Goal: Task Accomplishment & Management: Use online tool/utility

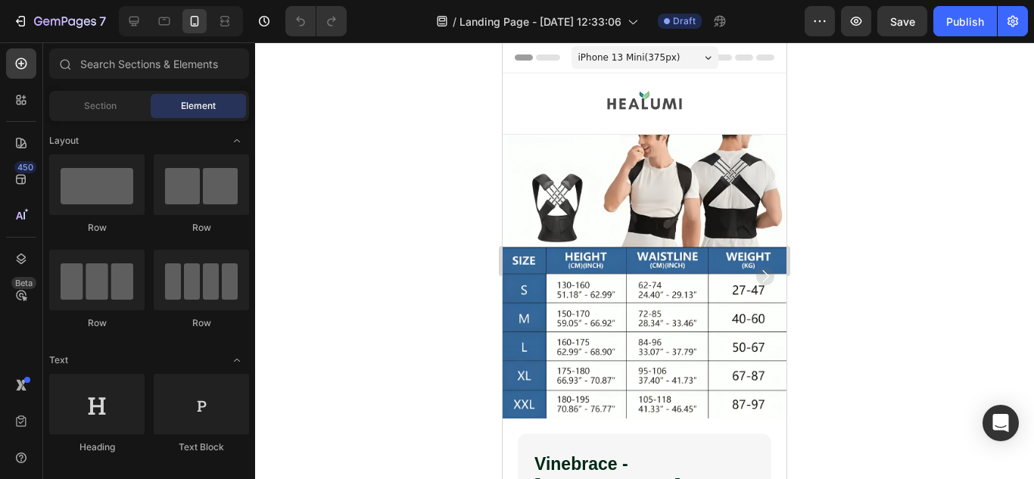
click at [945, 122] on div at bounding box center [644, 260] width 779 height 437
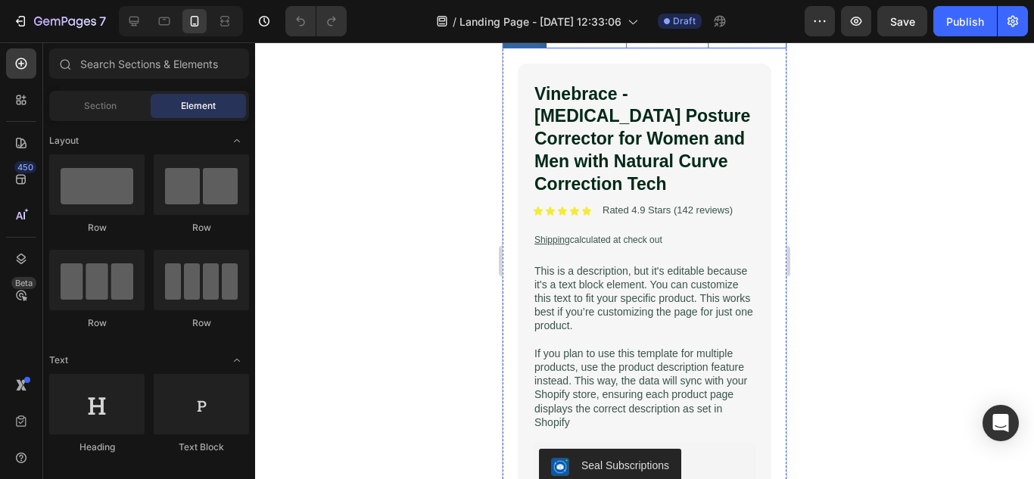
scroll to position [378, 0]
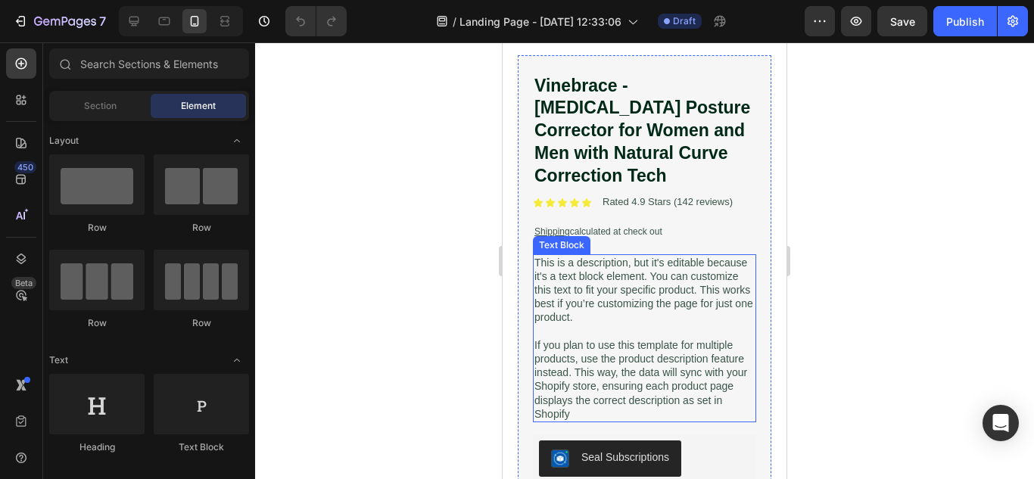
click at [583, 338] on p "If you plan to use this template for multiple products, use the product descrip…" at bounding box center [644, 379] width 220 height 82
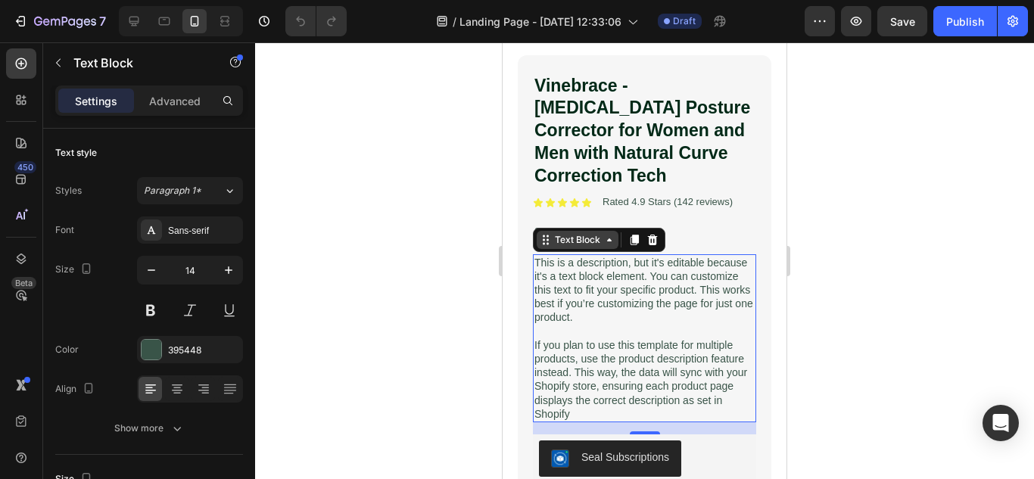
click at [566, 235] on div "Text Block" at bounding box center [578, 240] width 82 height 18
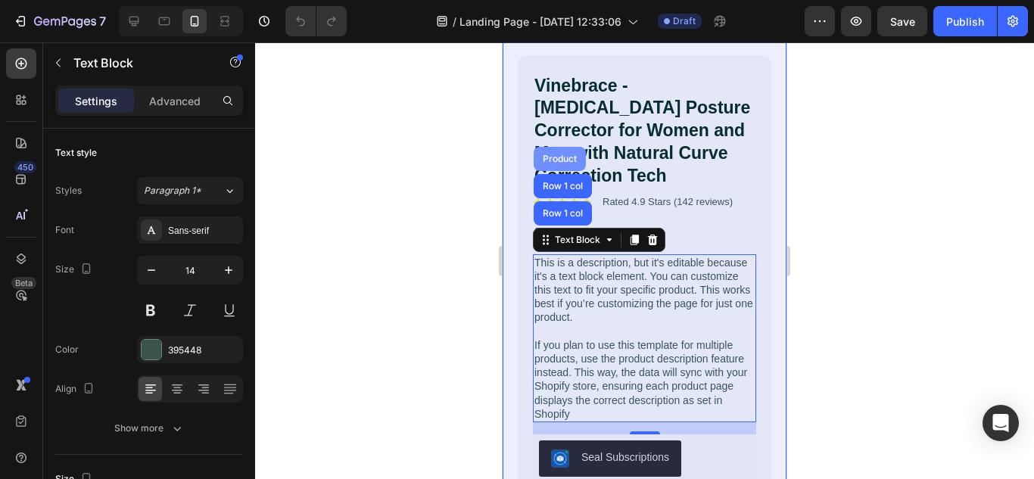
click at [547, 154] on div "Product" at bounding box center [560, 158] width 40 height 9
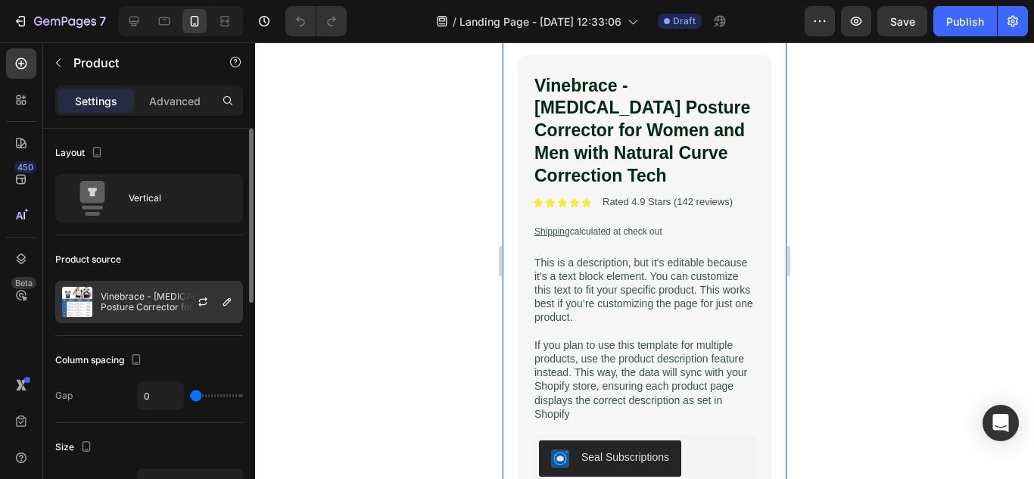
click at [134, 314] on div "Vinebrace - [MEDICAL_DATA] Posture Corrector for Women and Men with Natural Cur…" at bounding box center [149, 302] width 188 height 42
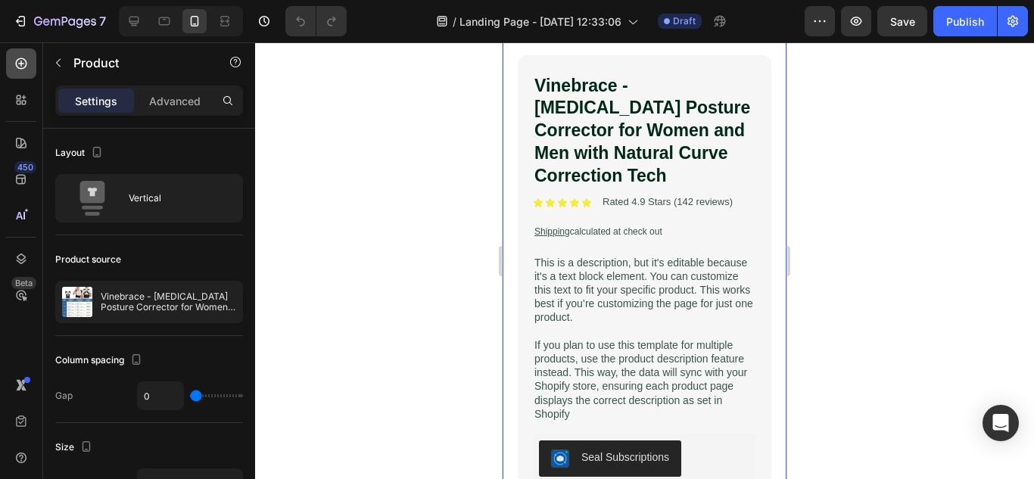
click at [13, 64] on div at bounding box center [21, 63] width 30 height 30
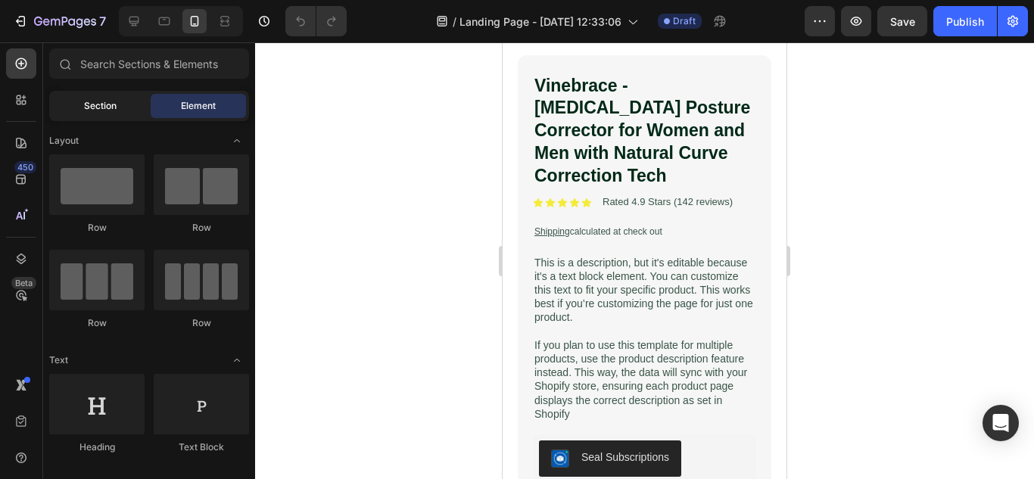
click at [123, 113] on div "Section" at bounding box center [99, 106] width 95 height 24
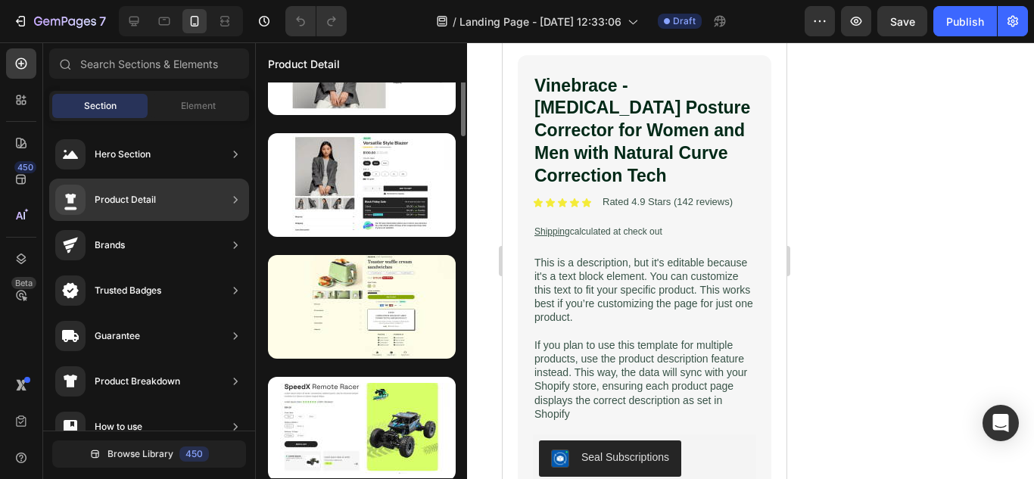
scroll to position [0, 0]
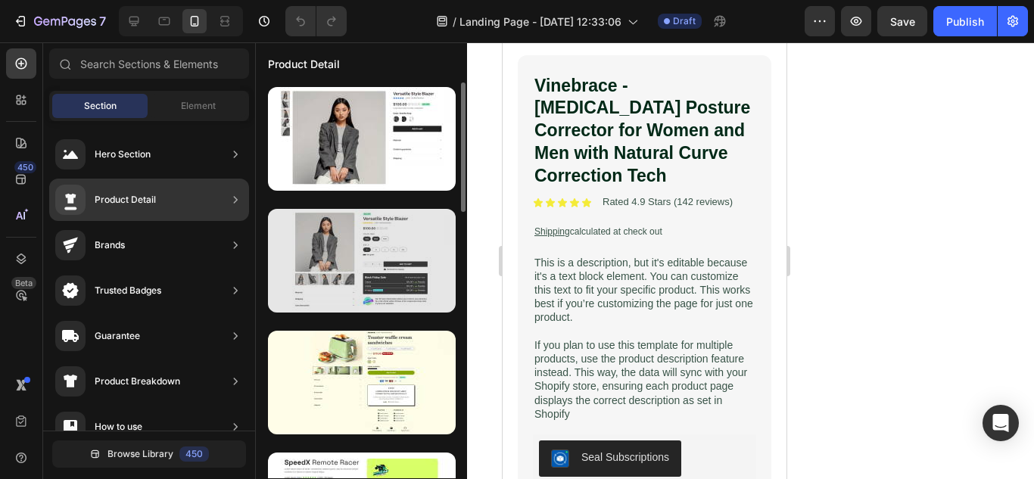
click at [379, 262] on div at bounding box center [362, 261] width 188 height 104
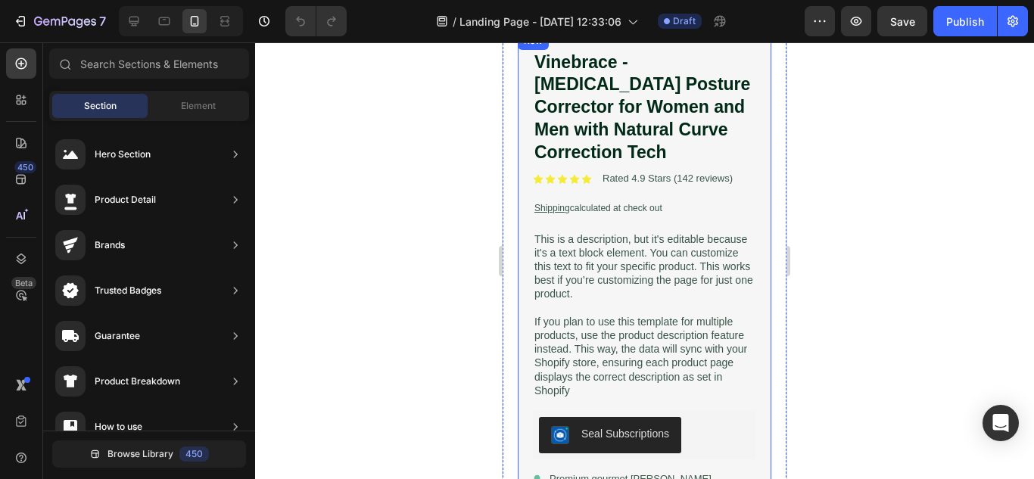
scroll to position [303, 0]
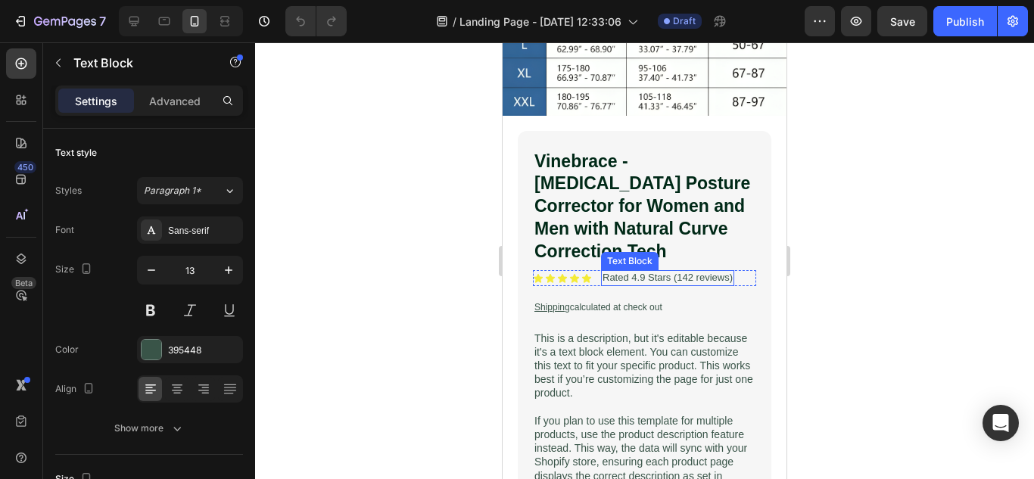
click at [690, 272] on p "Rated 4.9 Stars (142 reviews)" at bounding box center [667, 278] width 130 height 13
click at [694, 272] on p "Rated 4.9 Stars (142 reviews)" at bounding box center [667, 278] width 130 height 13
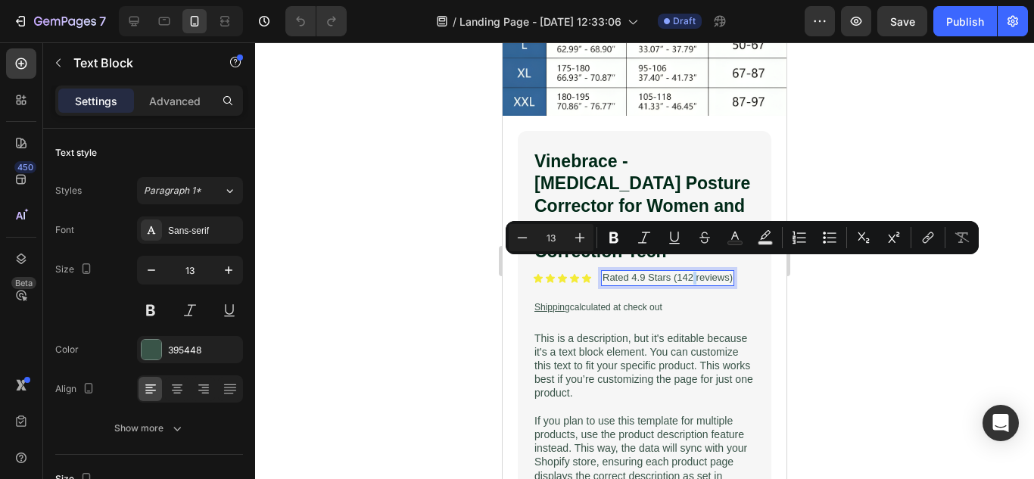
click at [692, 272] on p "Rated 4.9 Stars (142 reviews)" at bounding box center [667, 278] width 130 height 13
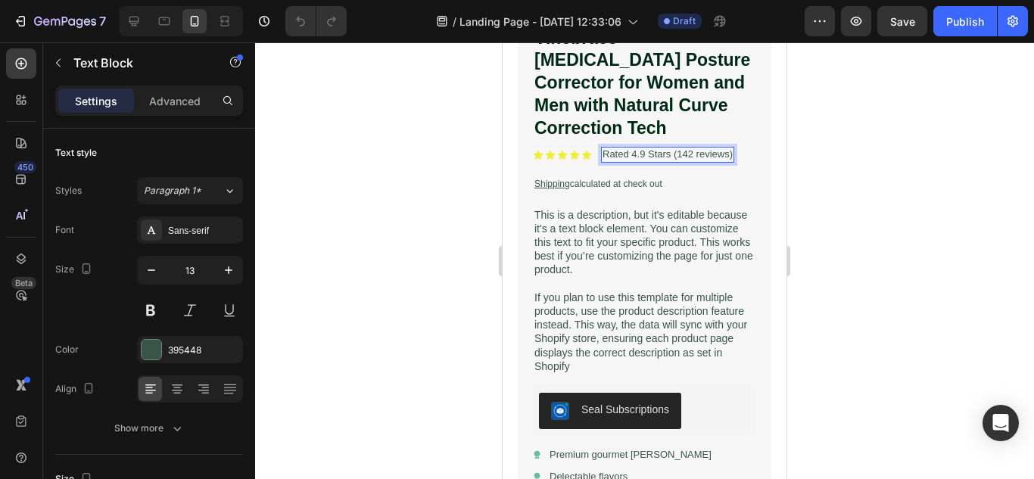
scroll to position [530, 0]
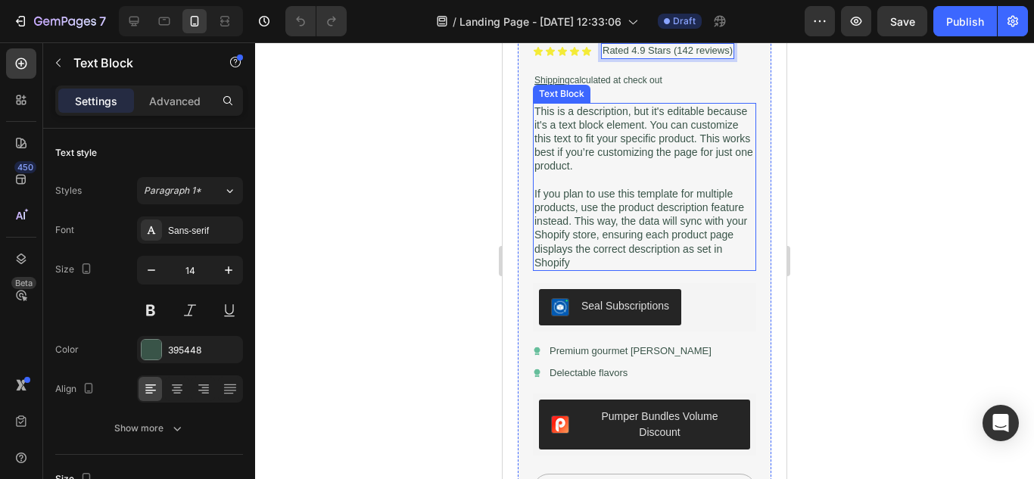
click at [649, 207] on p "If you plan to use this template for multiple products, use the product descrip…" at bounding box center [644, 228] width 220 height 82
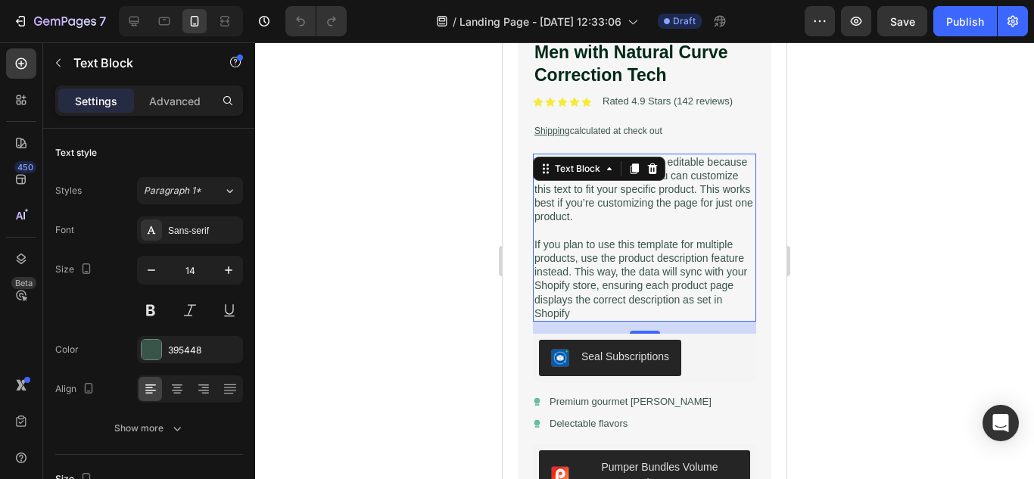
scroll to position [454, 0]
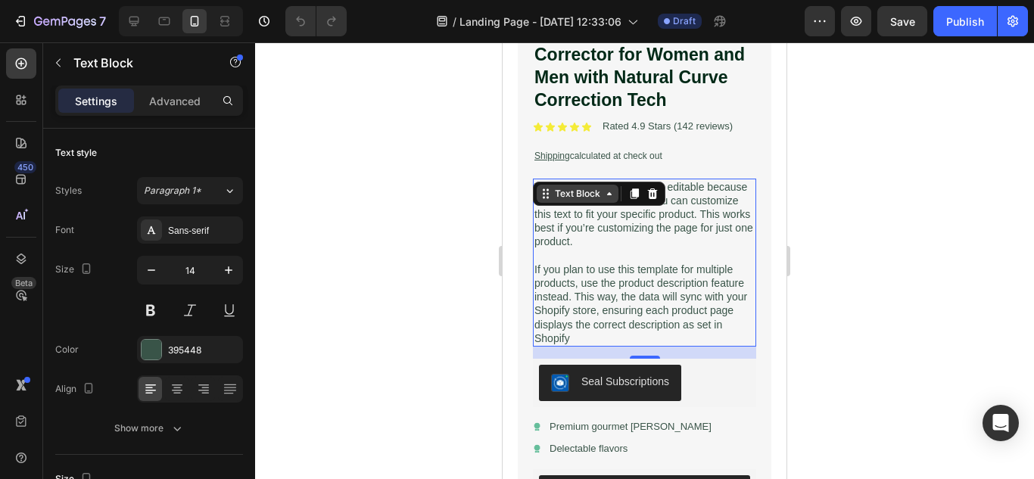
click at [577, 188] on div "Text Block" at bounding box center [577, 194] width 51 height 14
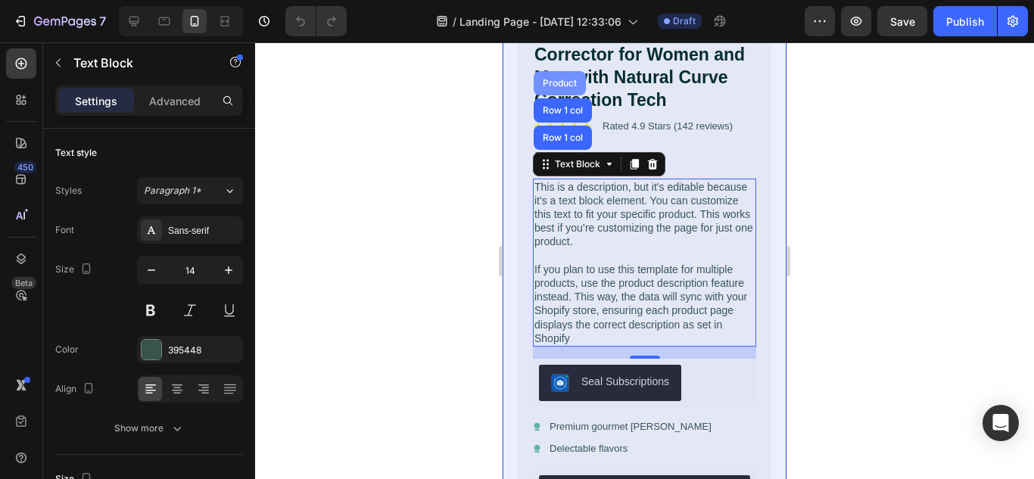
click at [568, 79] on div "Product" at bounding box center [560, 83] width 40 height 9
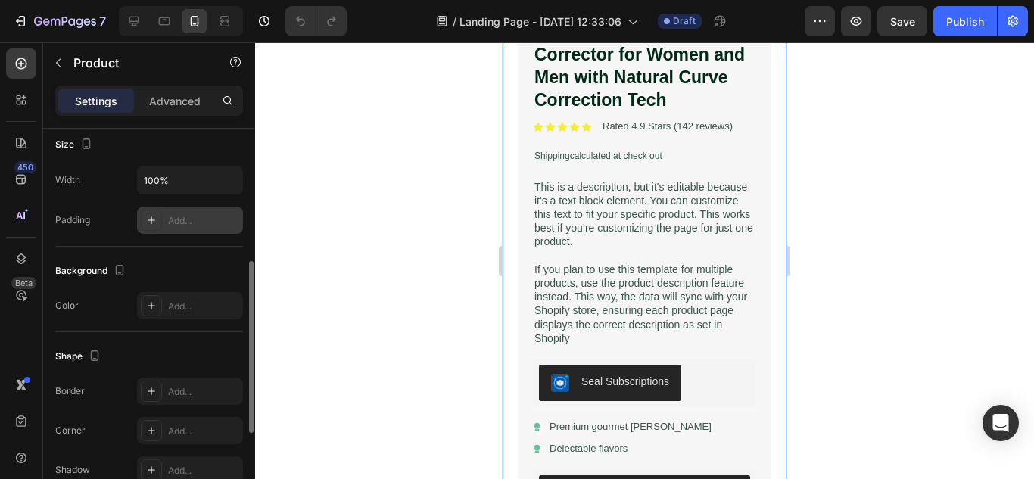
scroll to position [0, 0]
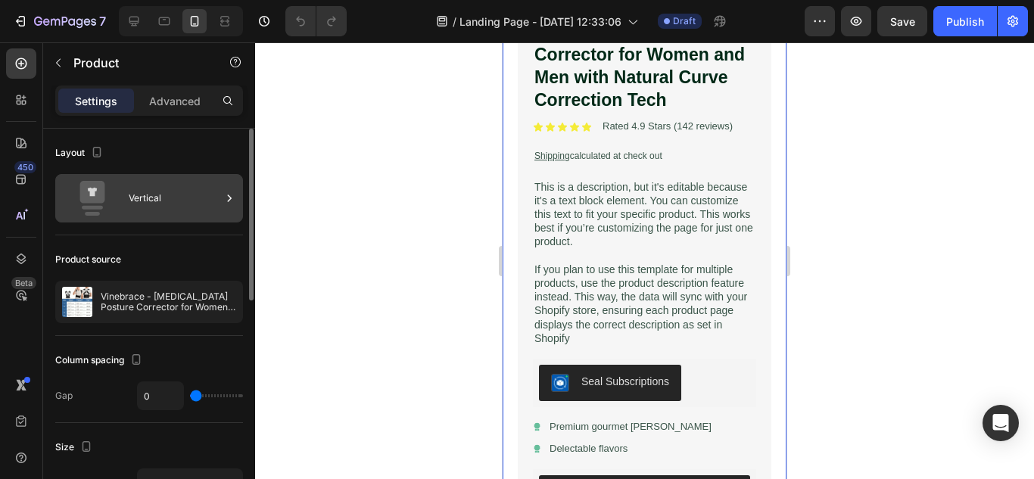
click at [145, 201] on div "Vertical" at bounding box center [175, 198] width 92 height 35
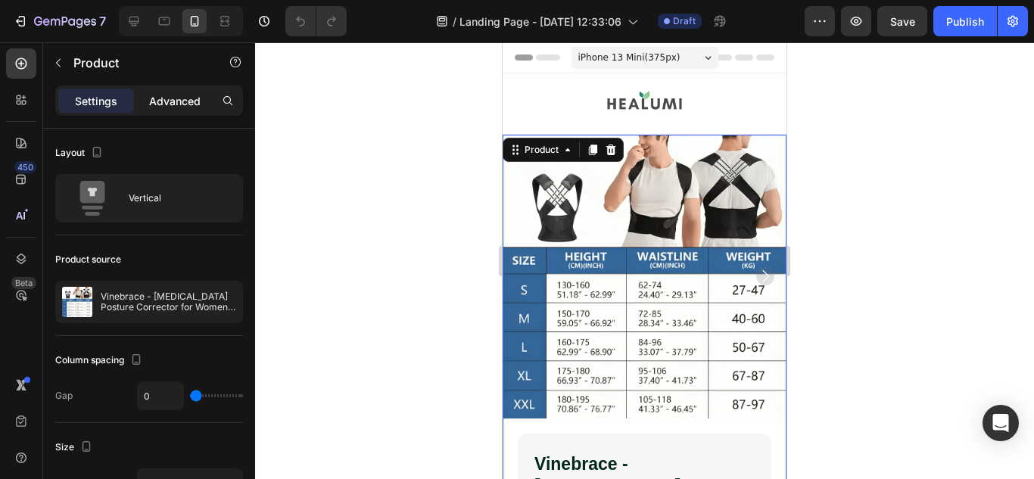
click at [182, 106] on p "Advanced" at bounding box center [174, 101] width 51 height 16
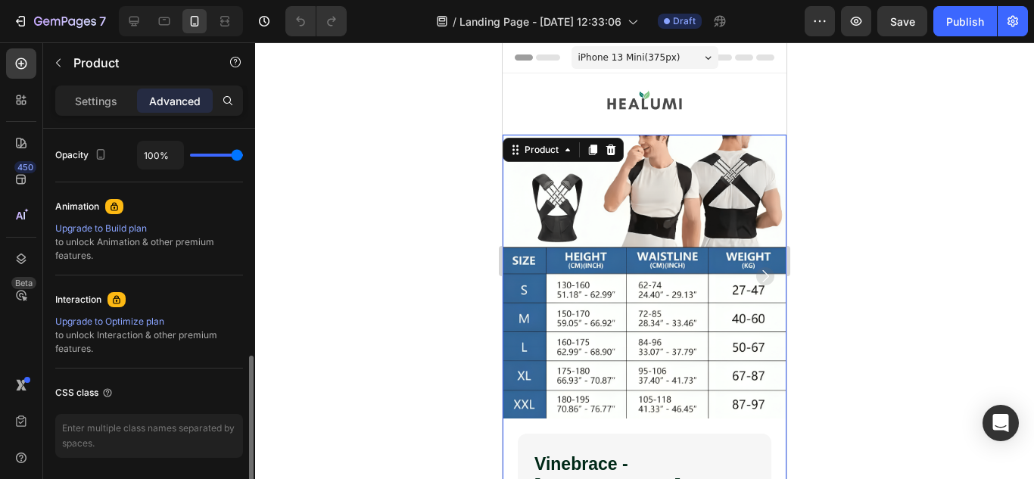
scroll to position [657, 0]
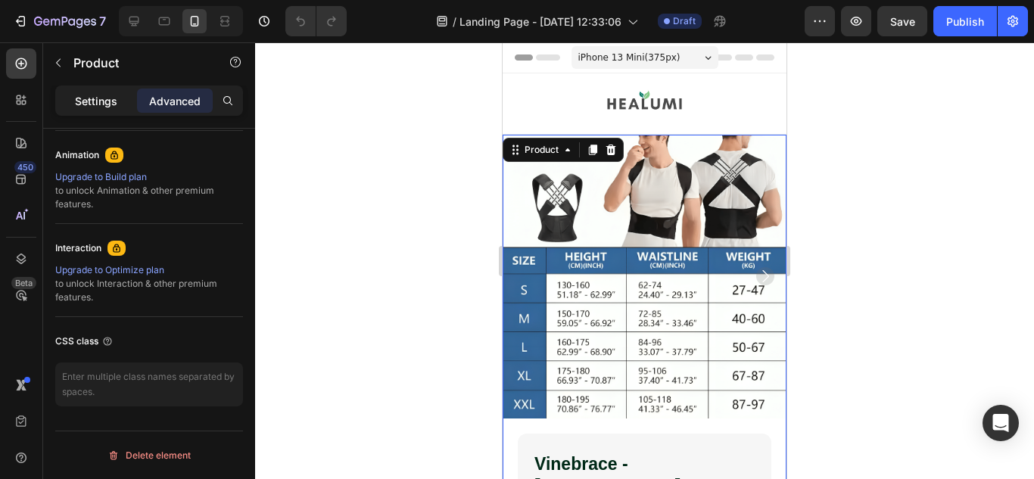
click at [106, 107] on p "Settings" at bounding box center [96, 101] width 42 height 16
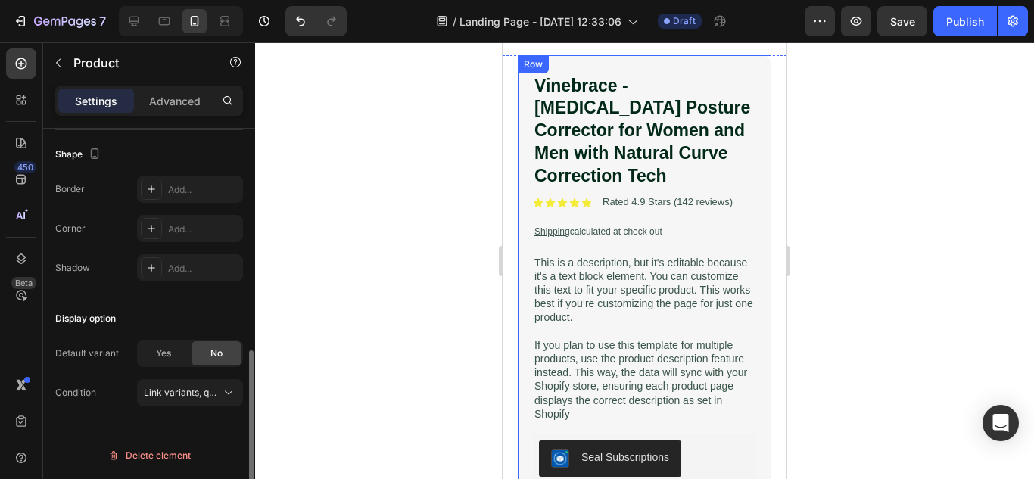
scroll to position [429, 0]
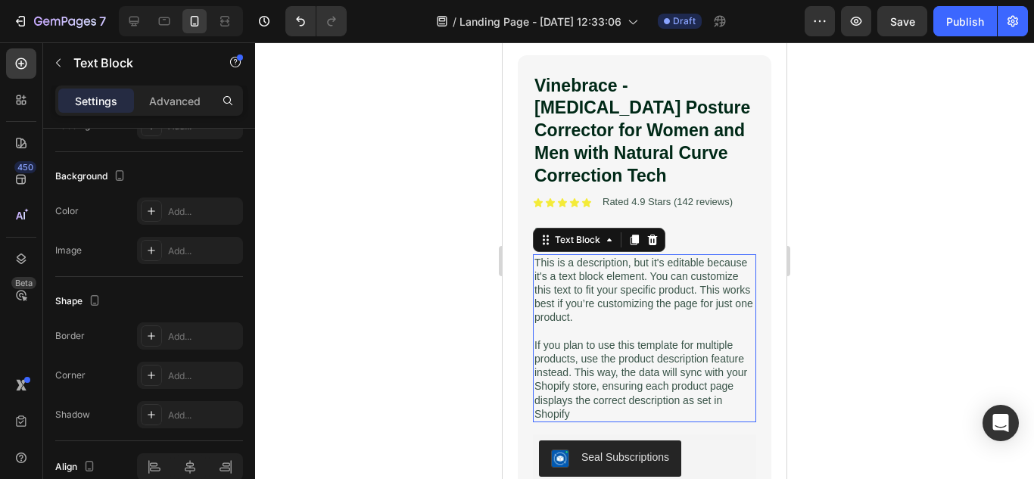
click at [575, 325] on p at bounding box center [644, 332] width 220 height 14
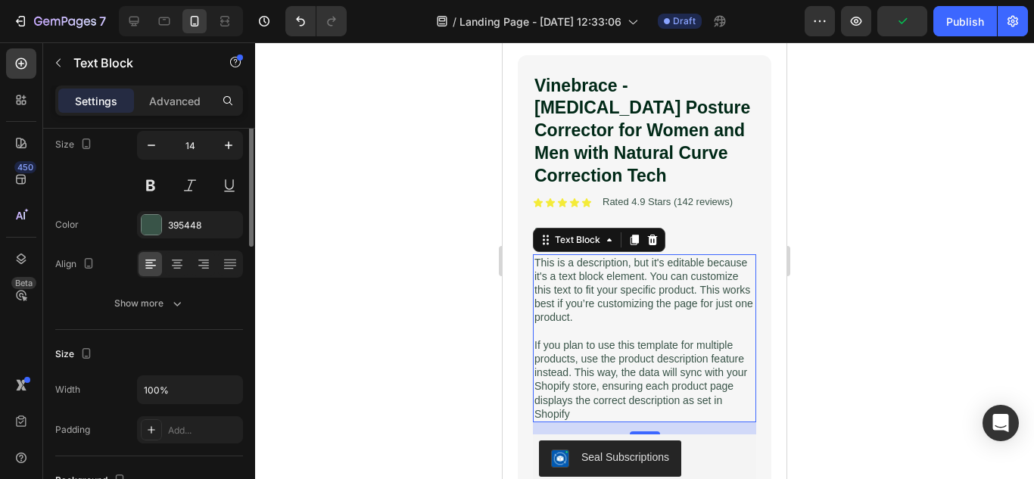
scroll to position [0, 0]
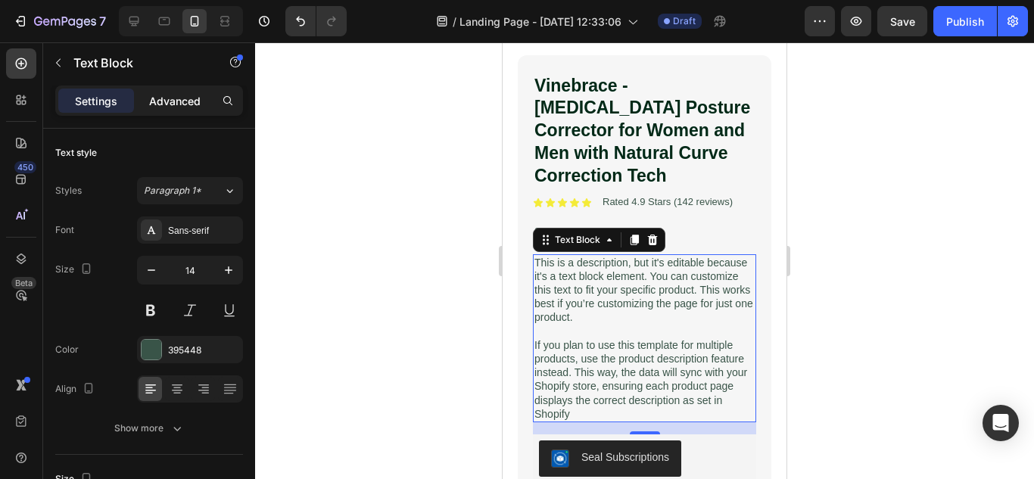
click at [153, 101] on p "Advanced" at bounding box center [174, 101] width 51 height 16
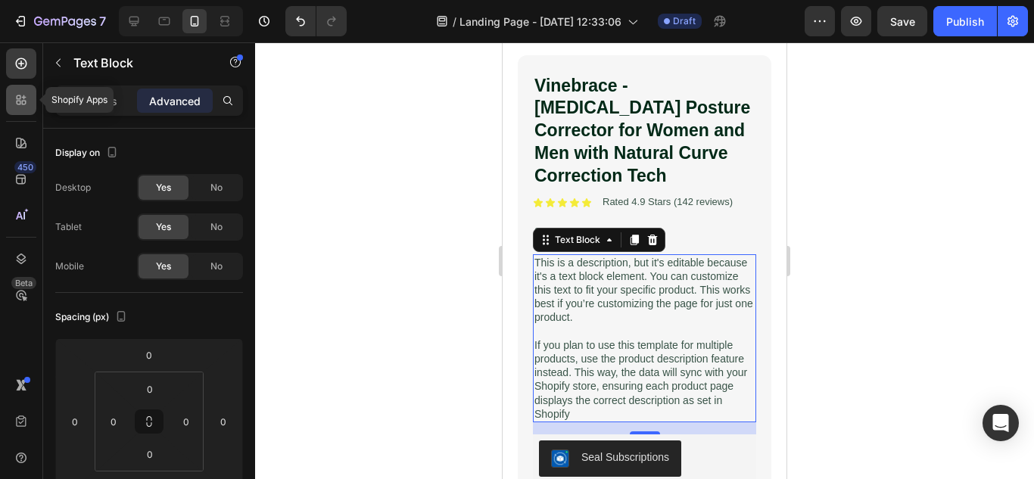
click at [30, 93] on div at bounding box center [21, 100] width 30 height 30
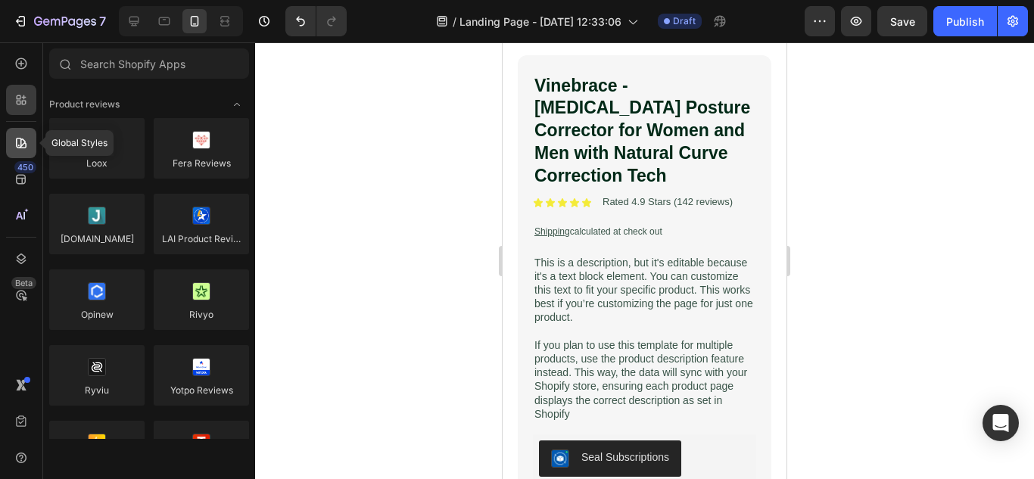
click at [30, 147] on div at bounding box center [21, 143] width 30 height 30
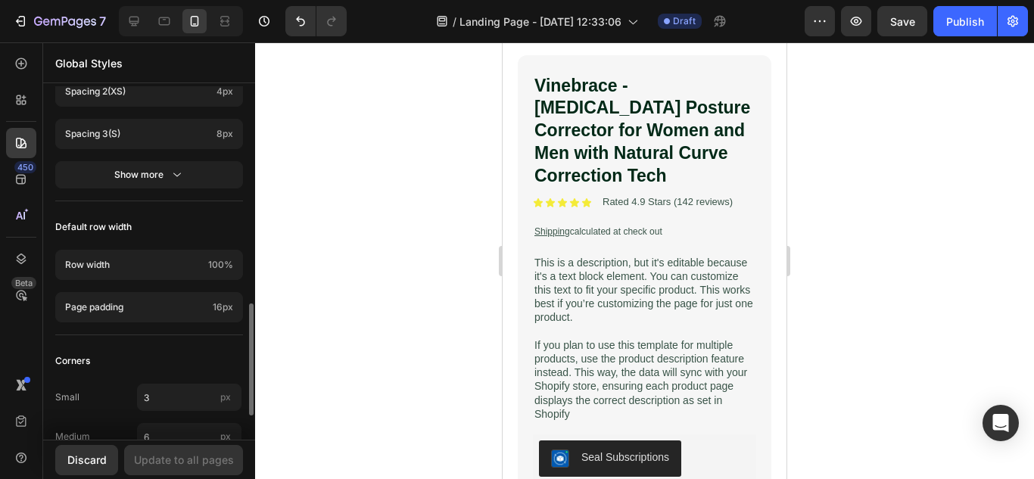
scroll to position [755, 0]
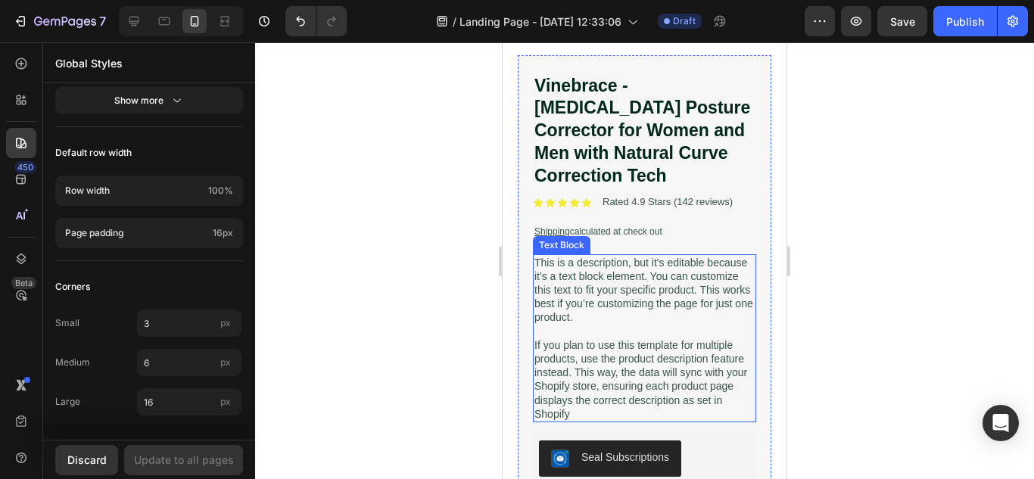
click at [736, 325] on p at bounding box center [644, 332] width 220 height 14
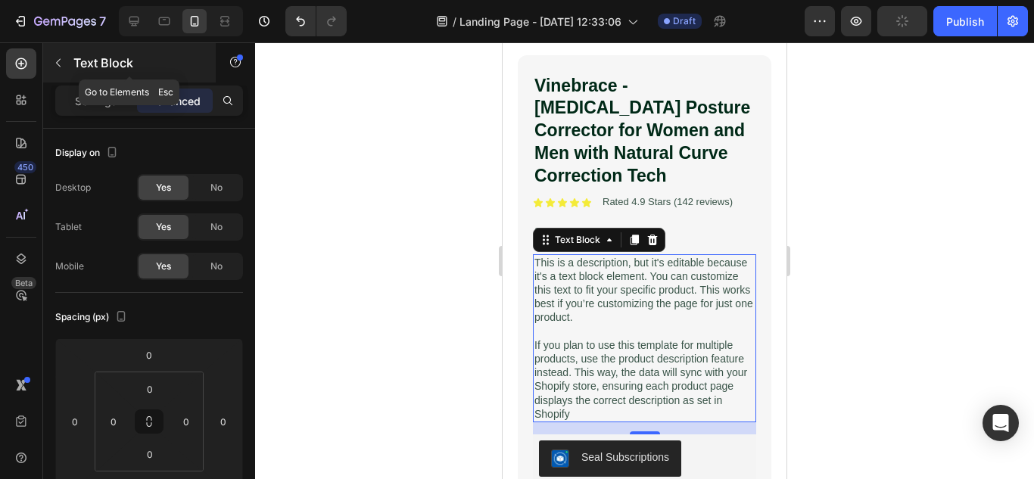
click at [54, 56] on button "button" at bounding box center [58, 63] width 24 height 24
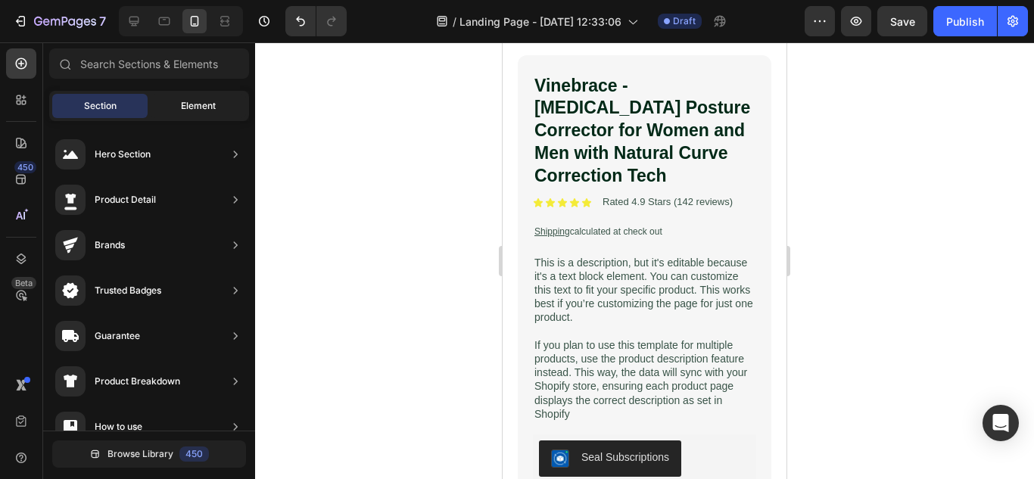
click at [218, 95] on div "Element" at bounding box center [198, 106] width 95 height 24
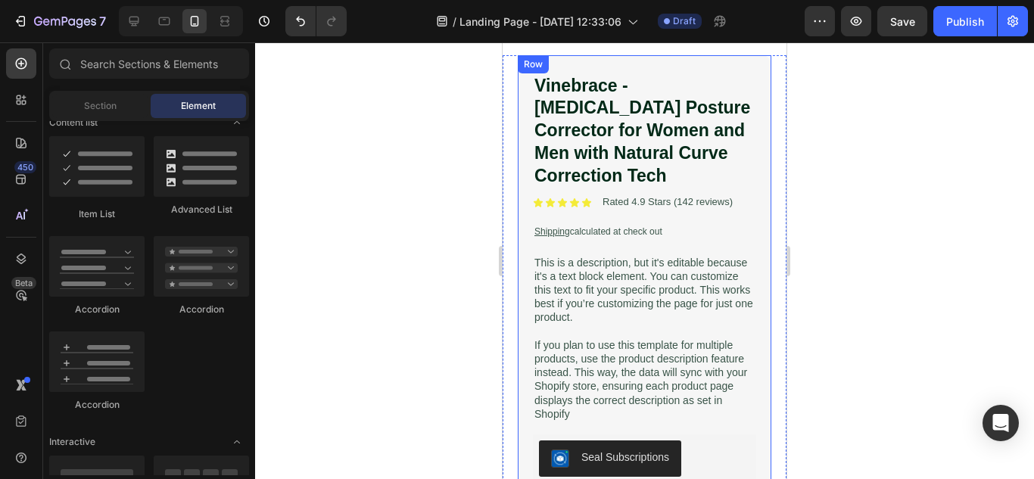
scroll to position [454, 0]
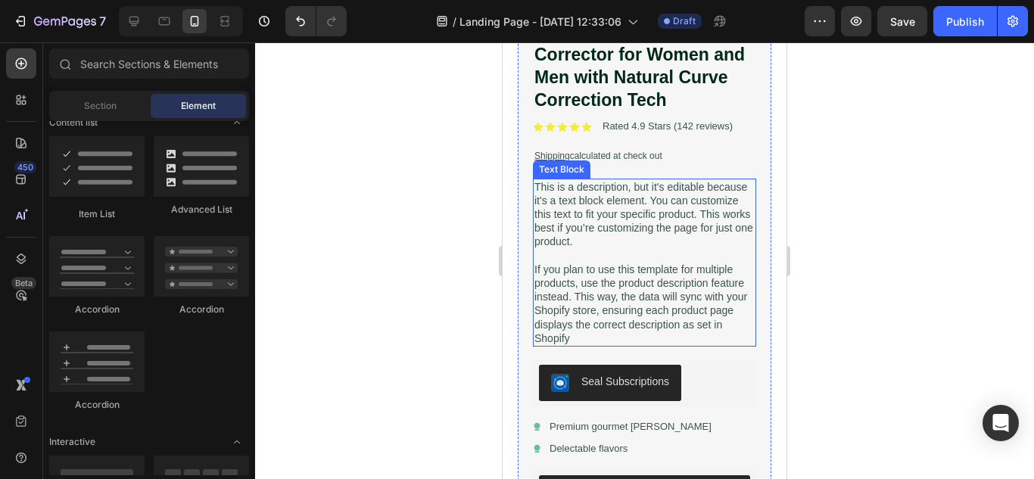
click at [608, 263] on p "If you plan to use this template for multiple products, use the product descrip…" at bounding box center [644, 304] width 220 height 82
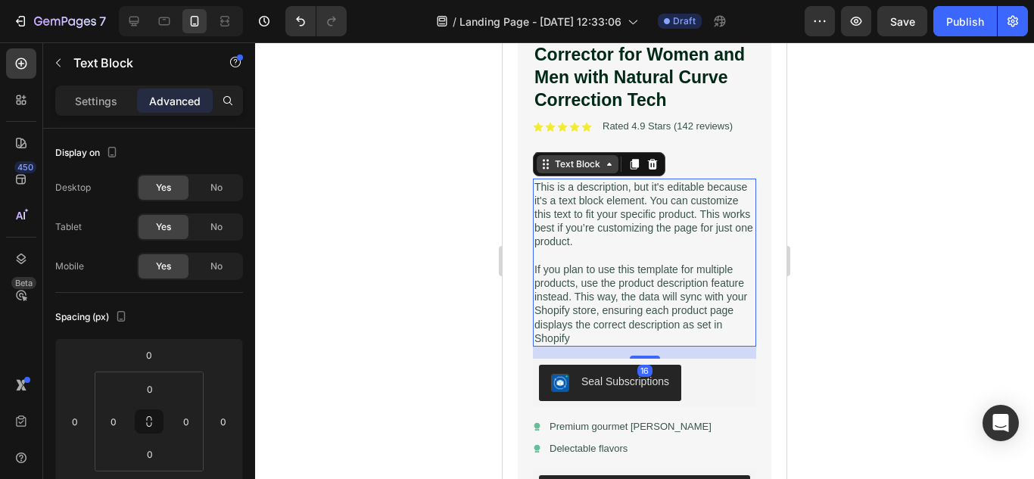
click at [593, 157] on div "Text Block" at bounding box center [577, 164] width 51 height 14
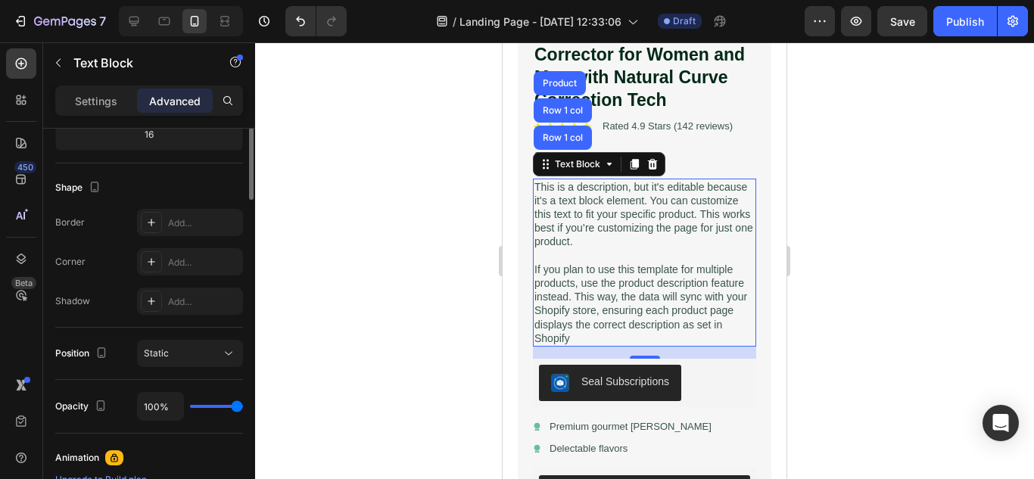
scroll to position [203, 0]
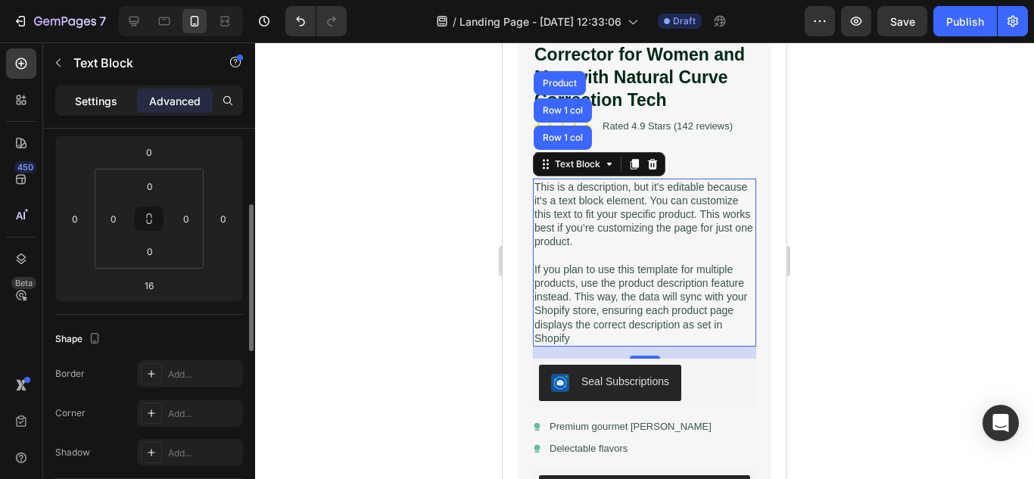
click at [104, 108] on p "Settings" at bounding box center [96, 101] width 42 height 16
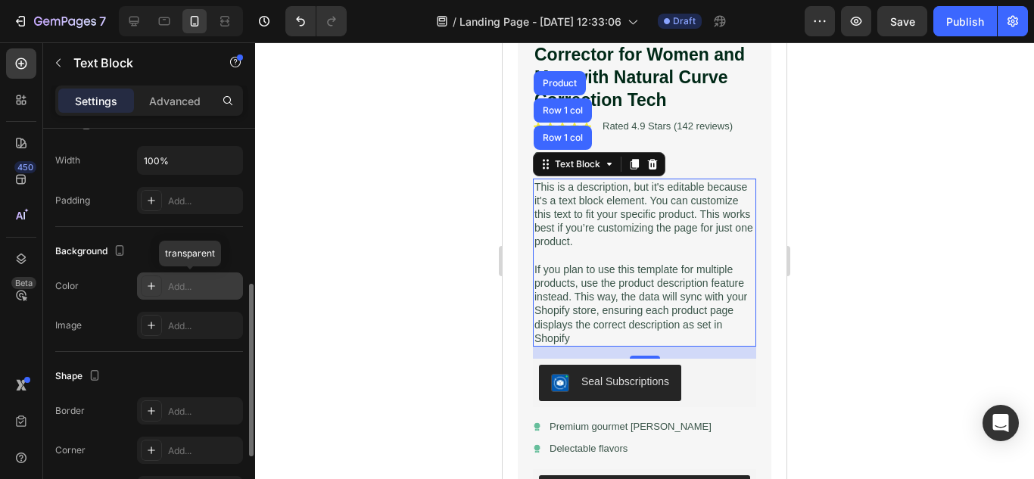
scroll to position [503, 0]
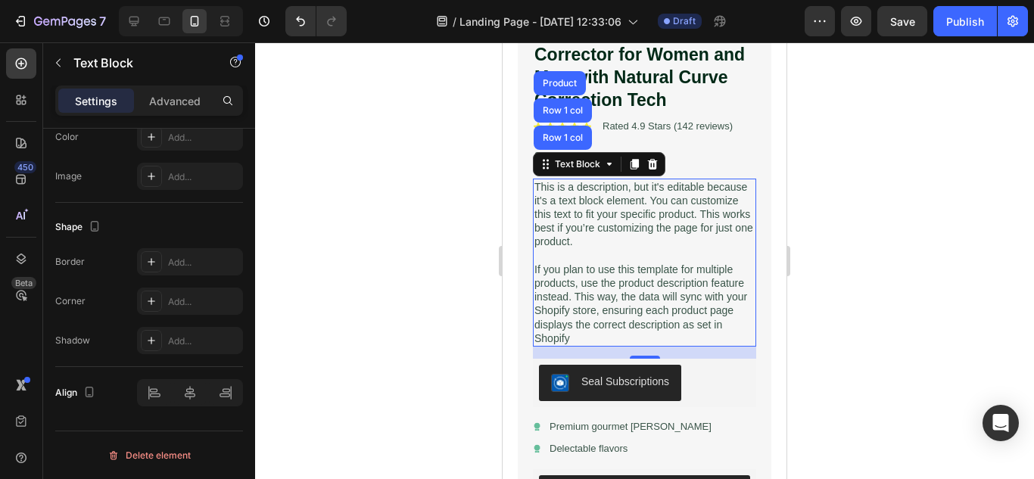
click at [608, 291] on p "If you plan to use this template for multiple products, use the product descrip…" at bounding box center [644, 304] width 220 height 82
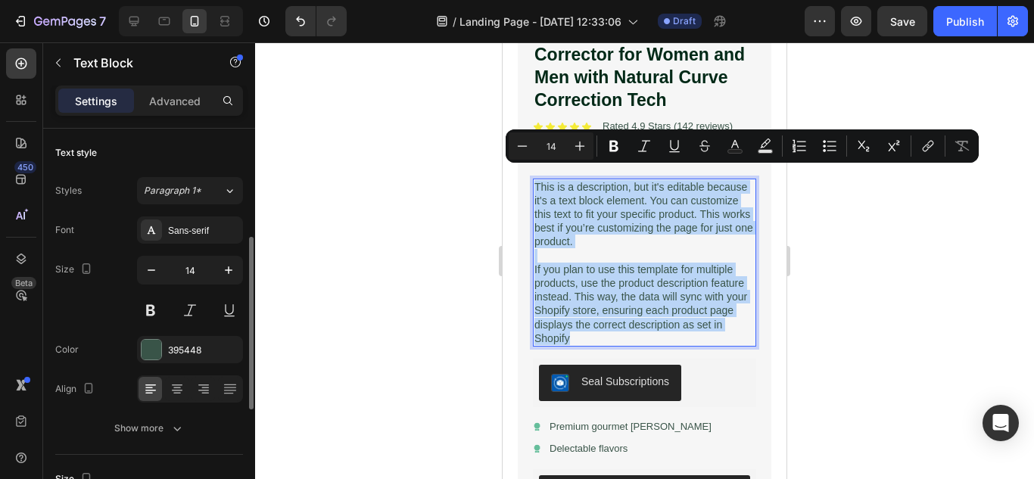
scroll to position [76, 0]
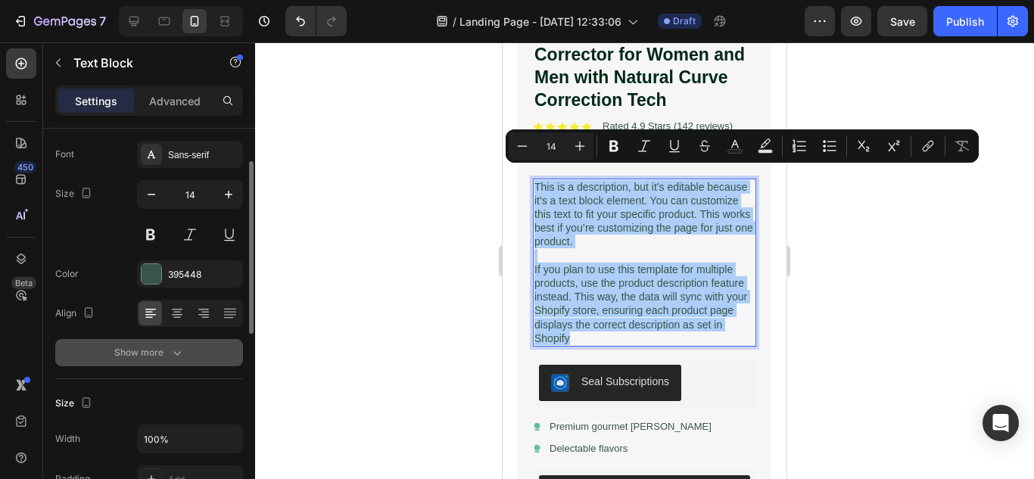
click at [130, 354] on div "Show more" at bounding box center [149, 352] width 70 height 15
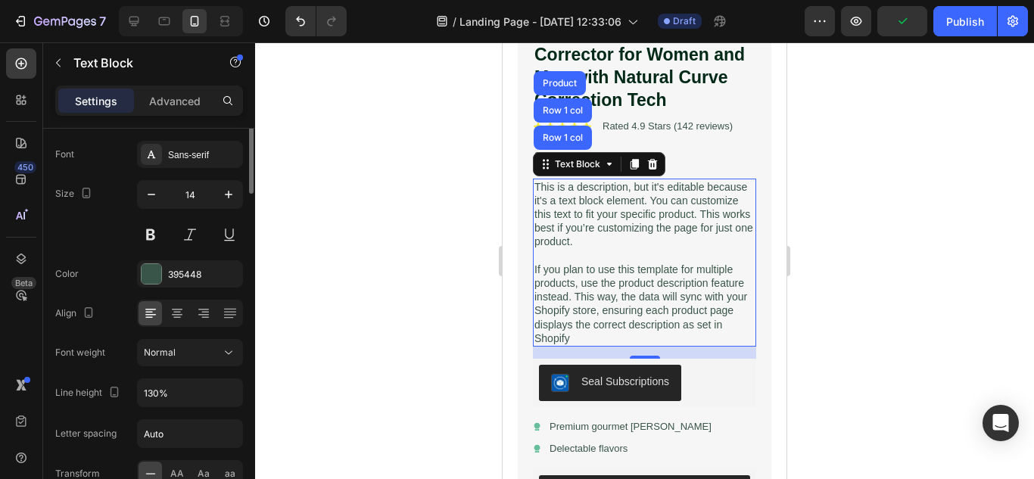
scroll to position [0, 0]
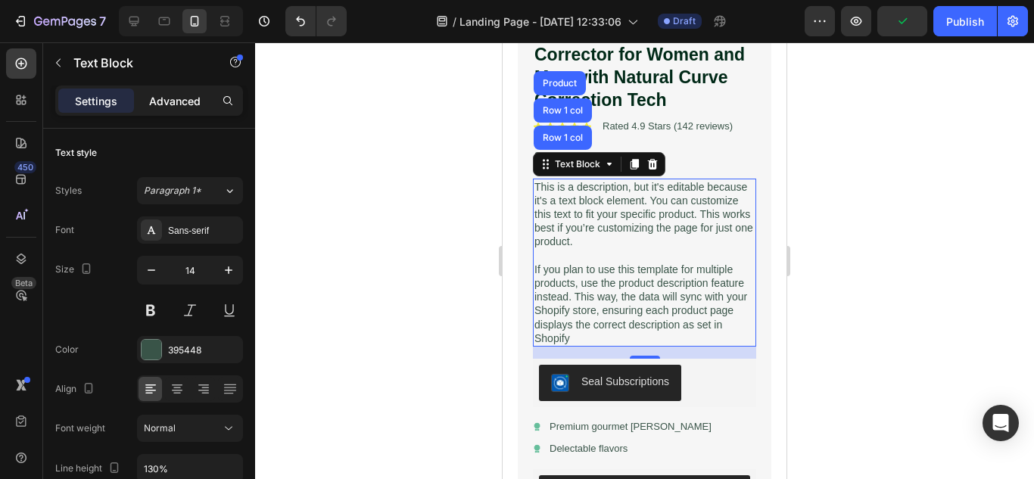
click at [156, 101] on p "Advanced" at bounding box center [174, 101] width 51 height 16
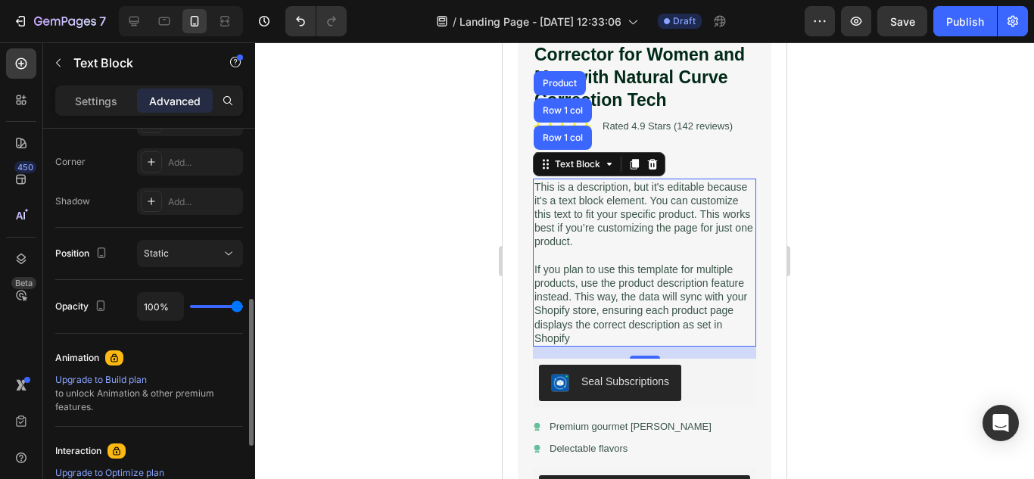
scroll to position [657, 0]
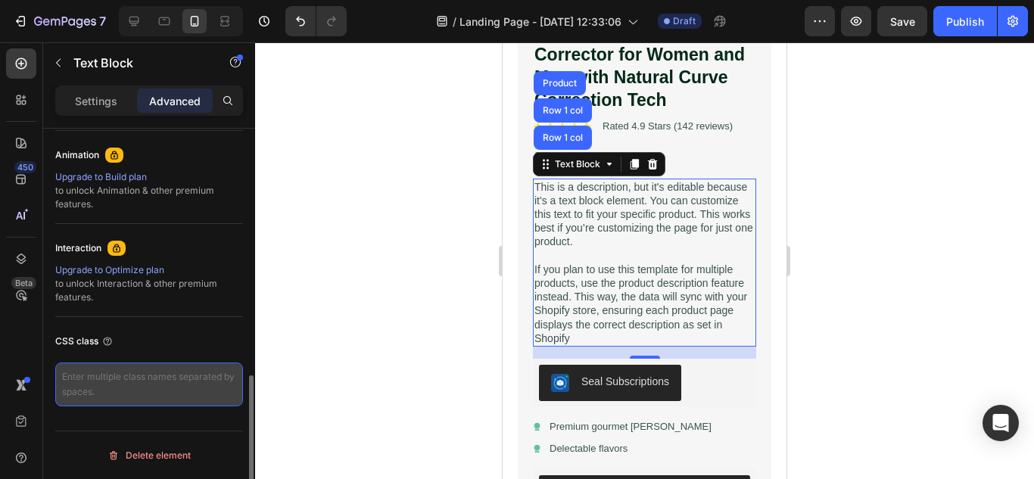
click at [104, 384] on textarea at bounding box center [149, 385] width 188 height 44
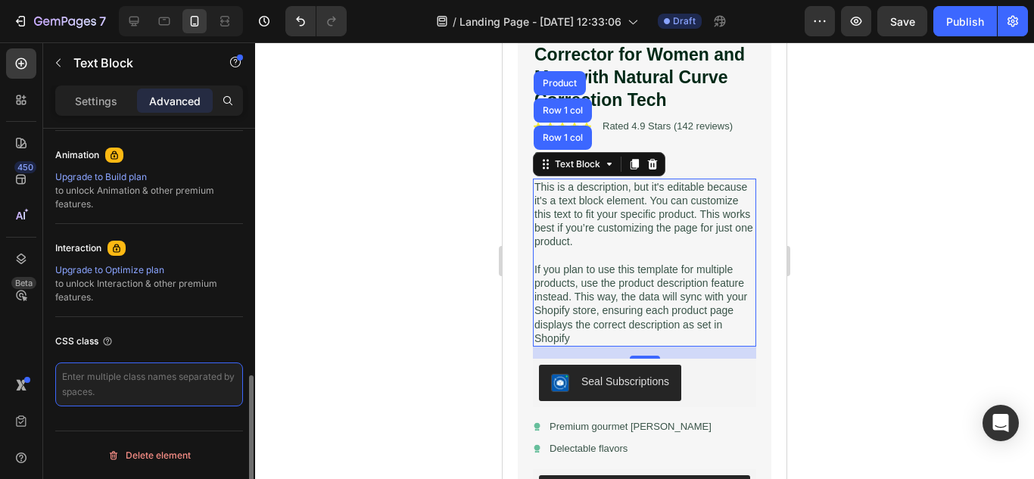
click at [183, 383] on textarea at bounding box center [149, 385] width 188 height 44
paste textarea "<div class="feature-list"> <ul> <li><span class="icon">✔</span>Next-gen Tech fo…"
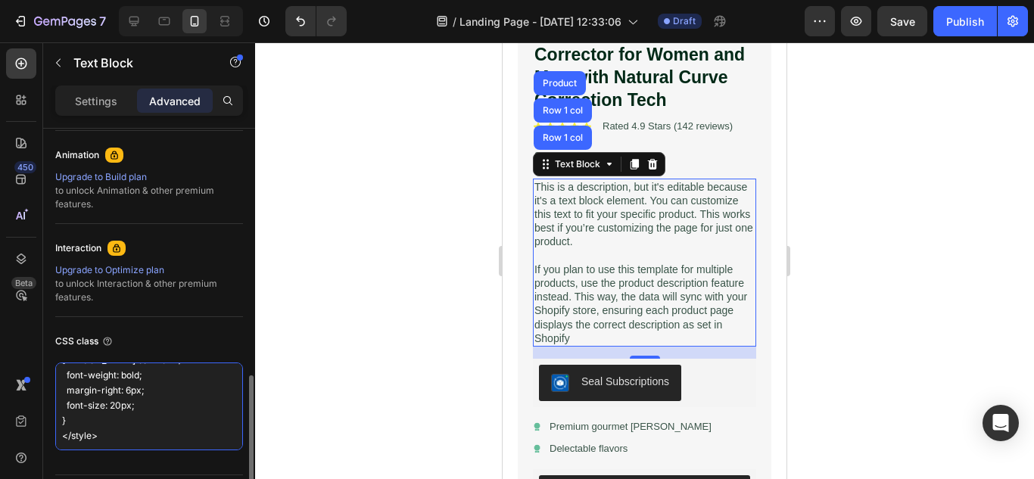
scroll to position [523, 0]
type textarea "<div class="feature-list"> <ul> <li><span class="icon">✔</span>Next-gen Tech fo…"
click at [400, 356] on div at bounding box center [644, 260] width 779 height 437
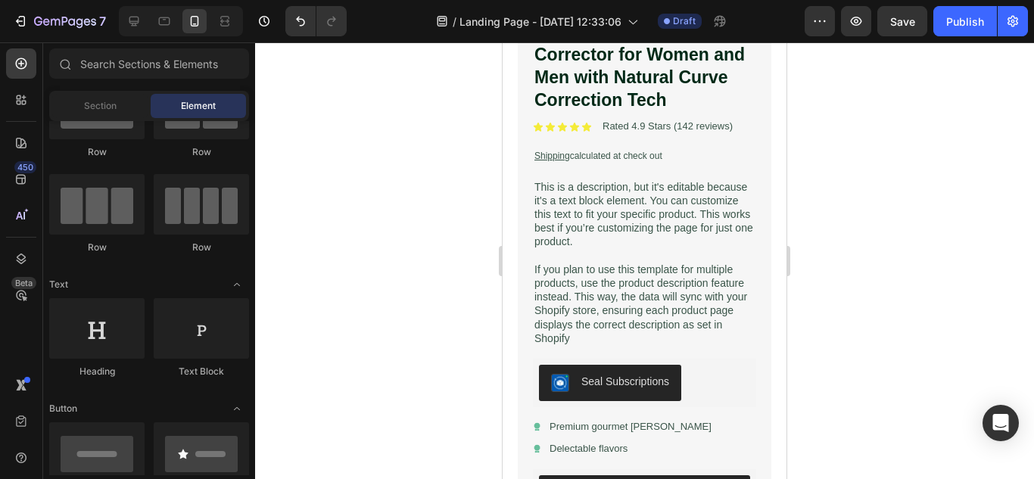
scroll to position [0, 0]
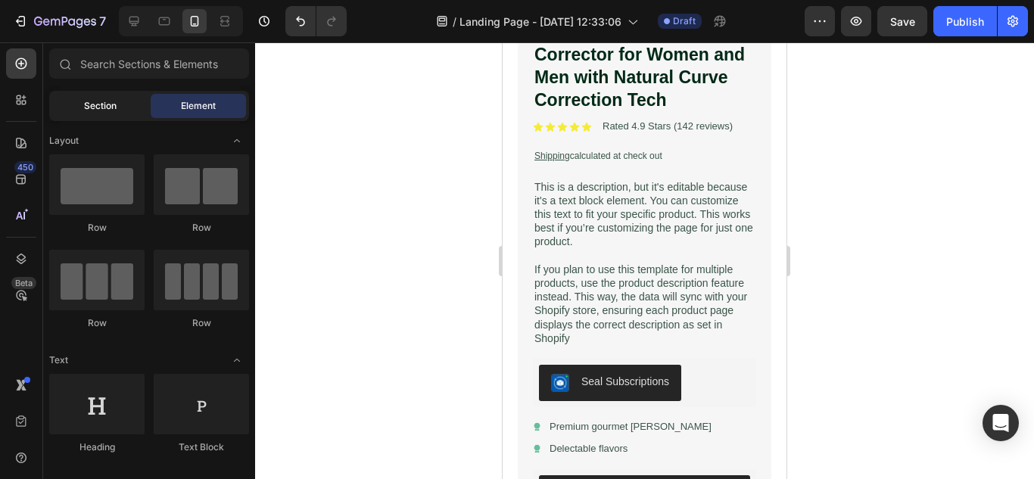
click at [74, 99] on div "Section" at bounding box center [99, 106] width 95 height 24
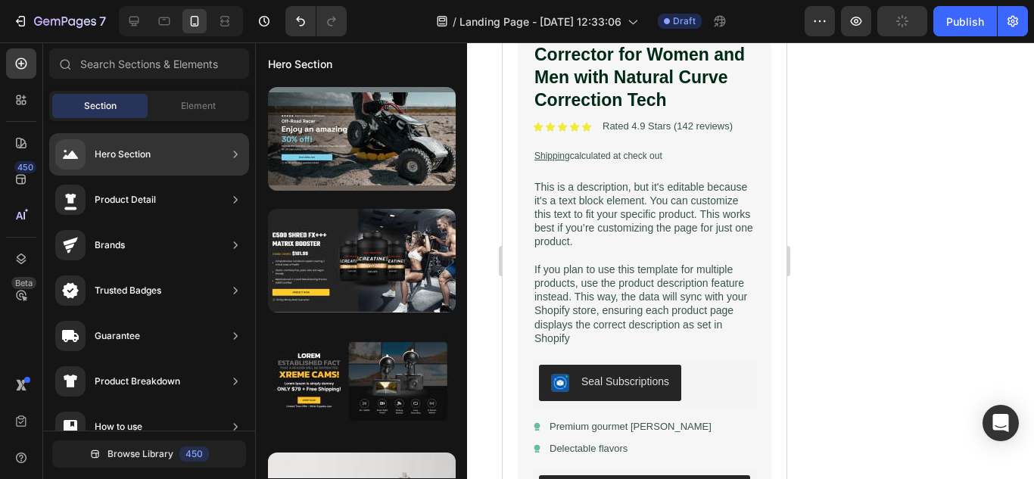
scroll to position [530, 0]
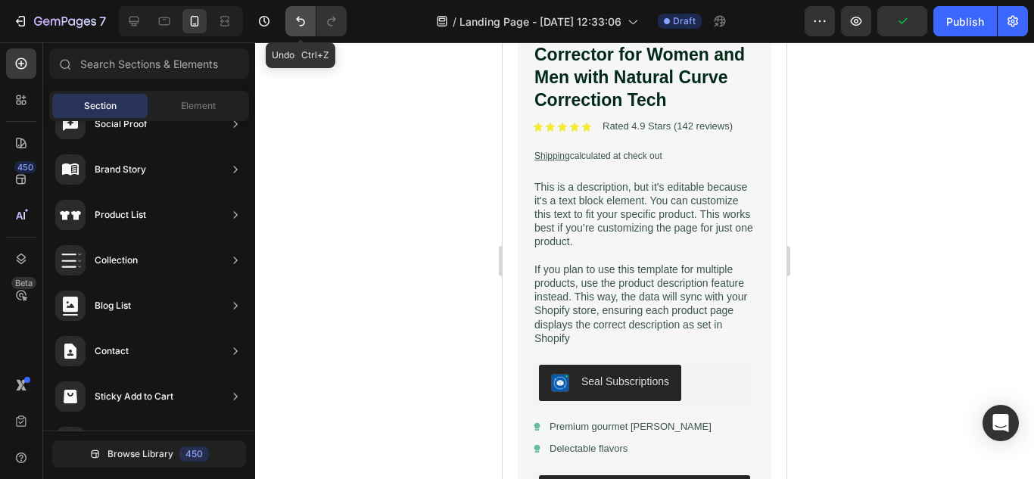
click at [303, 18] on icon "Undo/Redo" at bounding box center [300, 21] width 15 height 15
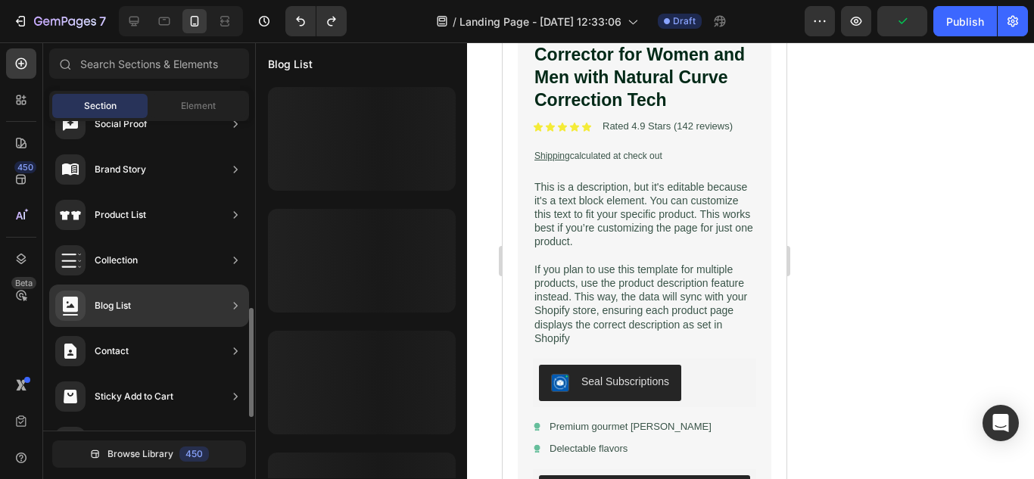
scroll to position [568, 0]
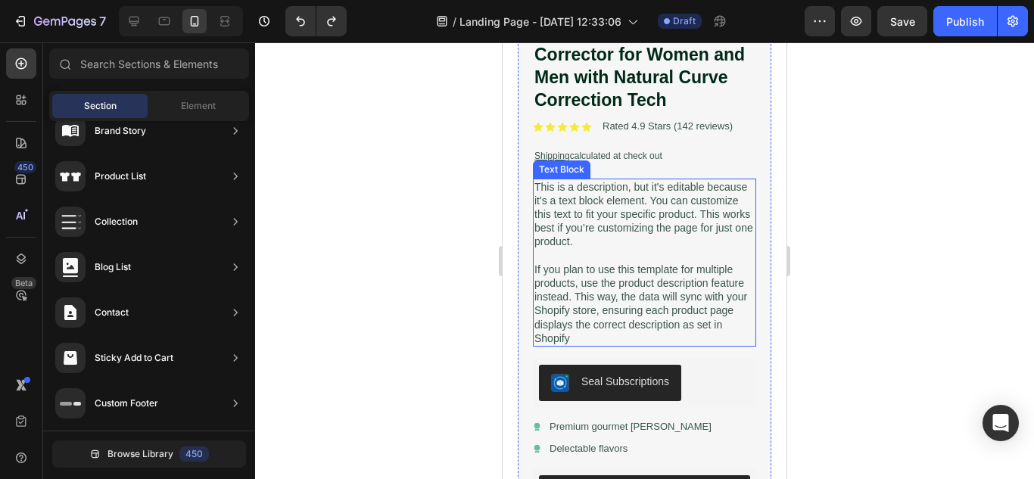
click at [700, 269] on p "If you plan to use this template for multiple products, use the product descrip…" at bounding box center [644, 304] width 220 height 82
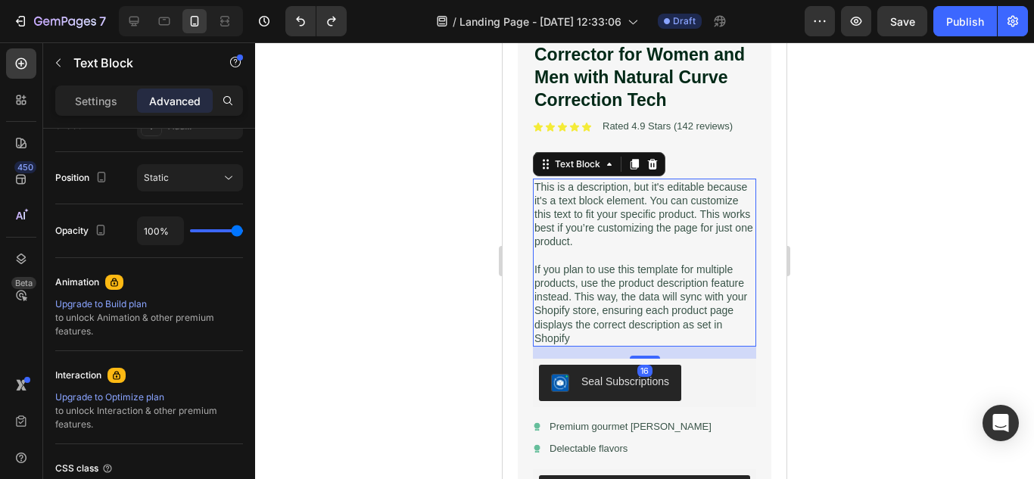
scroll to position [657, 0]
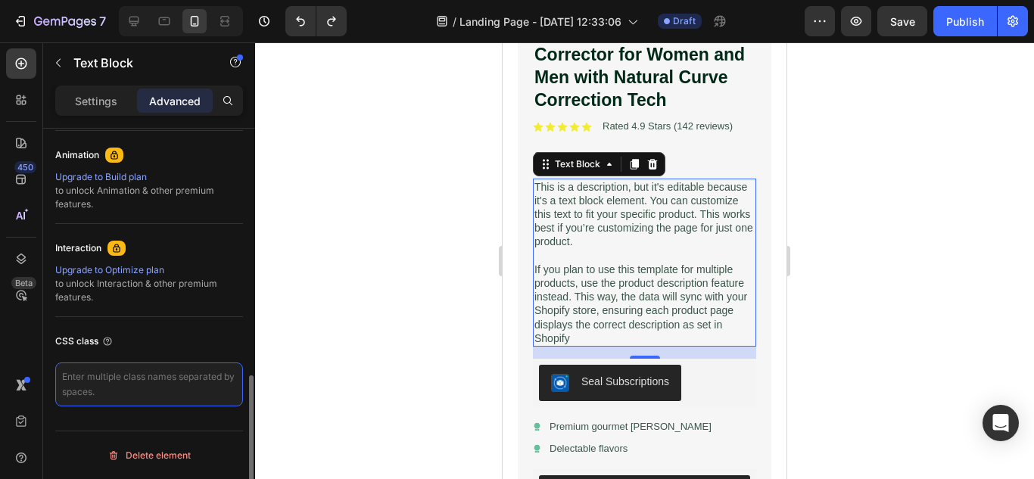
click at [115, 372] on textarea at bounding box center [149, 385] width 188 height 44
paste textarea "<div class="feature-list"> <ul> <li><span class="icon">✔</span>Next-gen Tech fo…"
type textarea "<div class="feature-list"> <ul> <li><span class="icon">✔</span>Next-gen Tech fo…"
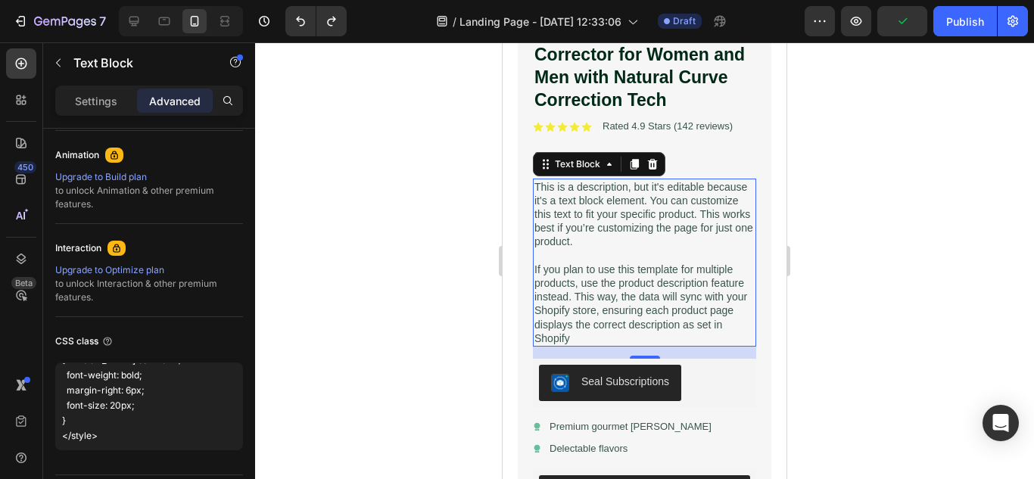
click at [353, 375] on div at bounding box center [644, 260] width 779 height 437
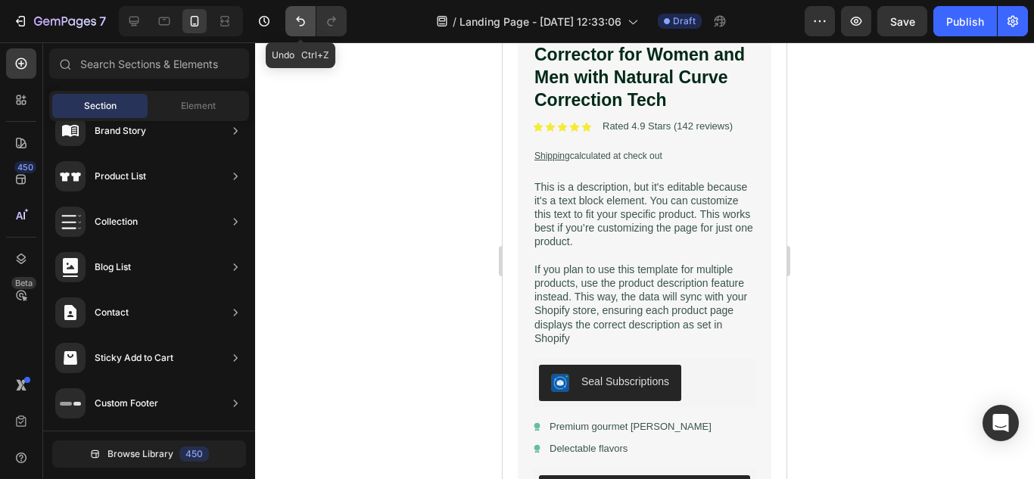
click at [297, 17] on icon "Undo/Redo" at bounding box center [300, 21] width 15 height 15
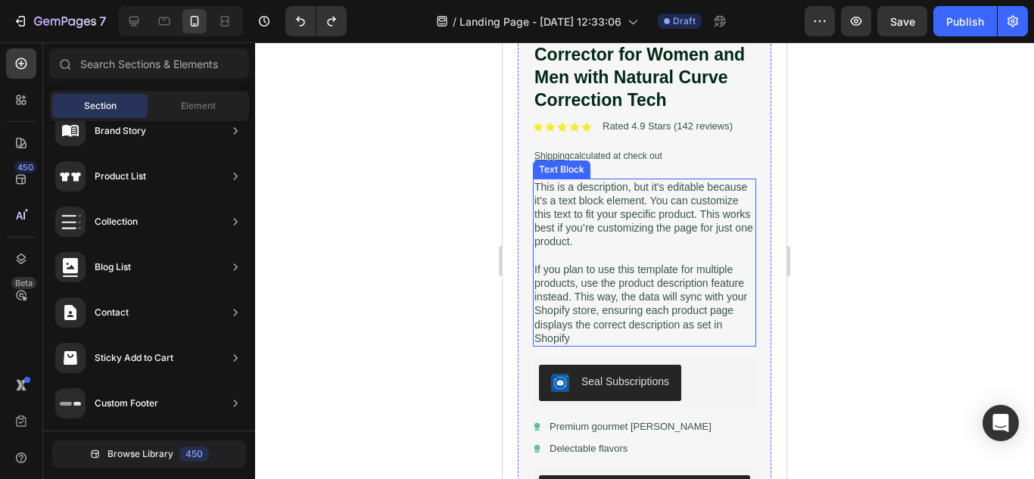
click at [643, 230] on p "This is a description, but it's editable because it's a text block element. You…" at bounding box center [644, 214] width 220 height 69
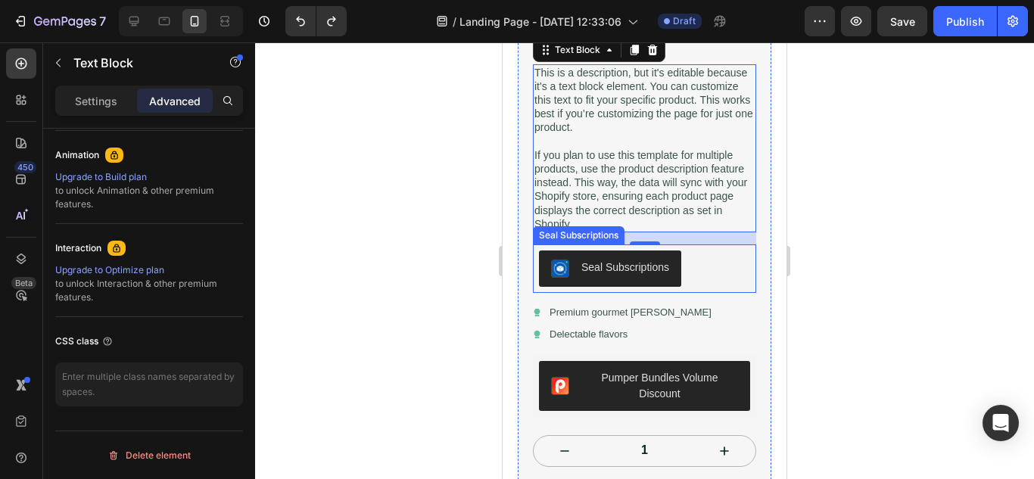
scroll to position [605, 0]
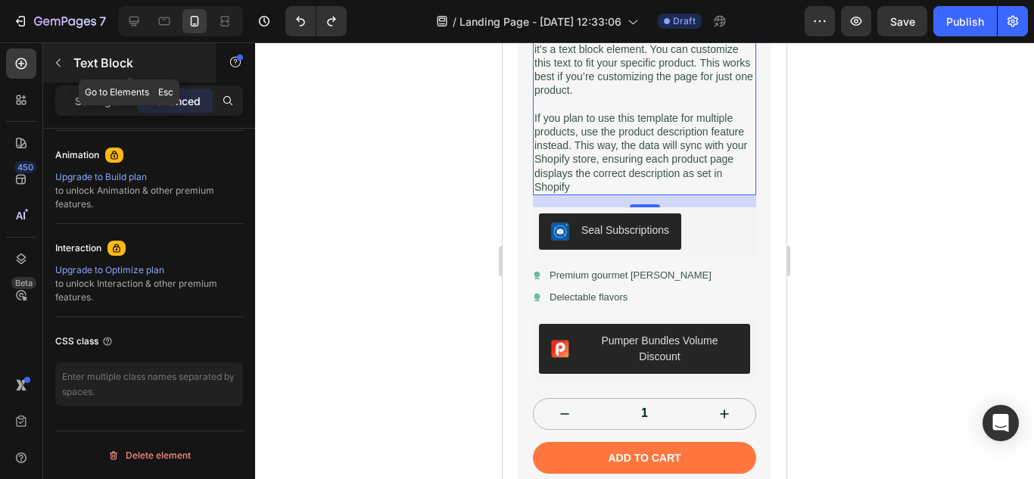
click at [63, 57] on icon "button" at bounding box center [58, 63] width 12 height 12
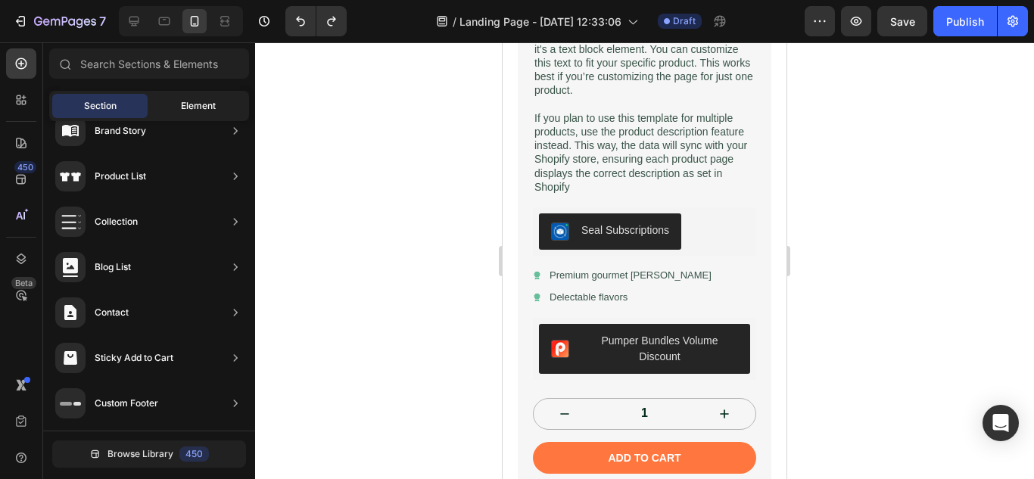
click at [179, 103] on div "Element" at bounding box center [198, 106] width 95 height 24
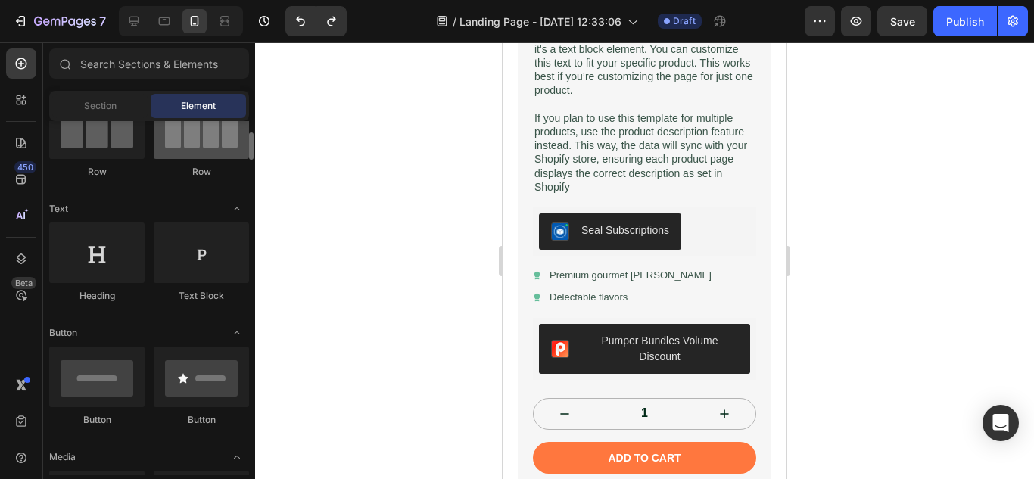
scroll to position [0, 0]
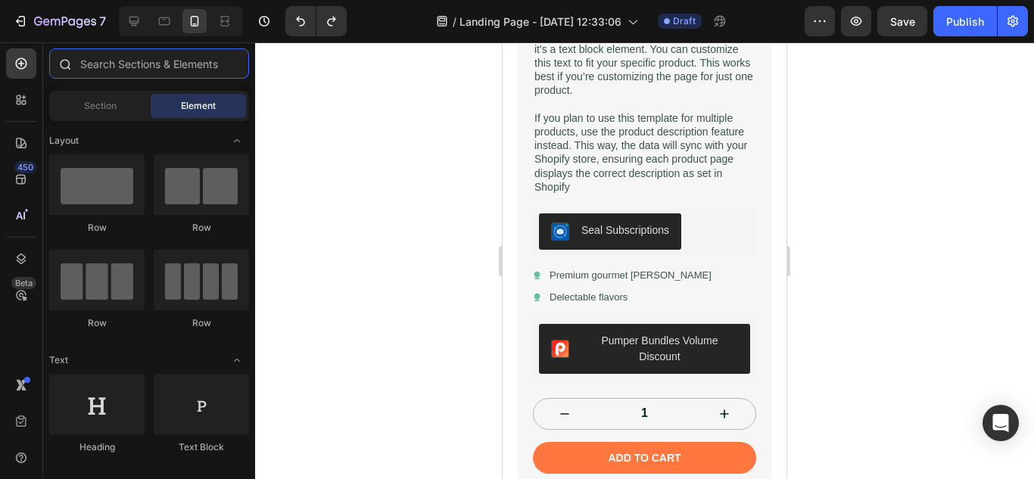
click at [150, 55] on input "text" at bounding box center [149, 63] width 200 height 30
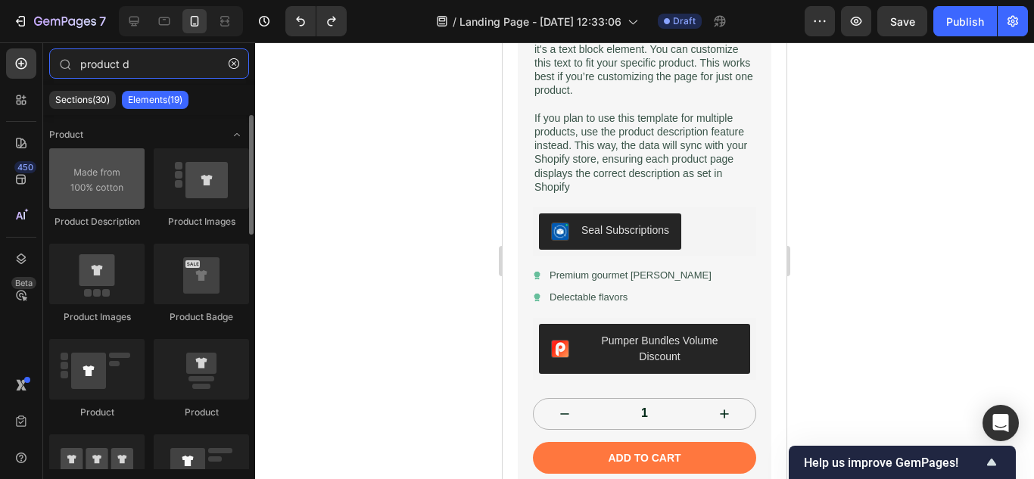
type input "product d"
click at [106, 189] on div at bounding box center [96, 178] width 95 height 61
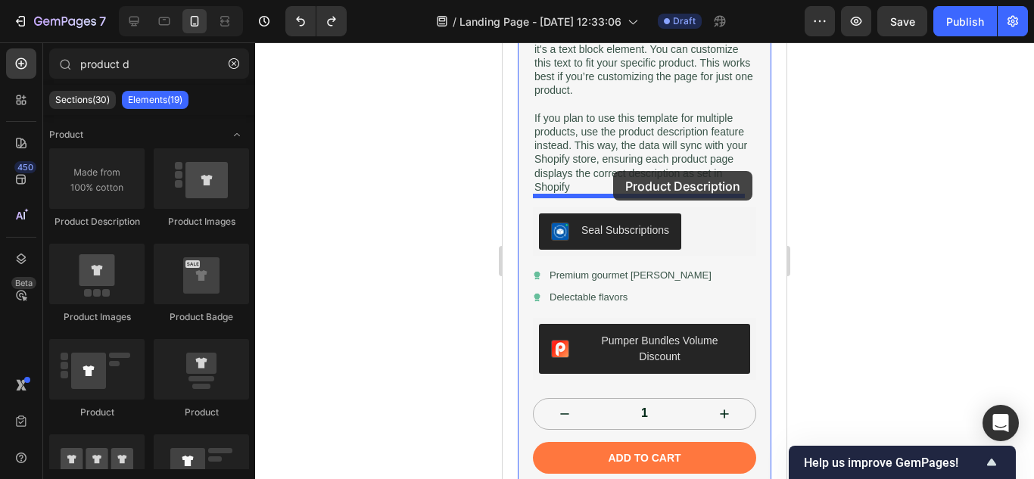
drag, startPoint x: 614, startPoint y: 232, endPoint x: 590, endPoint y: 173, distance: 63.1
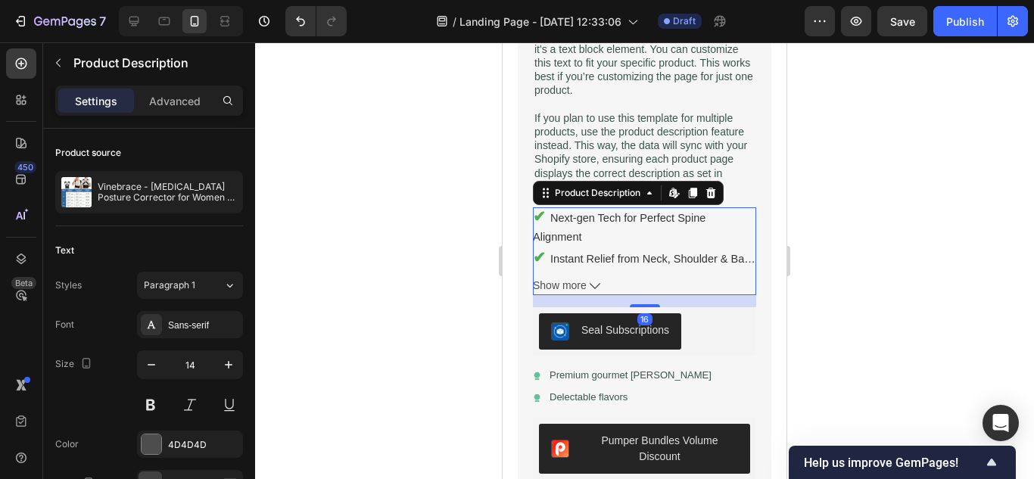
click at [558, 276] on span "Show more" at bounding box center [560, 285] width 54 height 19
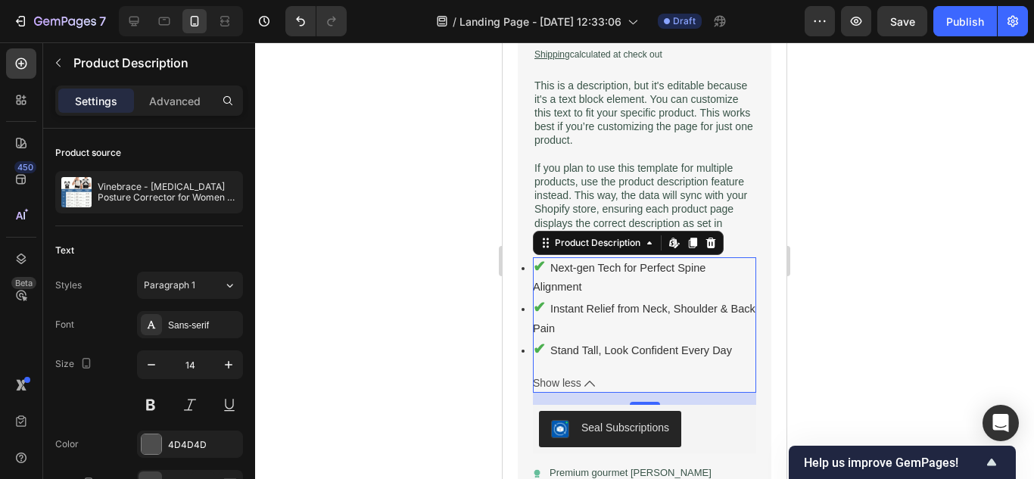
scroll to position [530, 0]
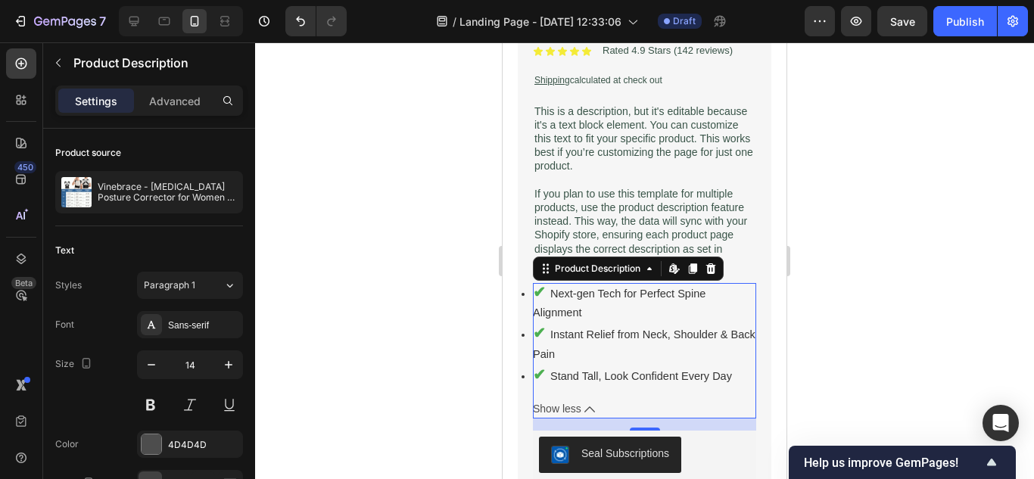
click at [897, 217] on div at bounding box center [644, 260] width 779 height 437
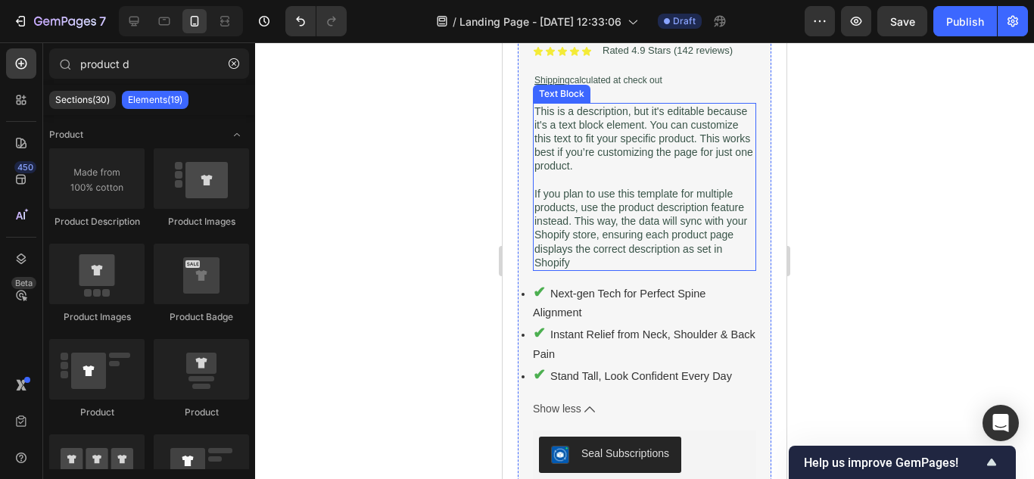
click at [559, 194] on p "If you plan to use this template for multiple products, use the product descrip…" at bounding box center [644, 228] width 220 height 82
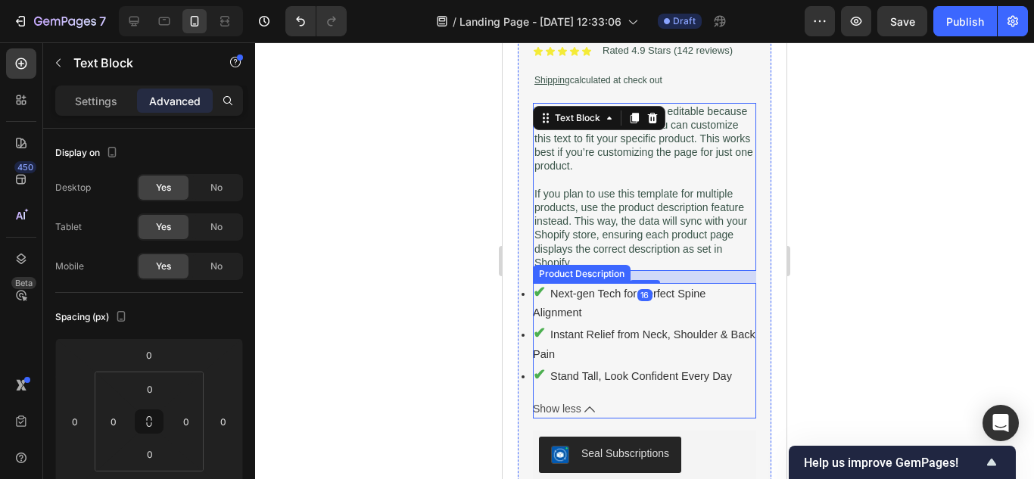
click at [539, 344] on li "✔ Instant Relief from Neck, Shoulder & Back Pain" at bounding box center [644, 343] width 223 height 39
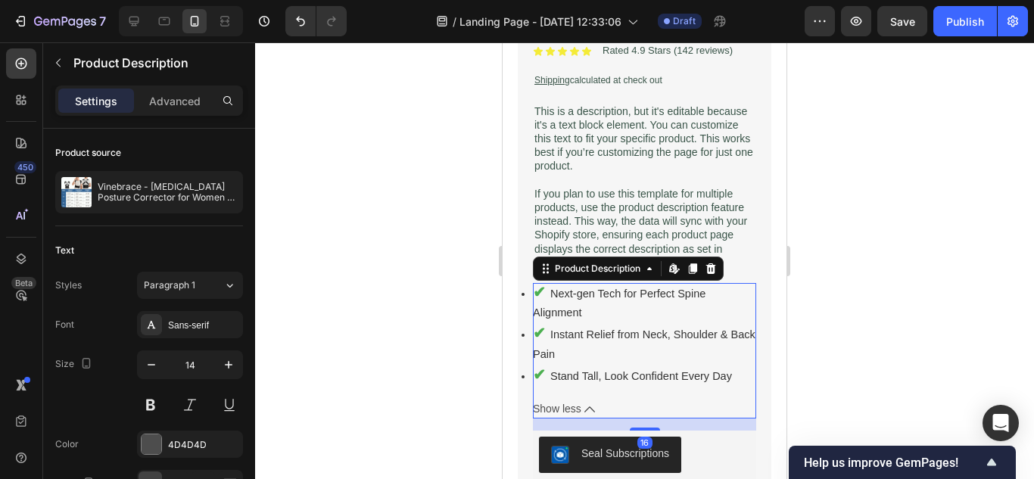
click at [539, 344] on li "✔ Instant Relief from Neck, Shoulder & Back Pain" at bounding box center [644, 343] width 223 height 39
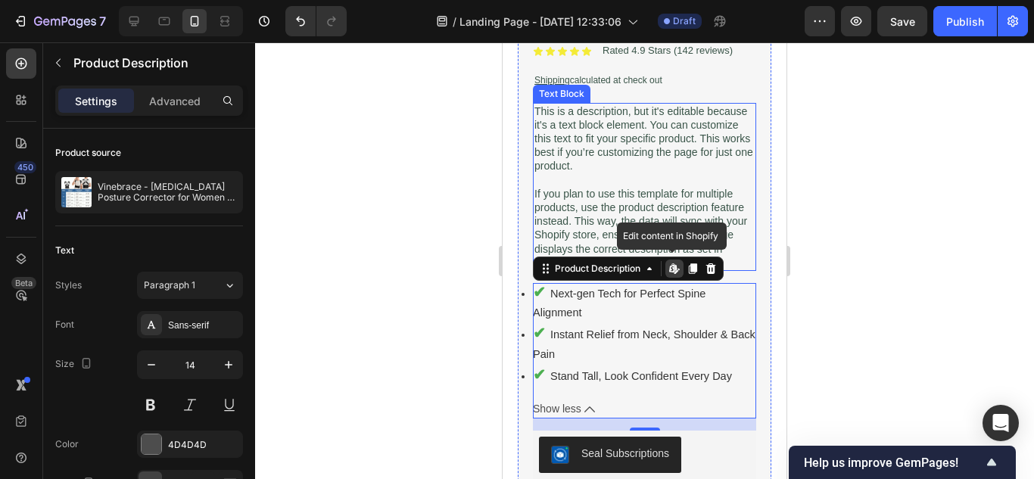
click at [649, 149] on p "This is a description, but it's editable because it's a text block element. You…" at bounding box center [644, 138] width 220 height 69
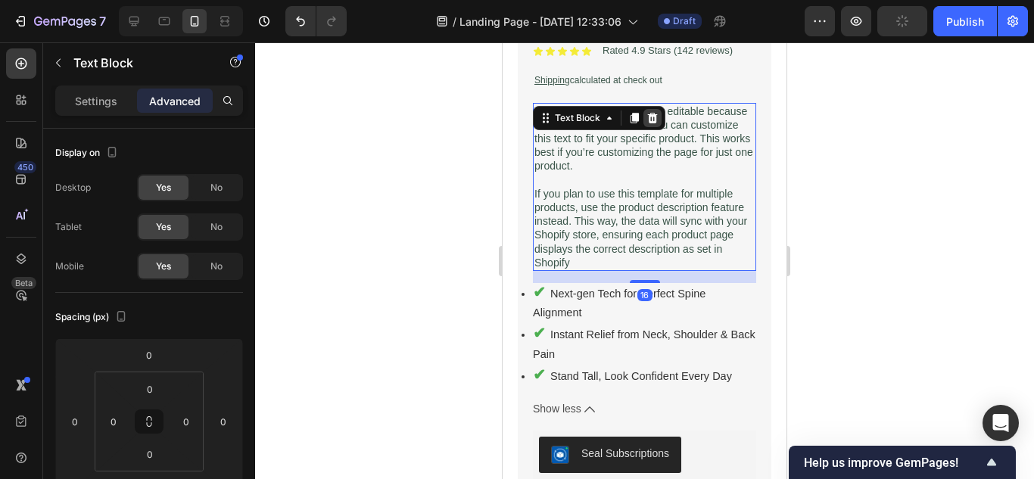
click at [655, 109] on div at bounding box center [652, 118] width 18 height 18
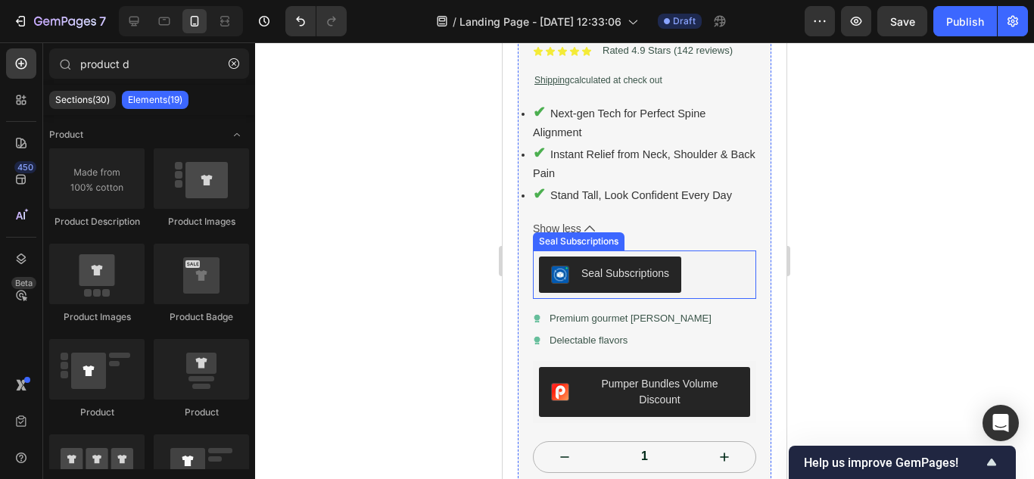
scroll to position [303, 0]
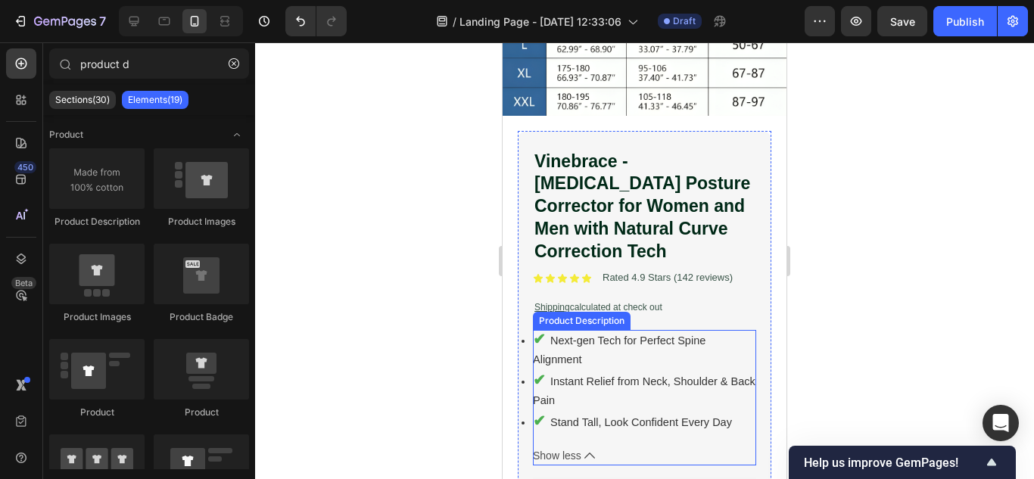
click at [549, 350] on li "✔ Next-gen Tech for Perfect Spine Alignment" at bounding box center [644, 349] width 223 height 39
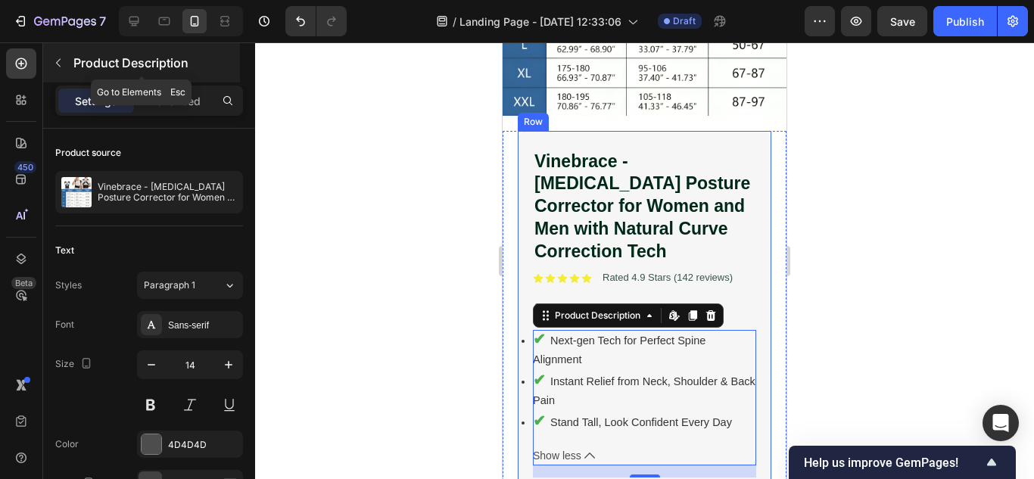
click at [56, 58] on icon "button" at bounding box center [58, 63] width 12 height 12
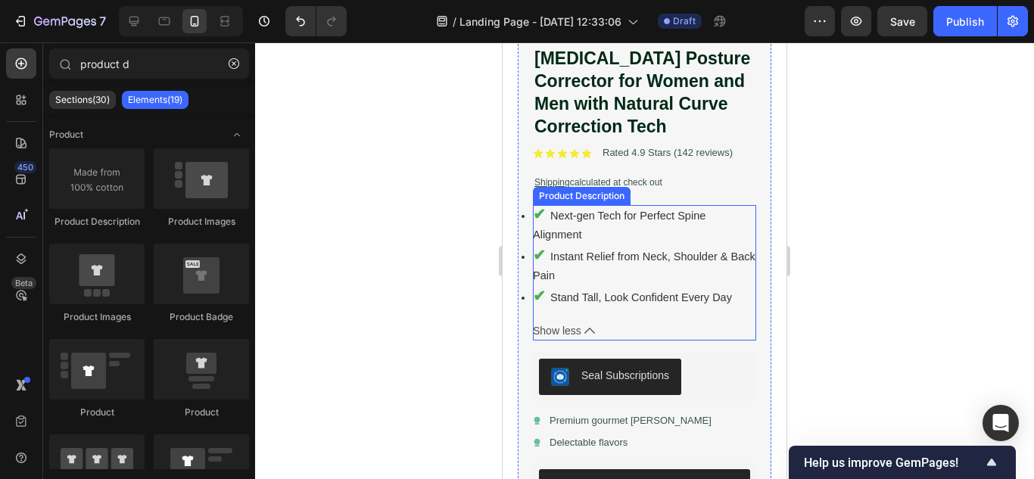
scroll to position [454, 0]
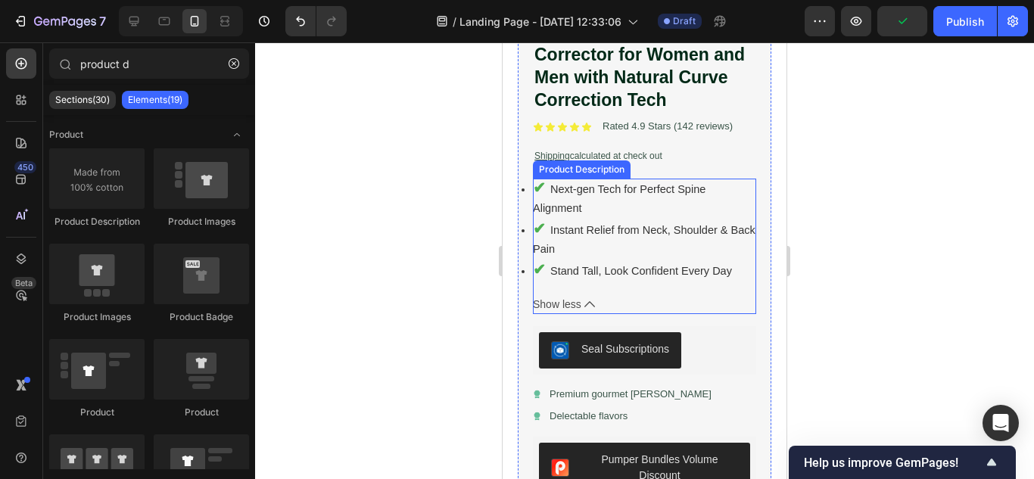
click at [568, 219] on li "✔ Instant Relief from Neck, Shoulder & Back Pain" at bounding box center [644, 238] width 223 height 39
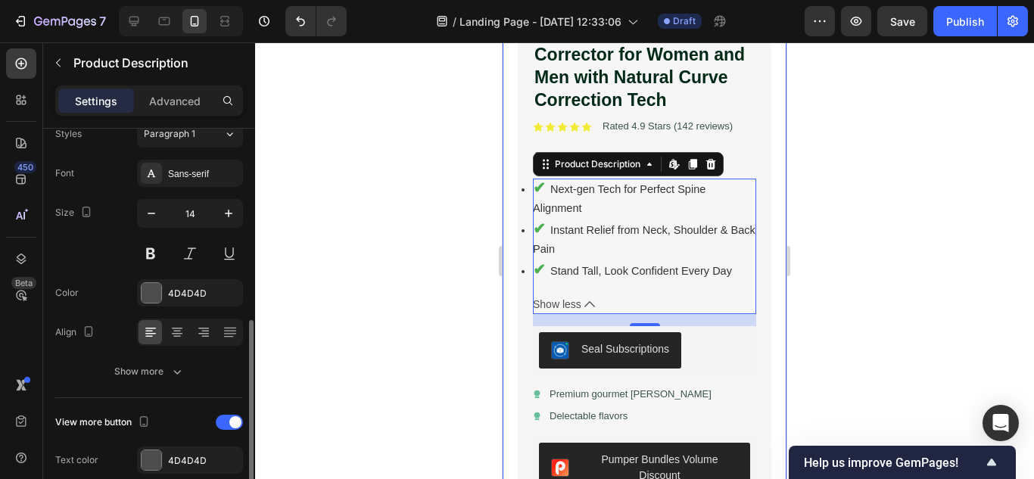
scroll to position [227, 0]
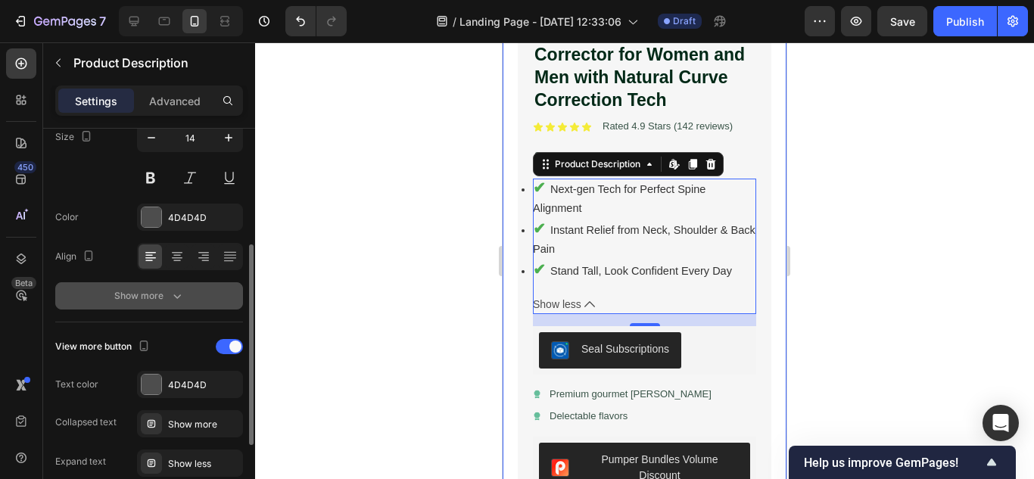
click at [142, 295] on div "Show more" at bounding box center [149, 295] width 70 height 15
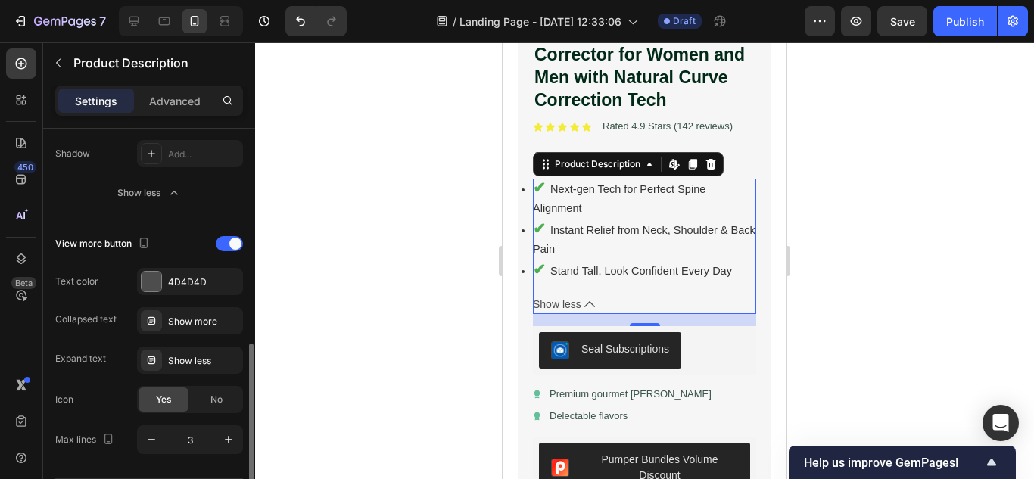
scroll to position [577, 0]
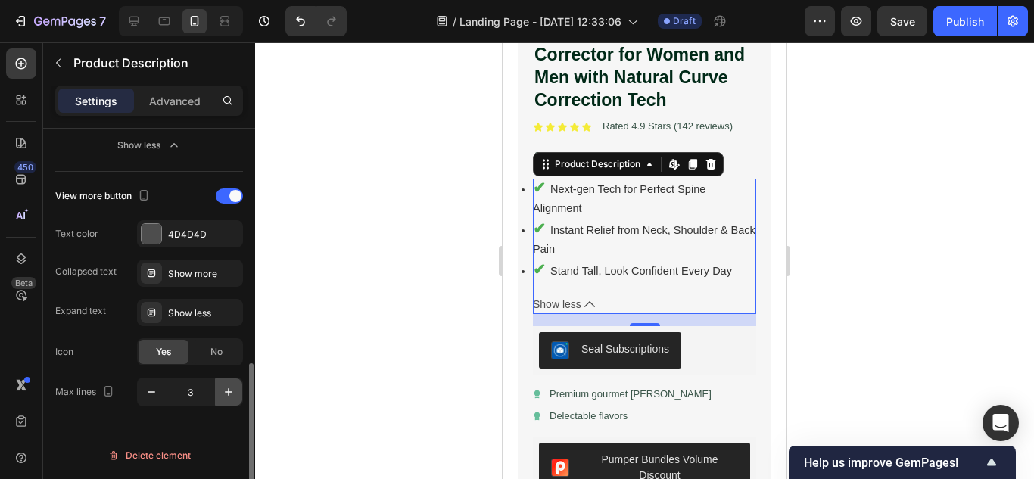
click at [221, 391] on icon "button" at bounding box center [228, 391] width 15 height 15
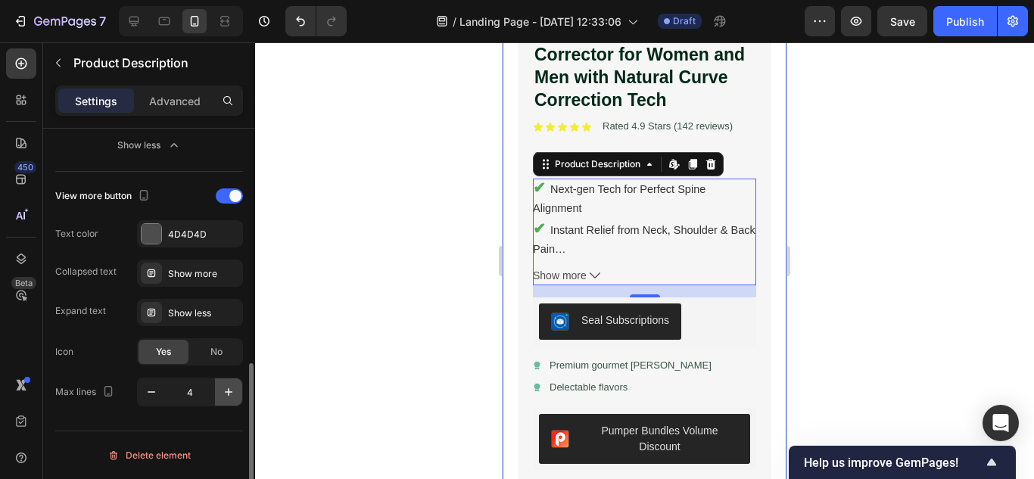
click at [222, 391] on icon "button" at bounding box center [228, 391] width 15 height 15
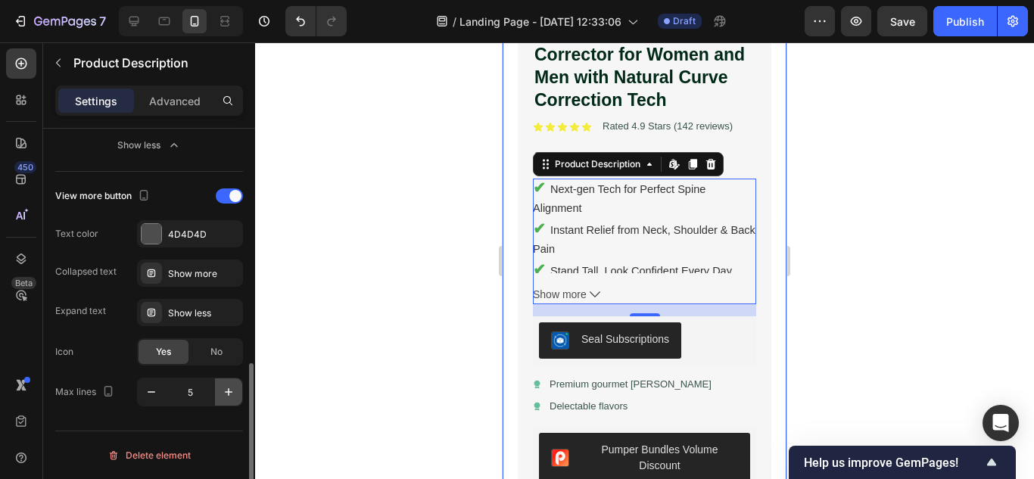
click at [223, 391] on icon "button" at bounding box center [228, 391] width 15 height 15
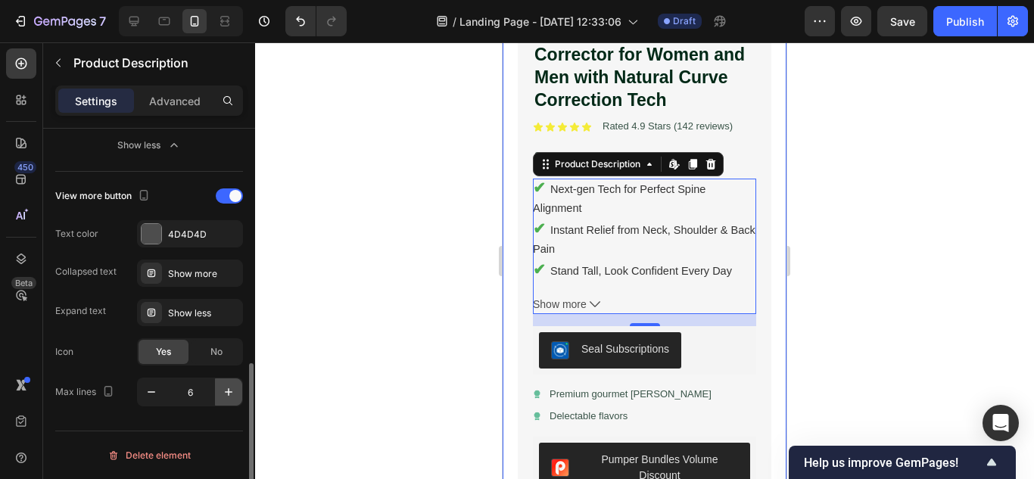
click at [223, 391] on icon "button" at bounding box center [228, 391] width 15 height 15
type input "7"
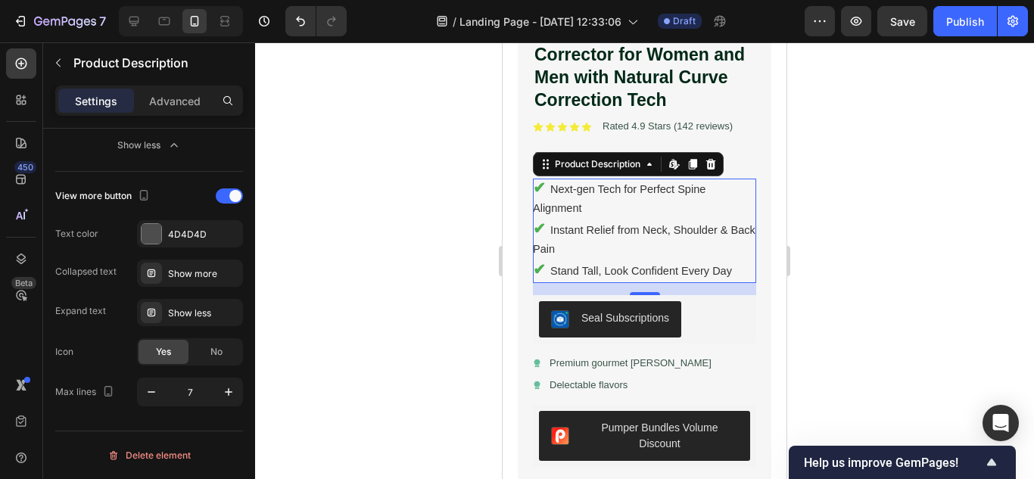
click at [899, 227] on div at bounding box center [644, 260] width 779 height 437
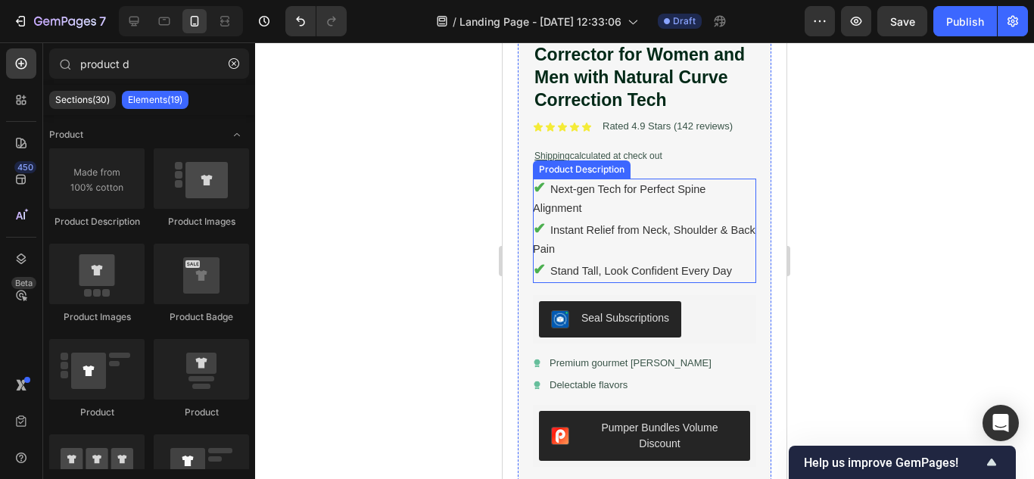
click at [601, 222] on li "✔ Instant Relief from Neck, Shoulder & Back Pain" at bounding box center [644, 238] width 223 height 39
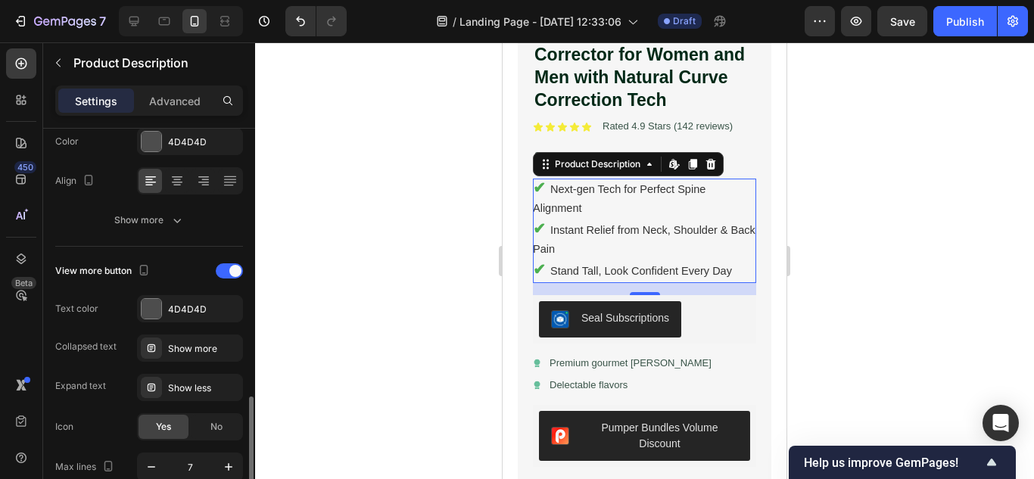
scroll to position [378, 0]
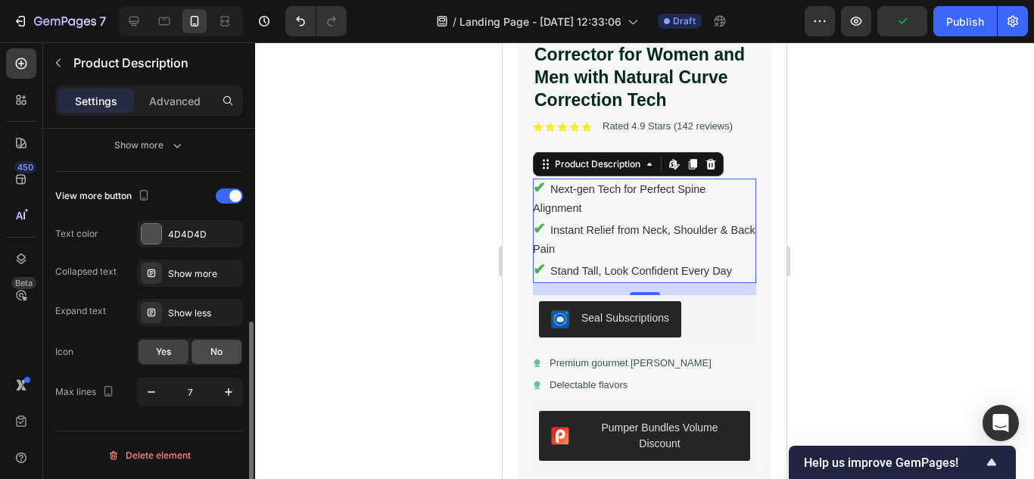
click at [226, 345] on div "No" at bounding box center [216, 352] width 50 height 24
click at [812, 110] on div at bounding box center [644, 260] width 779 height 437
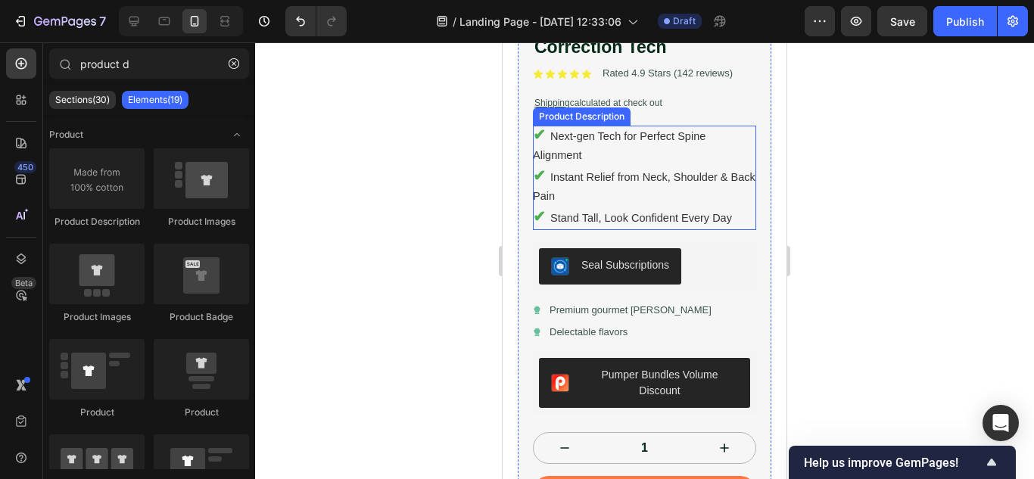
scroll to position [530, 0]
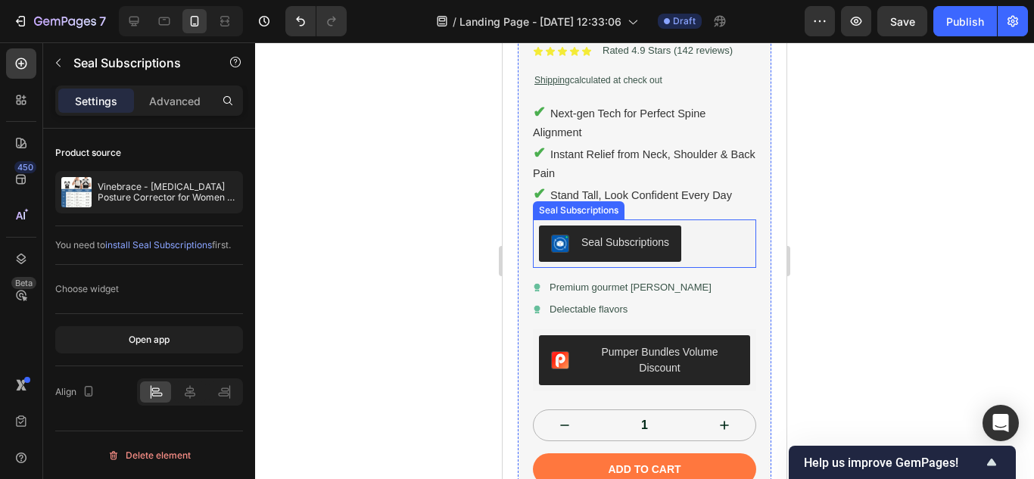
click at [577, 235] on div "Seal Subscriptions" at bounding box center [610, 244] width 118 height 18
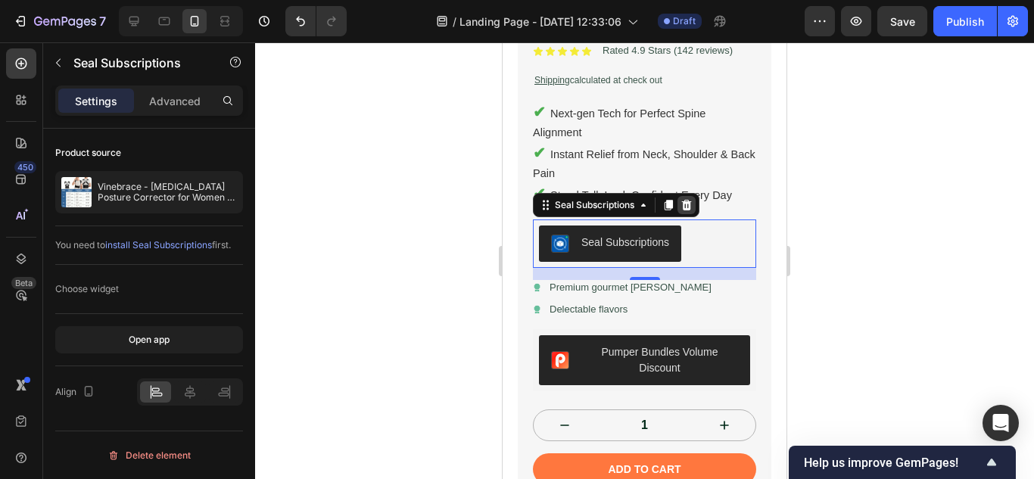
click at [680, 196] on div at bounding box center [686, 205] width 18 height 18
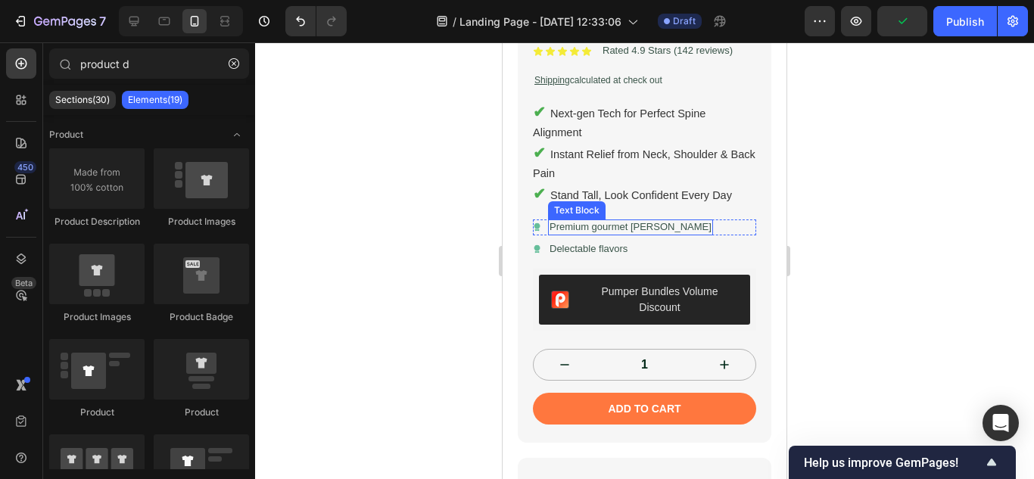
click at [584, 221] on p "Premium gourmet [PERSON_NAME]" at bounding box center [630, 227] width 162 height 13
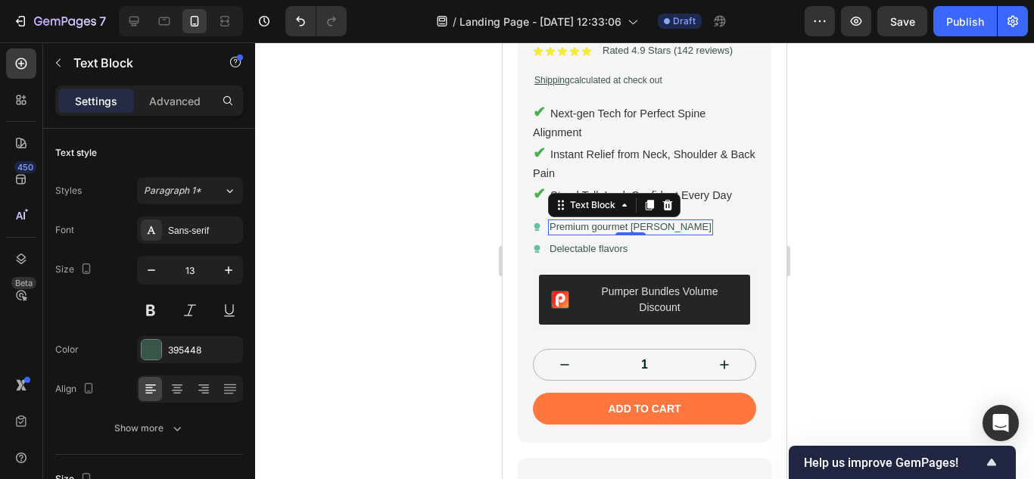
click at [623, 241] on div "0" at bounding box center [630, 247] width 15 height 12
click at [627, 243] on p "Delectable flavors" at bounding box center [588, 249] width 78 height 13
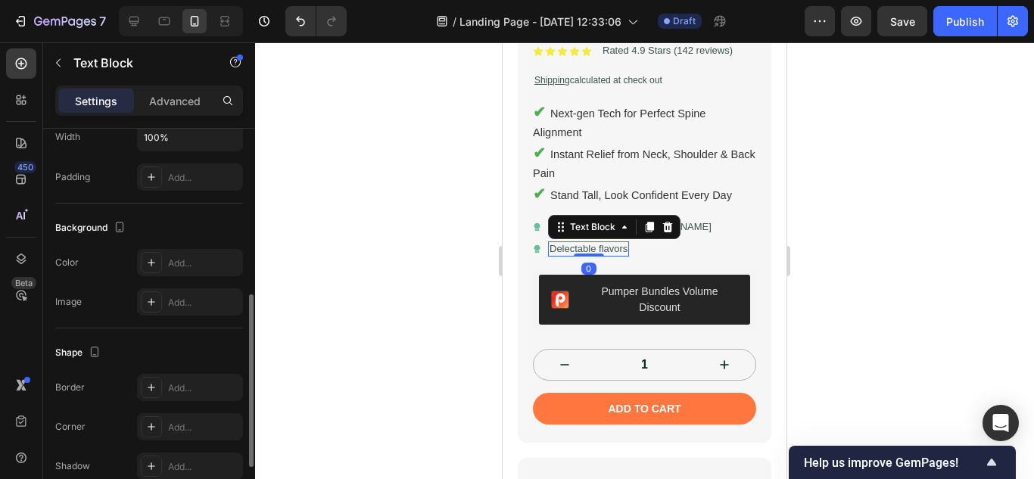
click at [664, 221] on icon at bounding box center [668, 226] width 10 height 11
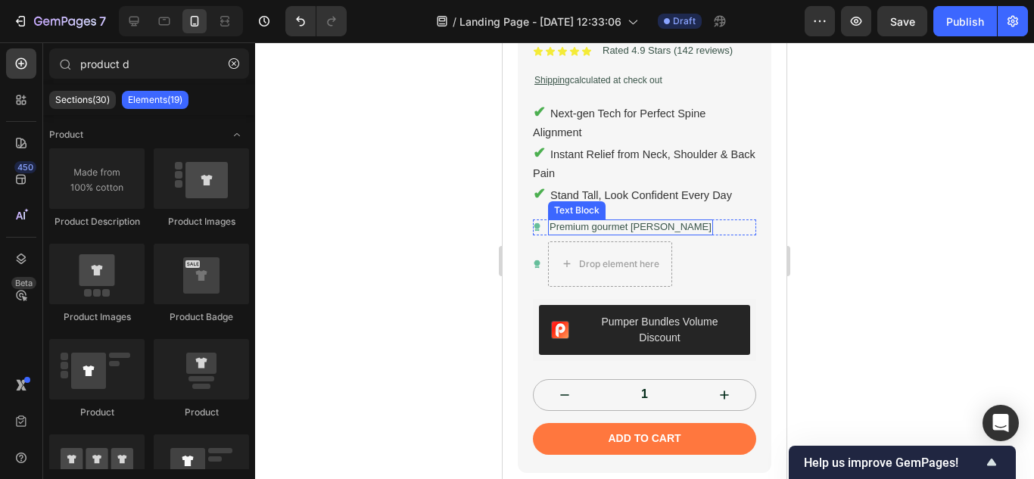
click at [633, 221] on p "Premium gourmet [PERSON_NAME]" at bounding box center [630, 227] width 162 height 13
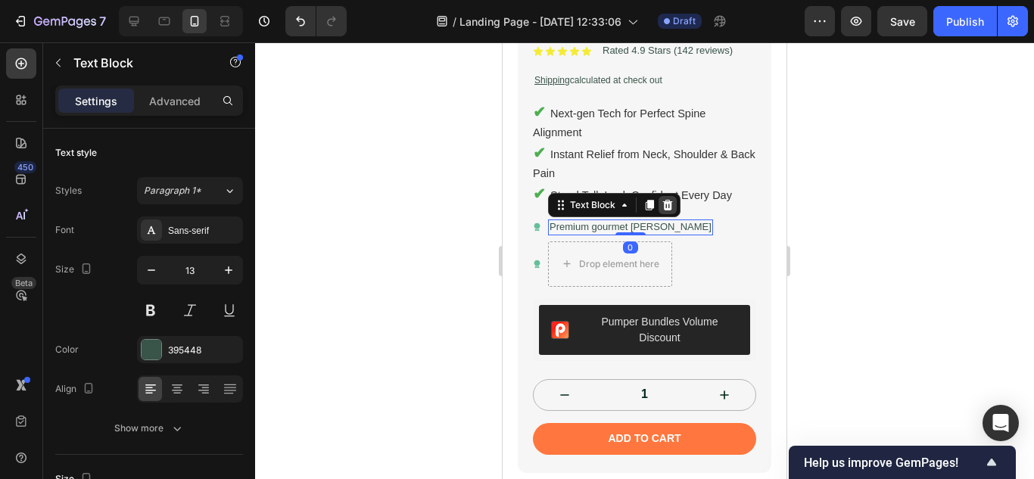
click at [671, 199] on icon at bounding box center [667, 205] width 12 height 12
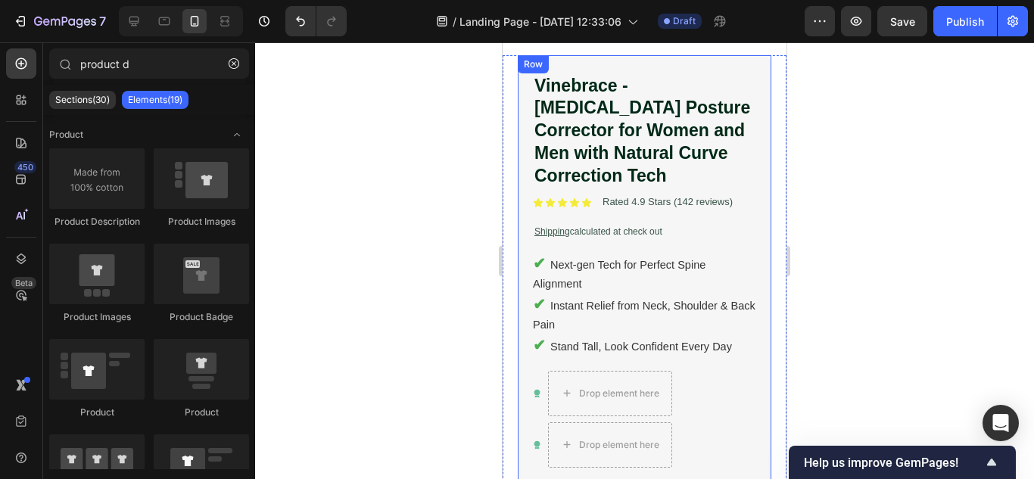
scroll to position [605, 0]
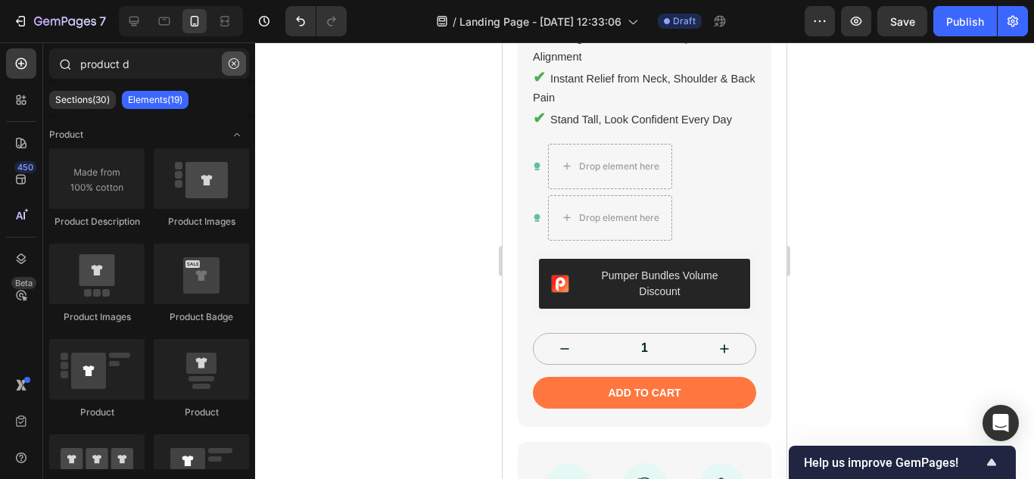
click at [235, 64] on icon "button" at bounding box center [234, 63] width 11 height 11
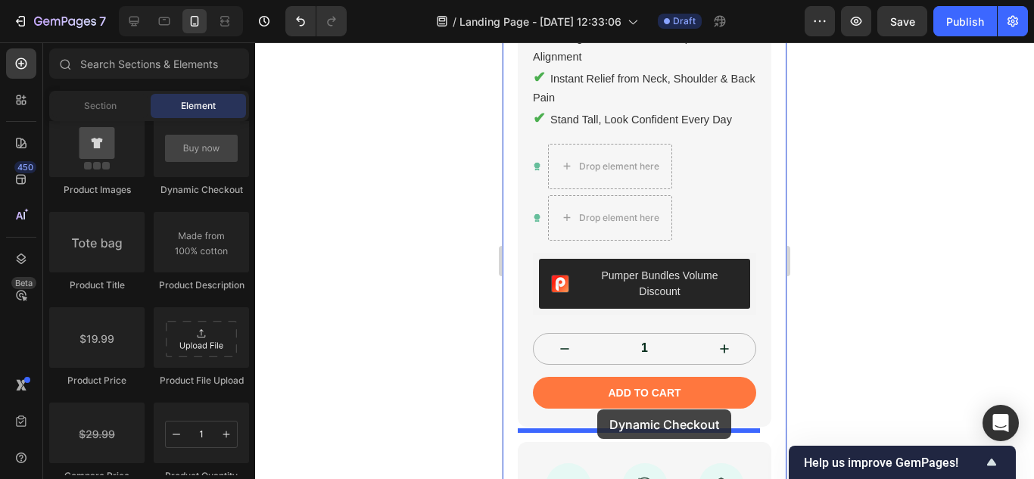
scroll to position [627, 0]
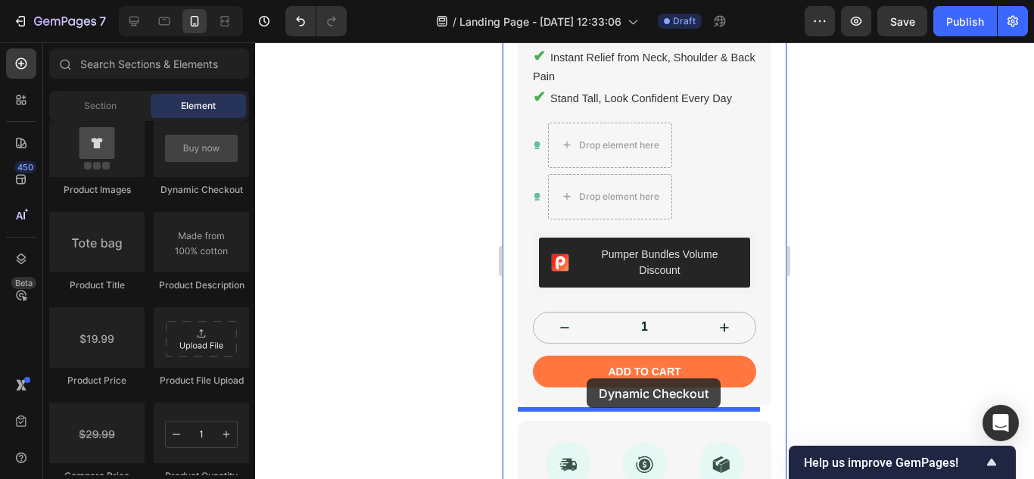
drag, startPoint x: 710, startPoint y: 204, endPoint x: 587, endPoint y: 378, distance: 213.3
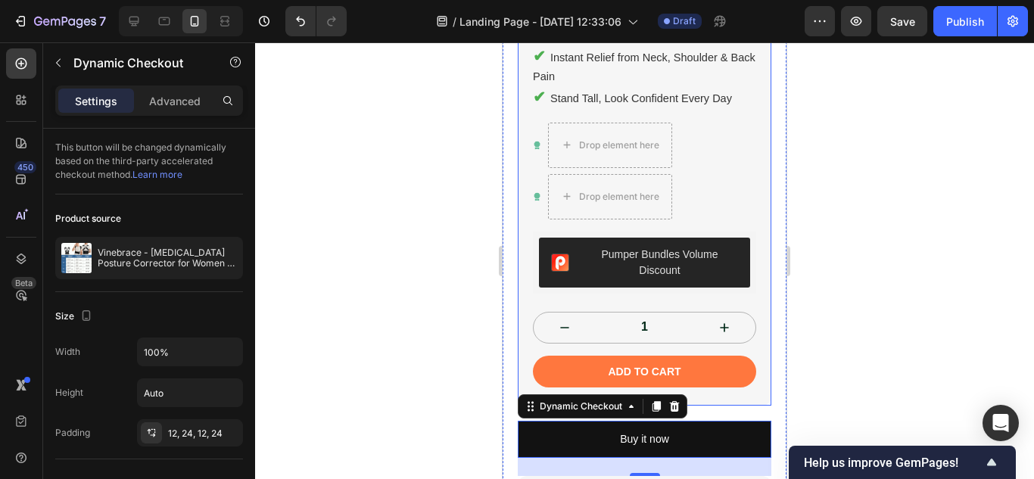
click at [742, 384] on div "Vinebrace - [MEDICAL_DATA] Posture Corrector for Women and Men with Natural Cur…" at bounding box center [645, 106] width 254 height 599
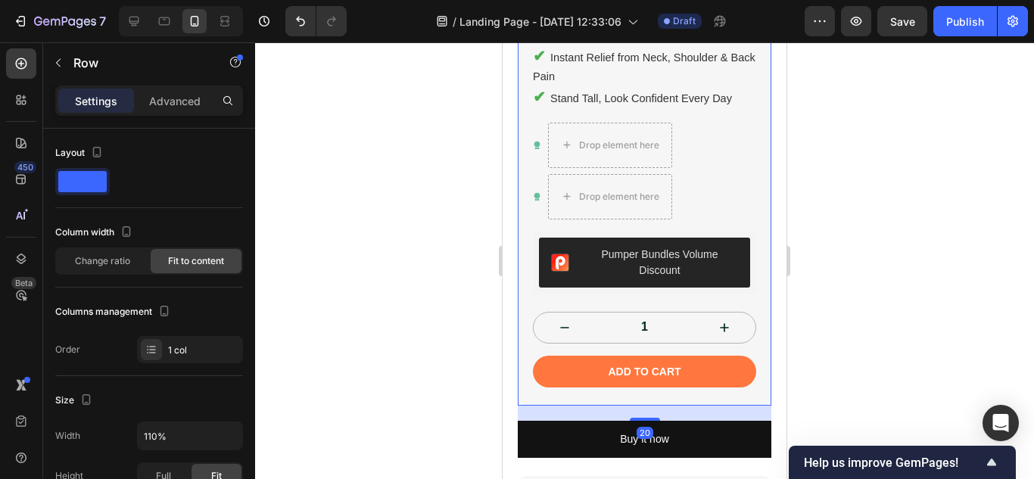
click at [879, 319] on div at bounding box center [644, 260] width 779 height 437
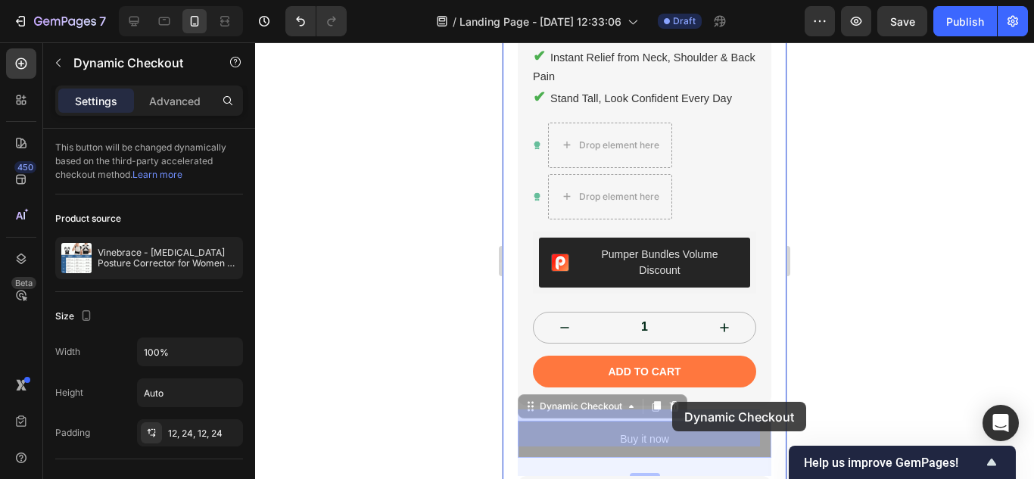
drag, startPoint x: 668, startPoint y: 422, endPoint x: 671, endPoint y: 405, distance: 17.7
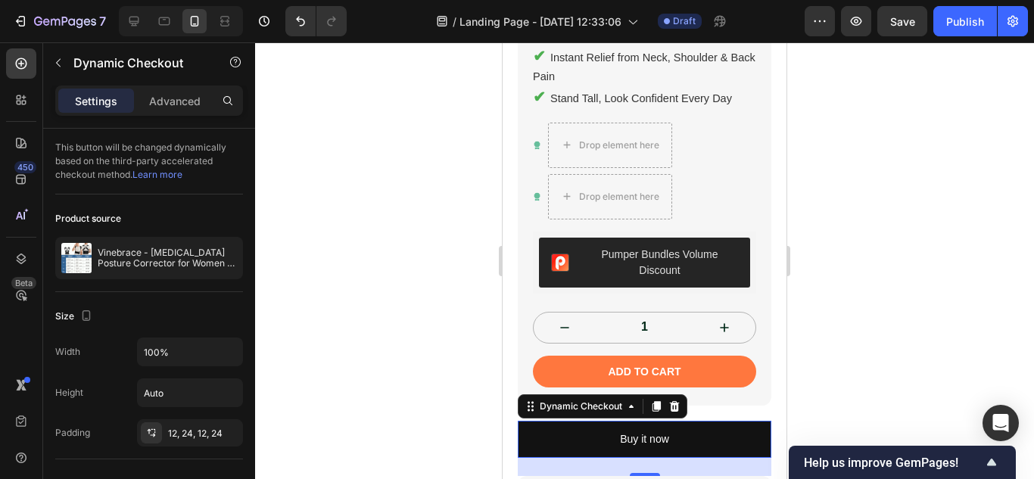
click at [1016, 335] on div at bounding box center [644, 260] width 779 height 437
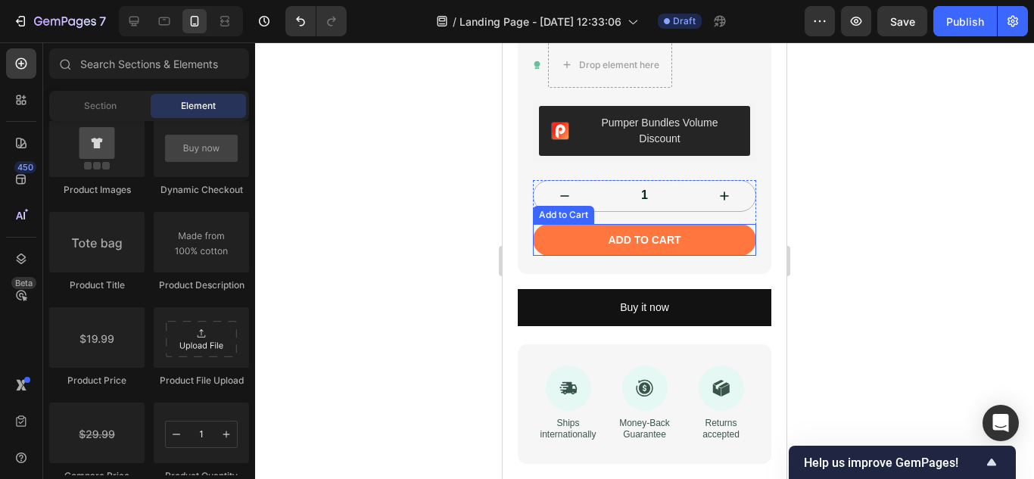
scroll to position [778, 0]
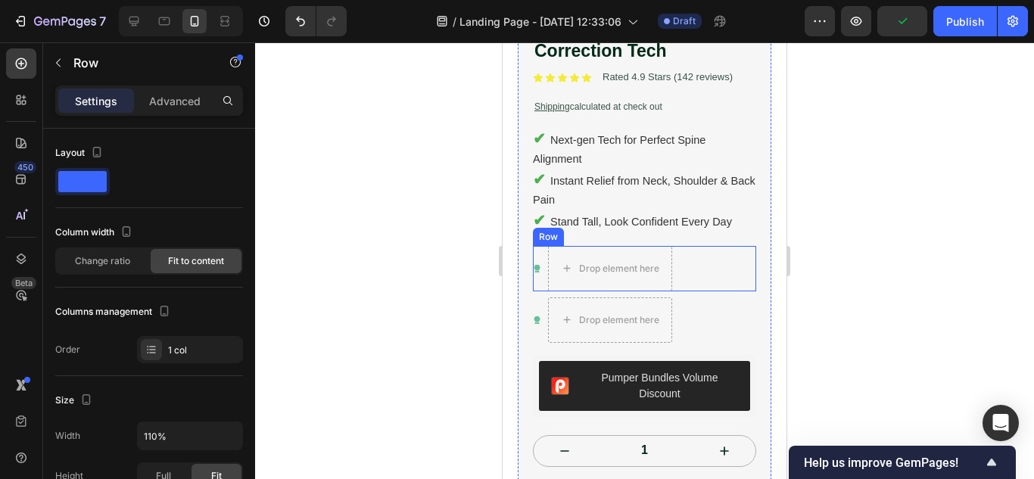
scroll to position [530, 0]
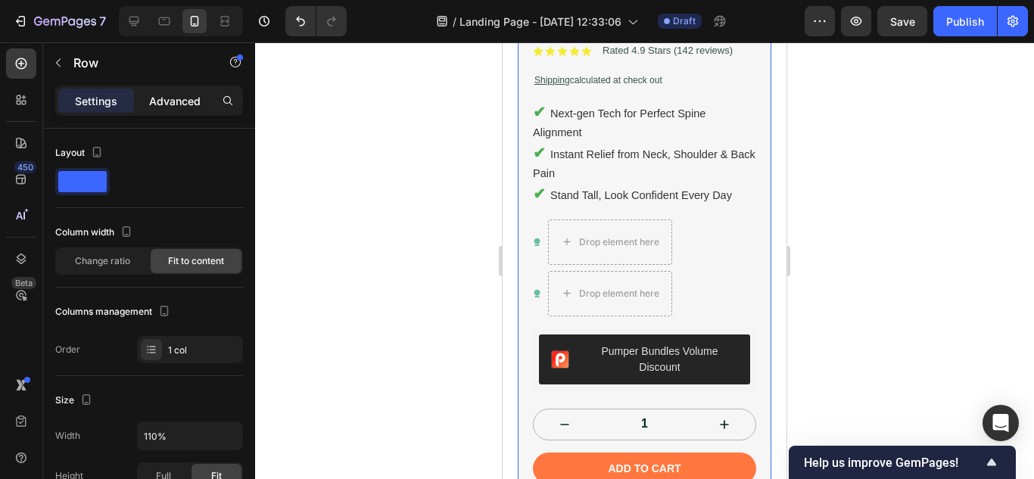
click at [169, 99] on p "Advanced" at bounding box center [174, 101] width 51 height 16
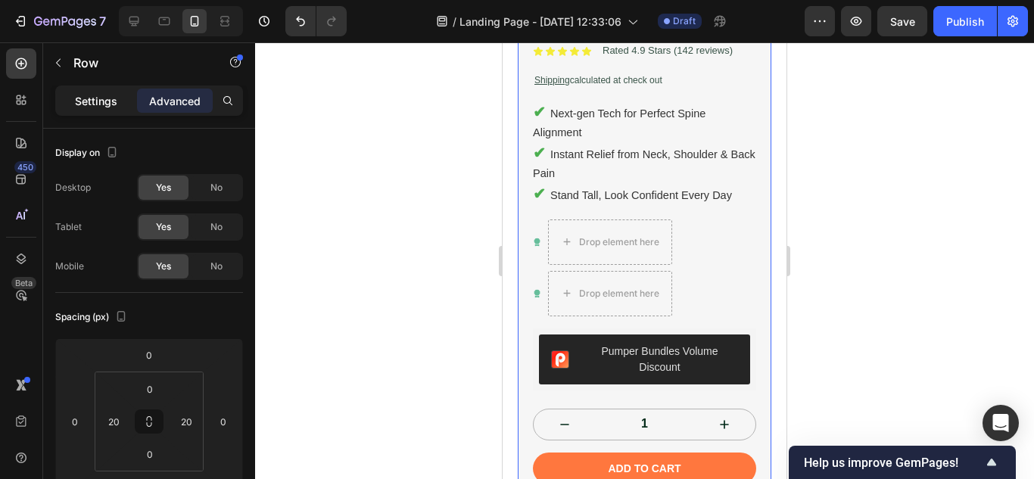
click at [81, 104] on p "Settings" at bounding box center [96, 101] width 42 height 16
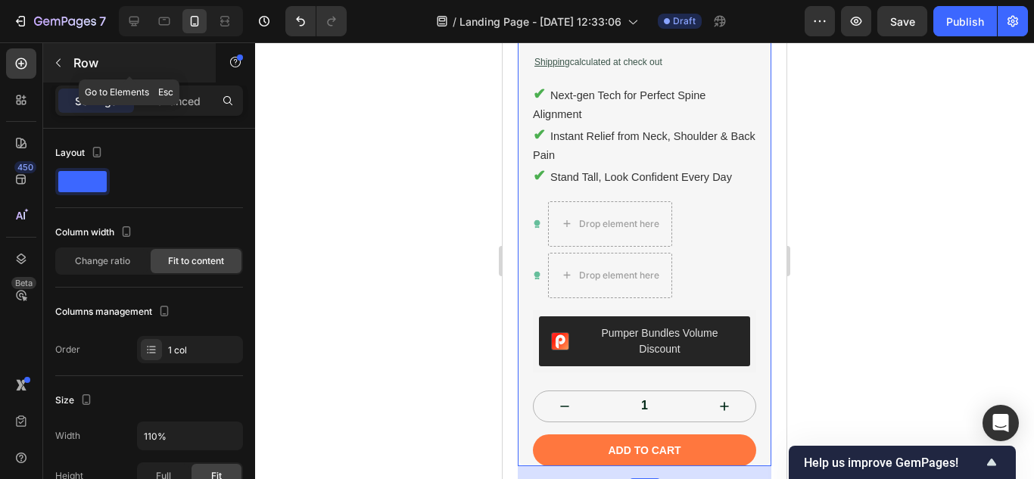
click at [54, 64] on icon "button" at bounding box center [58, 63] width 12 height 12
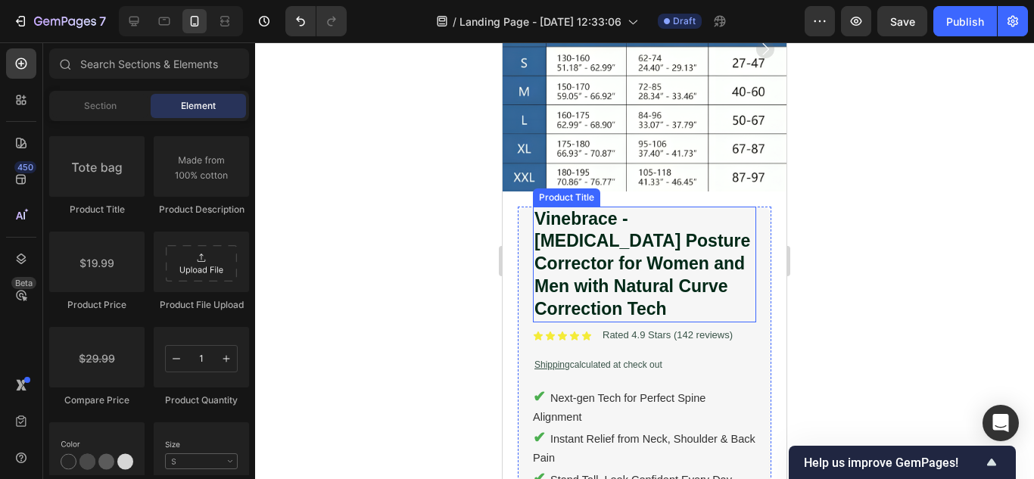
scroll to position [303, 0]
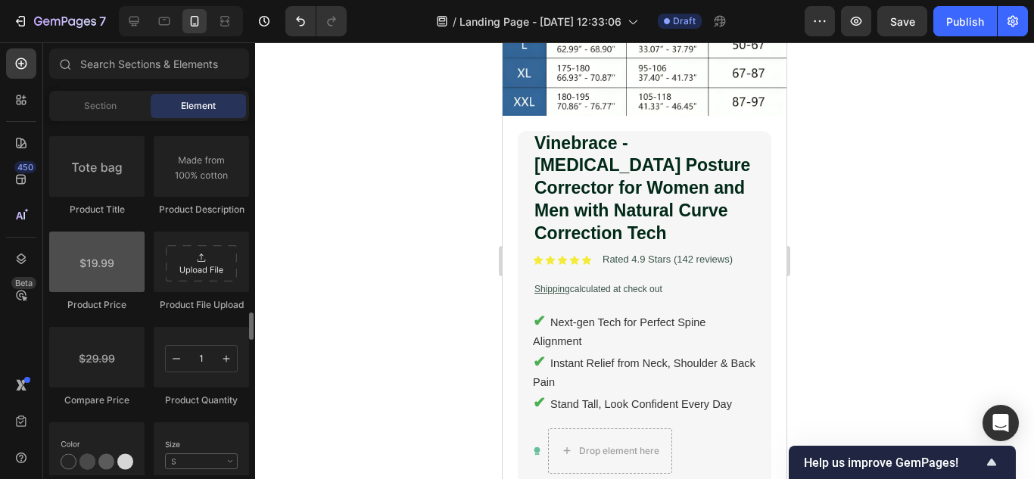
click at [90, 269] on div at bounding box center [96, 262] width 95 height 61
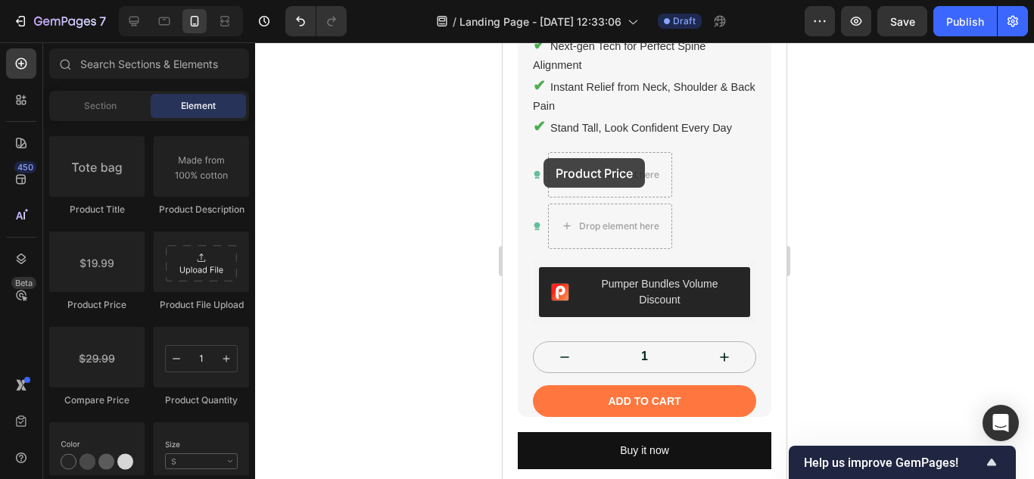
scroll to position [542, 0]
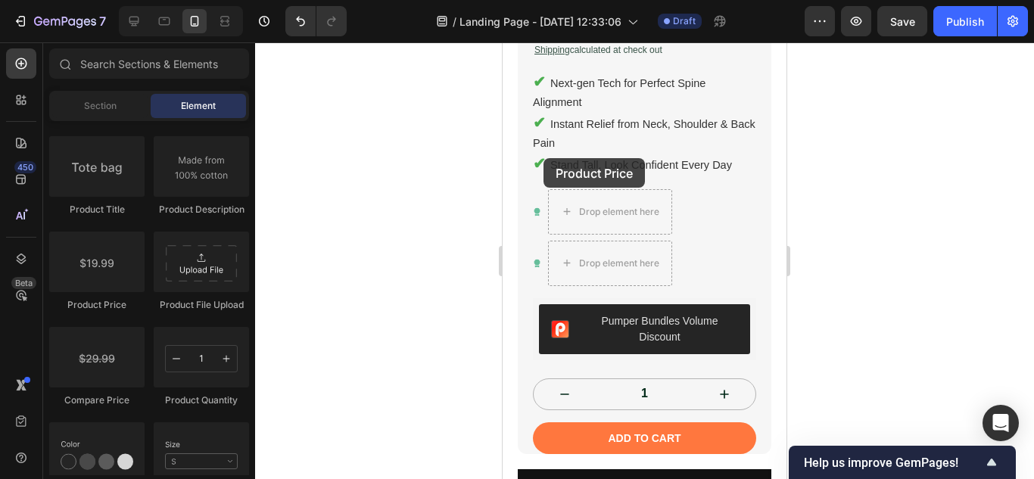
drag, startPoint x: 606, startPoint y: 319, endPoint x: 543, endPoint y: 159, distance: 171.6
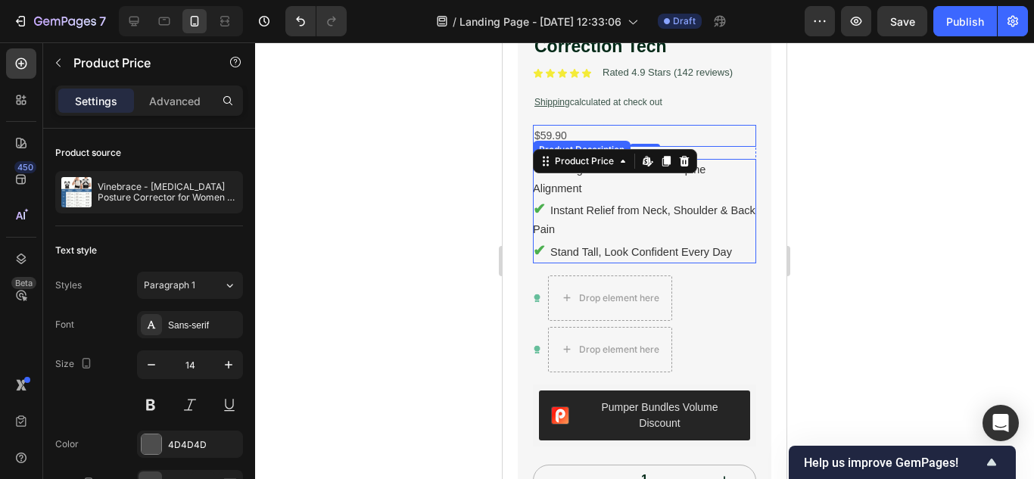
scroll to position [466, 0]
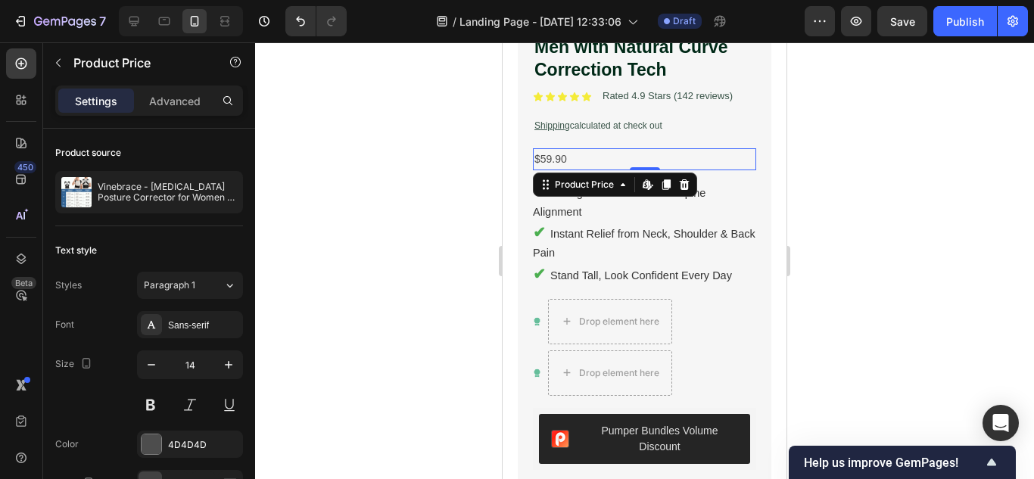
click at [941, 194] on div at bounding box center [644, 260] width 779 height 437
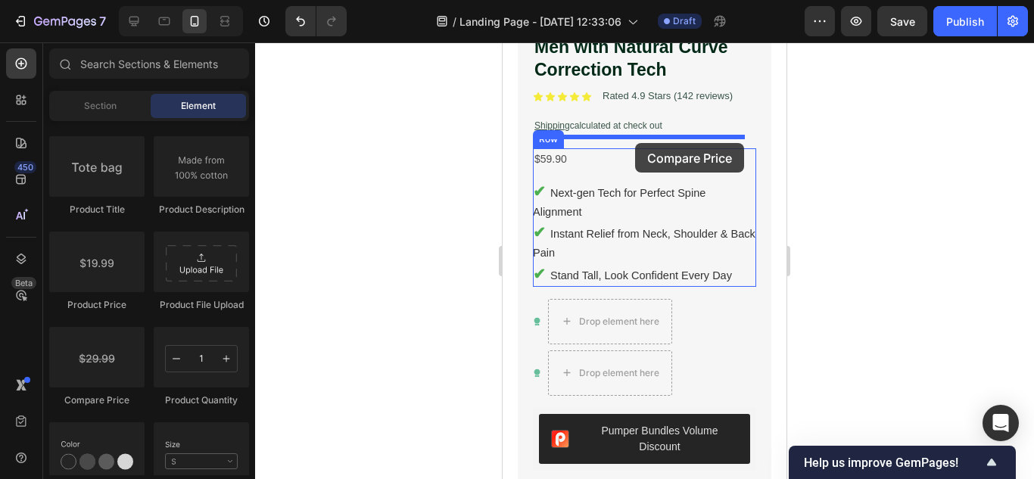
drag, startPoint x: 612, startPoint y: 411, endPoint x: 635, endPoint y: 143, distance: 268.9
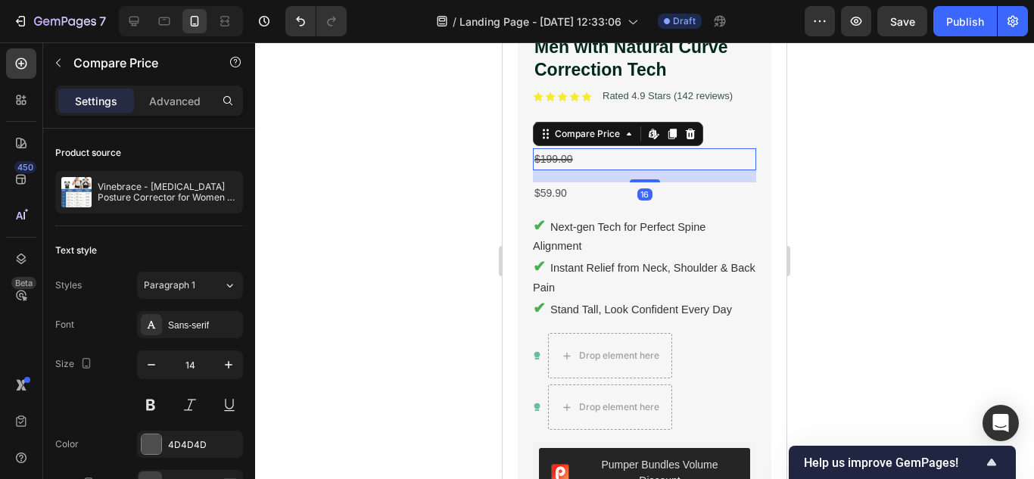
click at [998, 166] on div at bounding box center [644, 260] width 779 height 437
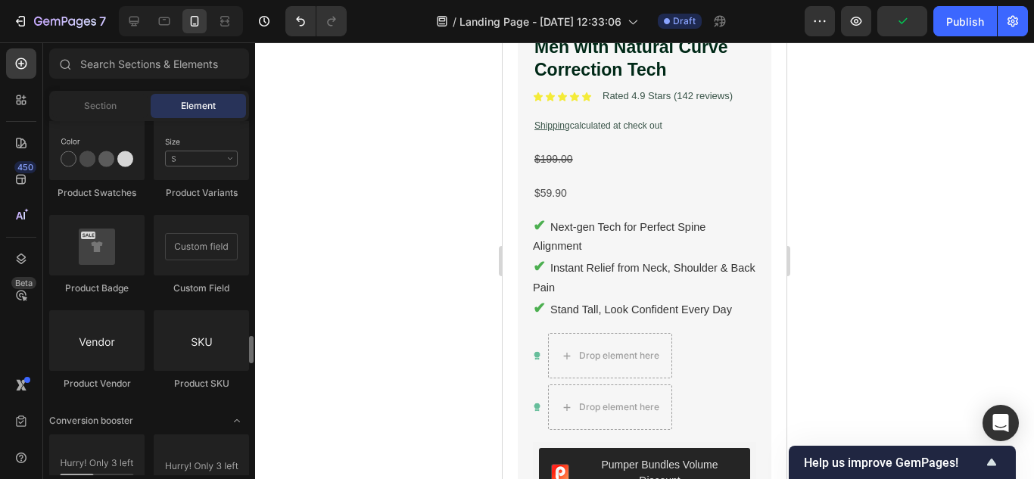
scroll to position [2573, 0]
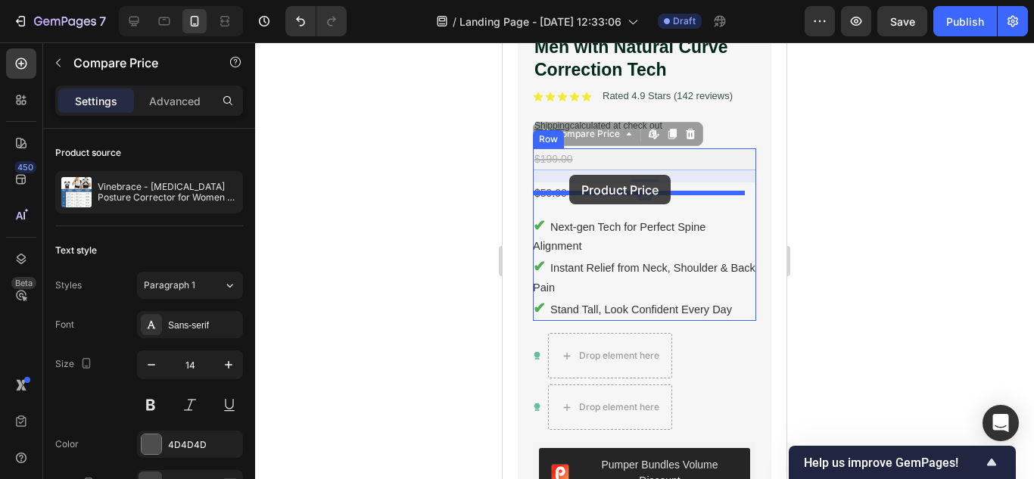
drag, startPoint x: 543, startPoint y: 147, endPoint x: 569, endPoint y: 175, distance: 38.0
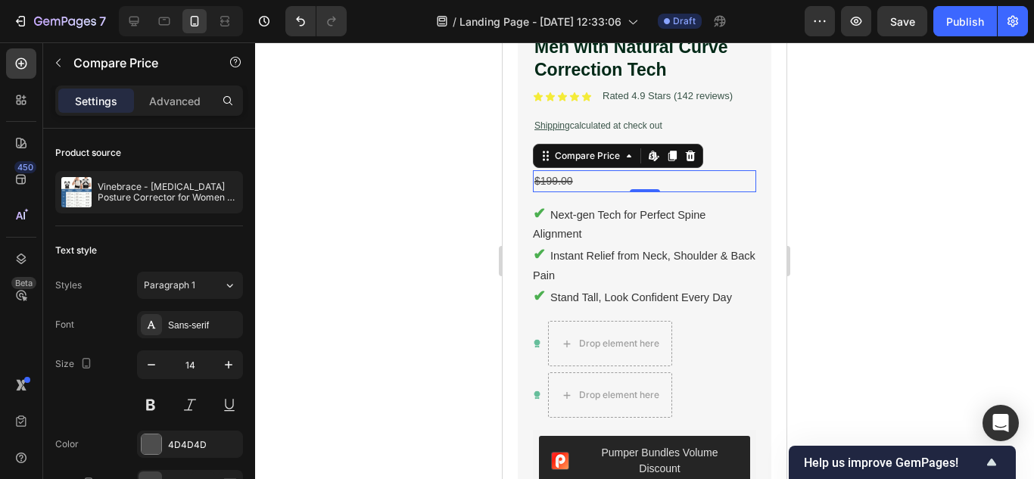
click at [902, 157] on div at bounding box center [644, 260] width 779 height 437
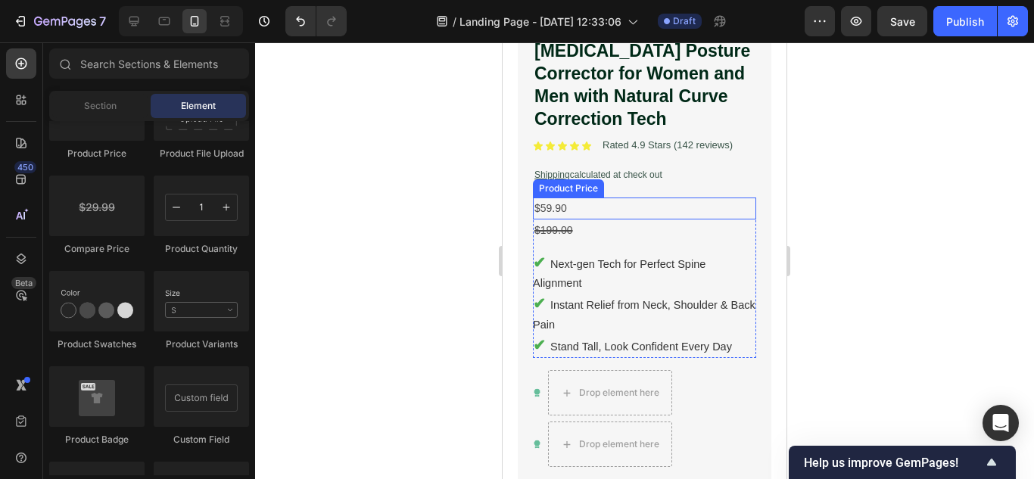
scroll to position [391, 0]
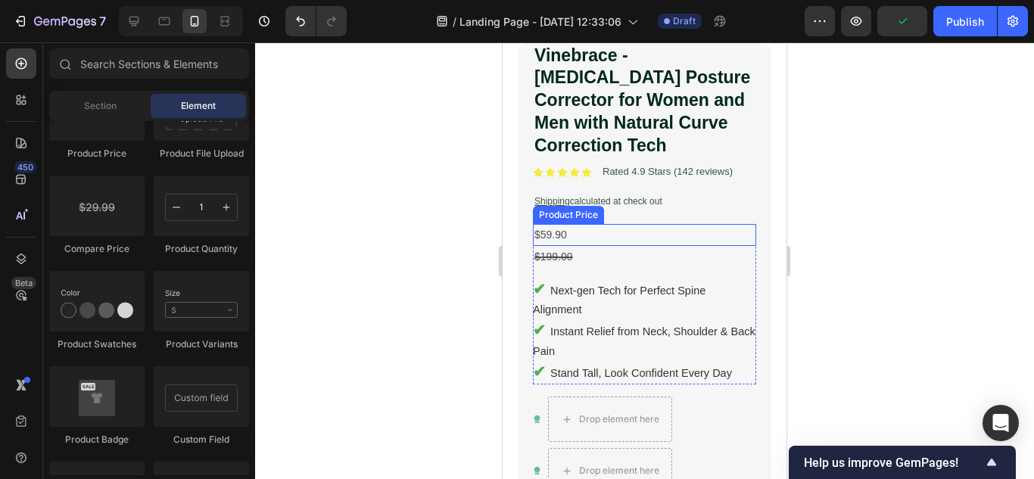
click at [577, 227] on div "$59.90" at bounding box center [644, 235] width 223 height 22
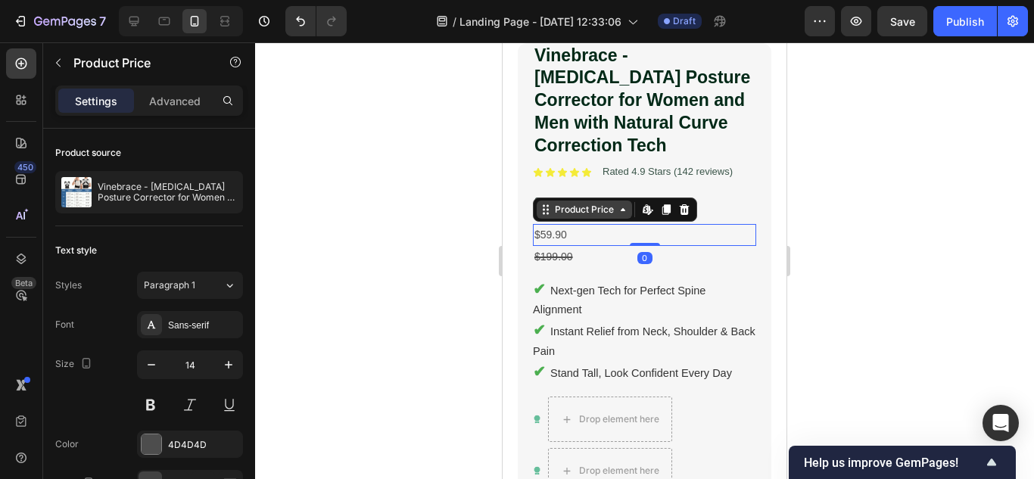
click at [600, 203] on div "Product Price" at bounding box center [584, 210] width 65 height 14
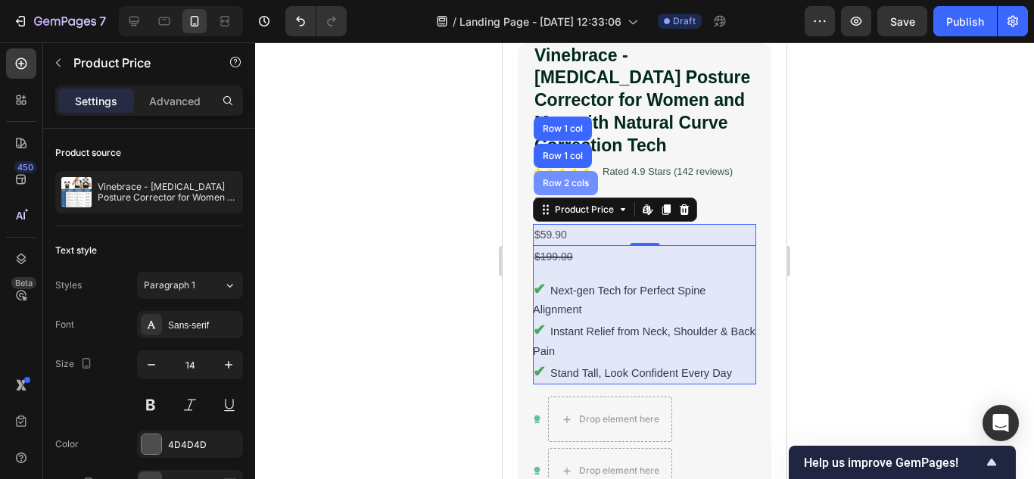
click at [565, 178] on div "Row 2 cols" at bounding box center [566, 183] width 64 height 24
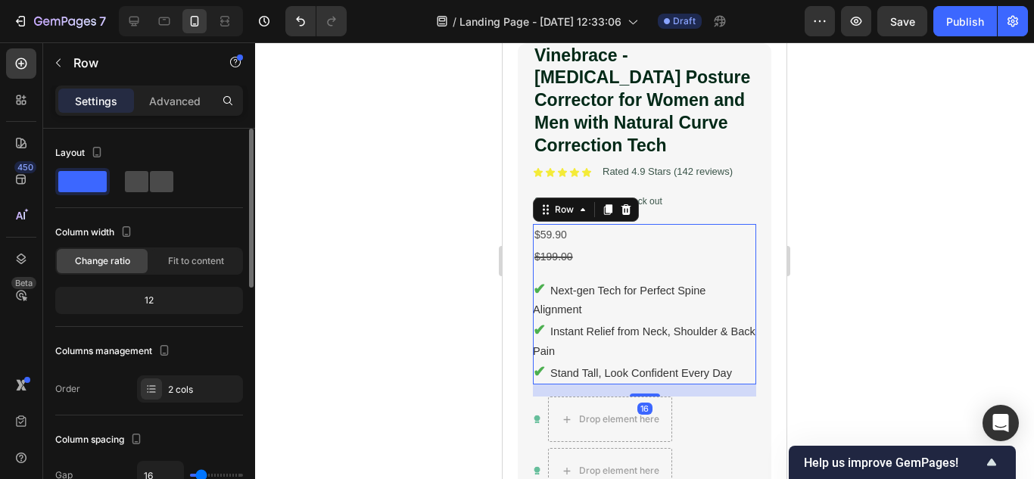
click at [138, 180] on span at bounding box center [136, 181] width 23 height 21
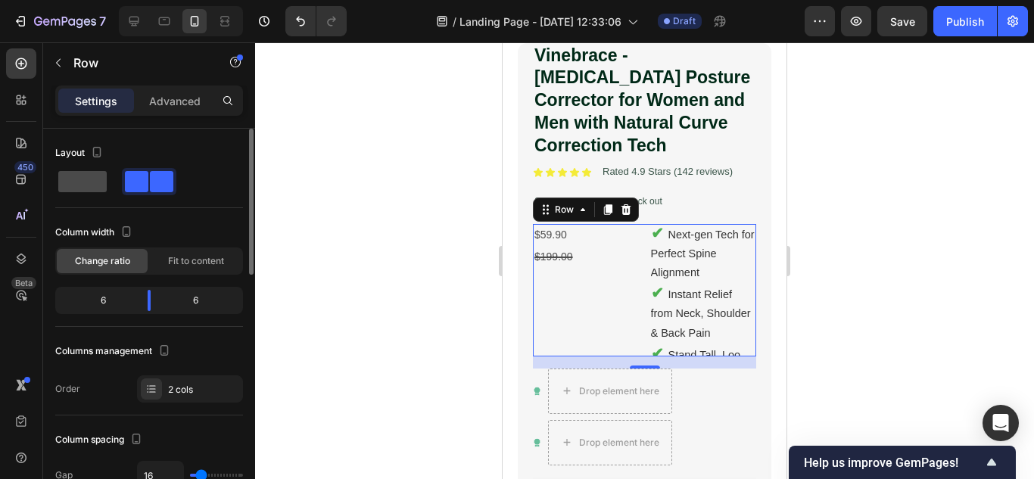
click at [94, 180] on span at bounding box center [82, 181] width 48 height 21
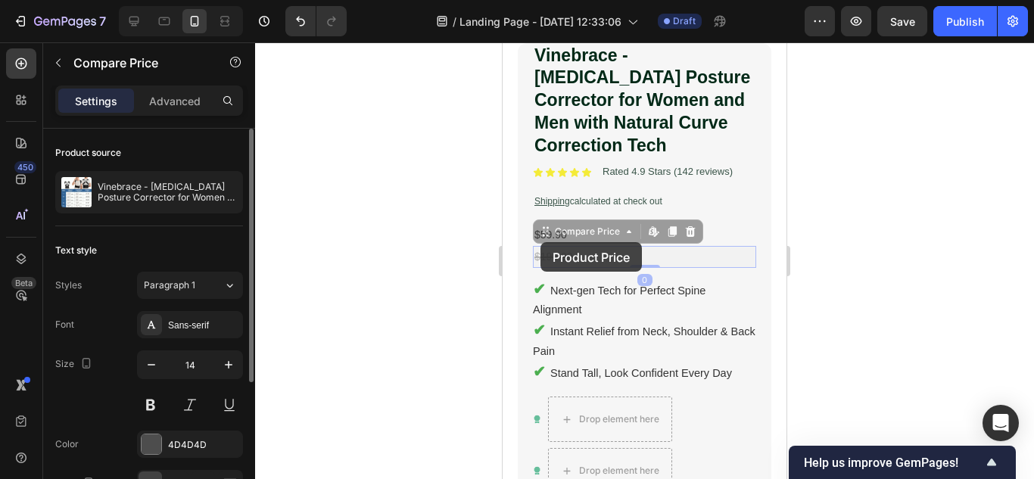
drag, startPoint x: 540, startPoint y: 242, endPoint x: 548, endPoint y: 243, distance: 7.6
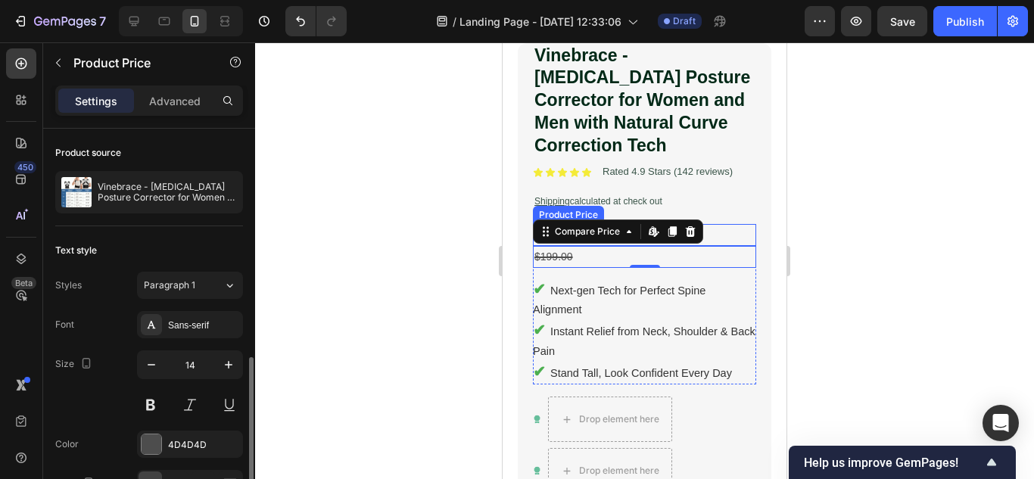
click at [723, 225] on div "$59.90" at bounding box center [644, 235] width 223 height 22
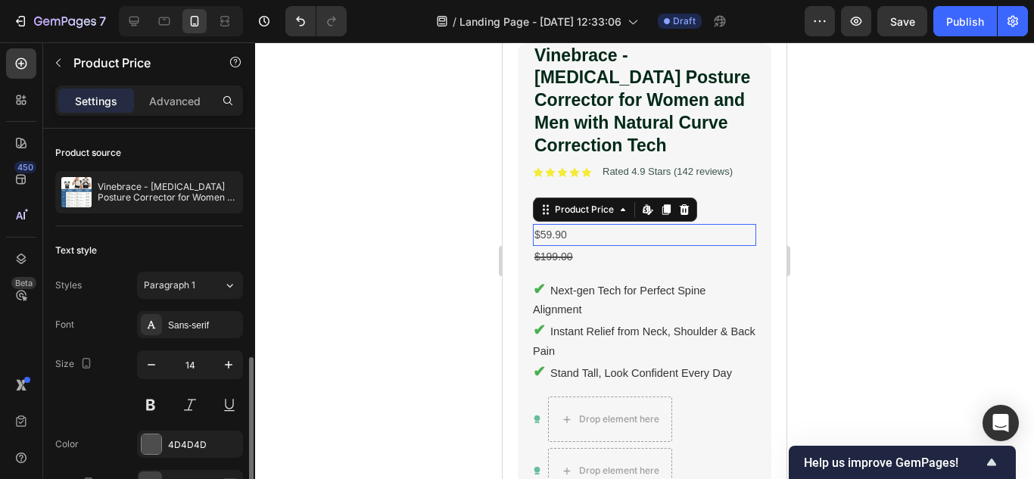
scroll to position [130, 0]
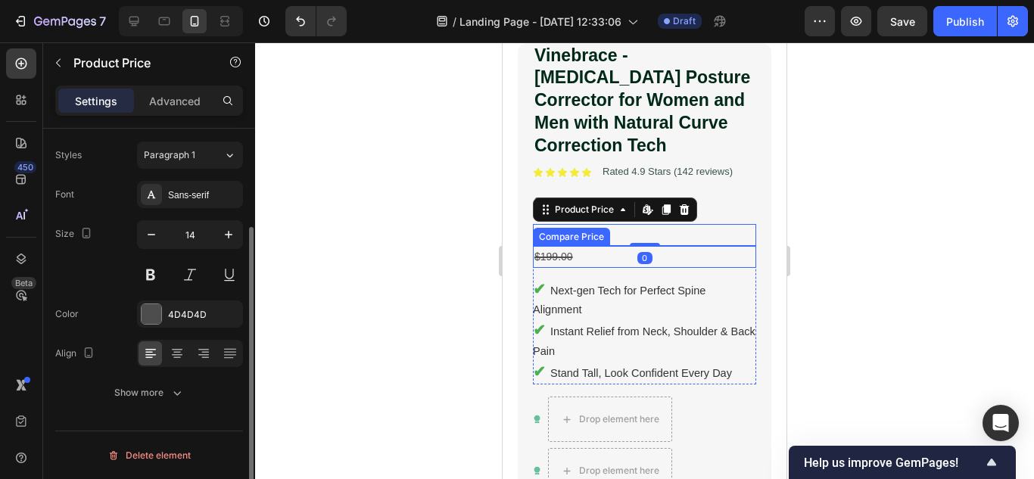
click at [555, 246] on div "$199.00" at bounding box center [644, 257] width 223 height 22
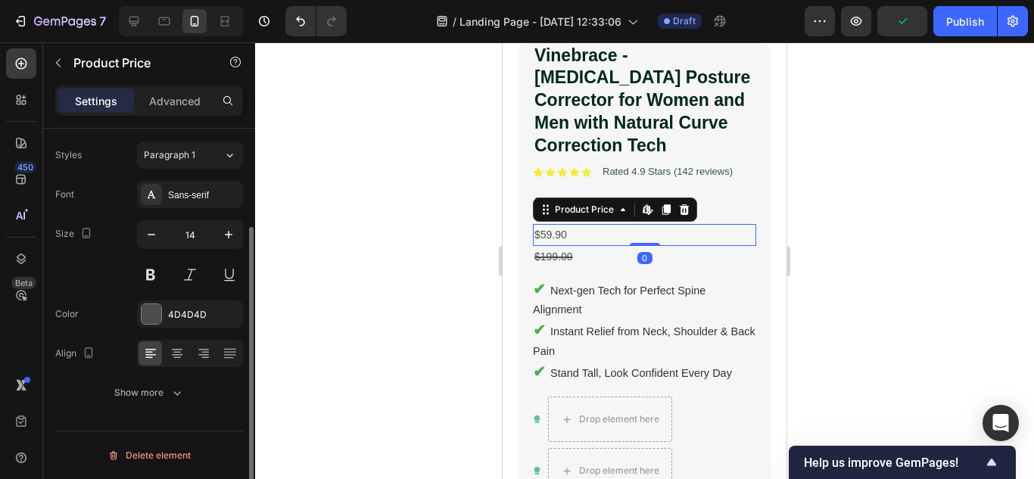
click at [725, 224] on div "$59.90" at bounding box center [644, 235] width 223 height 22
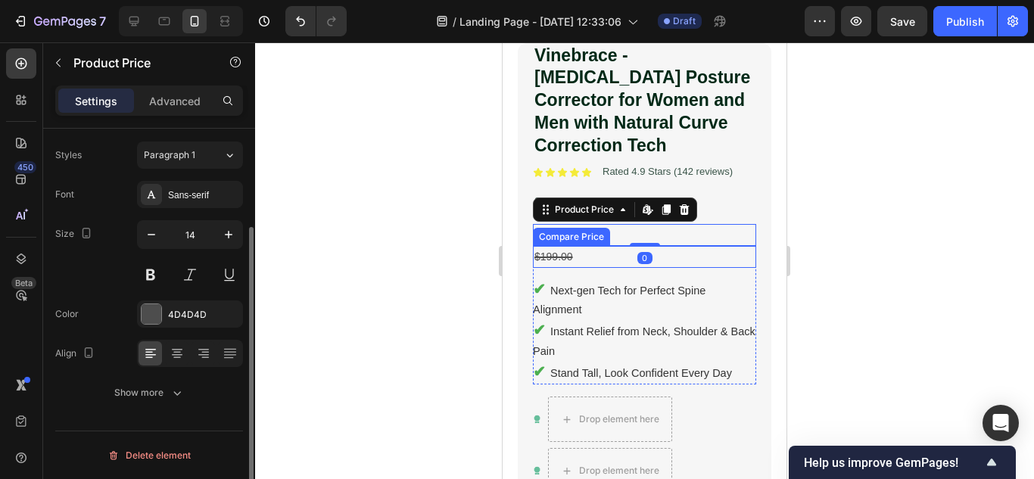
click at [675, 246] on div "$199.00" at bounding box center [644, 257] width 223 height 22
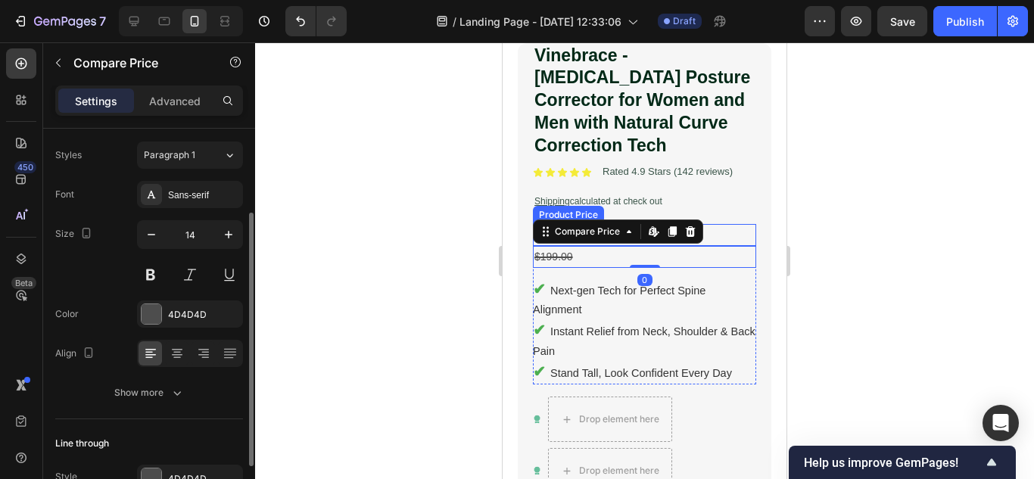
click at [717, 224] on div "$59.90" at bounding box center [644, 235] width 223 height 22
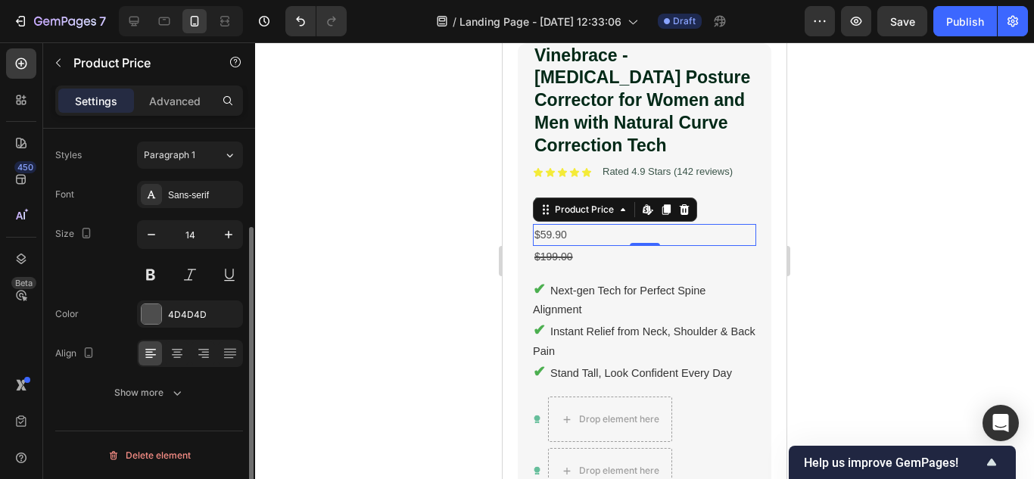
click at [555, 226] on div "$59.90" at bounding box center [644, 235] width 223 height 22
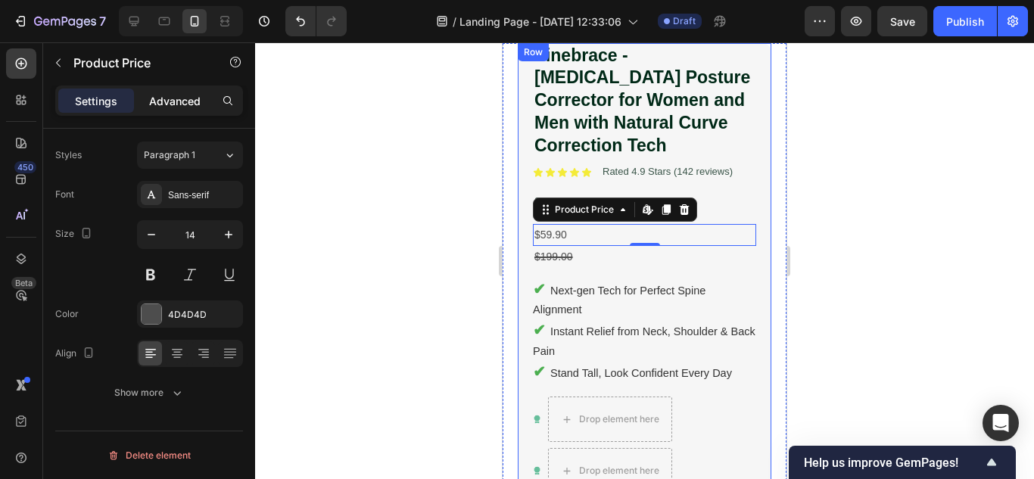
click at [174, 105] on p "Advanced" at bounding box center [174, 101] width 51 height 16
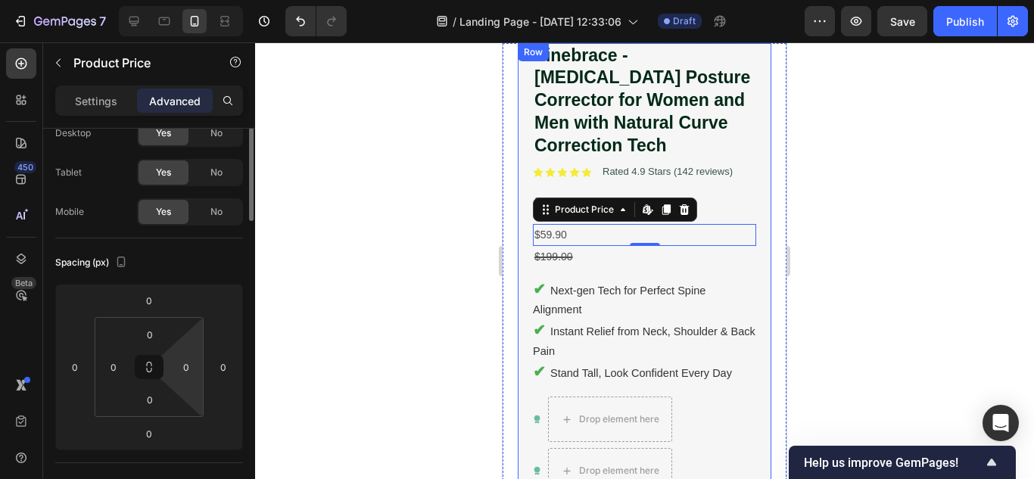
scroll to position [0, 0]
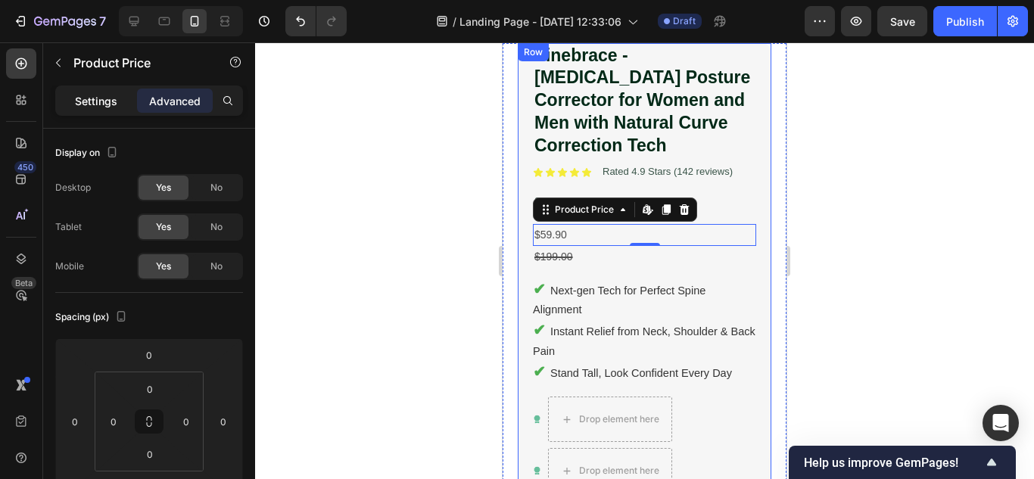
click at [101, 94] on p "Settings" at bounding box center [96, 101] width 42 height 16
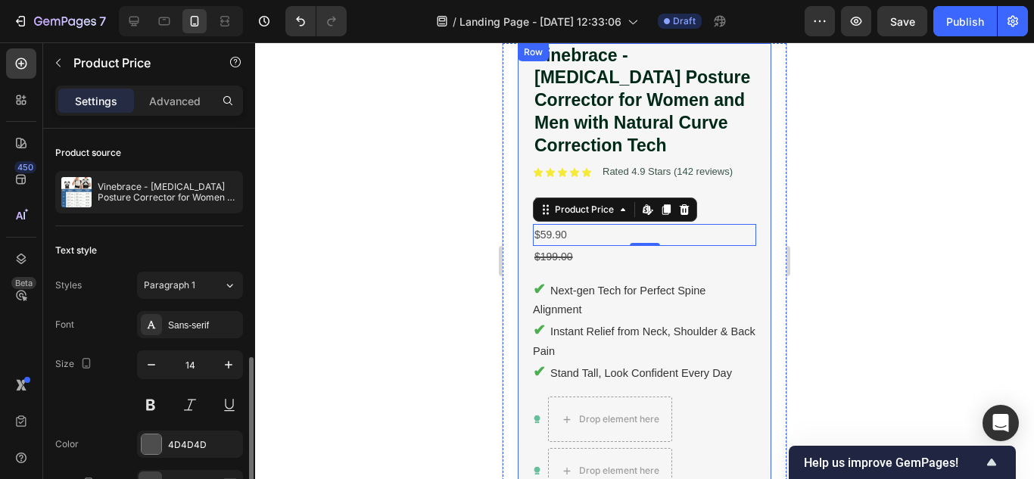
scroll to position [130, 0]
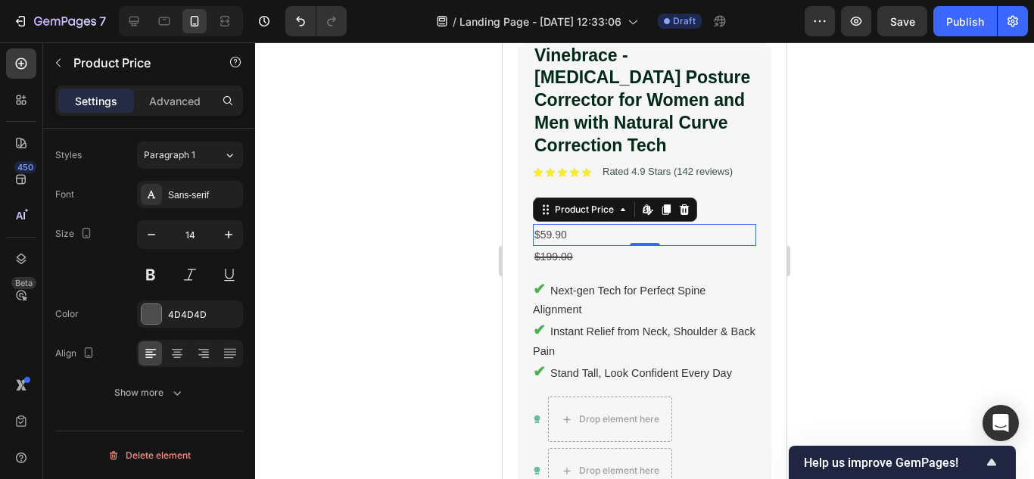
click at [554, 224] on div "$59.90" at bounding box center [644, 235] width 223 height 22
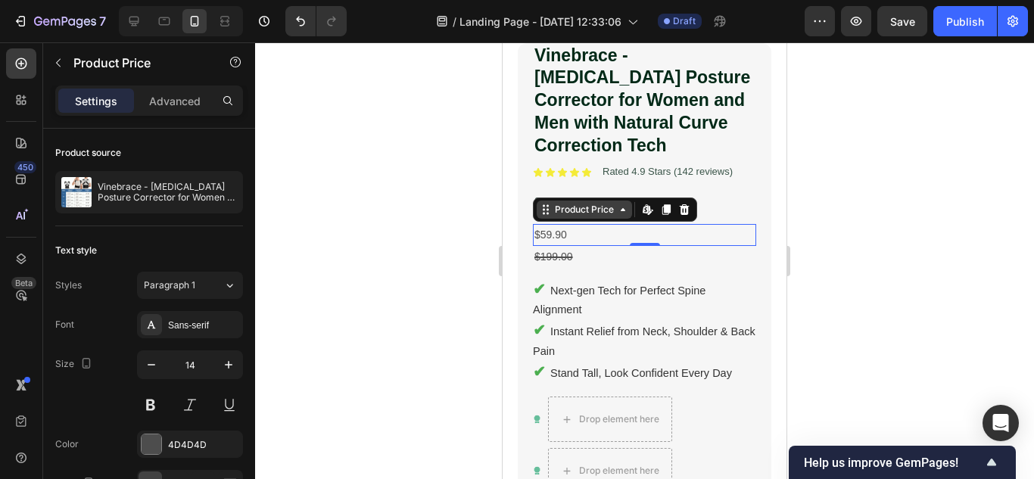
click at [554, 203] on div "Product Price" at bounding box center [584, 210] width 65 height 14
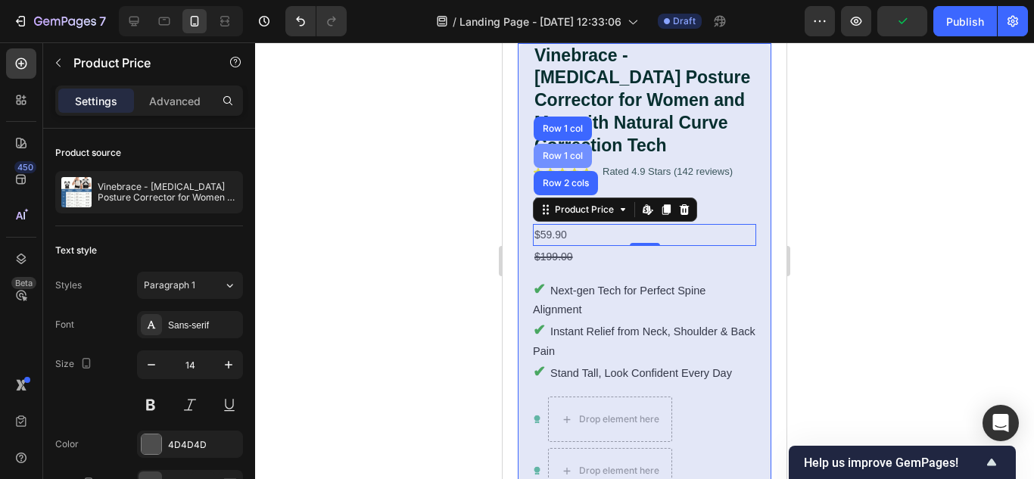
click at [580, 151] on div "Row 1 col" at bounding box center [563, 155] width 46 height 9
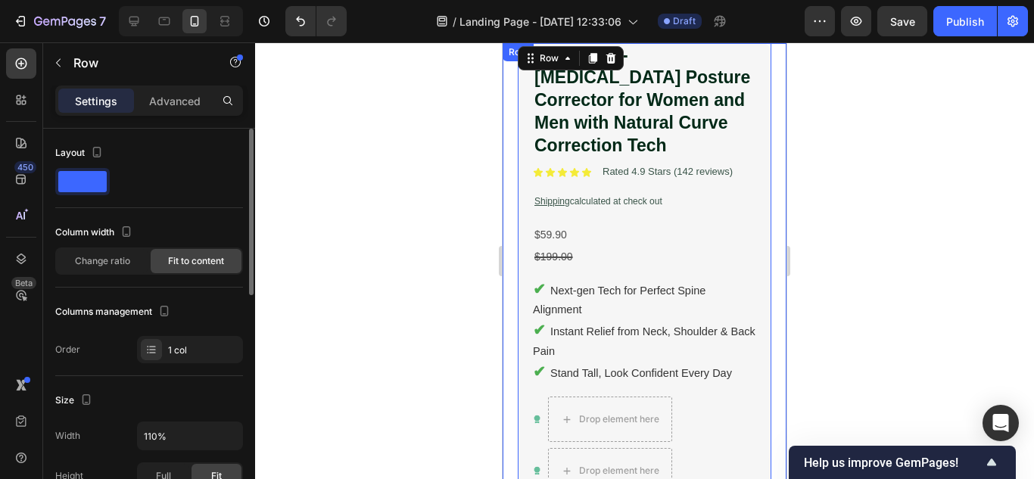
scroll to position [76, 0]
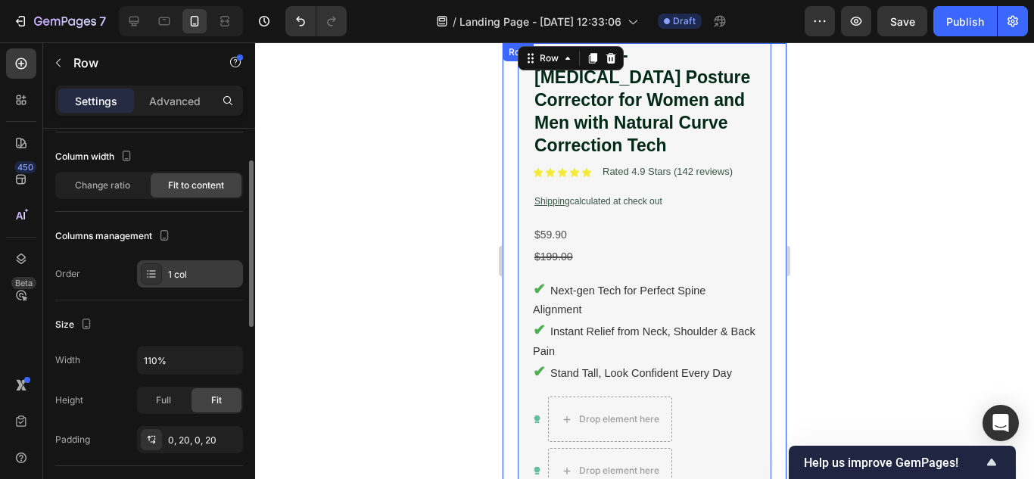
click at [186, 275] on div "1 col" at bounding box center [203, 275] width 71 height 14
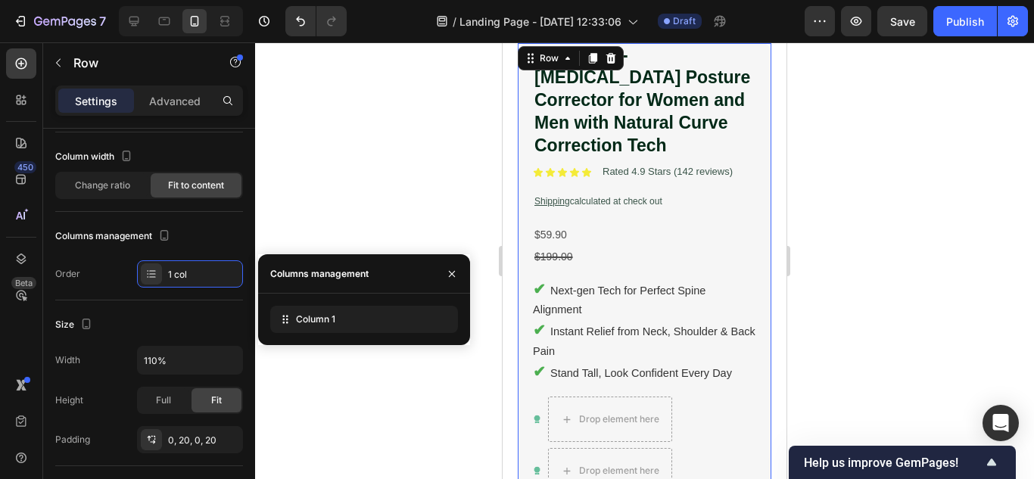
scroll to position [0, 0]
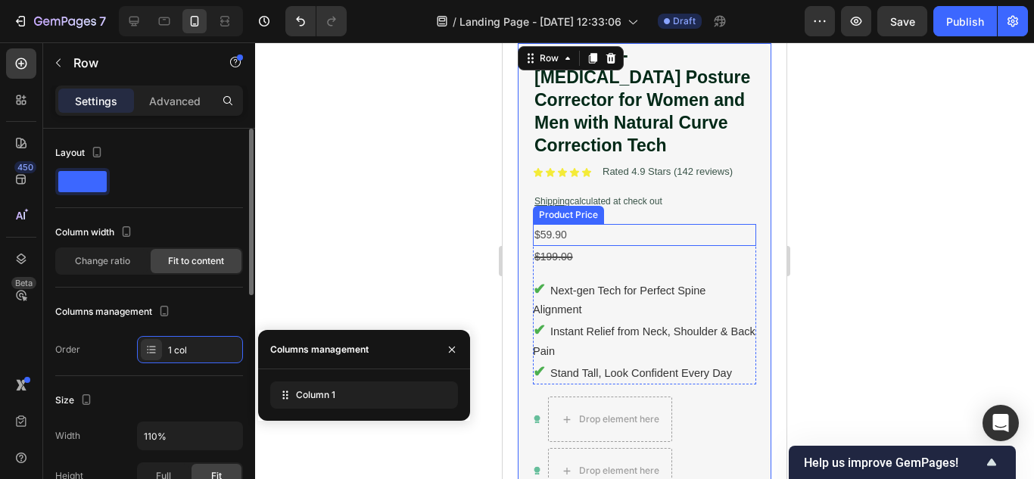
click at [566, 224] on div "$59.90" at bounding box center [644, 235] width 223 height 22
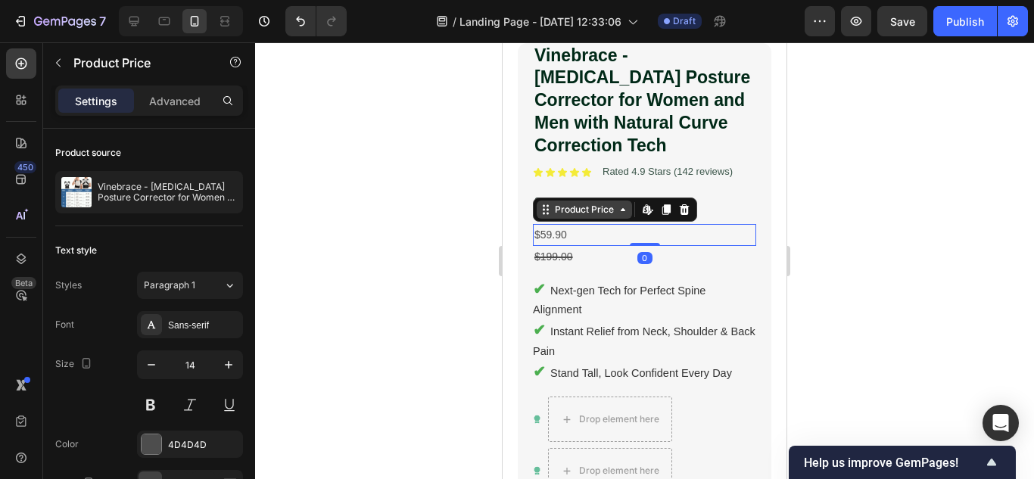
click at [602, 203] on div "Product Price" at bounding box center [584, 210] width 65 height 14
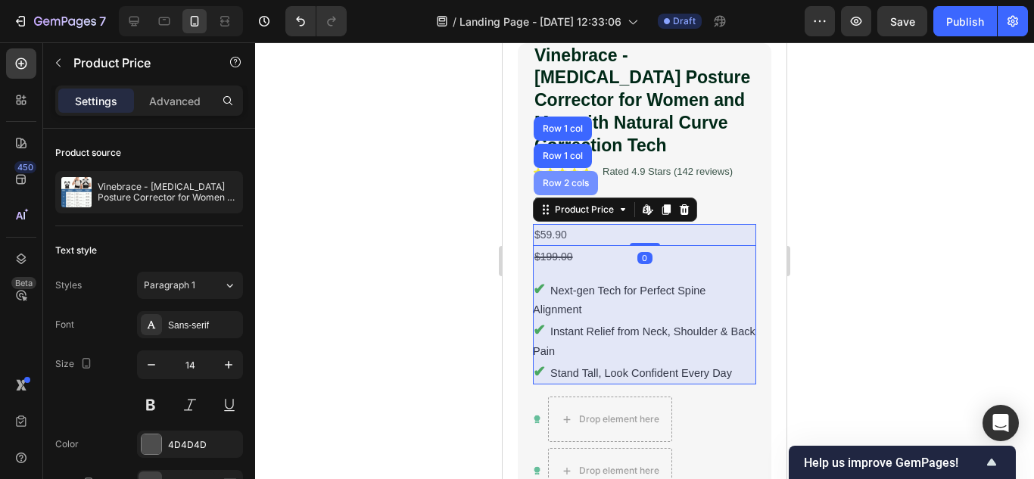
click at [584, 179] on div "Row 2 cols" at bounding box center [566, 183] width 52 height 9
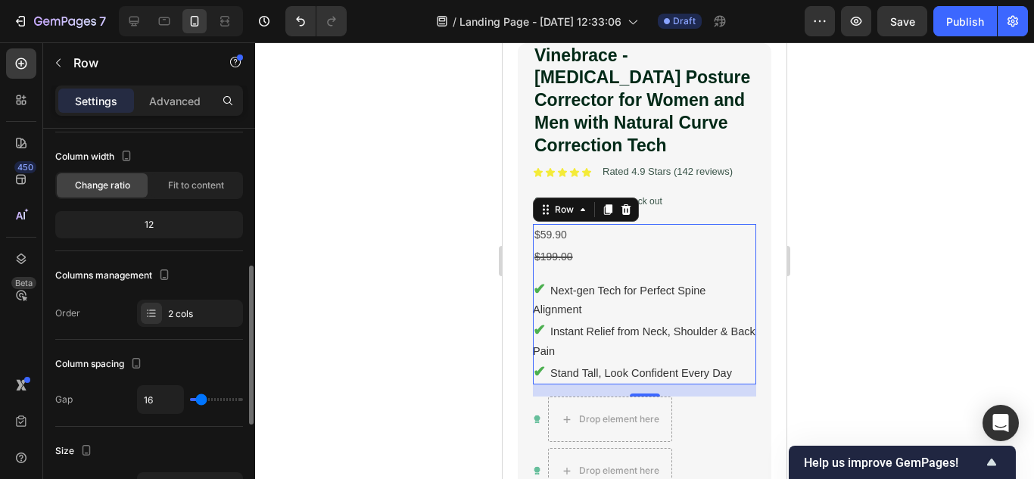
scroll to position [151, 0]
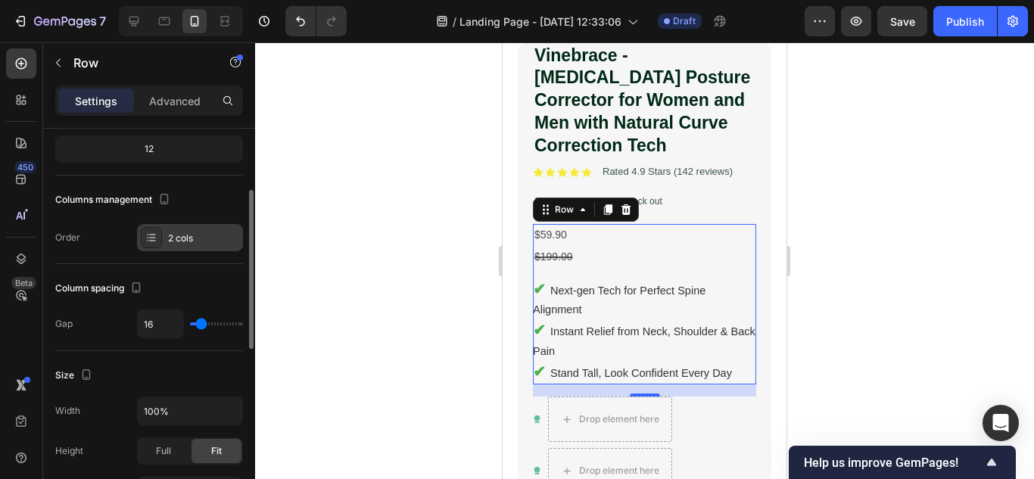
click at [188, 235] on div "2 cols" at bounding box center [203, 239] width 71 height 14
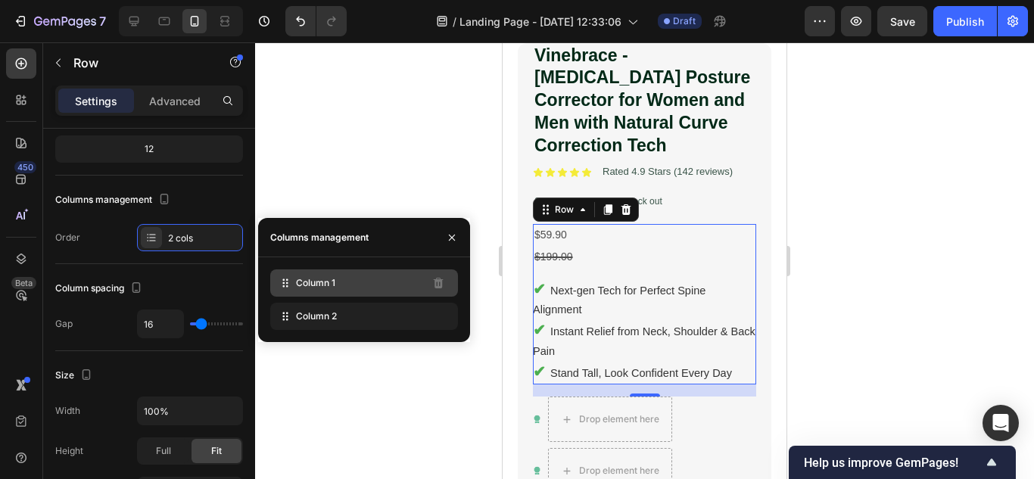
click at [312, 279] on span "Column 1" at bounding box center [315, 283] width 39 height 14
click at [267, 327] on div "Column 1 Column 2" at bounding box center [364, 299] width 212 height 61
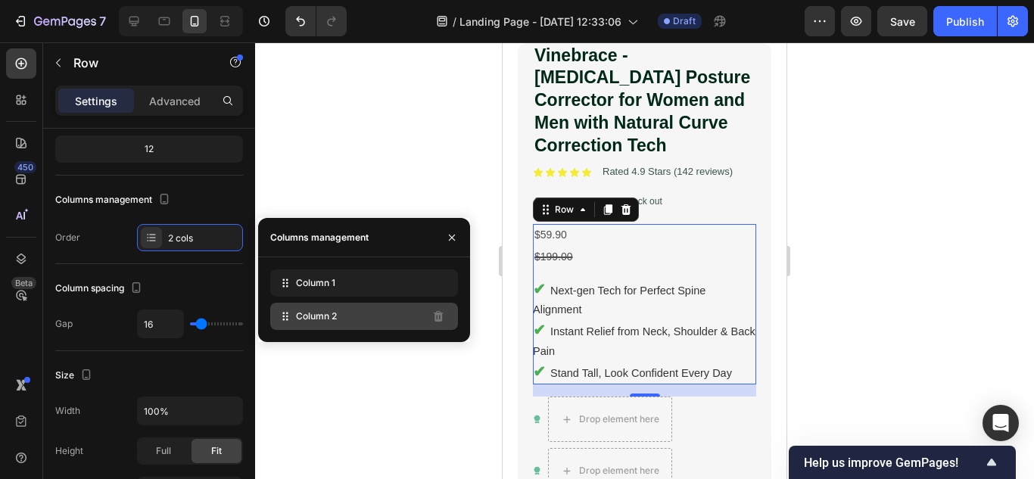
click at [294, 311] on div "Column 2" at bounding box center [364, 316] width 188 height 27
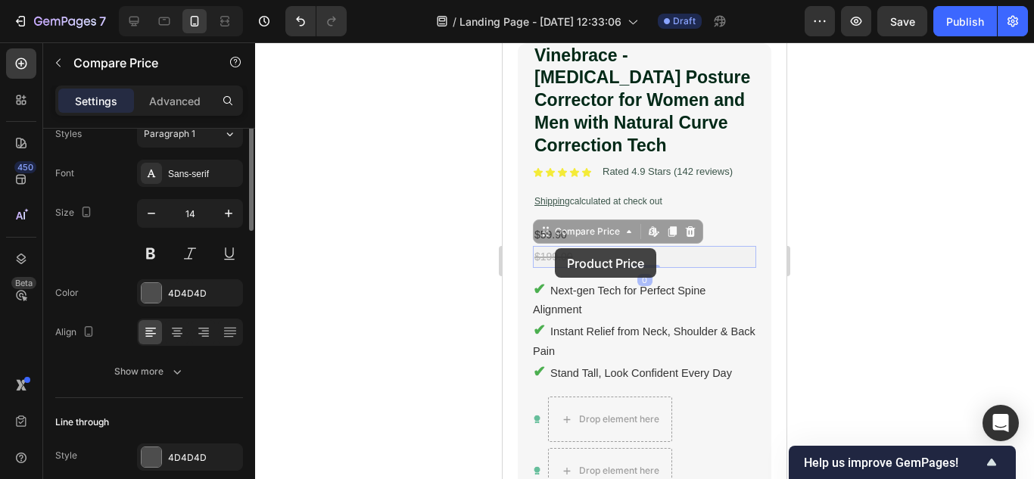
scroll to position [0, 0]
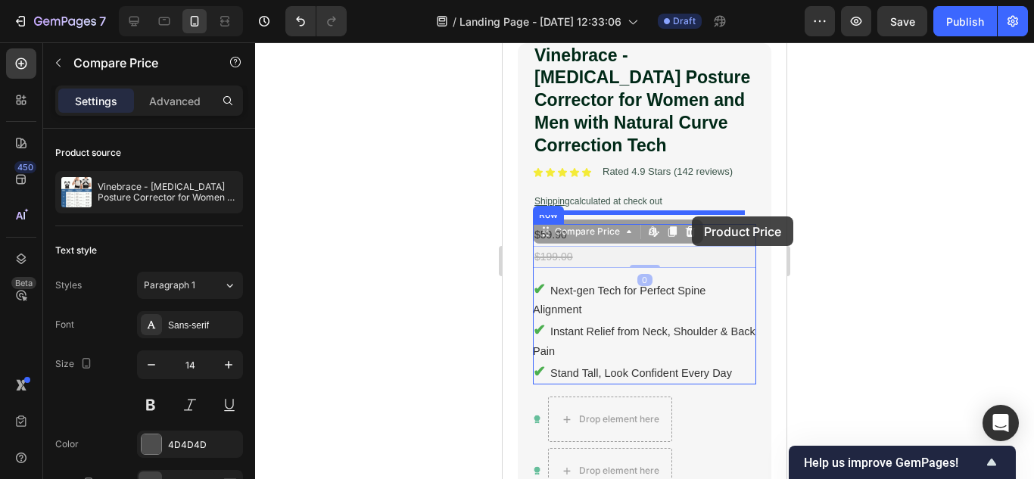
drag, startPoint x: 555, startPoint y: 248, endPoint x: 692, endPoint y: 216, distance: 140.6
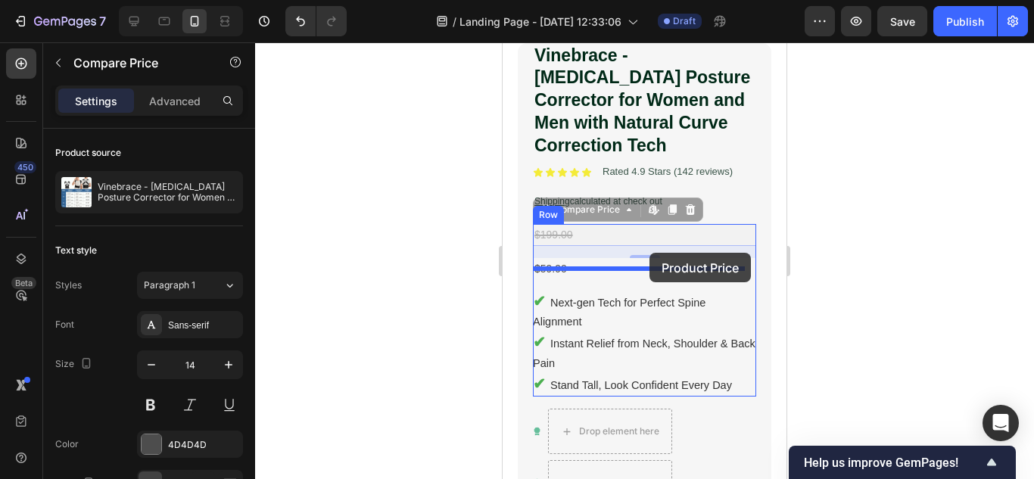
drag, startPoint x: 590, startPoint y: 219, endPoint x: 646, endPoint y: 254, distance: 67.0
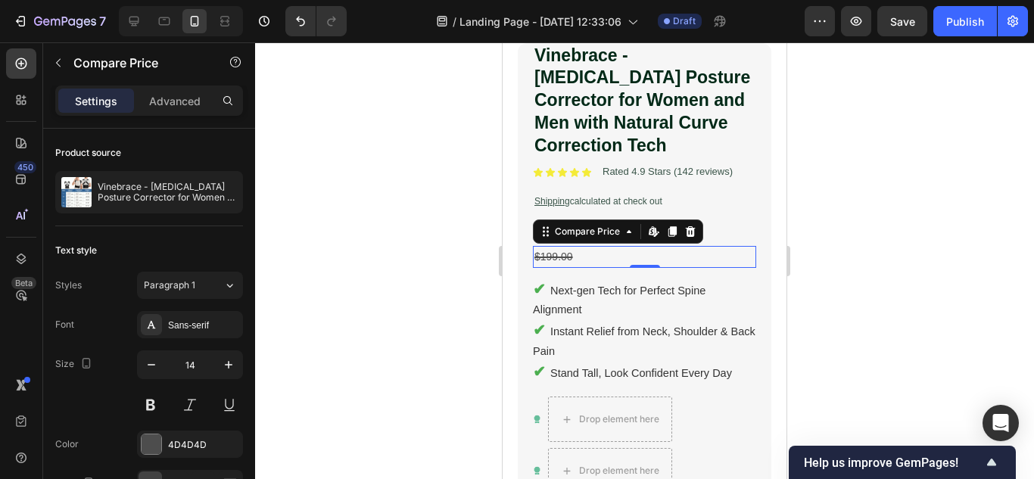
click at [932, 204] on div at bounding box center [644, 260] width 779 height 437
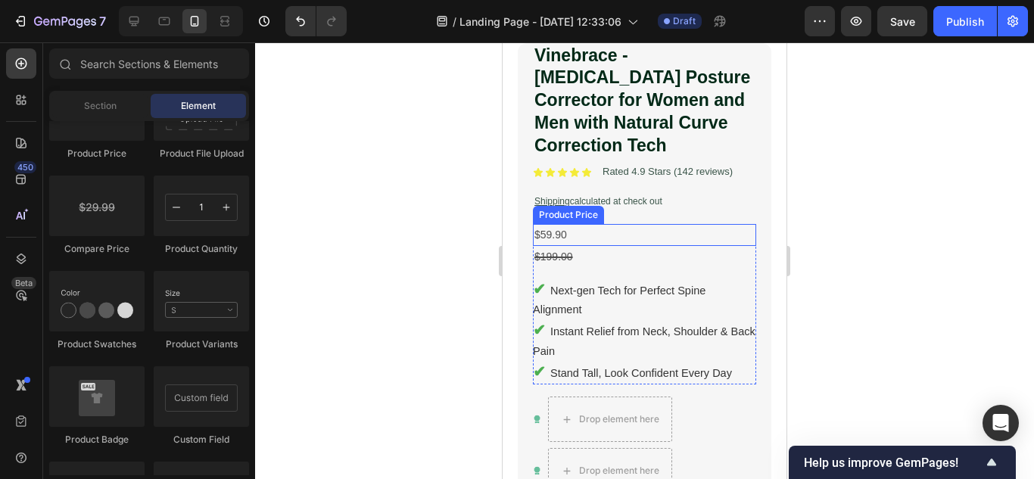
click at [579, 224] on div "$59.90" at bounding box center [644, 235] width 223 height 22
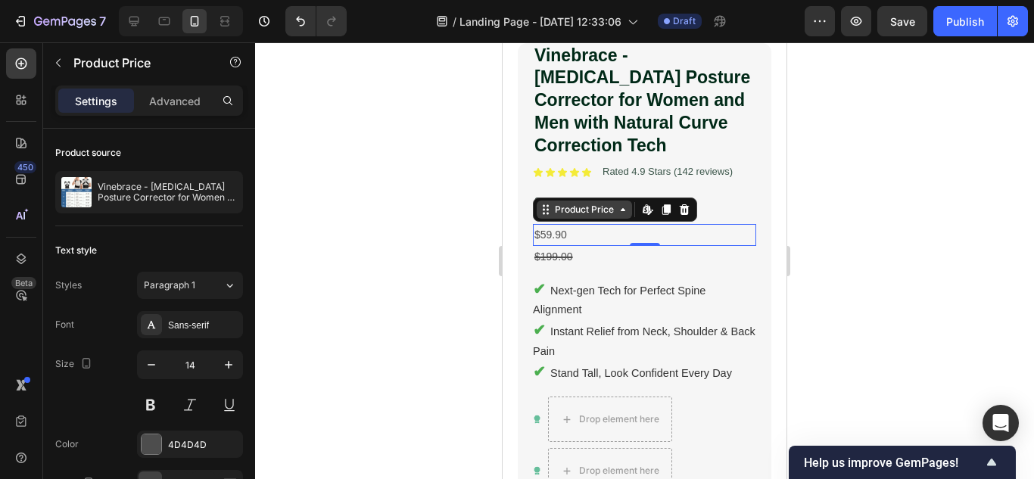
click at [599, 203] on div "Product Price" at bounding box center [584, 210] width 65 height 14
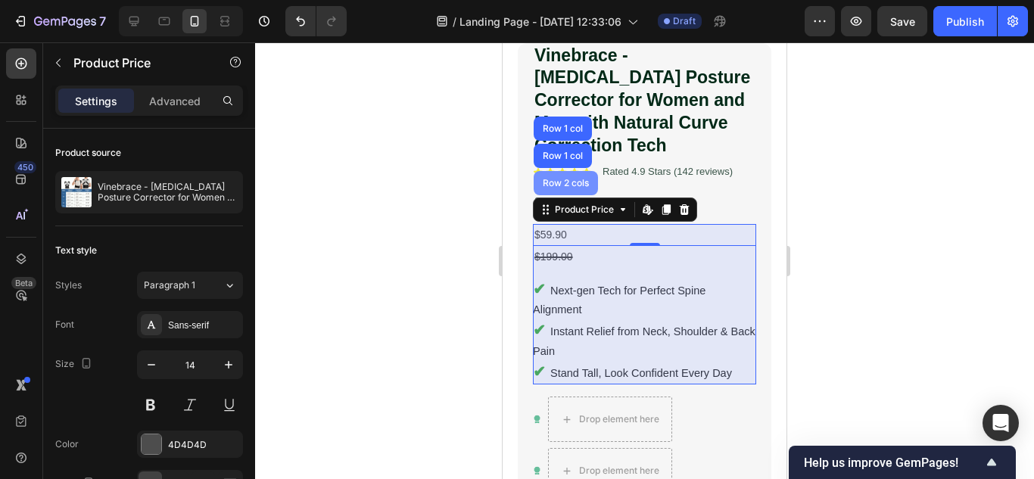
click at [582, 179] on div "Row 2 cols" at bounding box center [566, 183] width 52 height 9
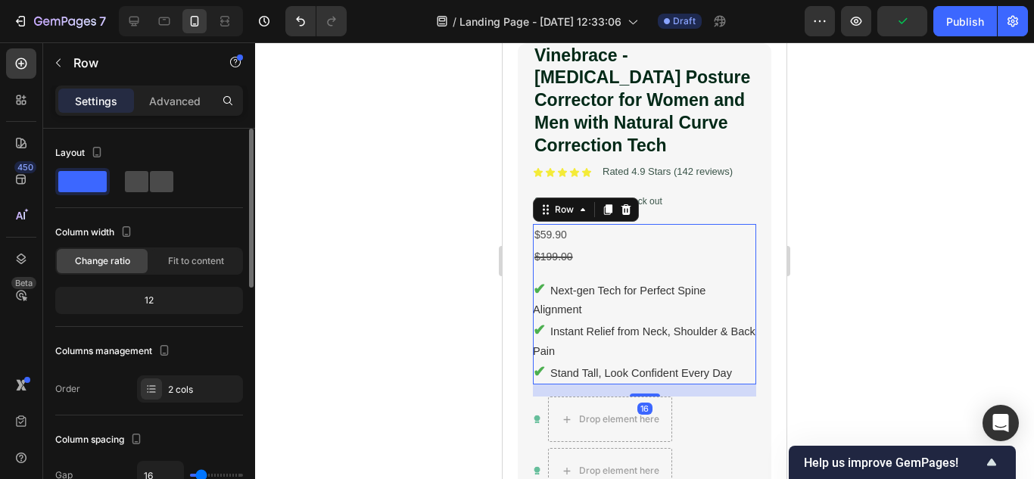
click at [126, 184] on span at bounding box center [136, 181] width 23 height 21
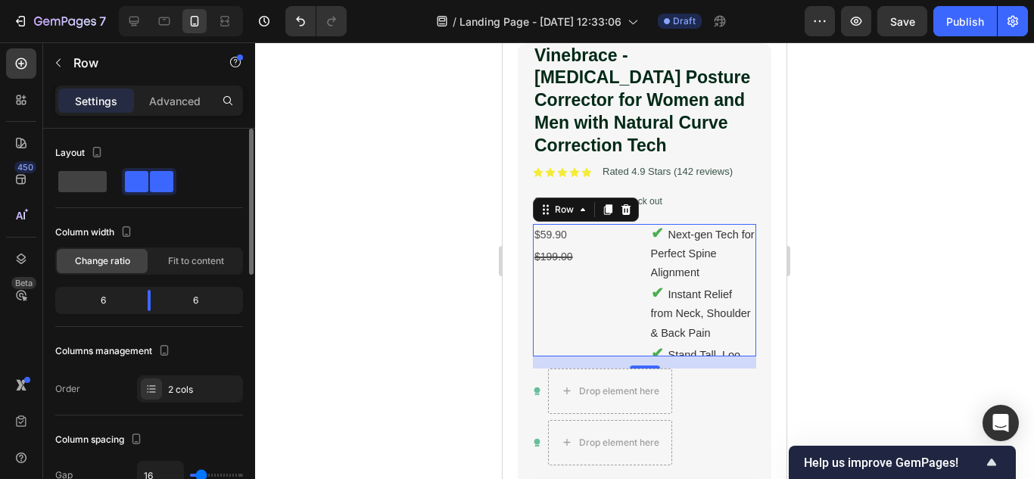
click at [127, 185] on span at bounding box center [136, 181] width 23 height 21
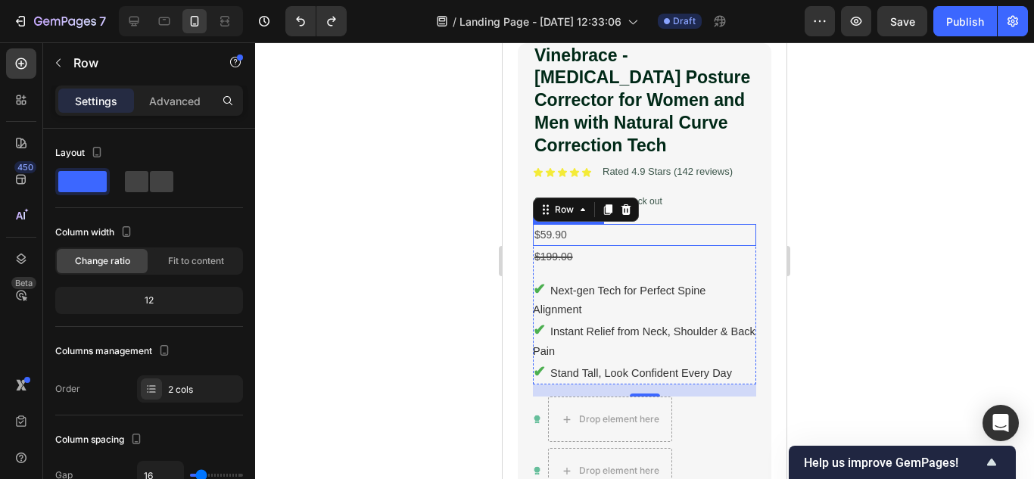
click at [909, 231] on div at bounding box center [644, 260] width 779 height 437
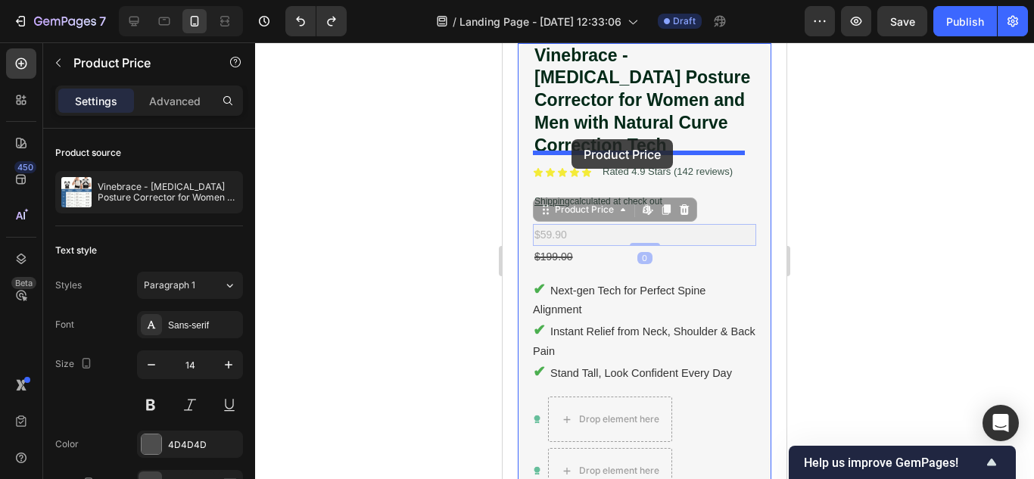
drag, startPoint x: 552, startPoint y: 223, endPoint x: 571, endPoint y: 139, distance: 86.1
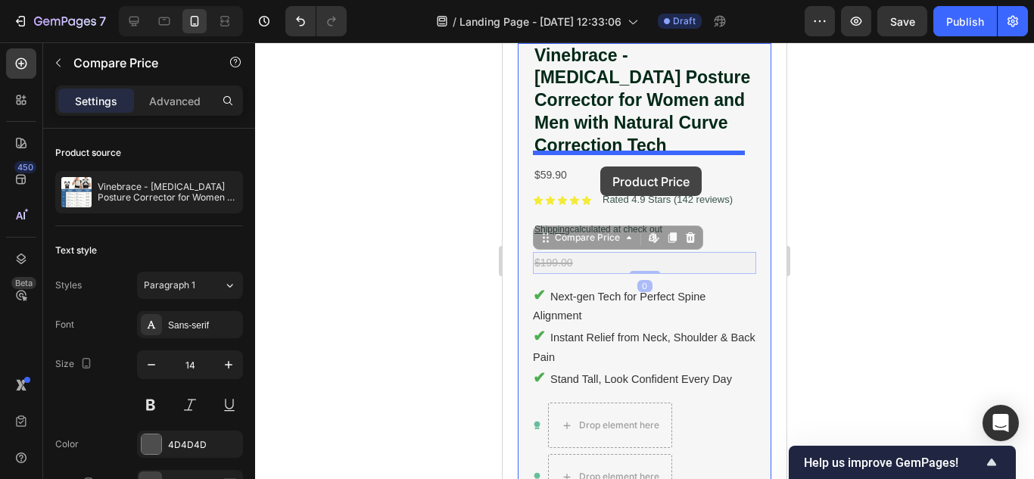
drag, startPoint x: 571, startPoint y: 251, endPoint x: 600, endPoint y: 166, distance: 88.8
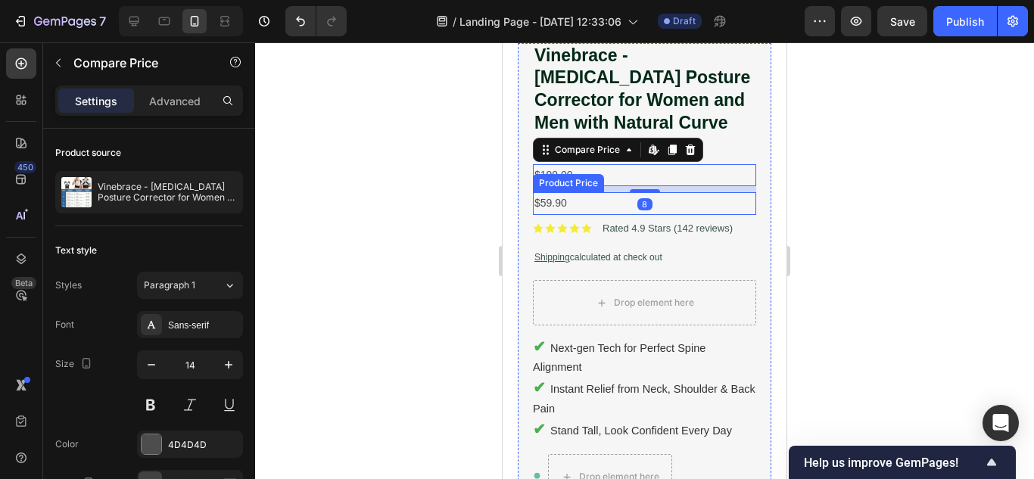
click at [570, 192] on div "$59.90" at bounding box center [644, 203] width 223 height 22
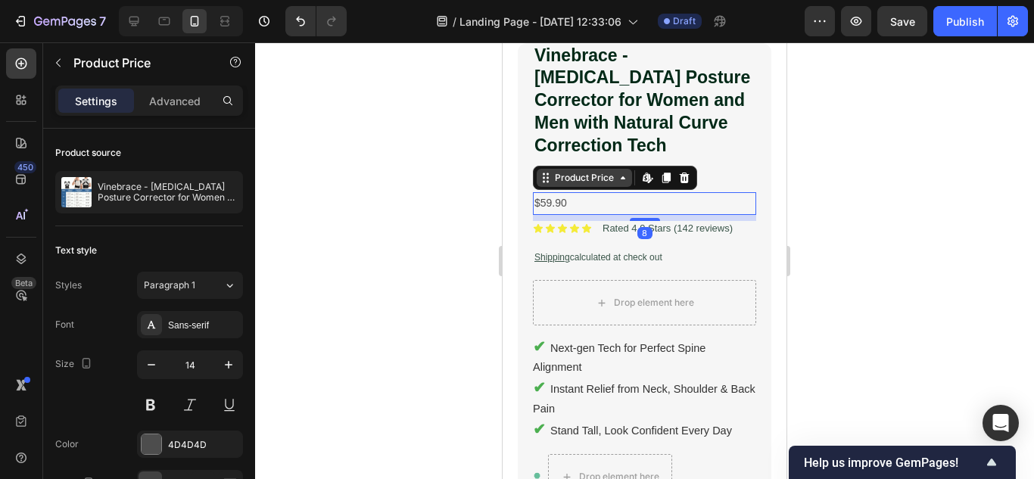
click at [549, 172] on icon at bounding box center [546, 178] width 12 height 12
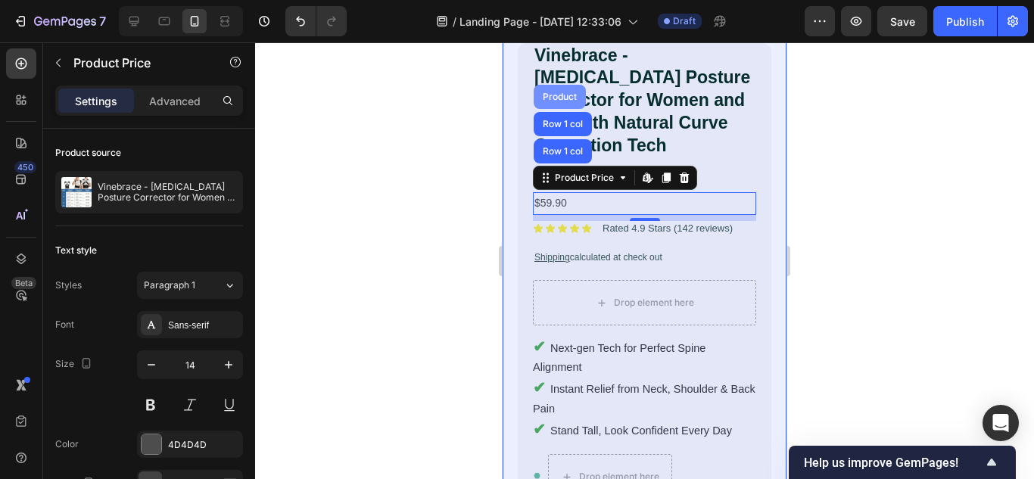
click at [559, 85] on div "Product" at bounding box center [560, 97] width 52 height 24
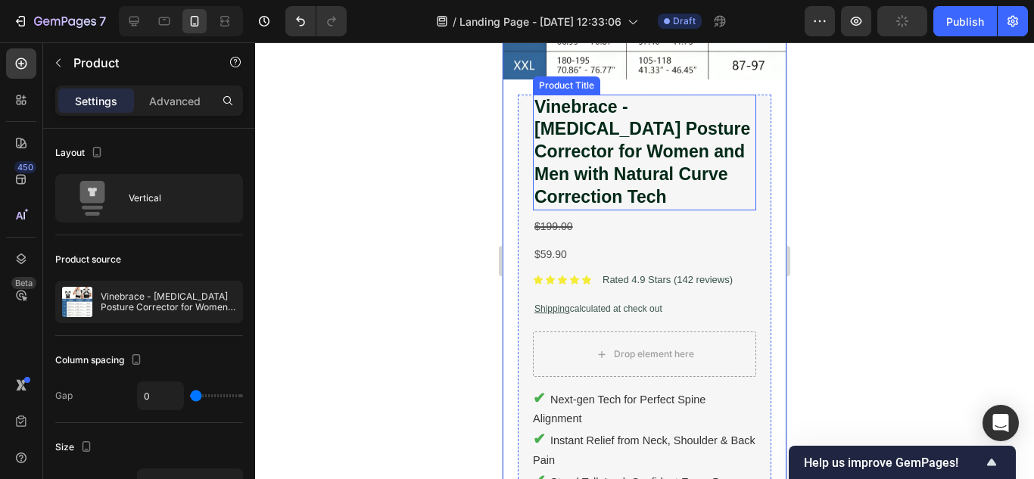
scroll to position [315, 0]
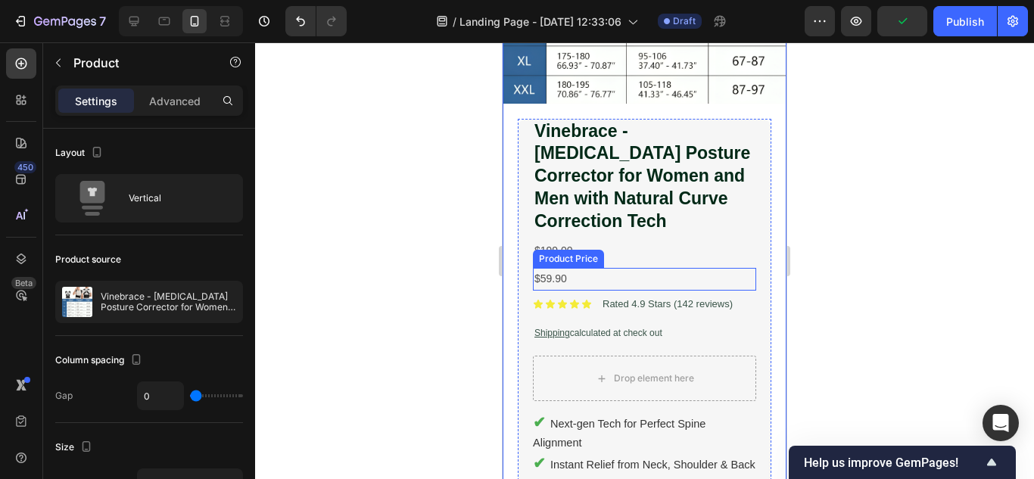
click at [567, 269] on div "$59.90" at bounding box center [644, 279] width 223 height 22
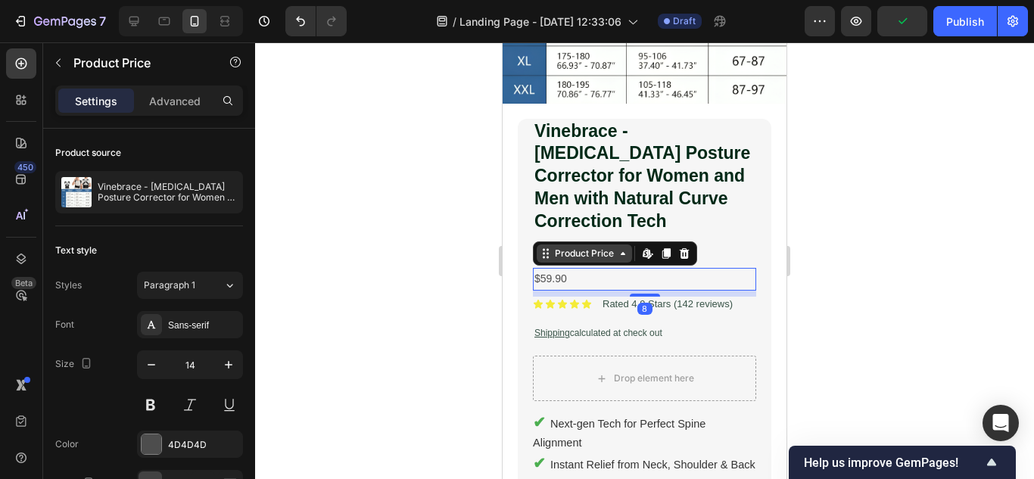
click at [587, 247] on div "Product Price" at bounding box center [584, 254] width 65 height 14
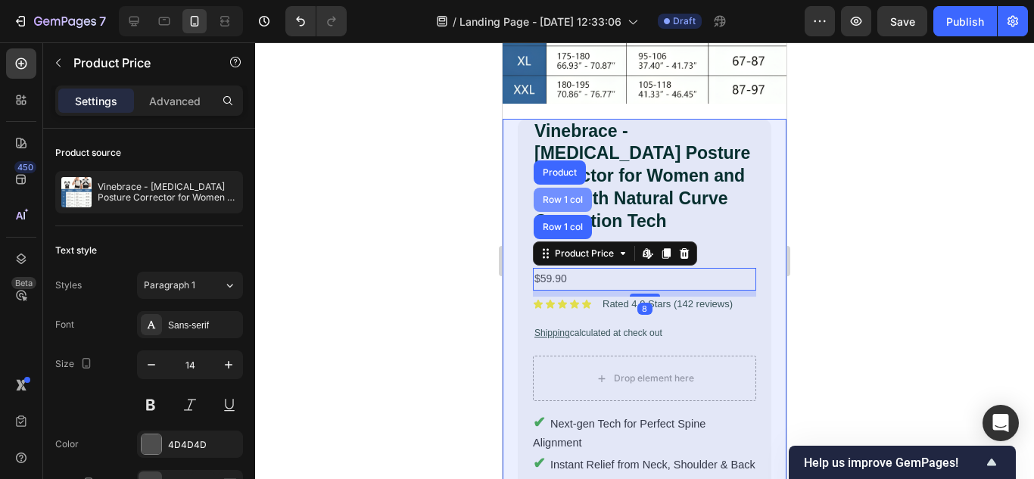
click at [577, 188] on div "Row 1 col" at bounding box center [563, 200] width 58 height 24
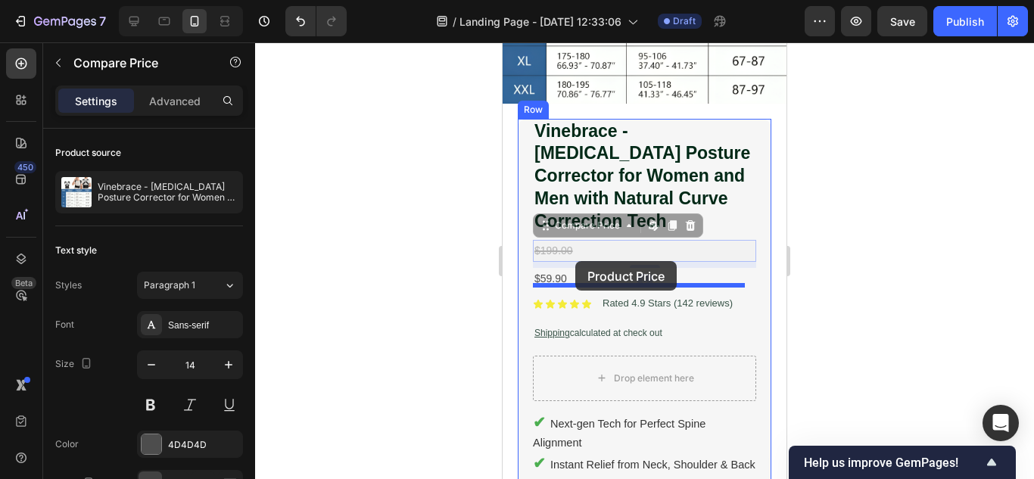
drag, startPoint x: 562, startPoint y: 238, endPoint x: 575, endPoint y: 261, distance: 26.8
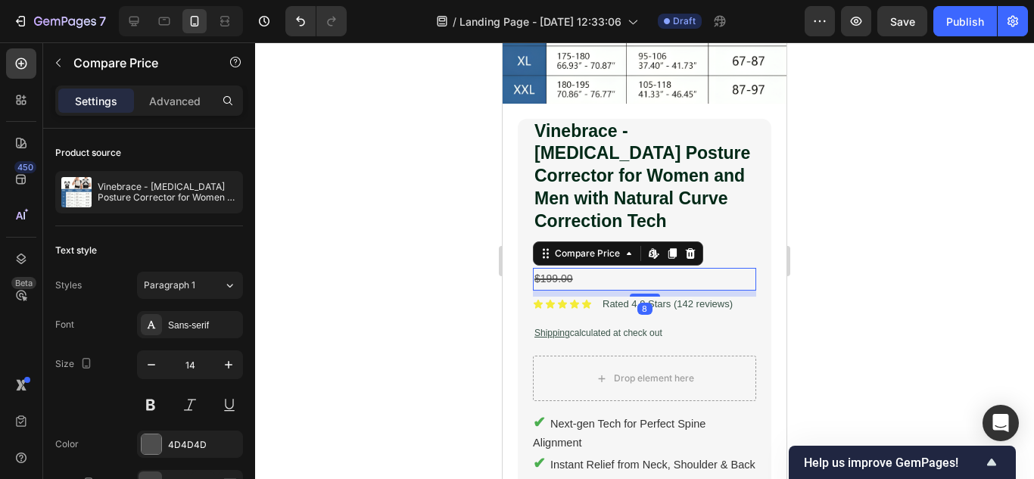
click at [888, 231] on div at bounding box center [644, 260] width 779 height 437
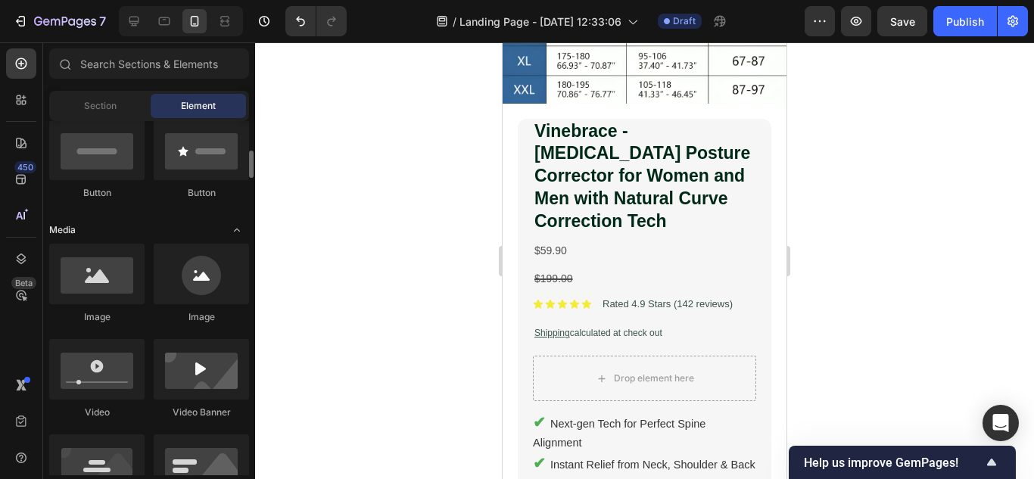
scroll to position [0, 0]
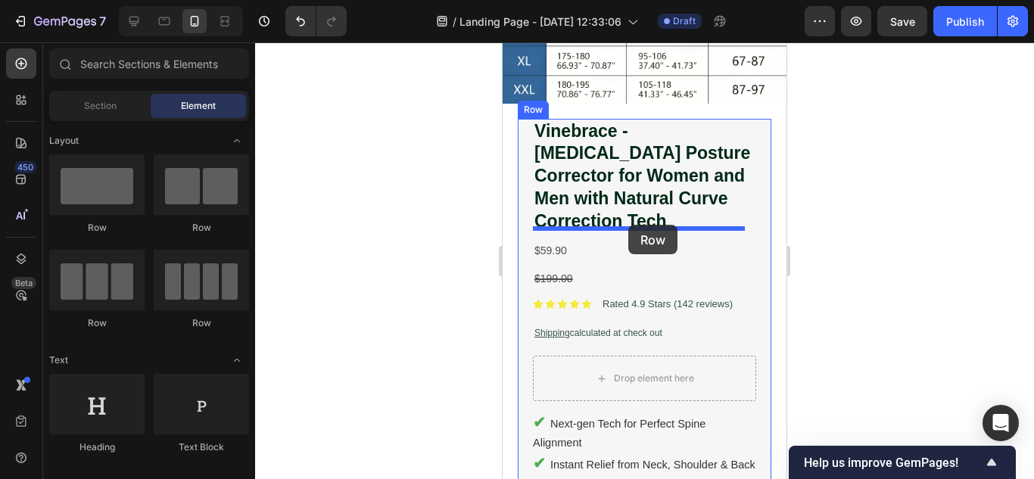
drag, startPoint x: 696, startPoint y: 246, endPoint x: 626, endPoint y: 217, distance: 75.3
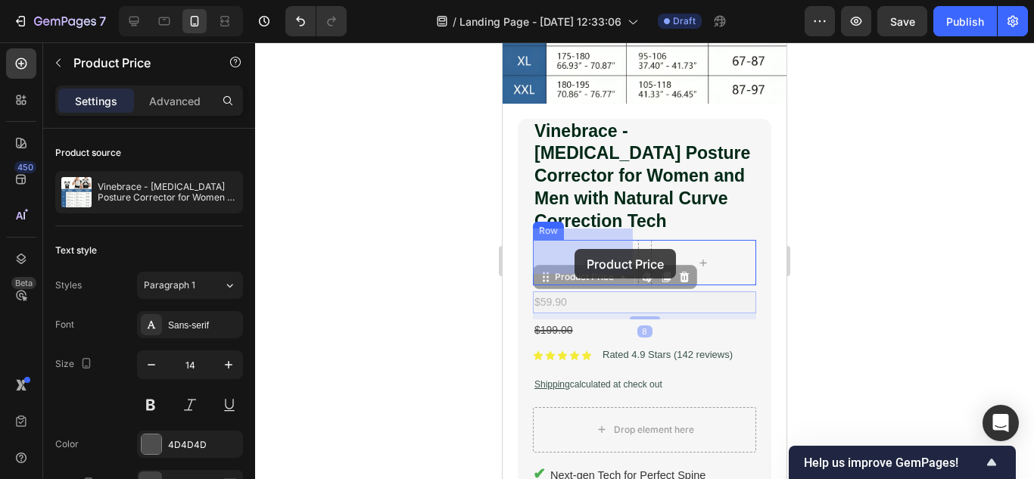
drag, startPoint x: 561, startPoint y: 290, endPoint x: 574, endPoint y: 249, distance: 43.1
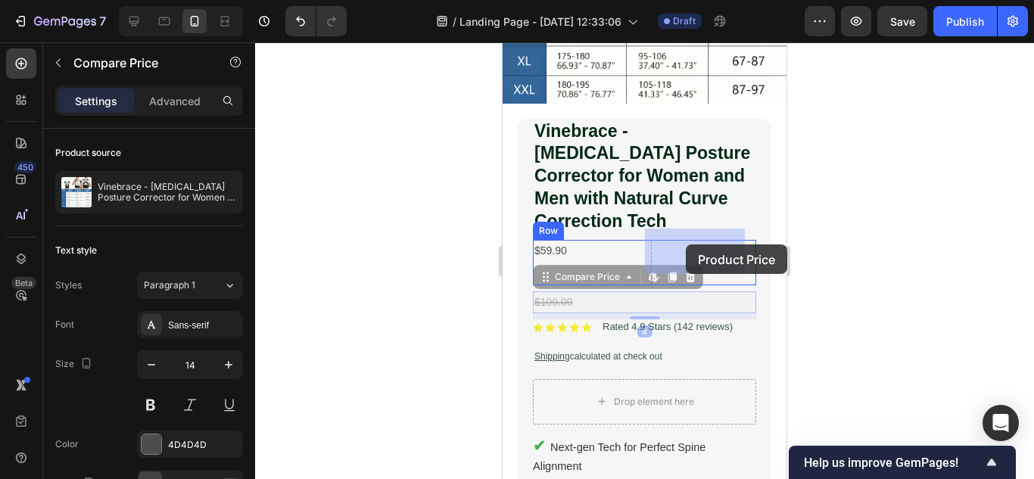
drag, startPoint x: 552, startPoint y: 289, endPoint x: 677, endPoint y: 248, distance: 132.1
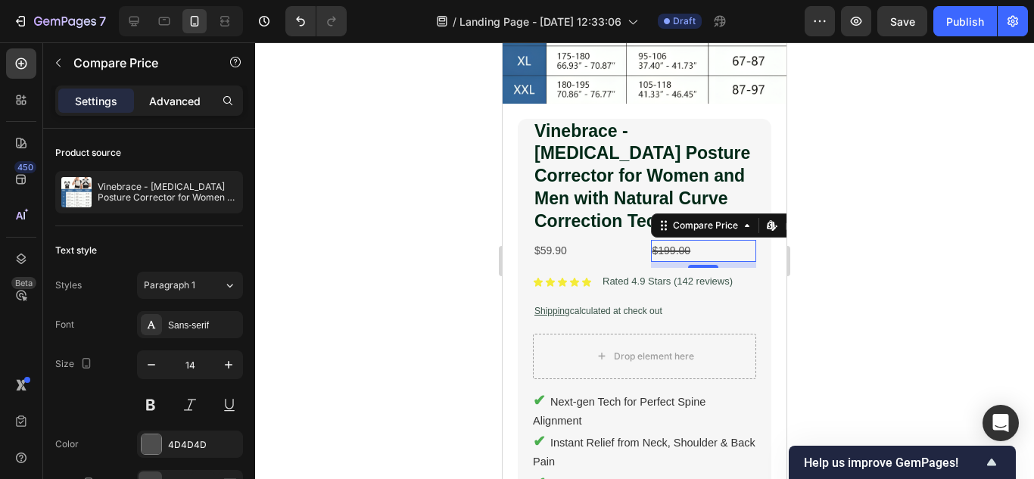
click at [182, 102] on p "Advanced" at bounding box center [174, 101] width 51 height 16
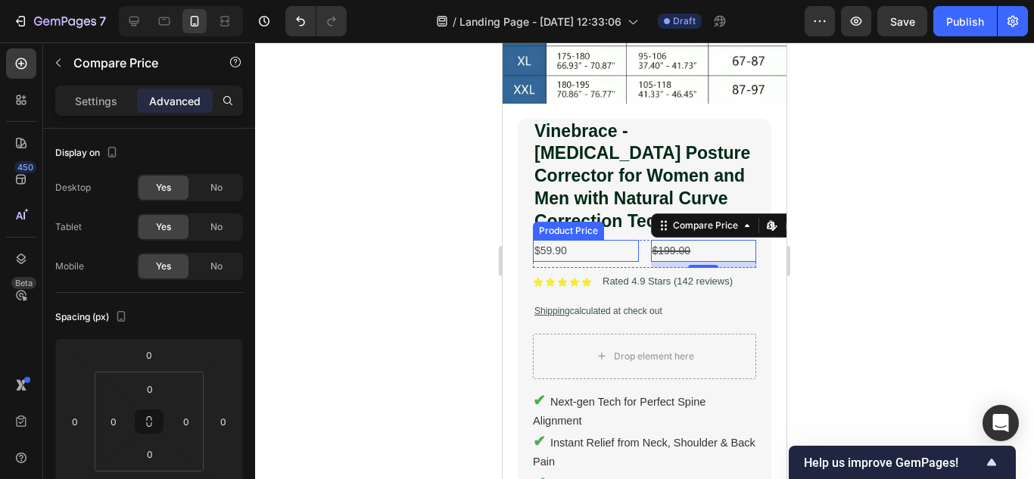
click at [621, 244] on div "$59.90" at bounding box center [586, 251] width 106 height 22
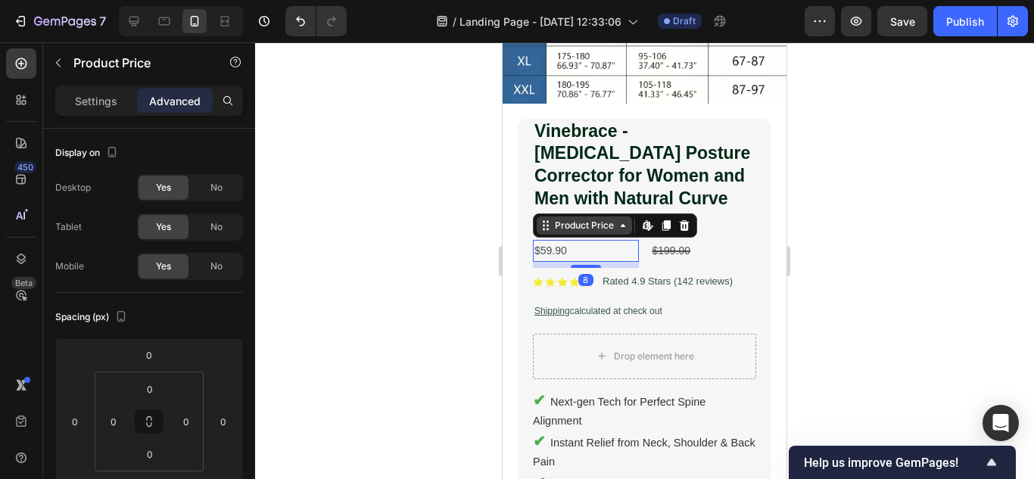
click at [603, 219] on div "Product Price" at bounding box center [584, 226] width 65 height 14
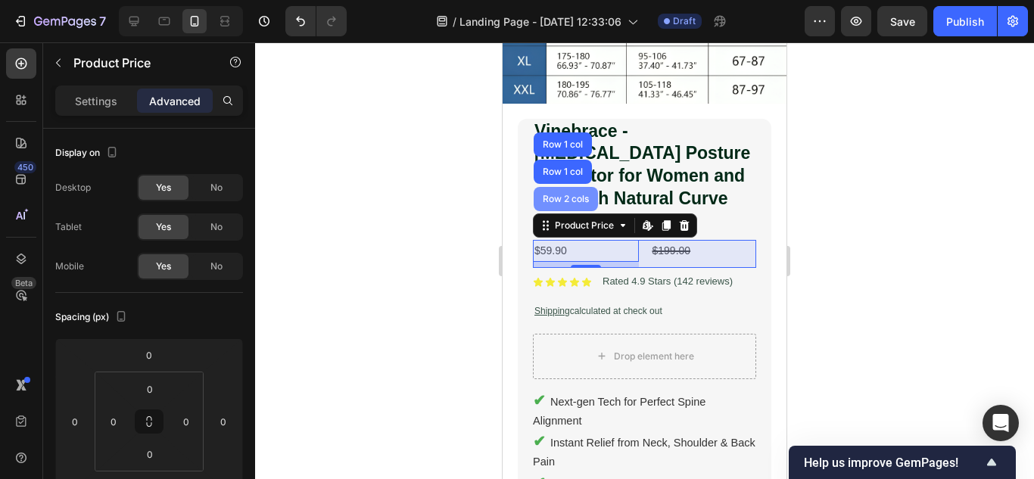
click at [575, 194] on div "Row 2 cols" at bounding box center [566, 198] width 52 height 9
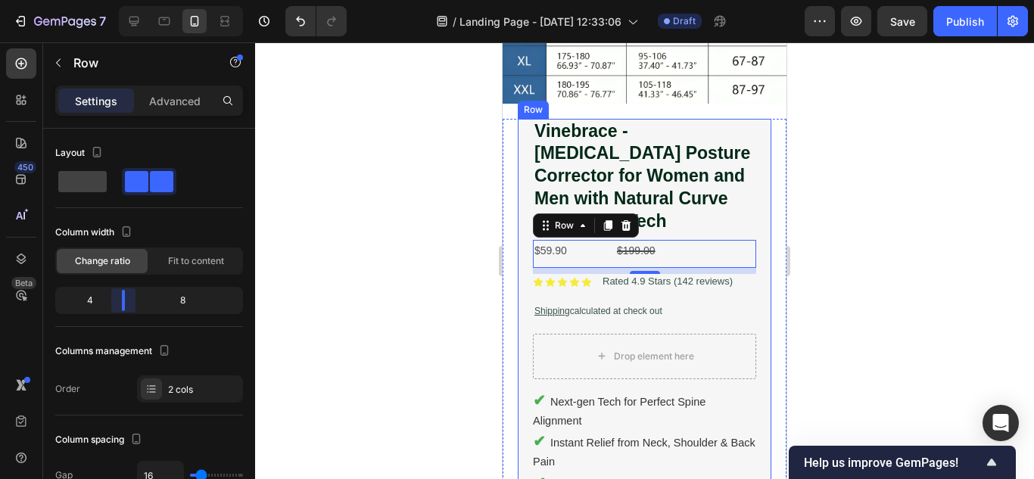
drag, startPoint x: 154, startPoint y: 303, endPoint x: 114, endPoint y: 302, distance: 40.9
click at [114, 0] on body "7 / Landing Page - [DATE] 12:33:06 Draft Preview Save Publish 450 Beta Sections…" at bounding box center [517, 0] width 1034 height 0
click at [201, 262] on span "Fit to content" at bounding box center [196, 261] width 56 height 14
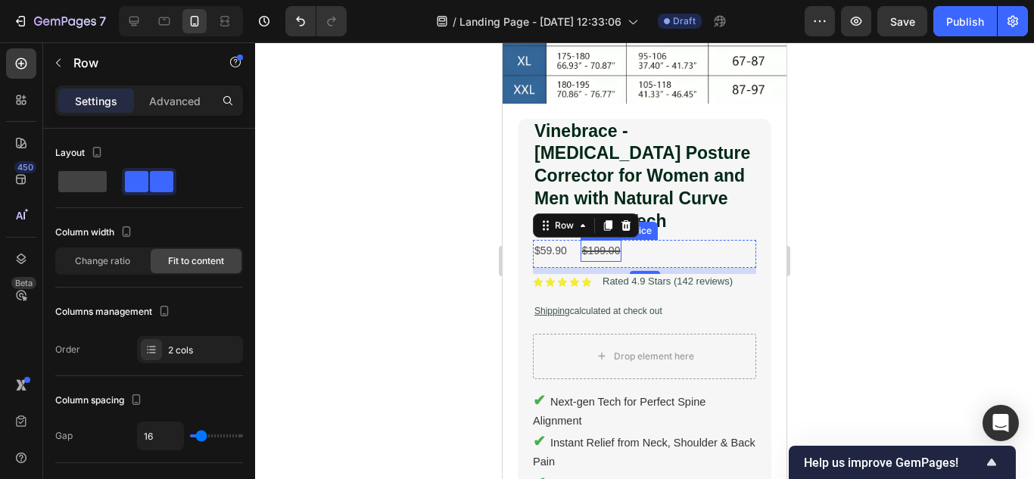
click at [585, 240] on div "$199.00" at bounding box center [601, 251] width 42 height 22
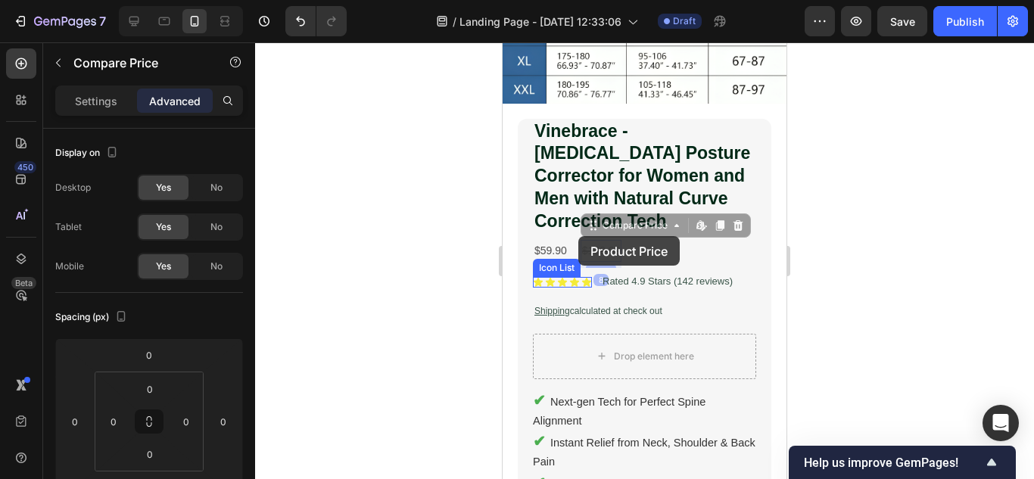
drag, startPoint x: 590, startPoint y: 238, endPoint x: 578, endPoint y: 236, distance: 11.6
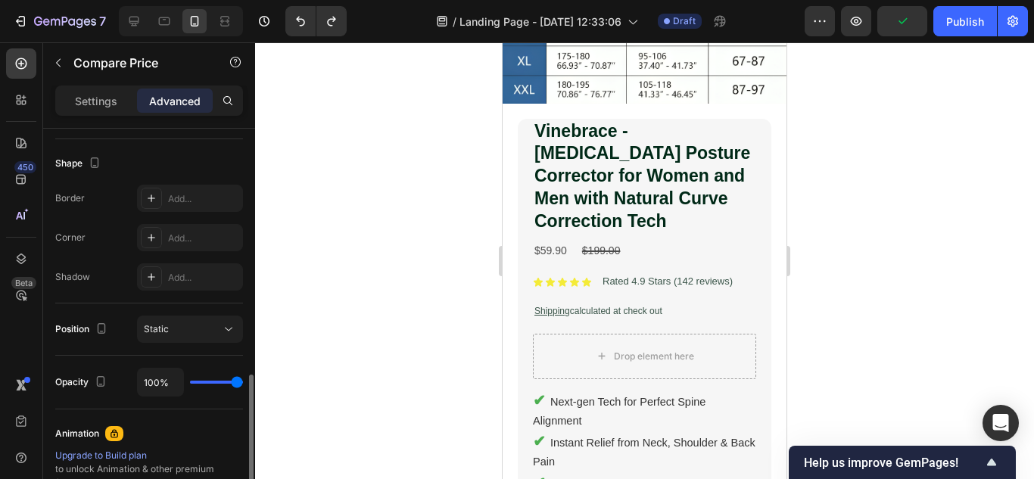
scroll to position [530, 0]
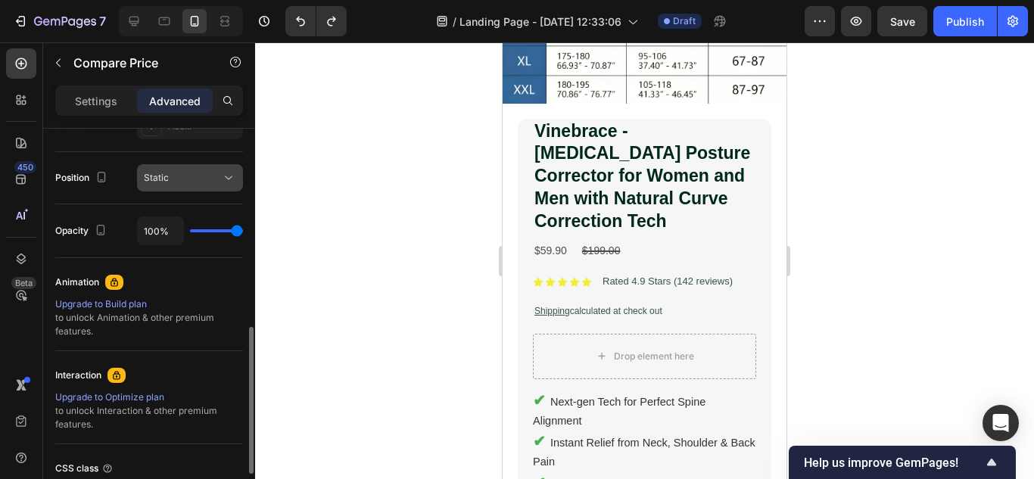
click at [201, 177] on div "Static" at bounding box center [182, 178] width 77 height 14
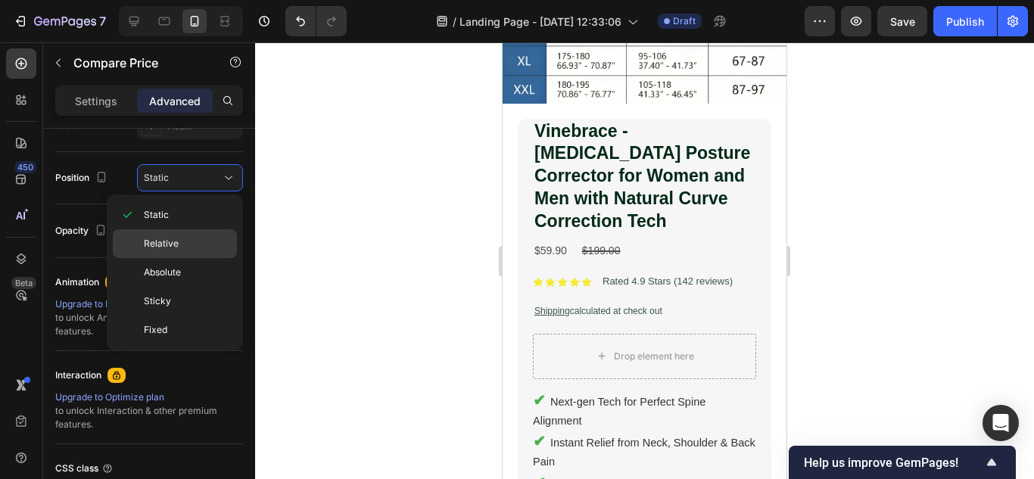
click at [185, 238] on p "Relative" at bounding box center [187, 244] width 86 height 14
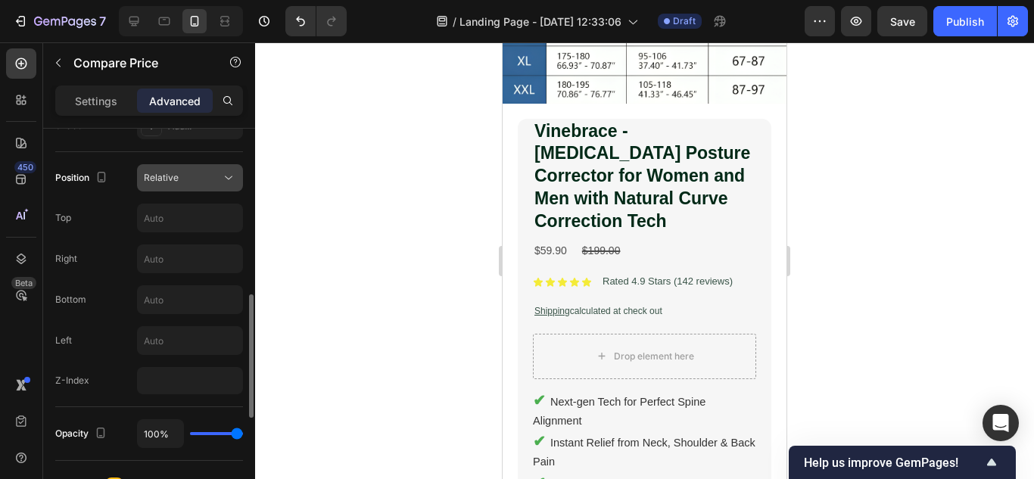
click at [198, 176] on div "Relative" at bounding box center [182, 178] width 77 height 14
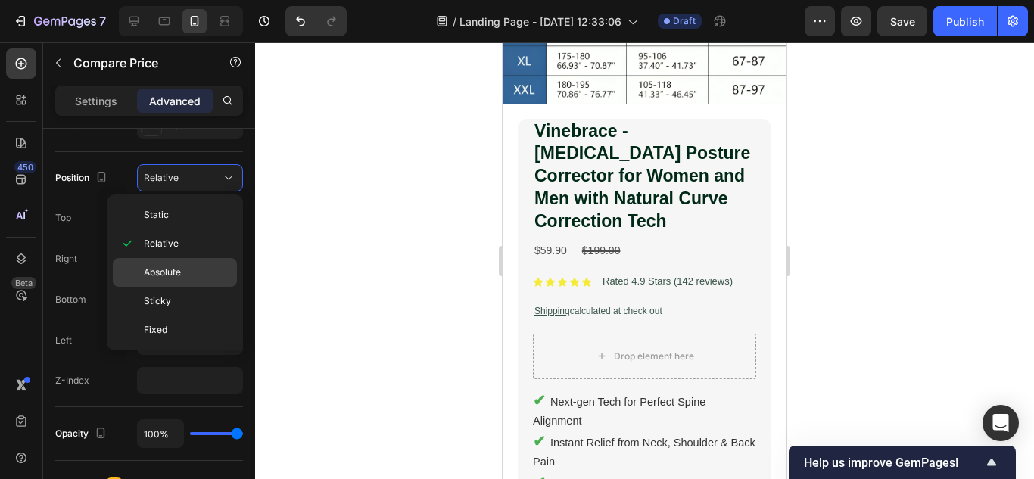
click at [166, 271] on span "Absolute" at bounding box center [162, 273] width 37 height 14
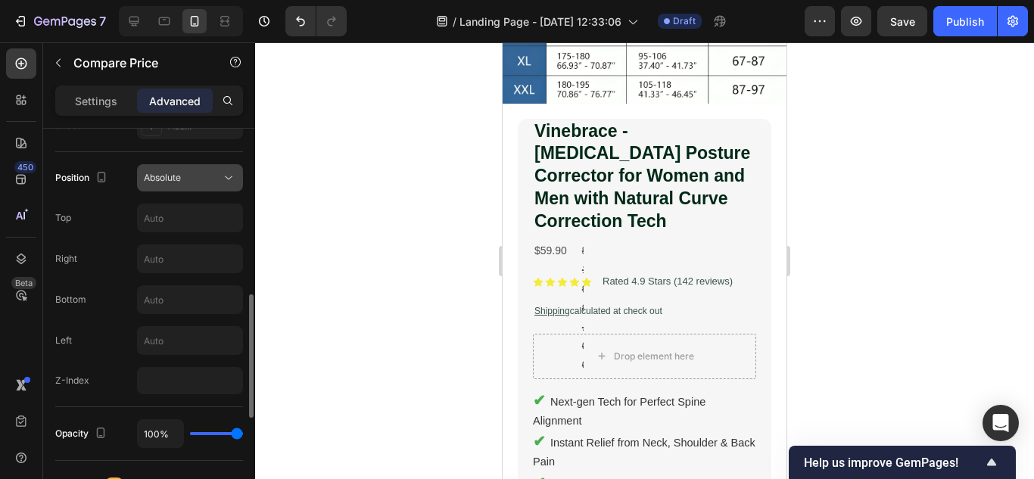
click at [224, 164] on button "Absolute" at bounding box center [190, 177] width 106 height 27
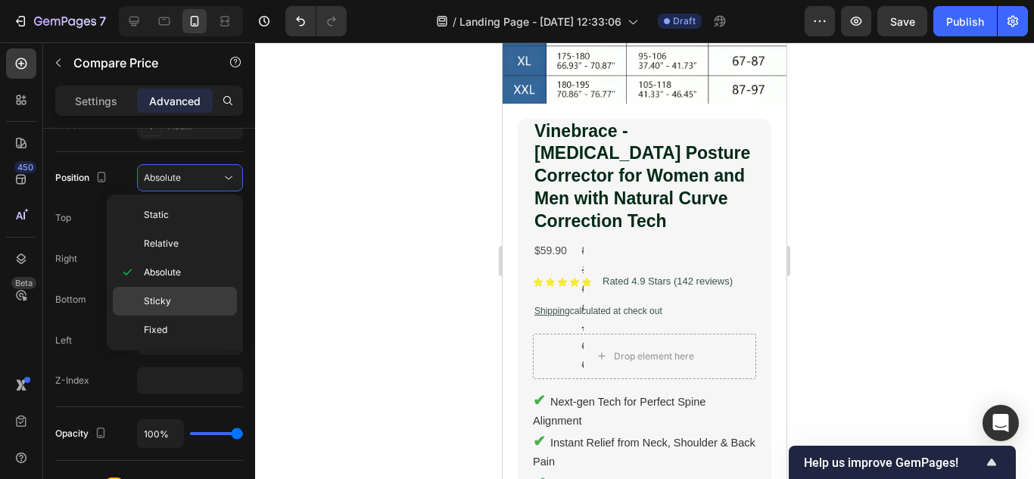
click at [147, 305] on span "Sticky" at bounding box center [157, 301] width 27 height 14
type input "0"
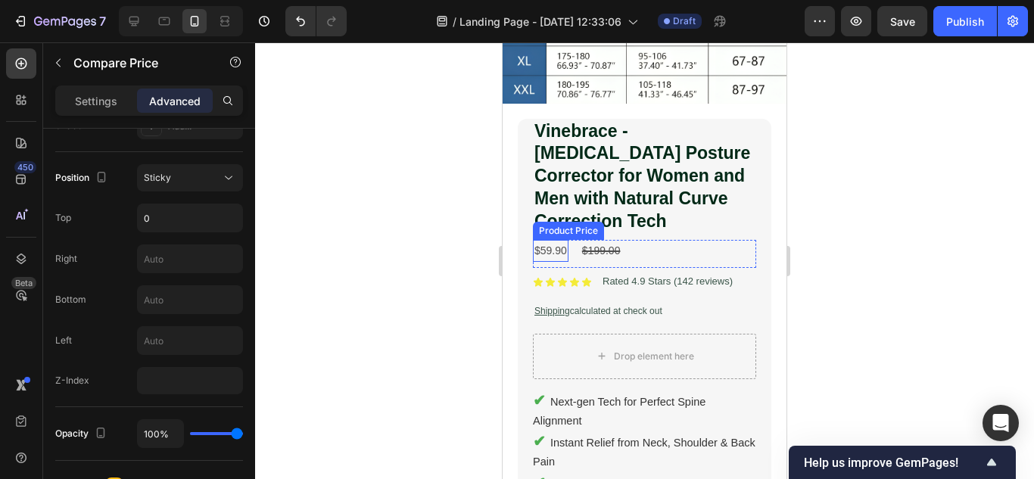
click at [549, 240] on div "$59.90" at bounding box center [551, 251] width 36 height 22
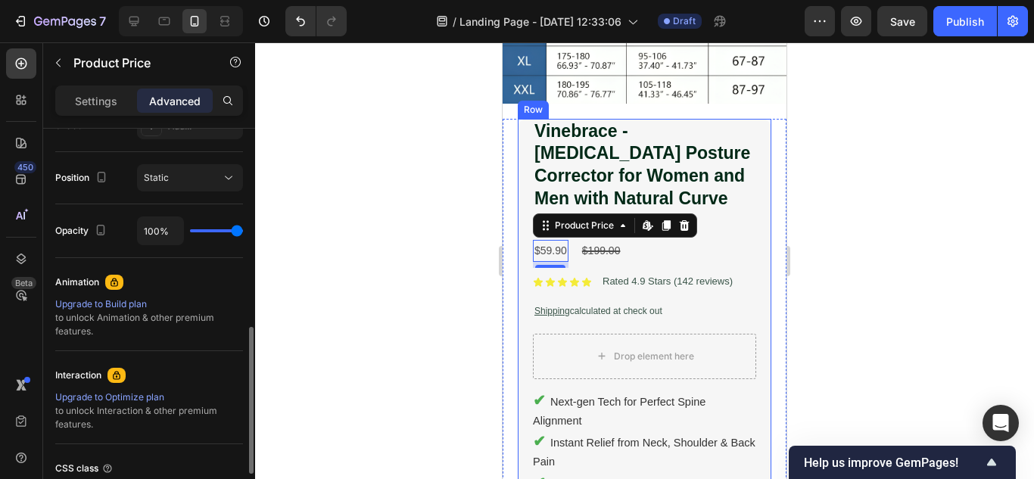
scroll to position [454, 0]
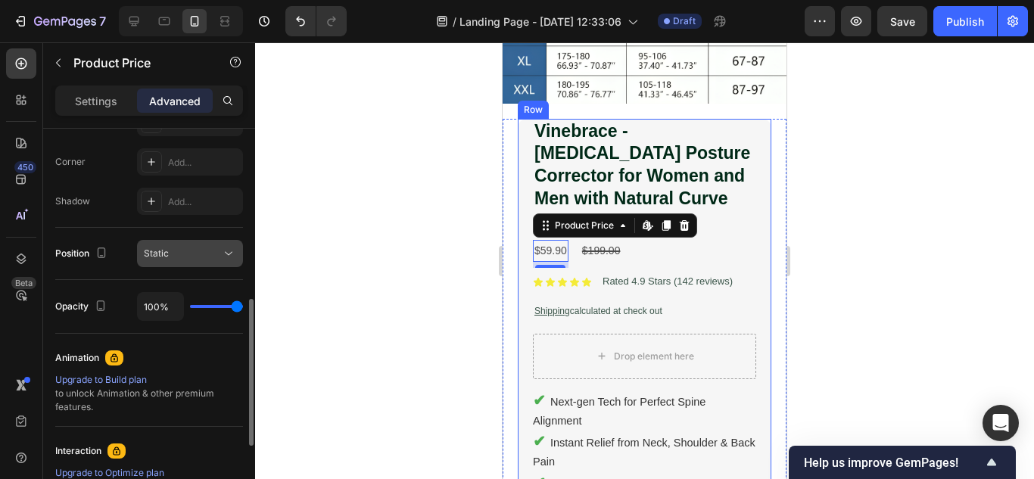
click at [206, 248] on div "Static" at bounding box center [182, 254] width 77 height 14
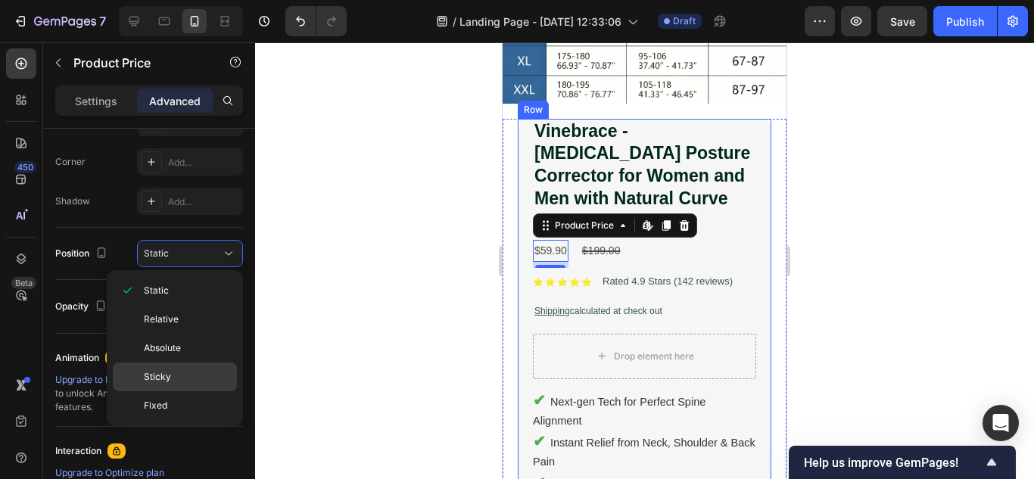
click at [184, 368] on div "Sticky" at bounding box center [175, 377] width 124 height 29
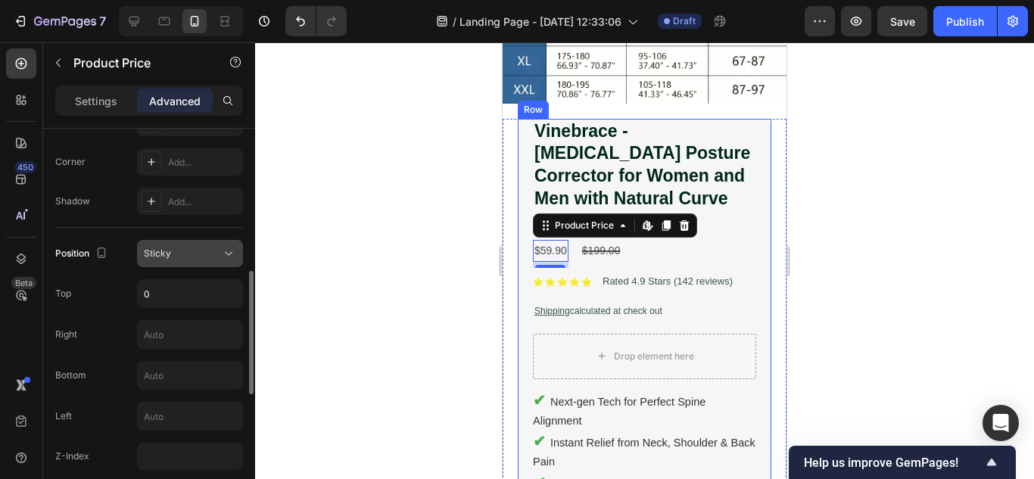
click at [206, 248] on div "Sticky" at bounding box center [182, 254] width 77 height 14
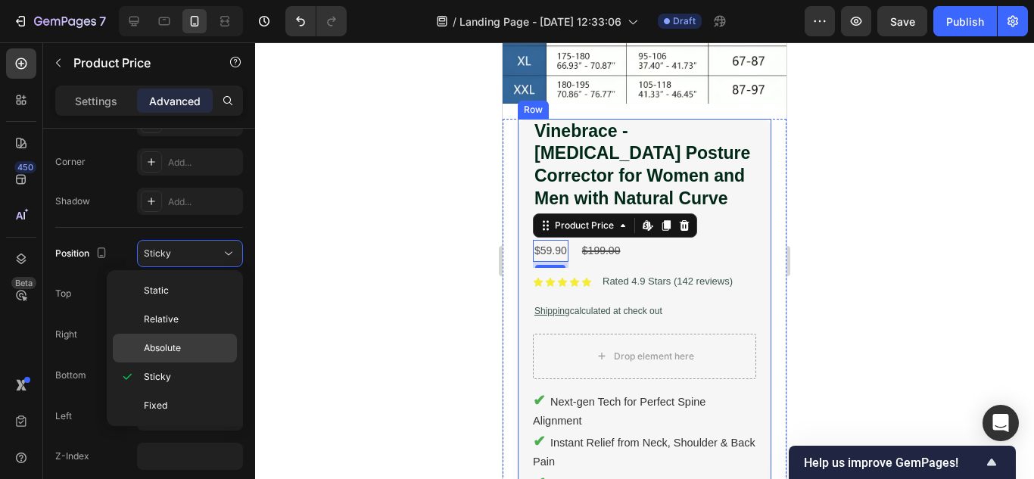
click at [180, 343] on span "Absolute" at bounding box center [162, 348] width 37 height 14
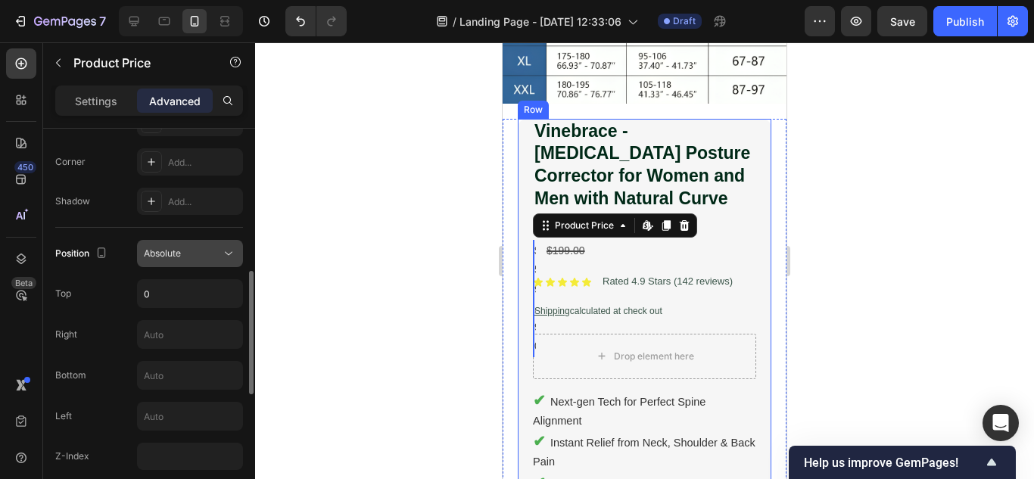
click at [219, 247] on div "Absolute" at bounding box center [182, 254] width 77 height 14
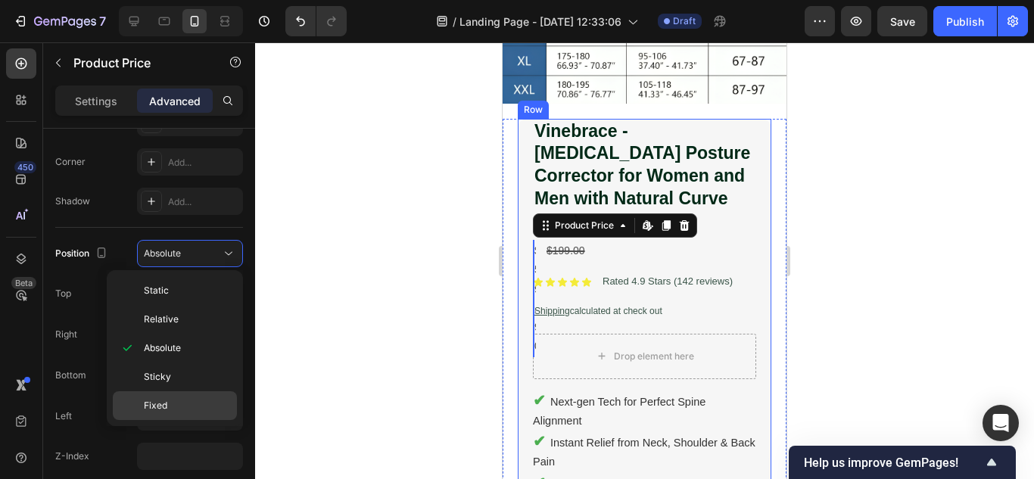
click at [188, 400] on p "Fixed" at bounding box center [187, 406] width 86 height 14
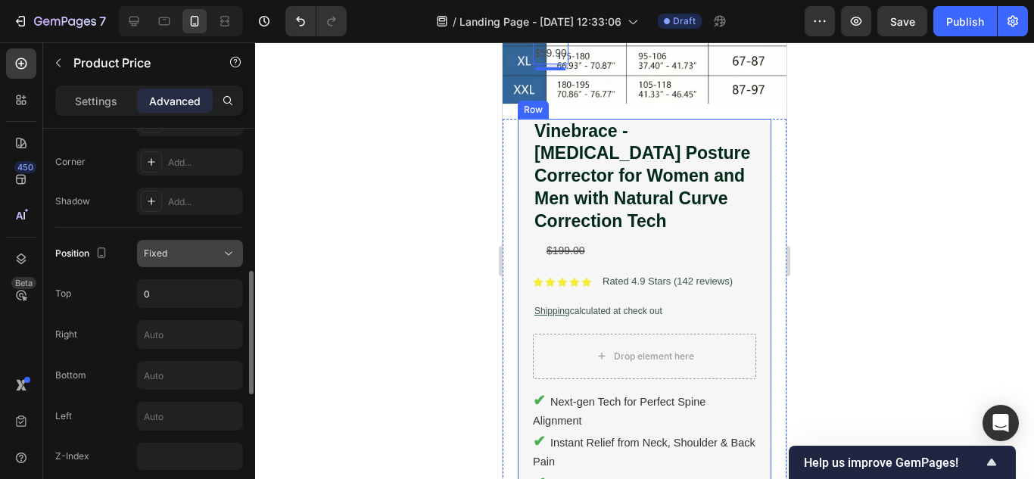
click at [181, 243] on button "Fixed" at bounding box center [190, 253] width 106 height 27
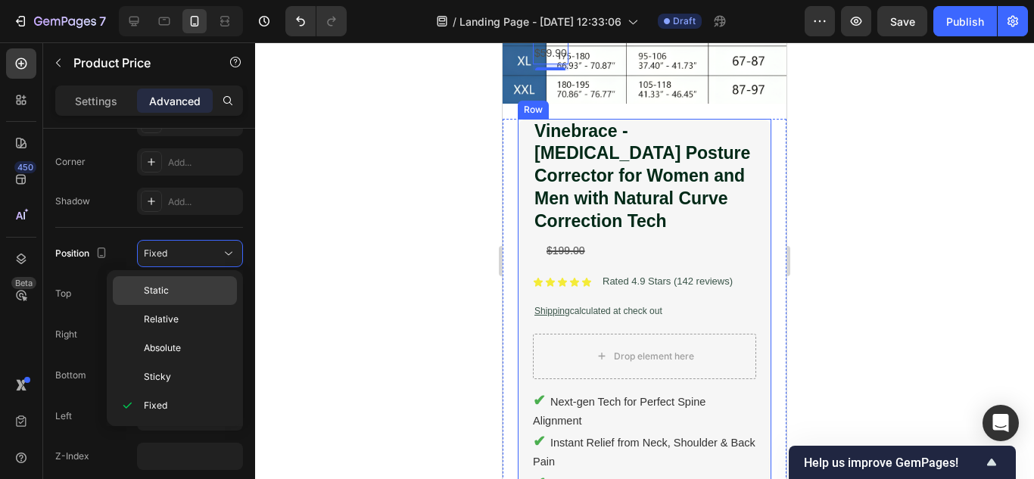
click at [181, 290] on p "Static" at bounding box center [187, 291] width 86 height 14
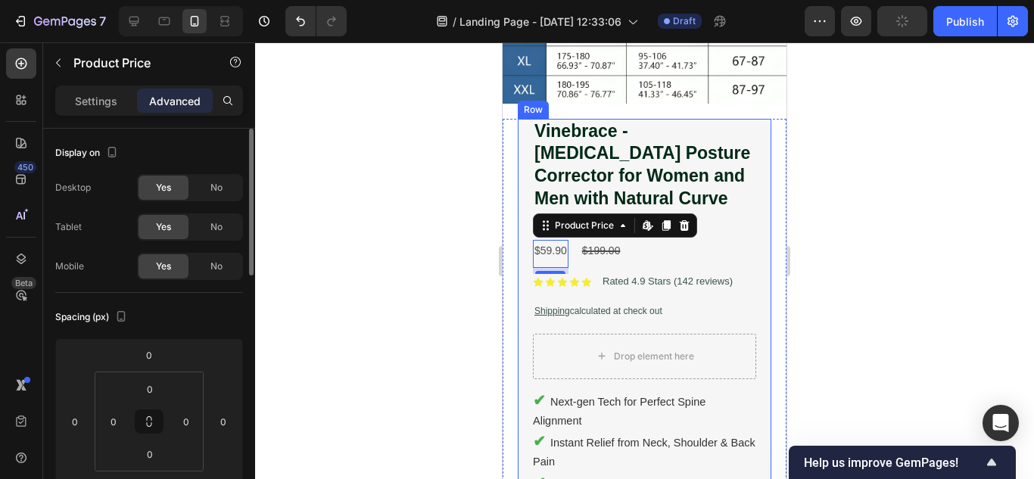
scroll to position [227, 0]
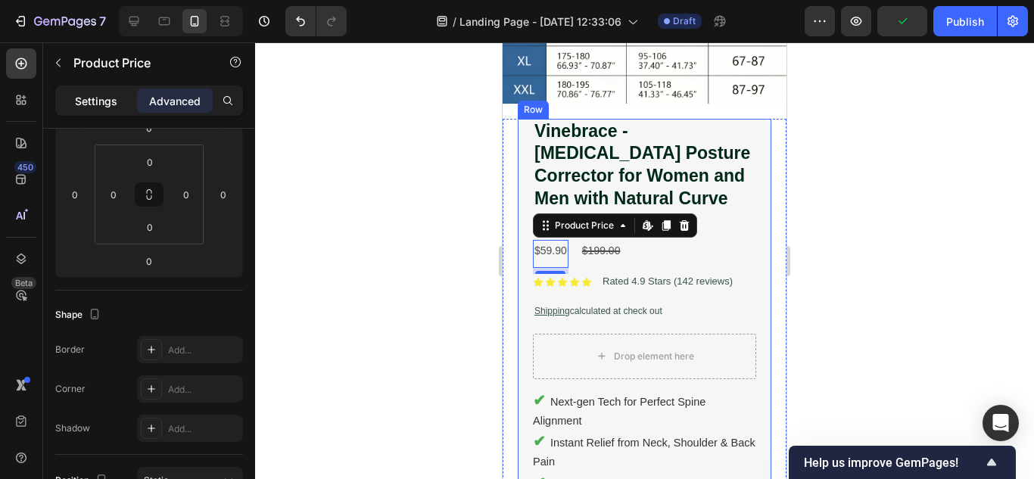
click at [94, 104] on p "Settings" at bounding box center [96, 101] width 42 height 16
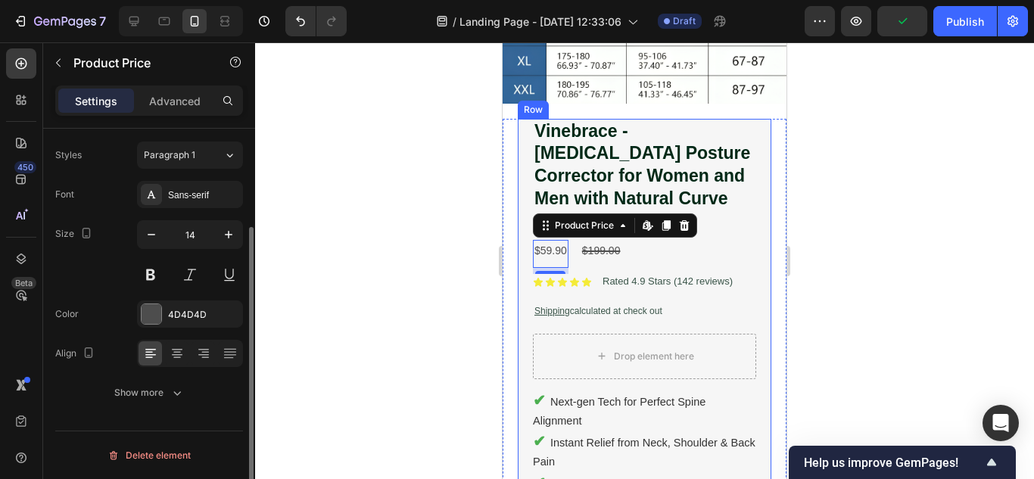
scroll to position [130, 0]
click at [226, 236] on icon "button" at bounding box center [228, 234] width 15 height 15
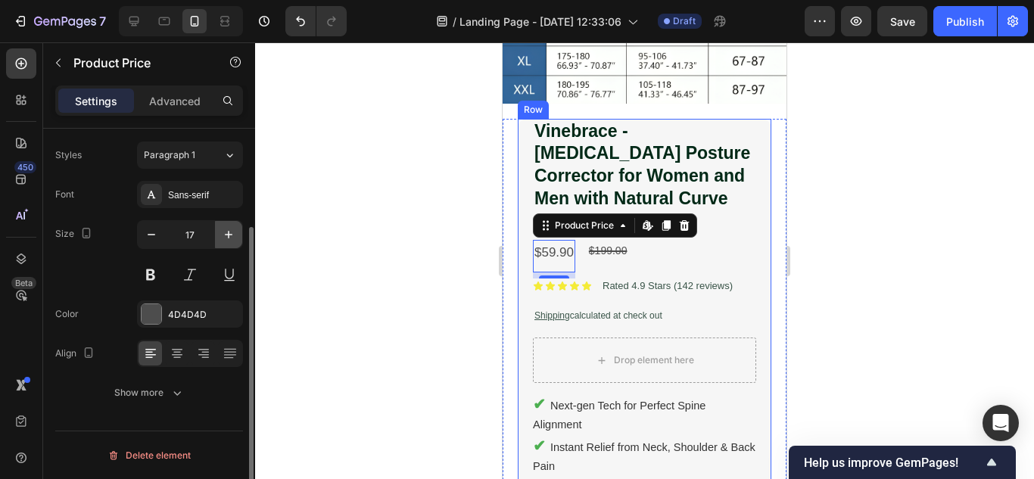
click at [226, 236] on icon "button" at bounding box center [228, 234] width 15 height 15
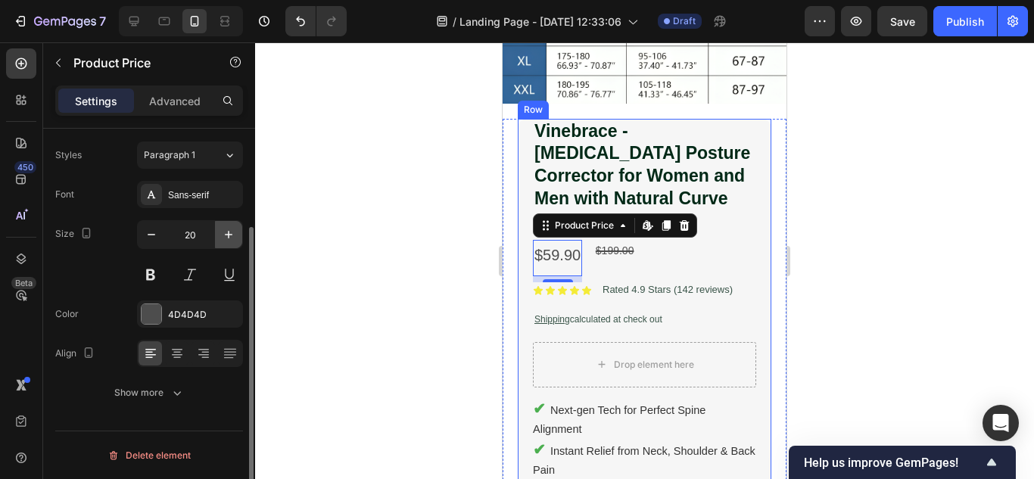
click at [226, 236] on icon "button" at bounding box center [228, 234] width 15 height 15
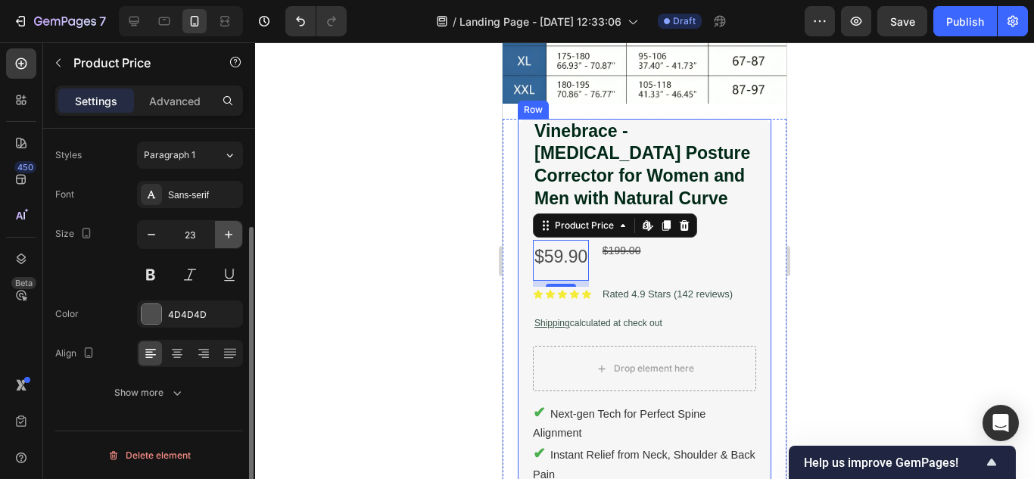
click at [226, 236] on icon "button" at bounding box center [228, 234] width 15 height 15
click at [152, 234] on icon "button" at bounding box center [151, 234] width 15 height 15
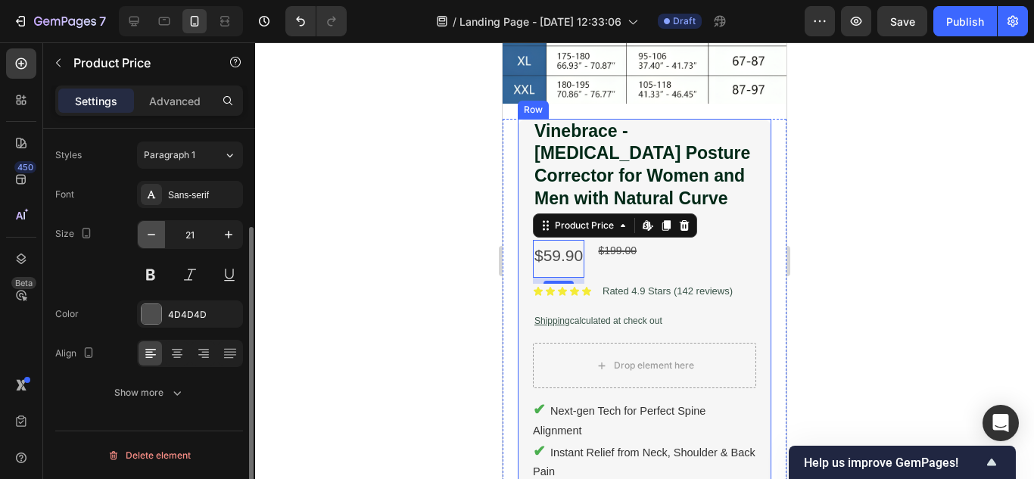
click at [152, 234] on icon "button" at bounding box center [151, 234] width 15 height 15
type input "20"
click at [155, 272] on button at bounding box center [150, 274] width 27 height 27
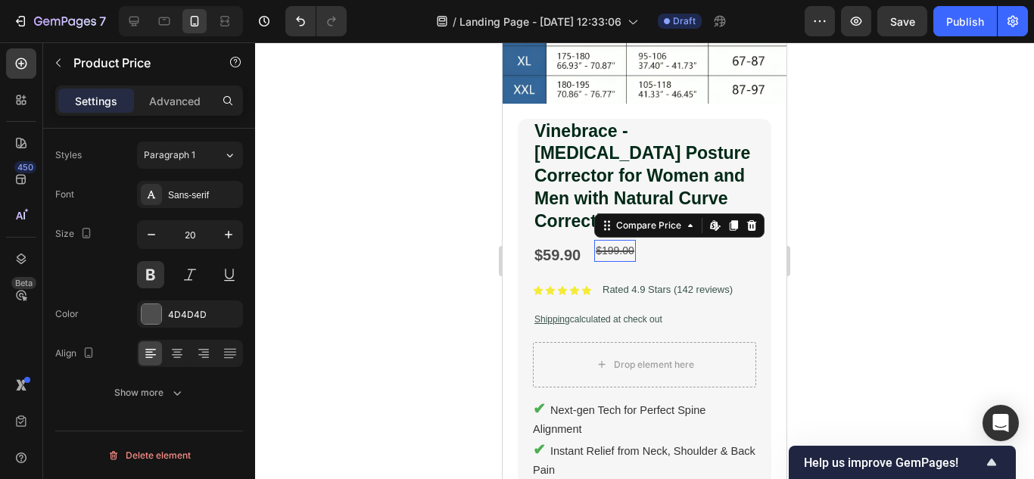
click at [602, 240] on div "$199.00" at bounding box center [615, 251] width 42 height 22
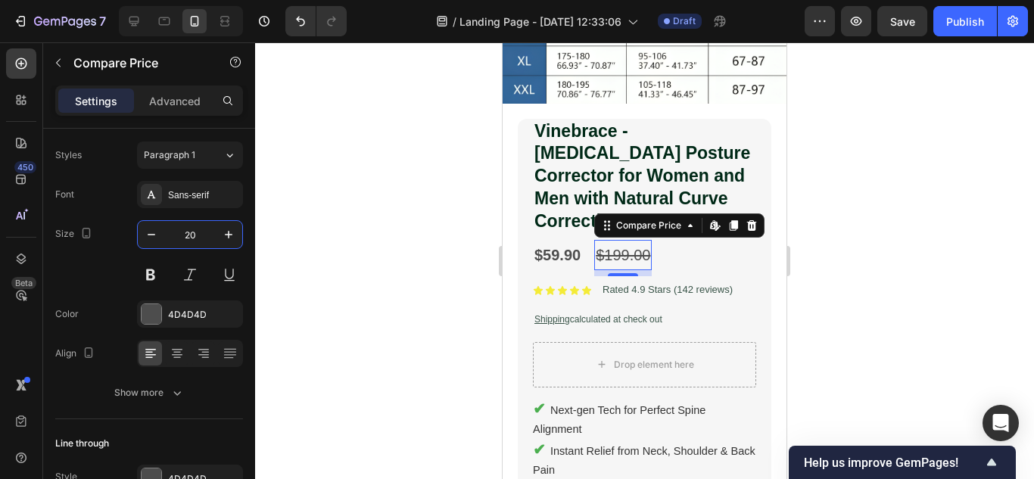
type input "20"
click at [1033, 200] on div at bounding box center [644, 260] width 779 height 437
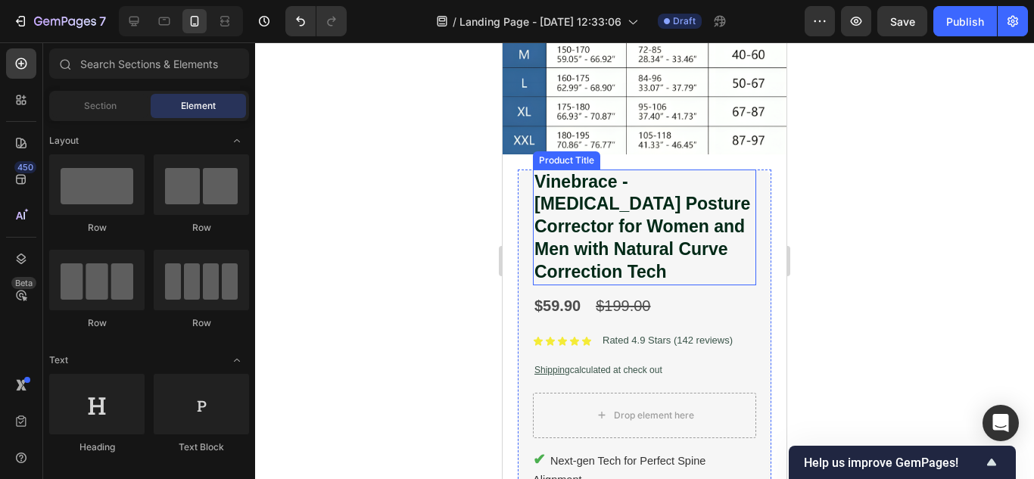
scroll to position [239, 0]
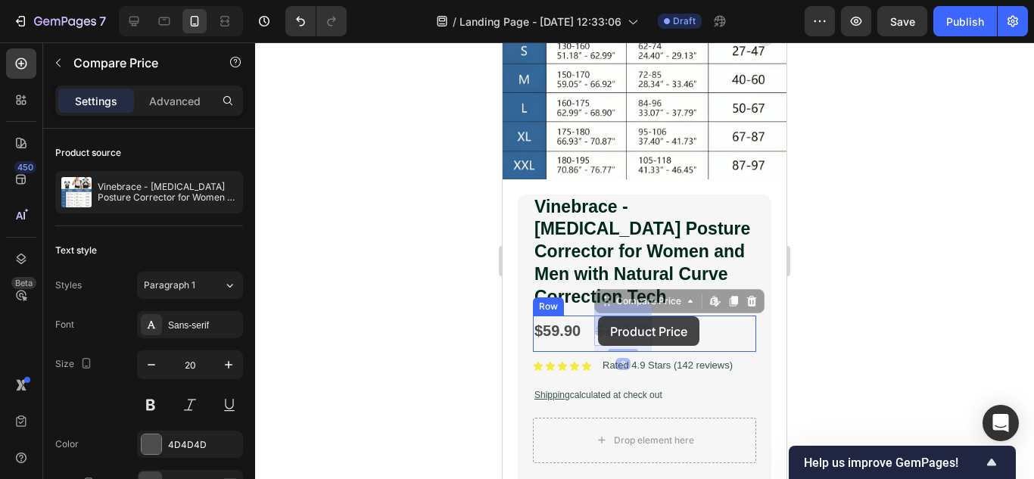
drag, startPoint x: 610, startPoint y: 317, endPoint x: 598, endPoint y: 316, distance: 12.1
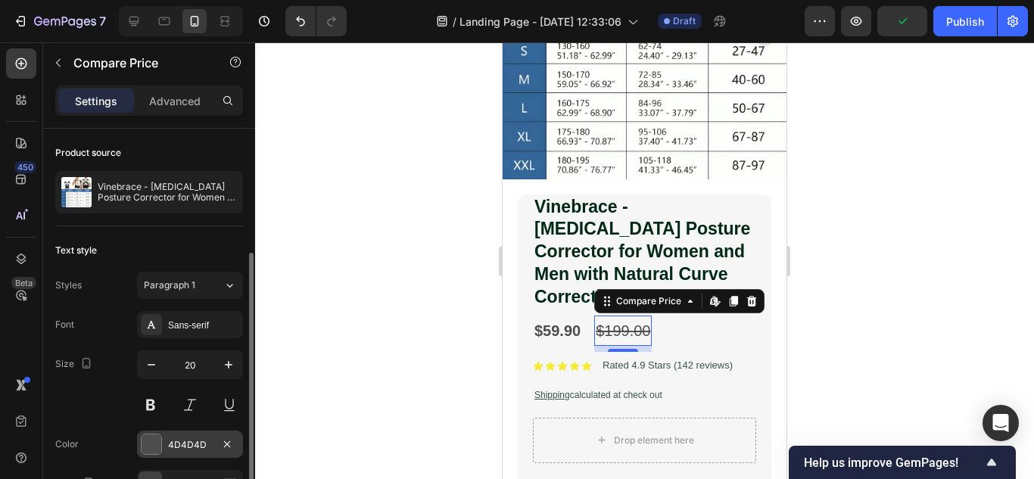
scroll to position [216, 0]
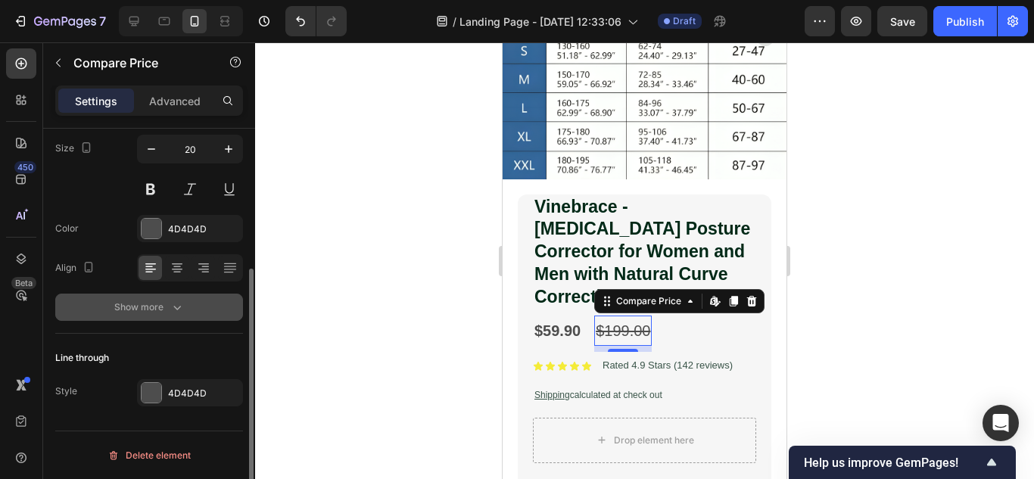
click at [171, 302] on icon "button" at bounding box center [177, 307] width 15 height 15
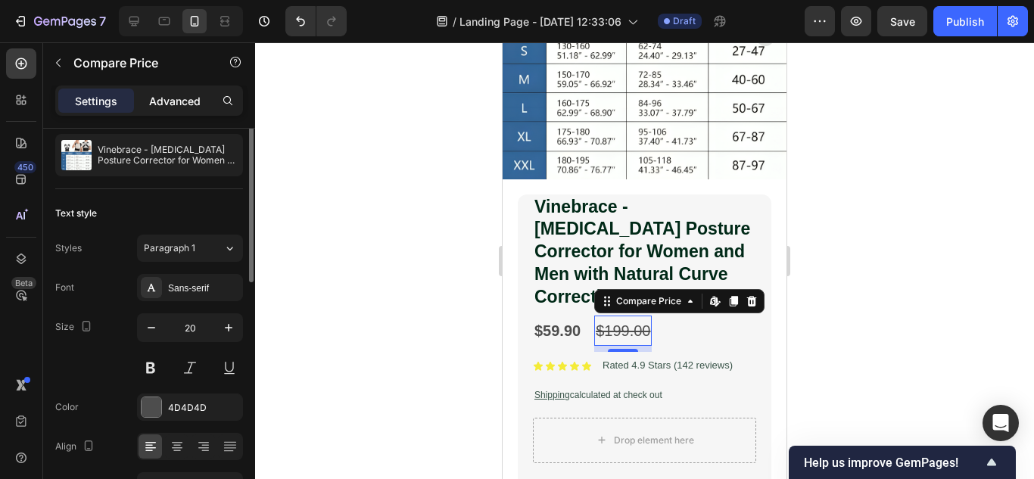
scroll to position [0, 0]
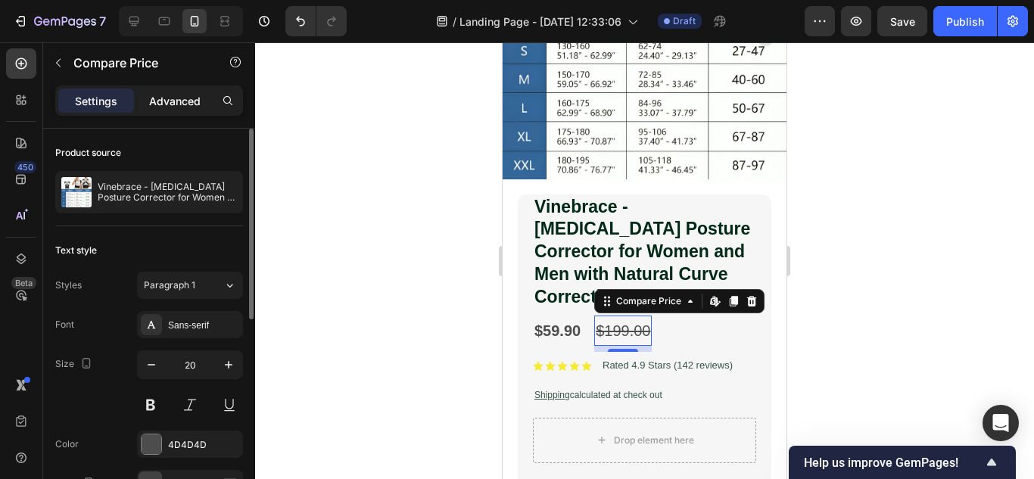
click at [185, 101] on p "Advanced" at bounding box center [174, 101] width 51 height 16
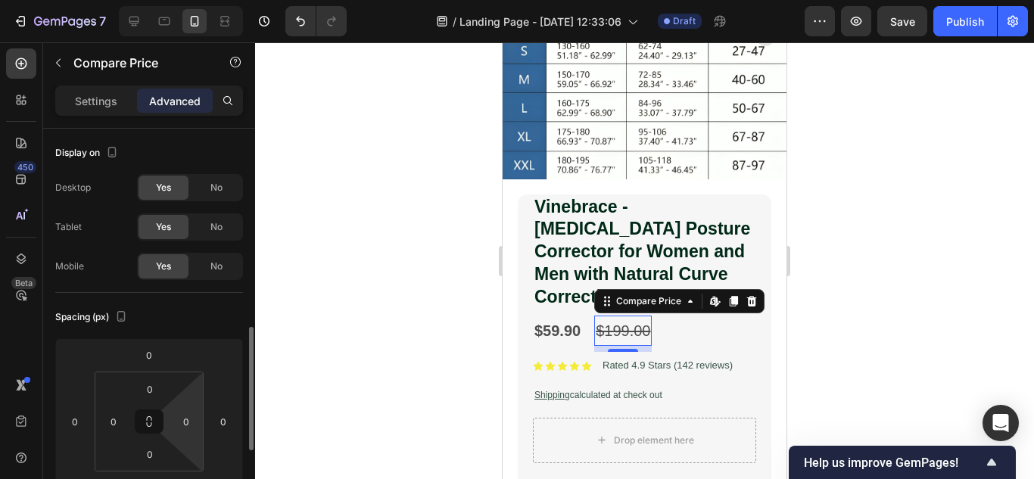
scroll to position [151, 0]
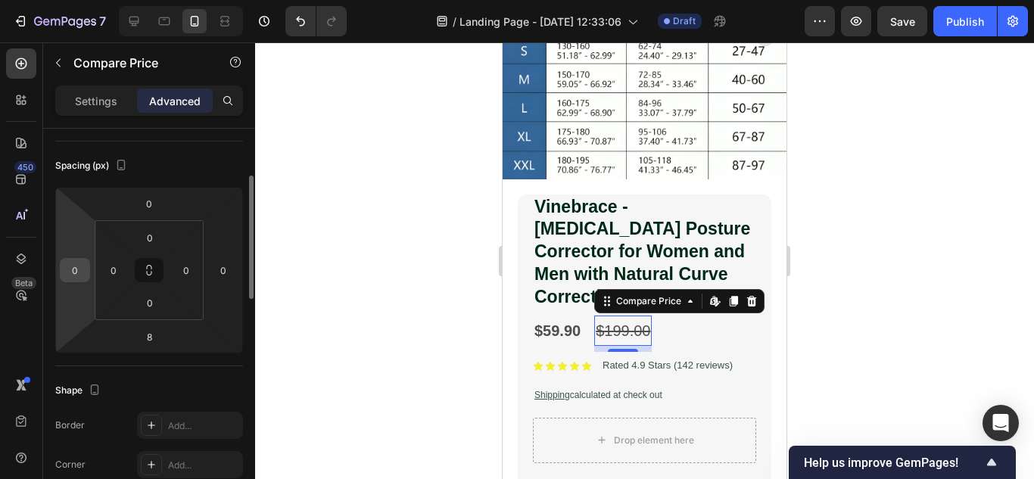
click at [79, 279] on input "0" at bounding box center [75, 270] width 23 height 23
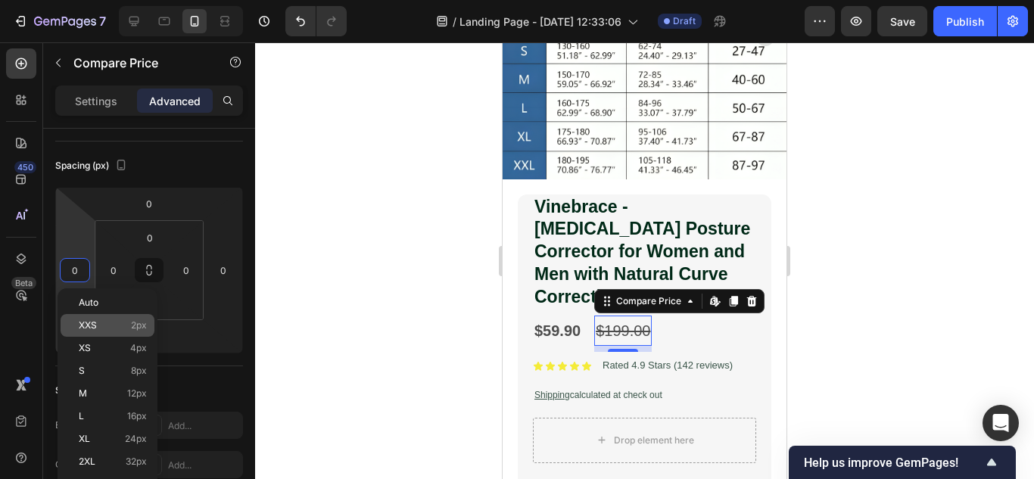
click at [107, 330] on p "XXS 2px" at bounding box center [113, 325] width 68 height 11
type input "2"
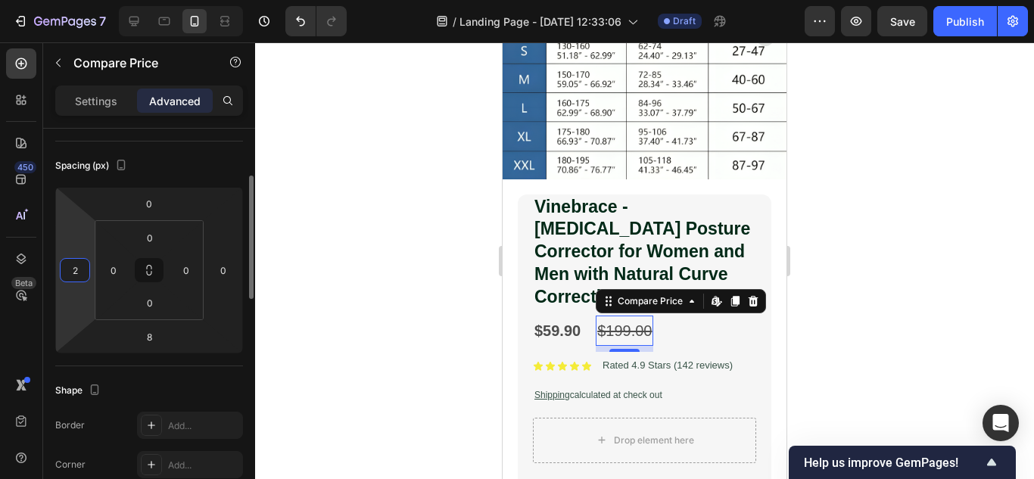
click at [78, 280] on input "2" at bounding box center [75, 270] width 23 height 23
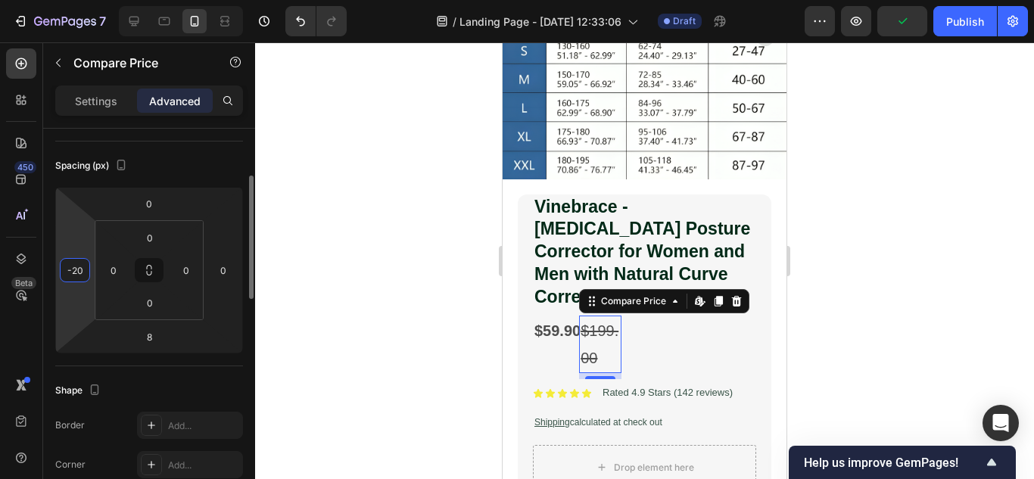
type input "-2"
type input "-10"
click at [631, 331] on div "$199.00" at bounding box center [612, 345] width 50 height 58
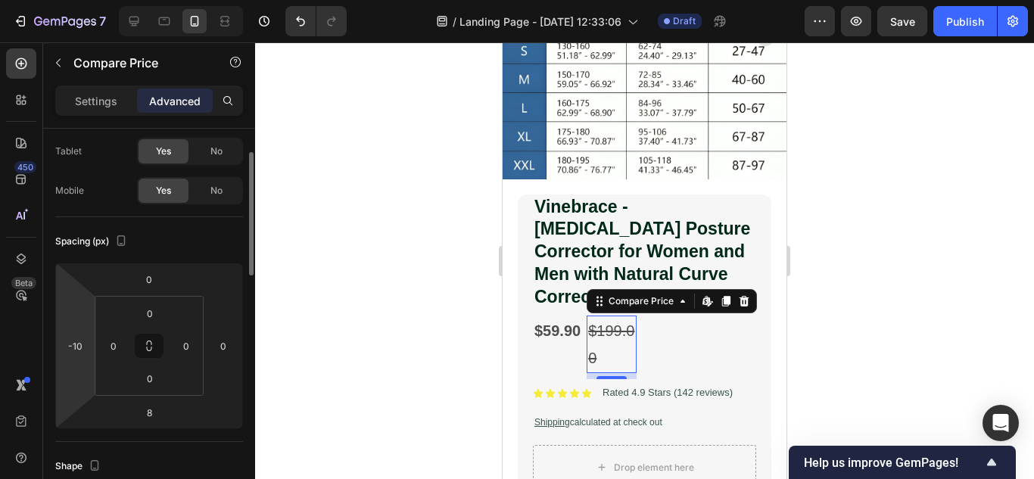
scroll to position [0, 0]
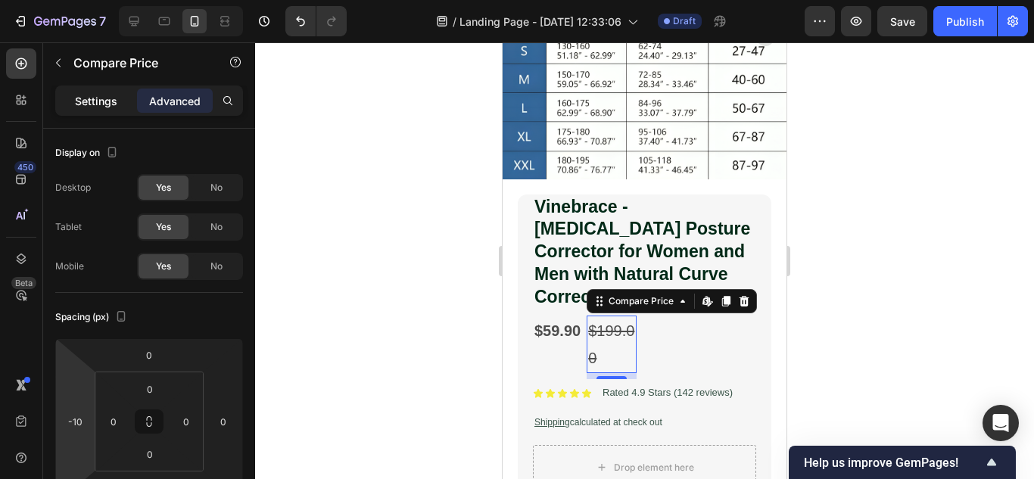
click at [102, 104] on p "Settings" at bounding box center [96, 101] width 42 height 16
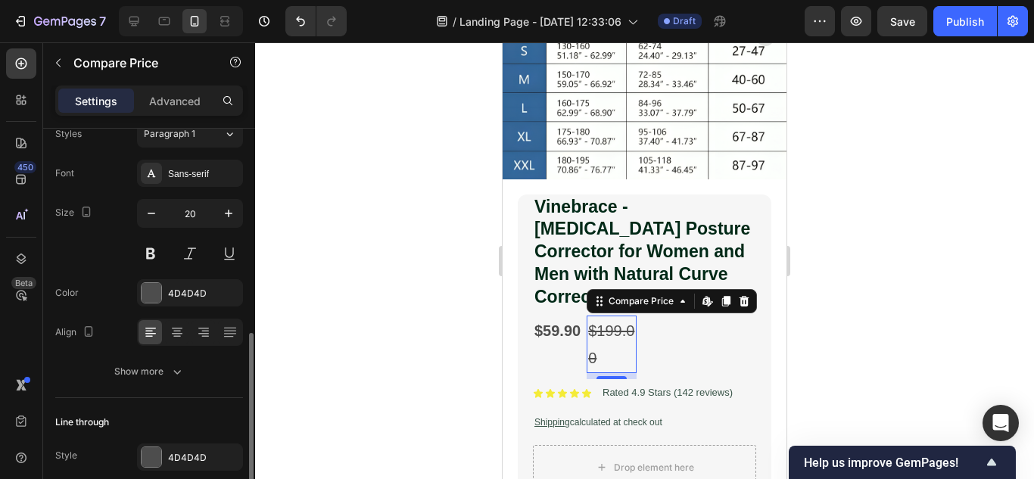
scroll to position [216, 0]
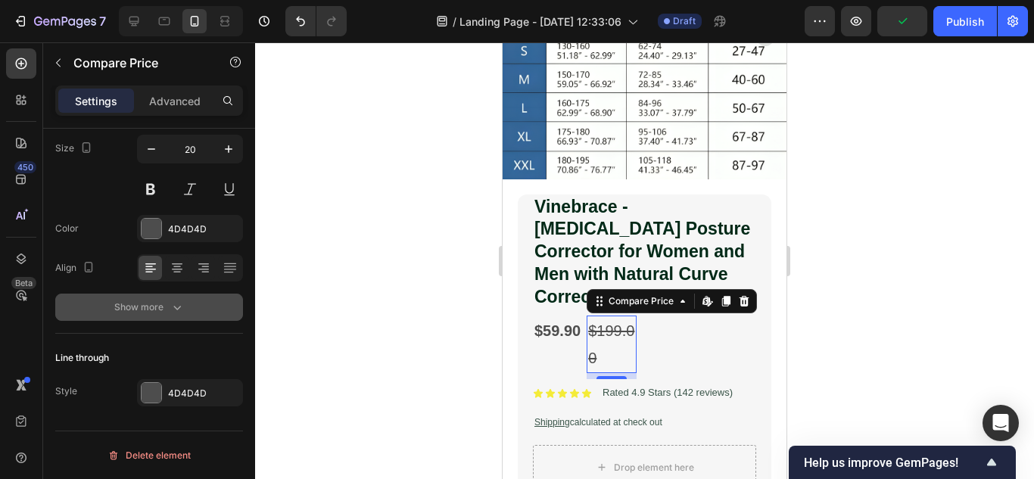
click at [173, 318] on button "Show more" at bounding box center [149, 307] width 188 height 27
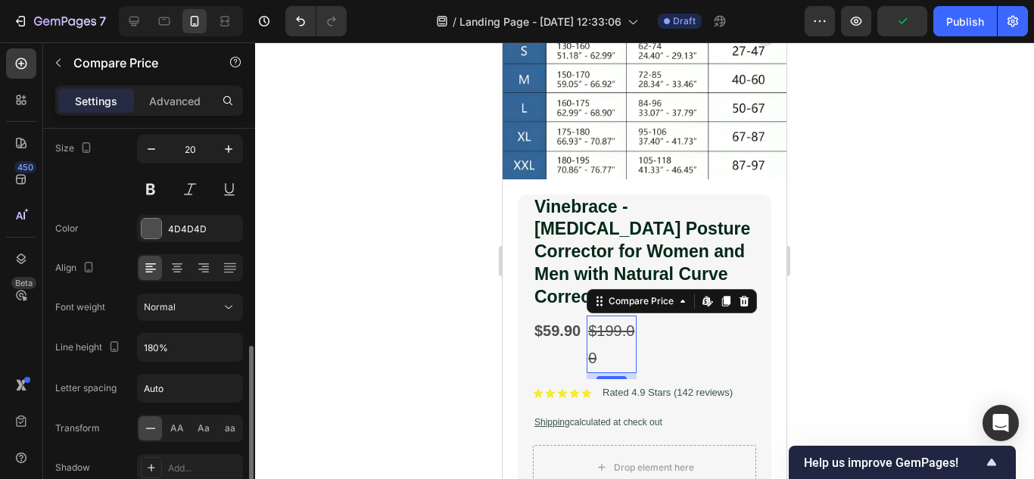
scroll to position [367, 0]
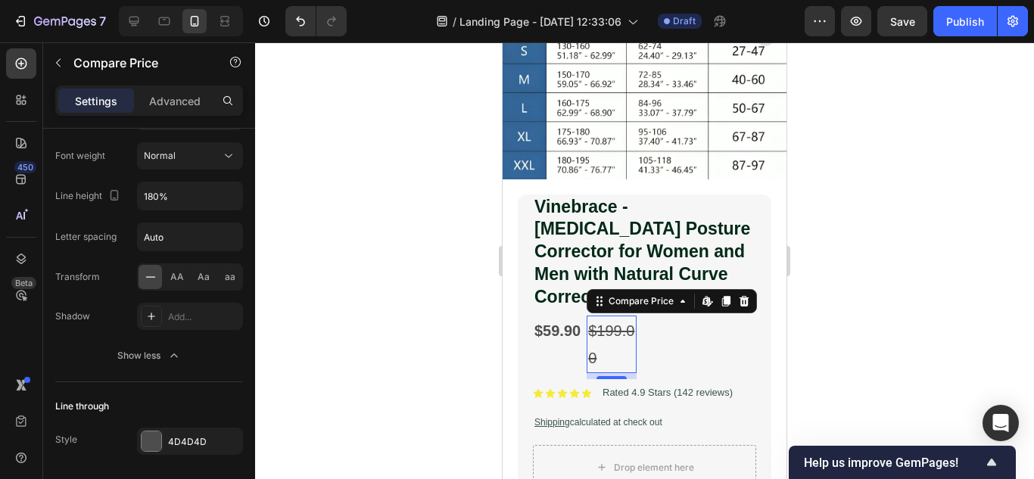
click at [622, 340] on div "$199.00" at bounding box center [612, 345] width 50 height 58
click at [551, 319] on div "$59.90" at bounding box center [557, 331] width 49 height 30
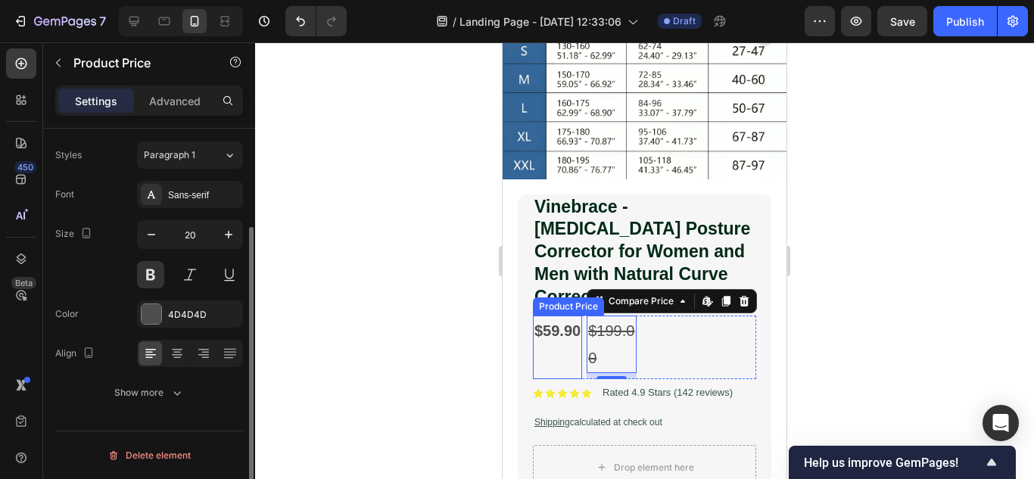
scroll to position [130, 0]
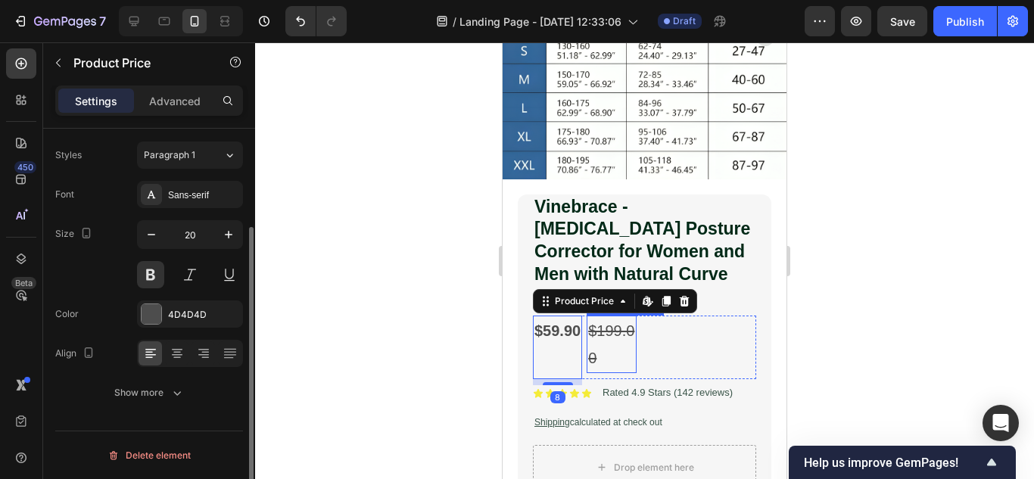
click at [611, 338] on div "$199.00" at bounding box center [612, 345] width 50 height 58
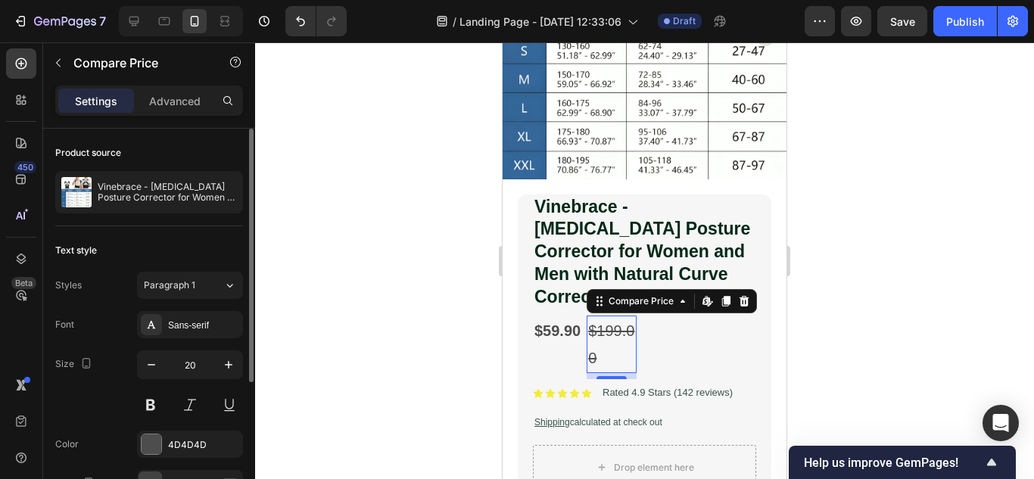
scroll to position [216, 0]
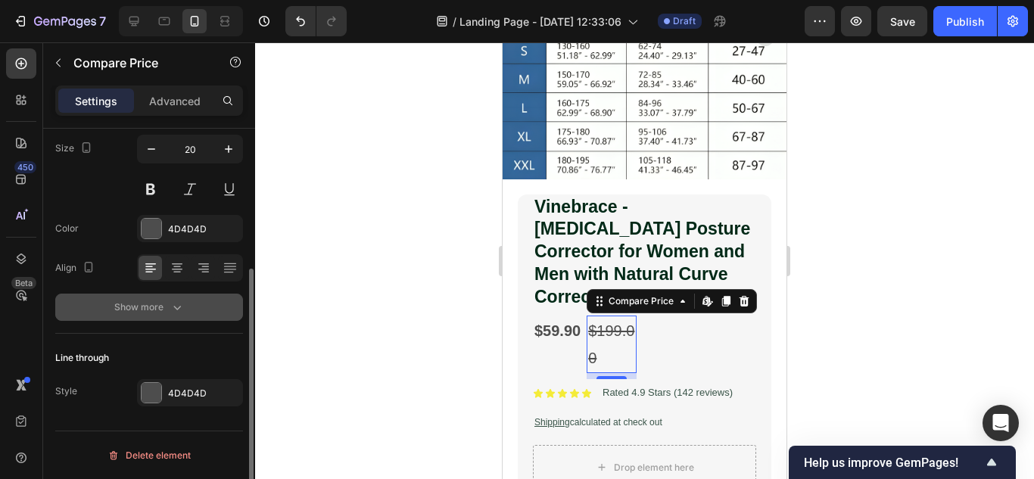
click at [167, 303] on div "Show more" at bounding box center [149, 307] width 70 height 15
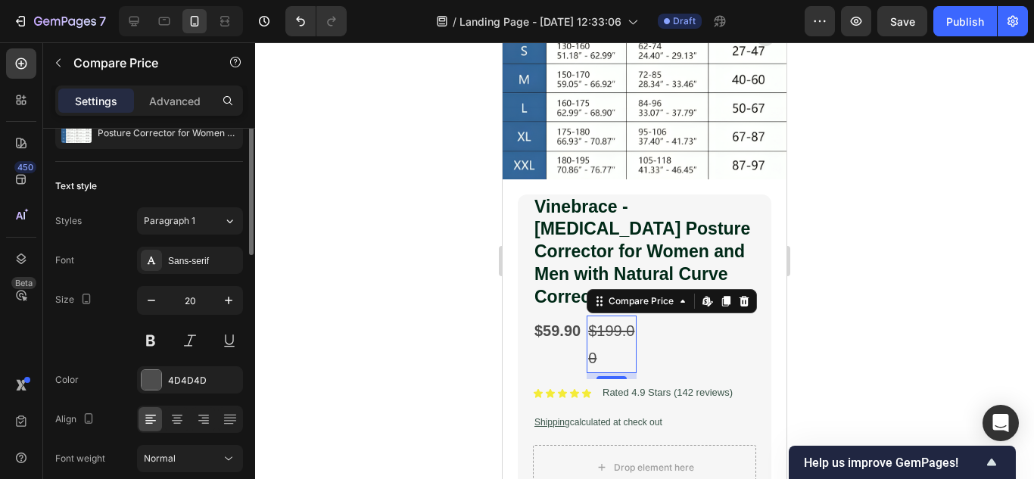
scroll to position [0, 0]
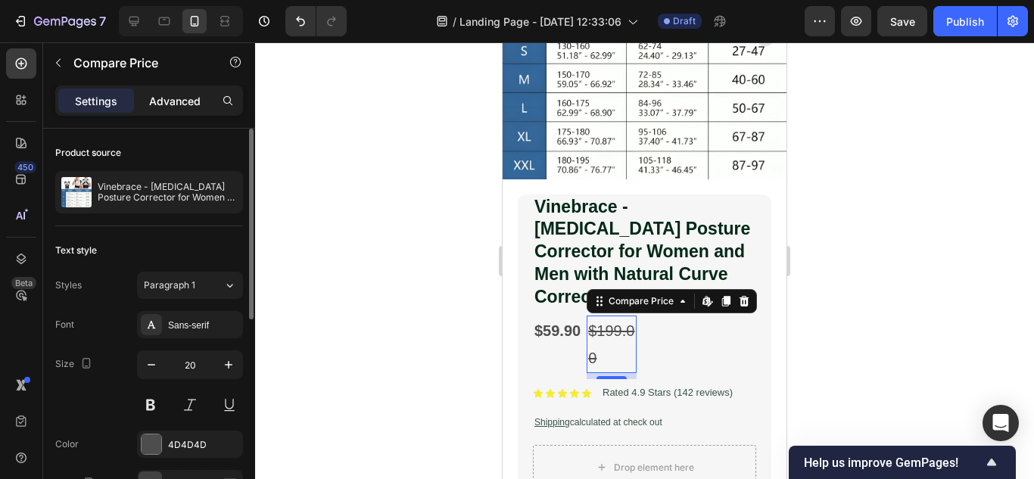
click at [185, 94] on p "Advanced" at bounding box center [174, 101] width 51 height 16
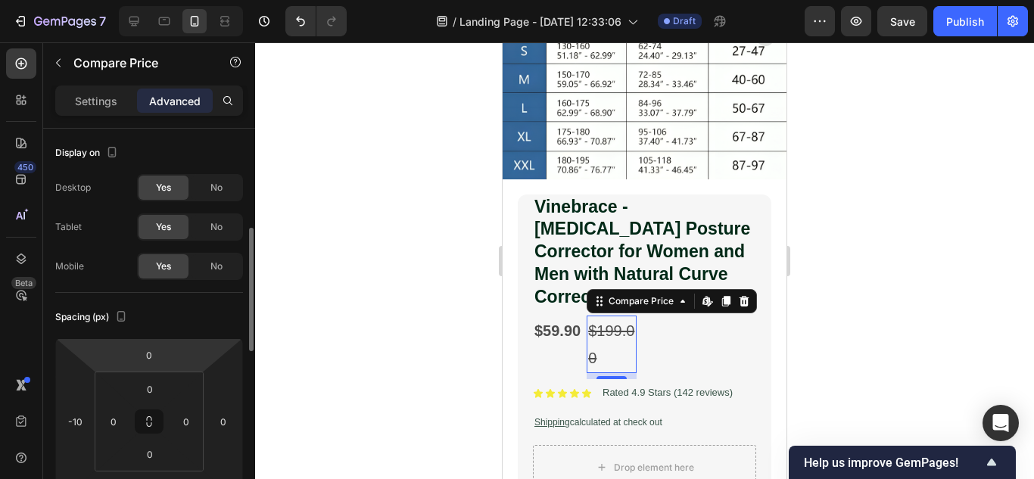
scroll to position [76, 0]
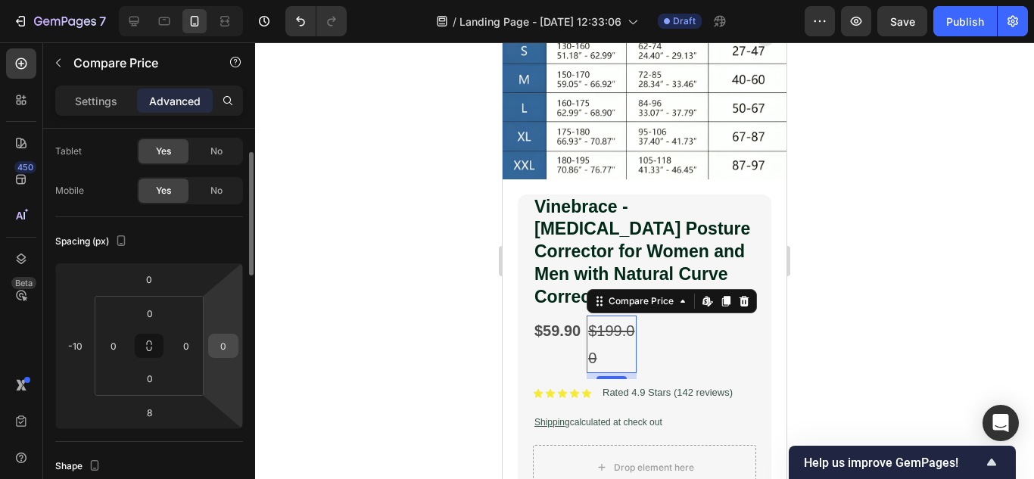
click at [225, 349] on input "0" at bounding box center [223, 346] width 23 height 23
type input "10"
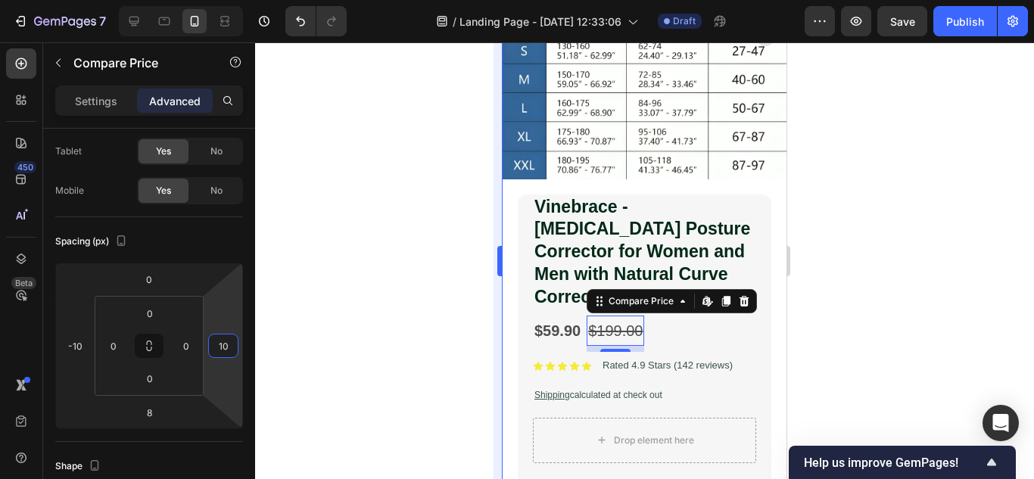
click at [422, 358] on div at bounding box center [644, 260] width 779 height 437
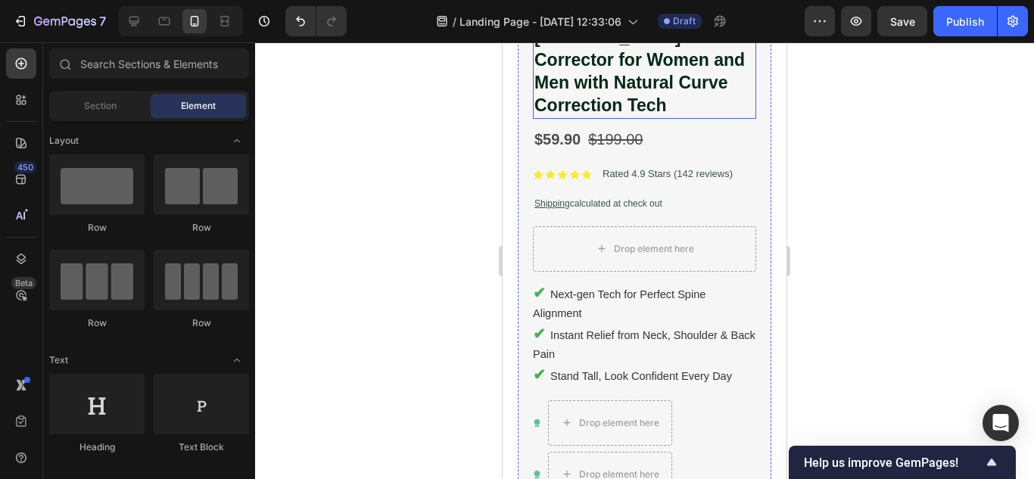
scroll to position [466, 0]
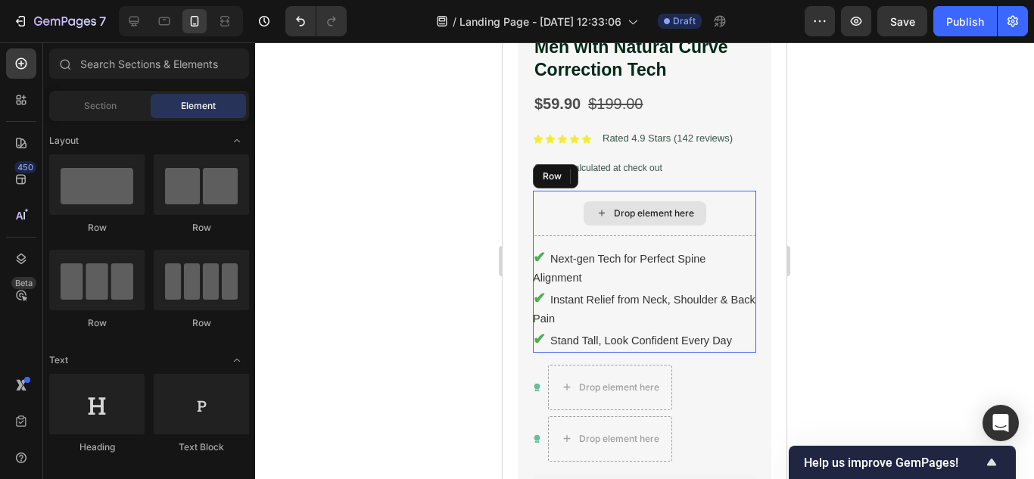
click at [733, 191] on div "Drop element here" at bounding box center [644, 213] width 223 height 45
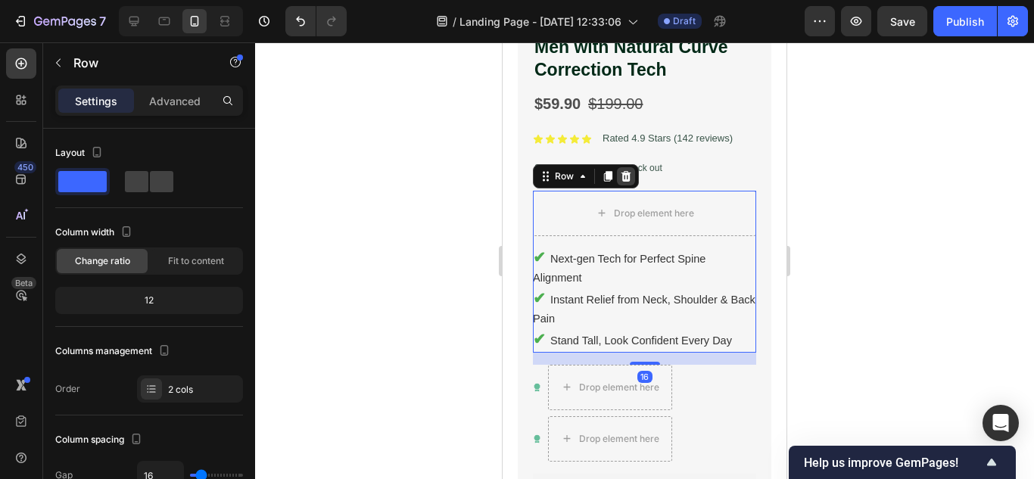
click at [619, 167] on div at bounding box center [626, 176] width 18 height 18
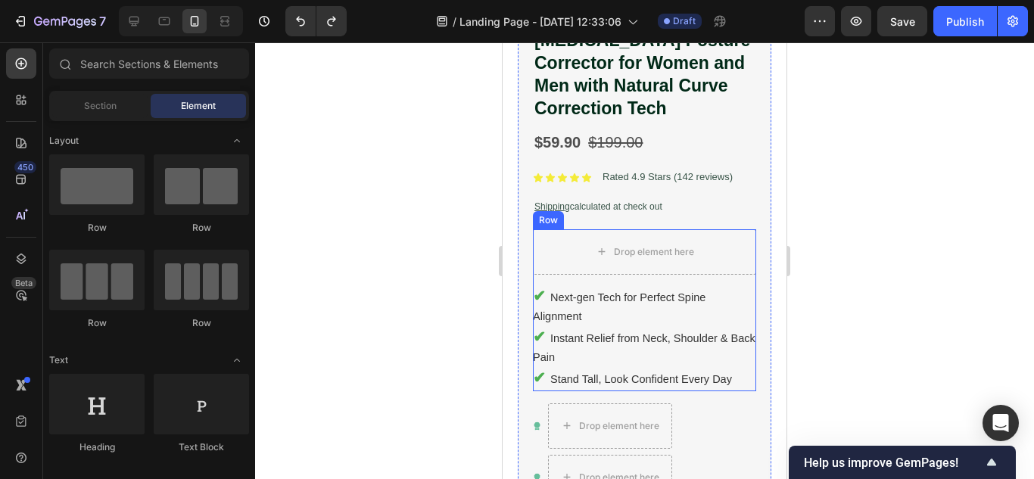
scroll to position [391, 0]
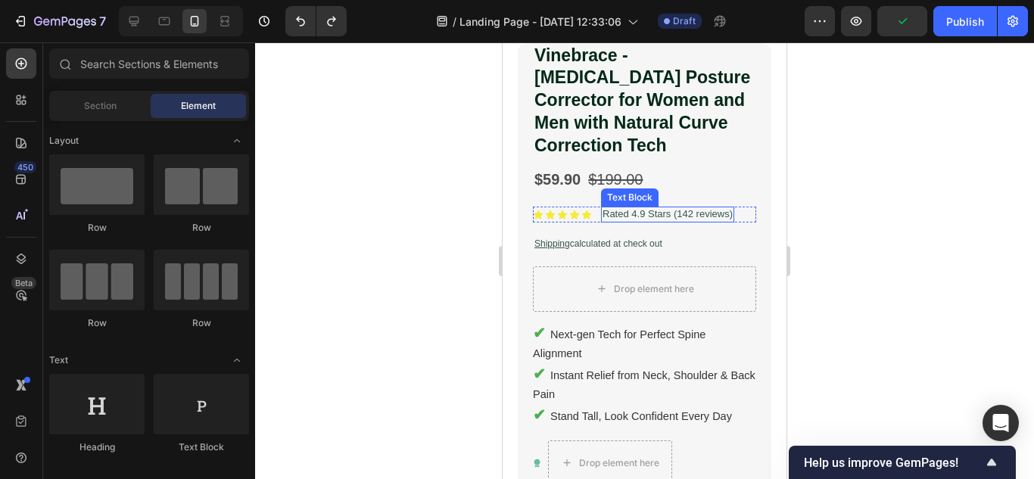
click at [694, 208] on p "Rated 4.9 Stars (142 reviews)" at bounding box center [667, 214] width 130 height 13
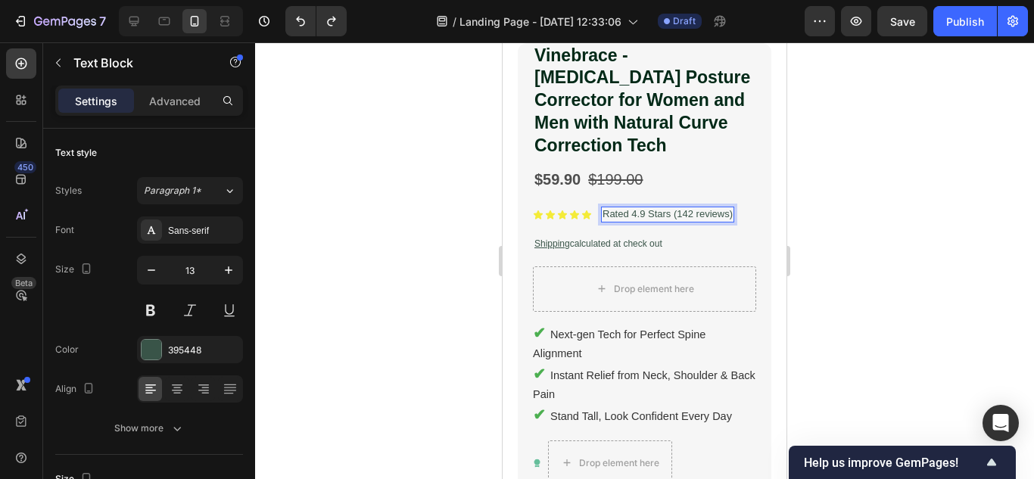
click at [692, 208] on p "Rated 4.9 Stars (142 reviews)" at bounding box center [667, 214] width 130 height 13
click at [686, 208] on p "Rated 4.9 Stars (142 reviews)" at bounding box center [667, 214] width 130 height 13
click at [630, 208] on p "Rated 4.9 Stars (17910 reviews)" at bounding box center [672, 214] width 141 height 13
click at [693, 210] on p "Rated 4.9 Stars (17910 reviews)" at bounding box center [672, 214] width 141 height 13
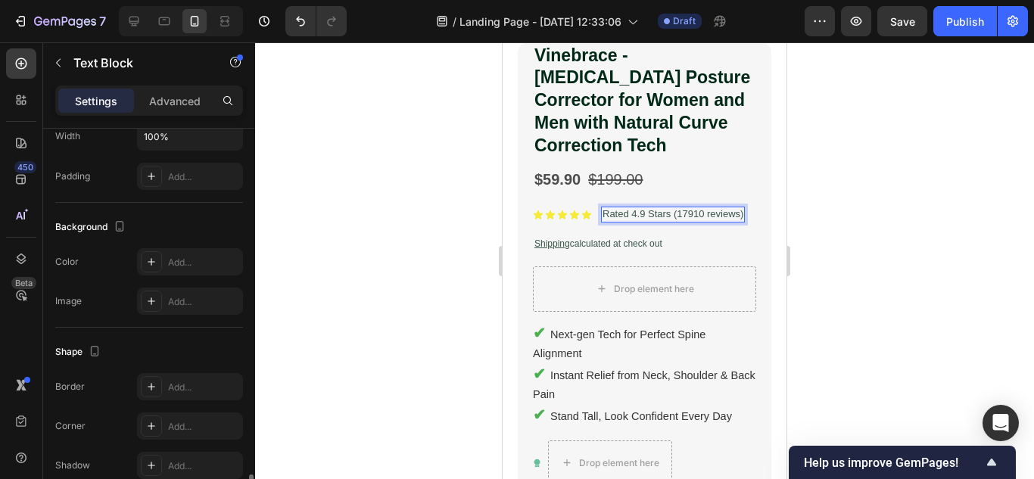
scroll to position [503, 0]
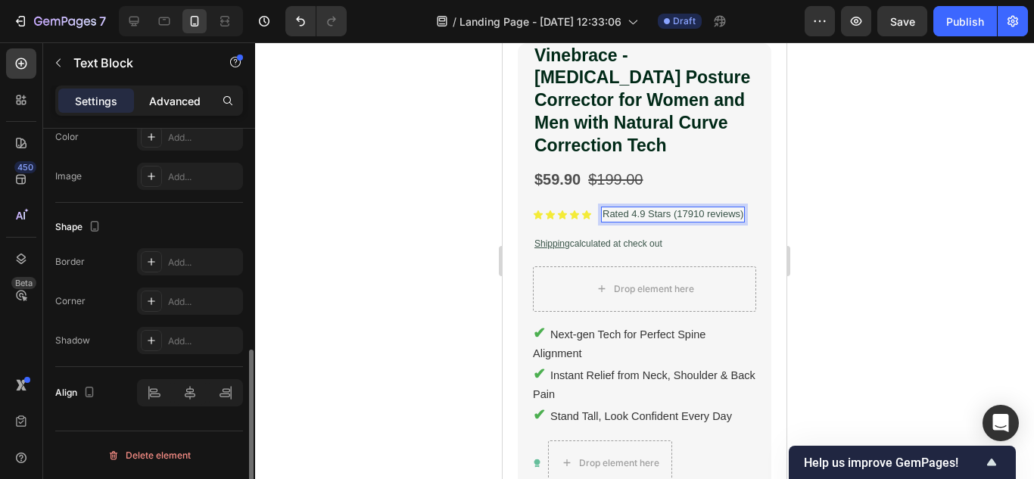
click at [177, 101] on p "Advanced" at bounding box center [174, 101] width 51 height 16
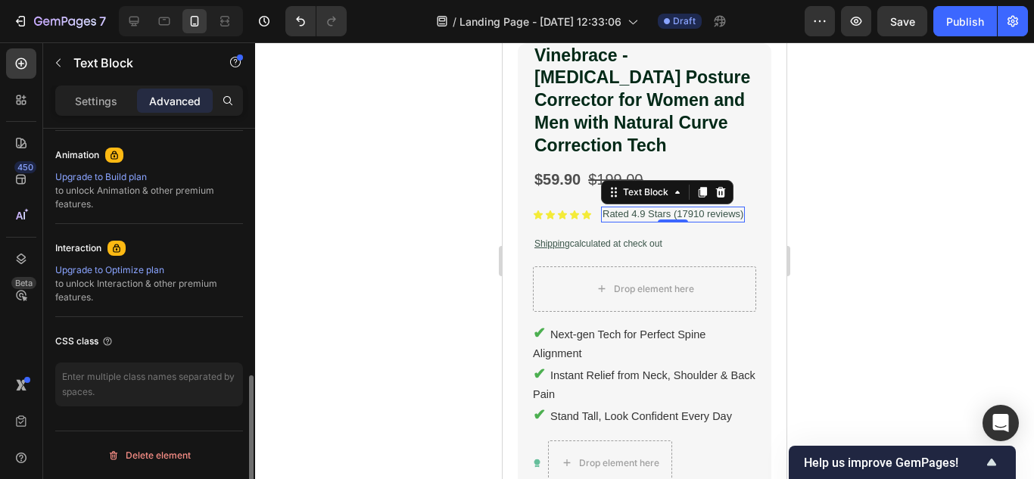
scroll to position [203, 0]
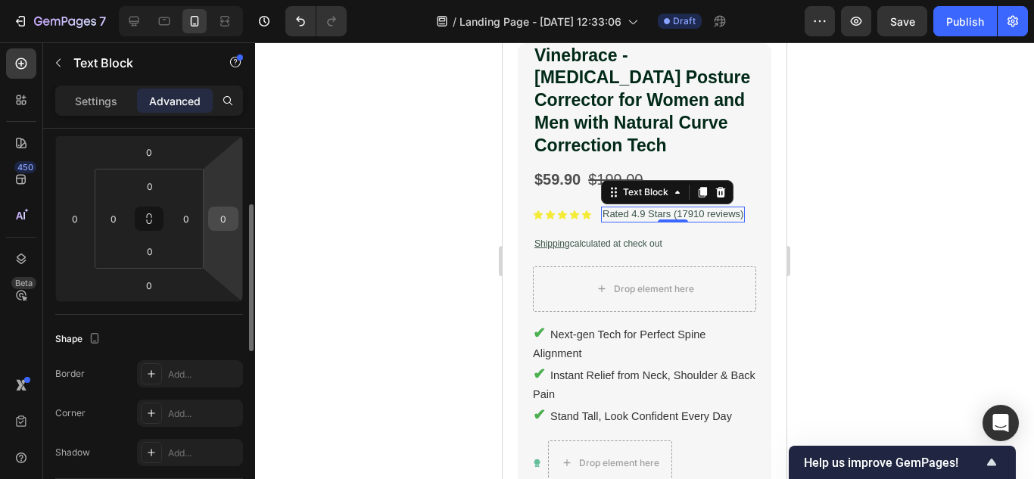
click at [224, 217] on input "0" at bounding box center [223, 218] width 23 height 23
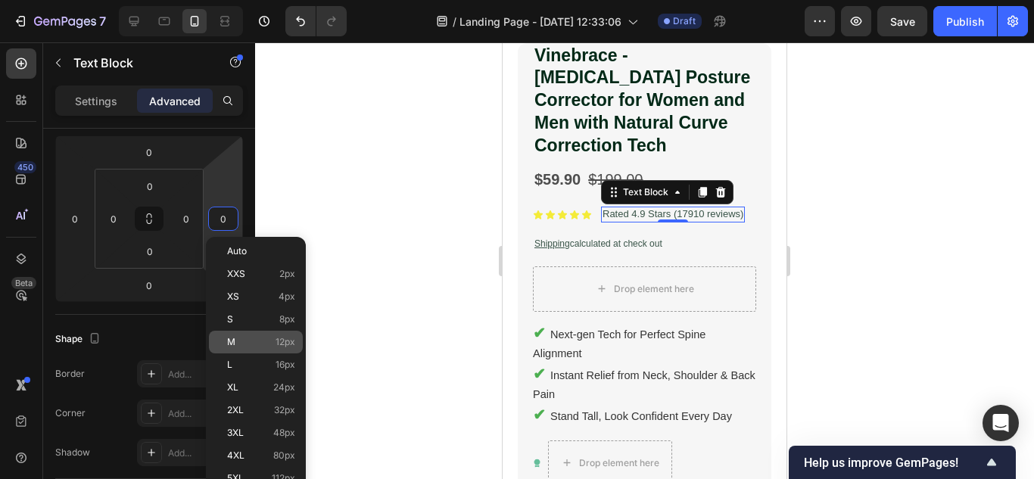
click at [275, 337] on p "M 12px" at bounding box center [261, 342] width 68 height 11
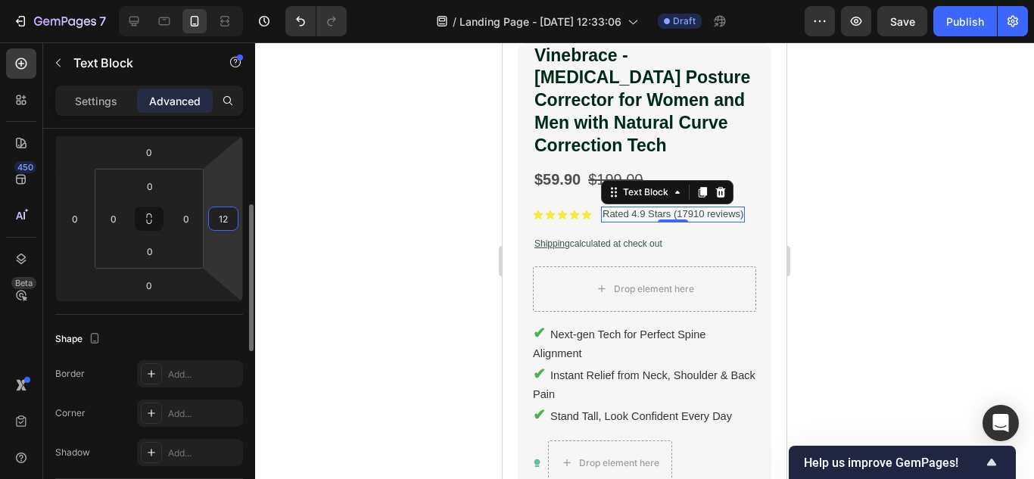
click at [233, 215] on input "12" at bounding box center [223, 218] width 23 height 23
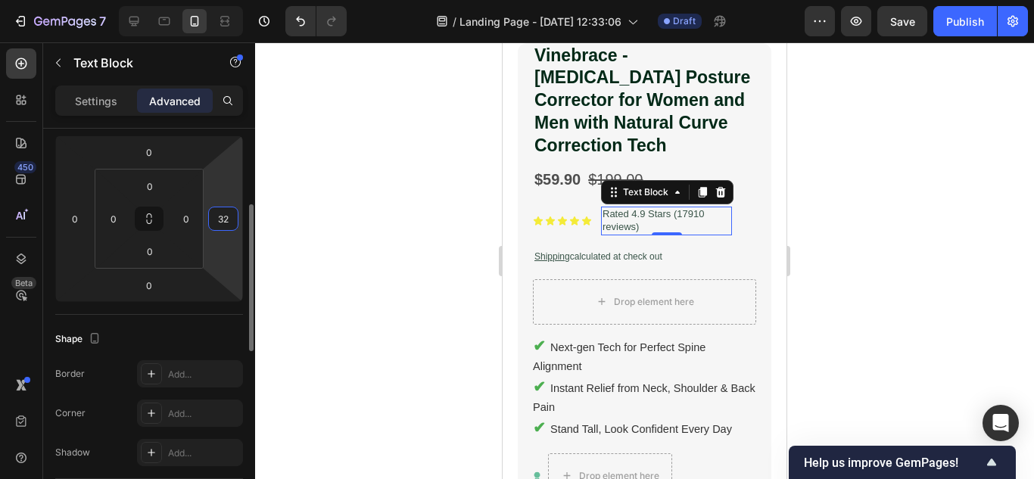
type input "3"
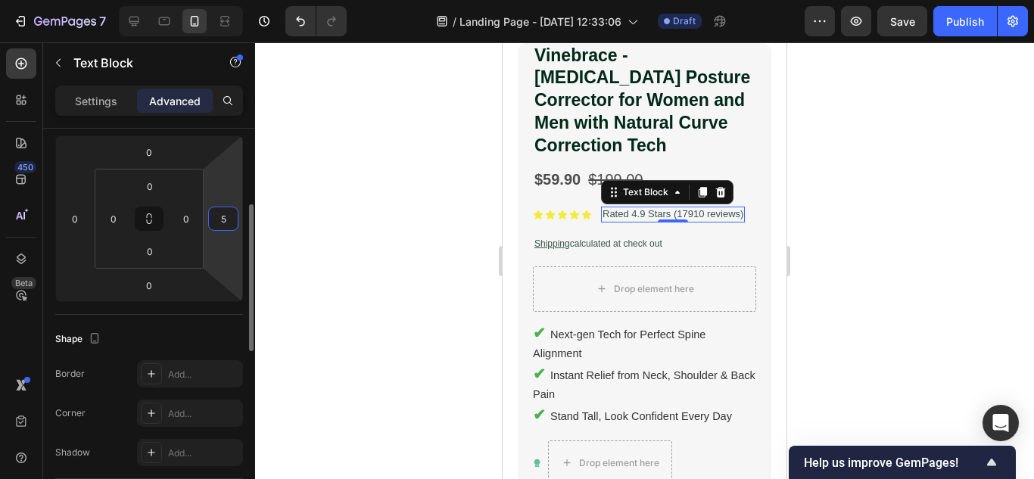
type input "50"
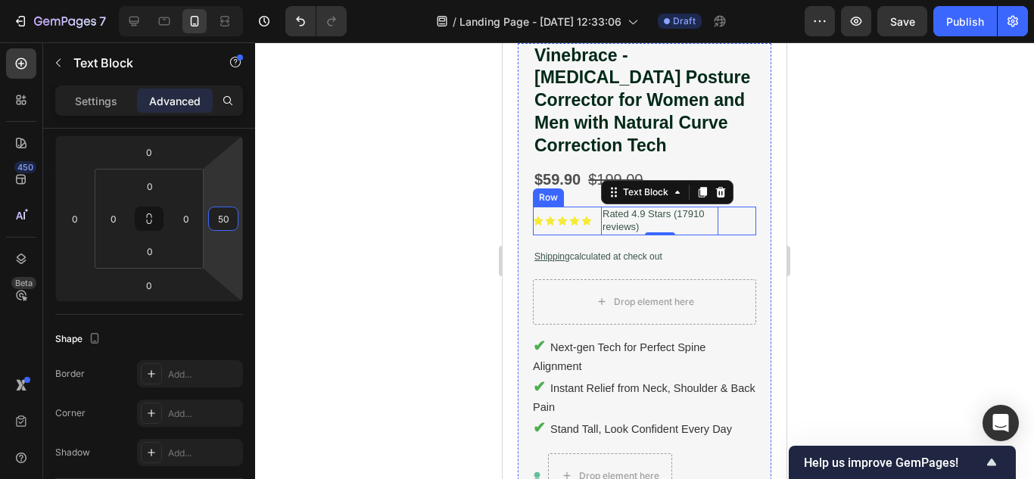
click at [730, 207] on div "Rated 4.9 Stars (17910 reviews) Text Block 0" at bounding box center [678, 221] width 155 height 29
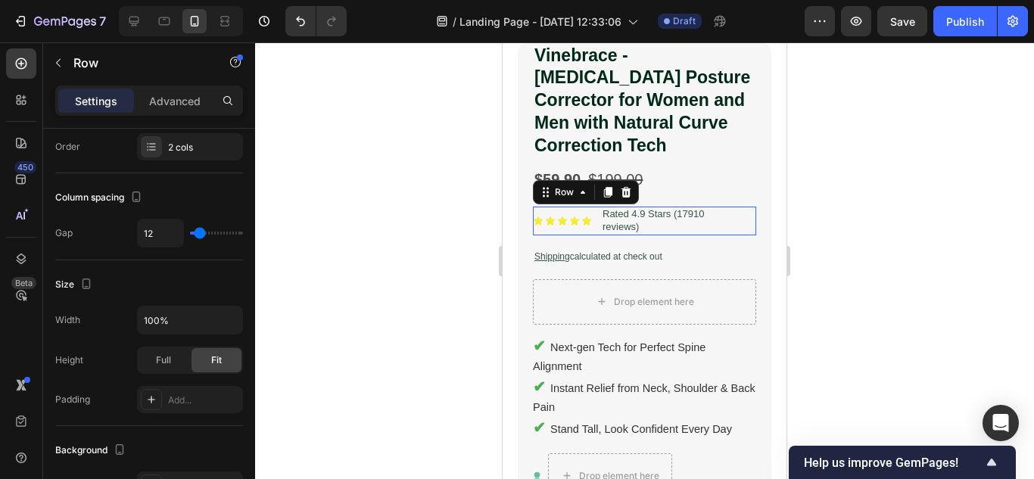
scroll to position [0, 0]
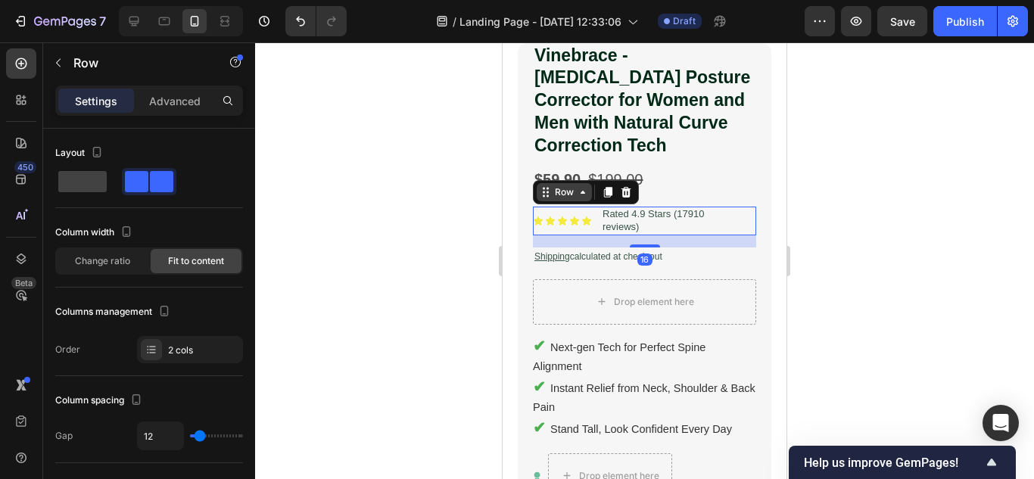
click at [571, 185] on div "Row" at bounding box center [564, 192] width 25 height 14
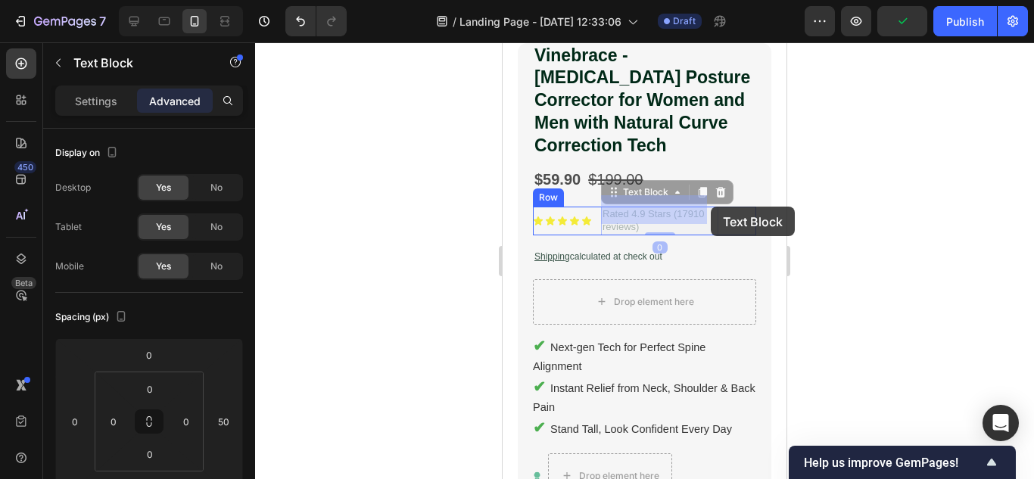
drag, startPoint x: 690, startPoint y: 207, endPoint x: 711, endPoint y: 207, distance: 20.4
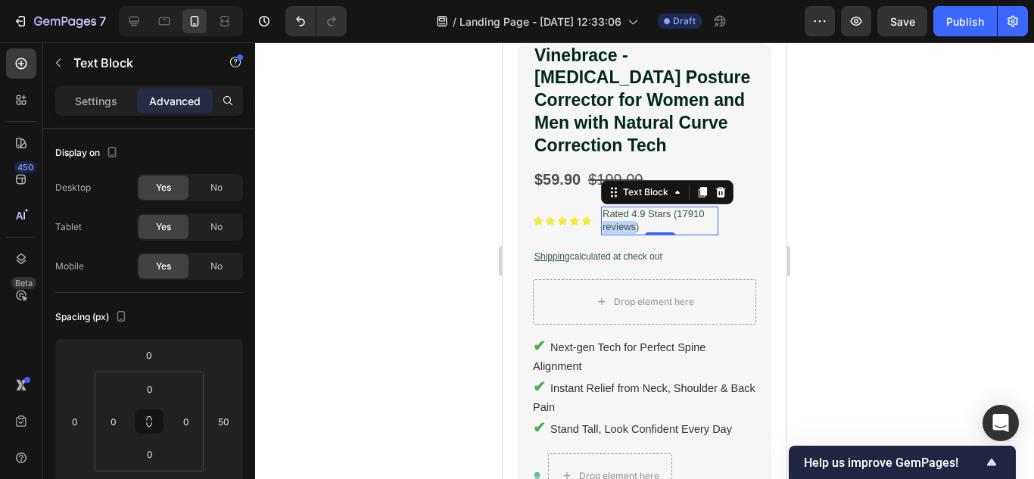
click at [623, 215] on p "Rated 4.9 Stars (17910 reviews)" at bounding box center [659, 221] width 114 height 26
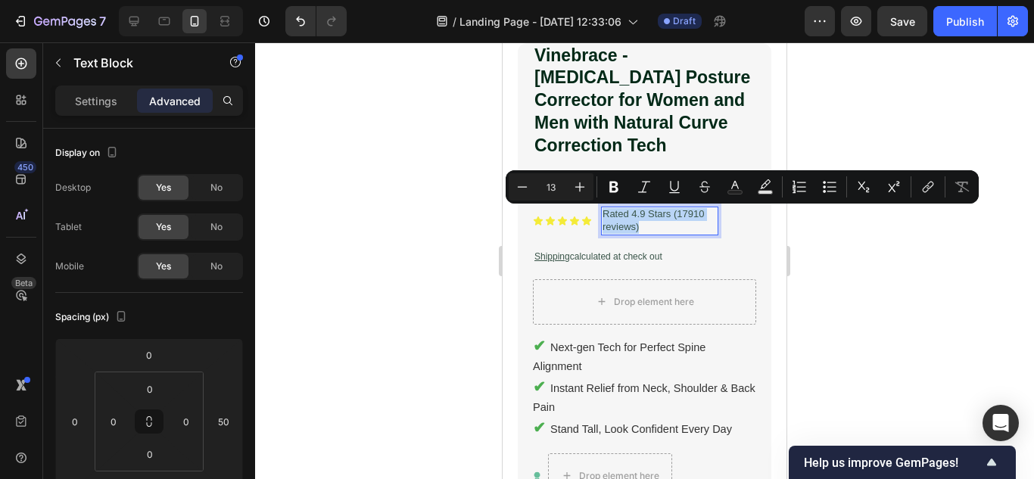
click at [623, 215] on p "Rated 4.9 Stars (17910 reviews)" at bounding box center [659, 221] width 114 height 26
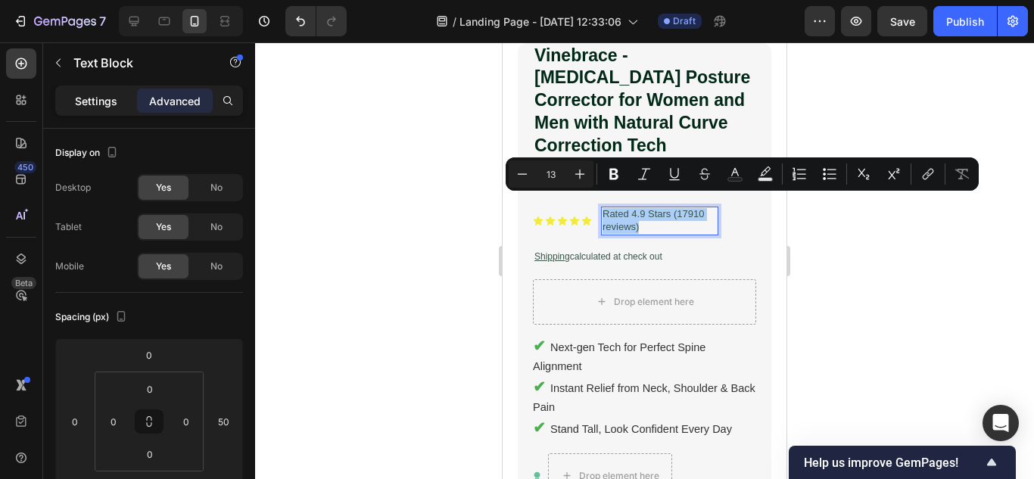
click at [112, 96] on p "Settings" at bounding box center [96, 101] width 42 height 16
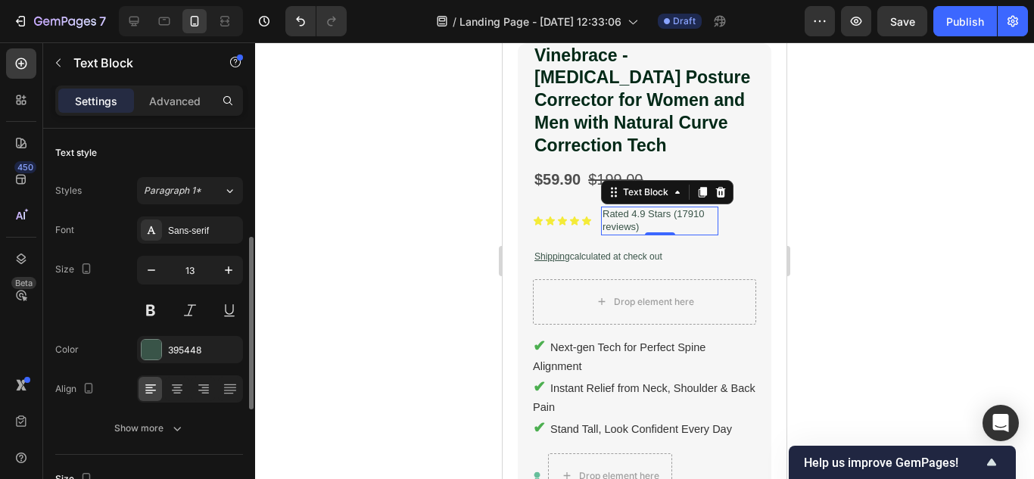
scroll to position [76, 0]
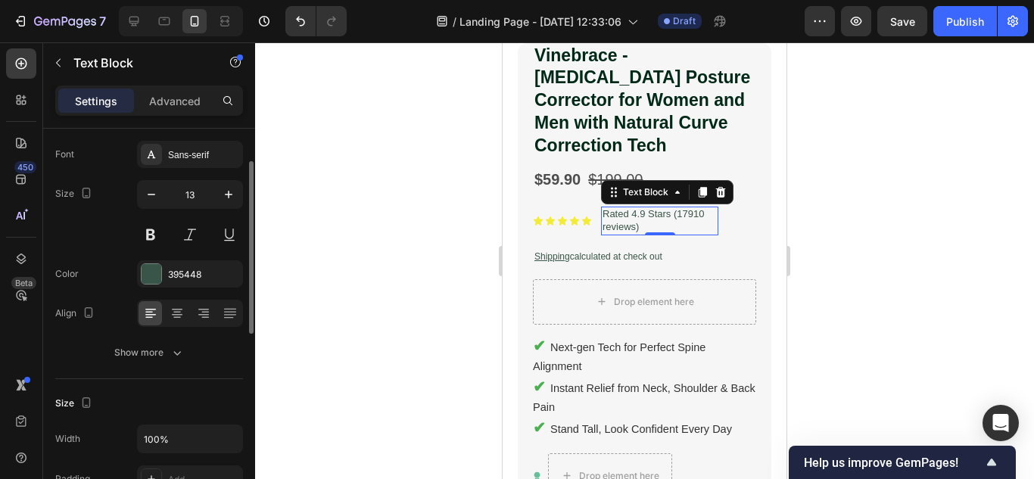
click at [154, 335] on div "Font Sans-serif Size 13 Color 395448 Align Show more" at bounding box center [149, 254] width 188 height 226
click at [155, 344] on button "Show more" at bounding box center [149, 352] width 188 height 27
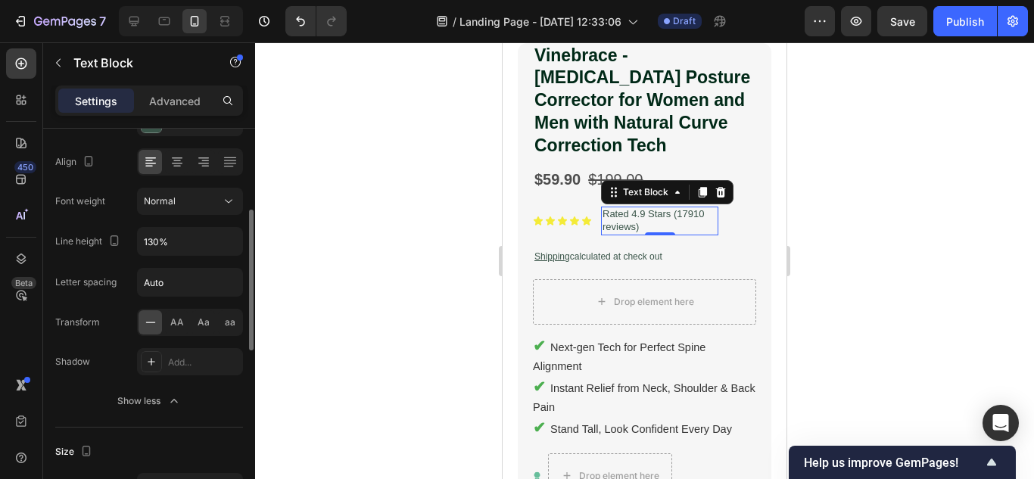
scroll to position [0, 0]
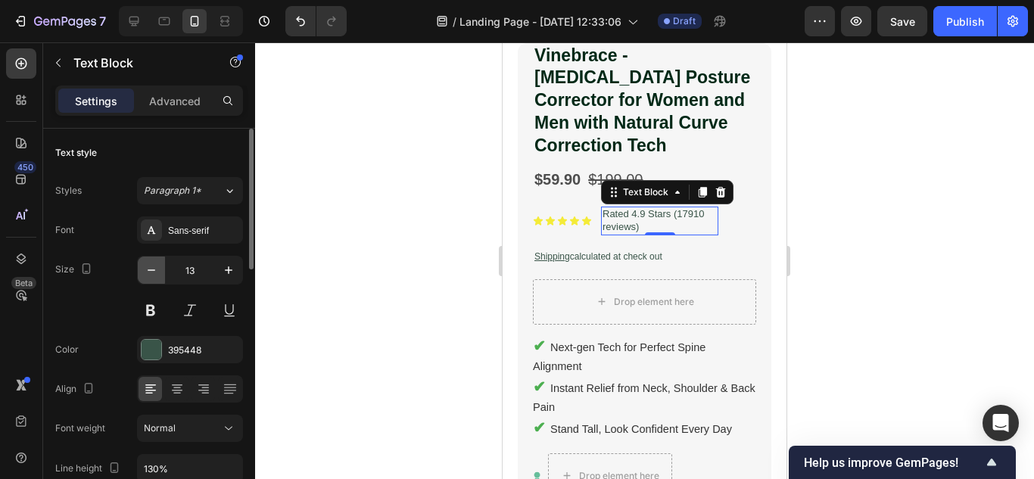
click at [154, 278] on button "button" at bounding box center [151, 270] width 27 height 27
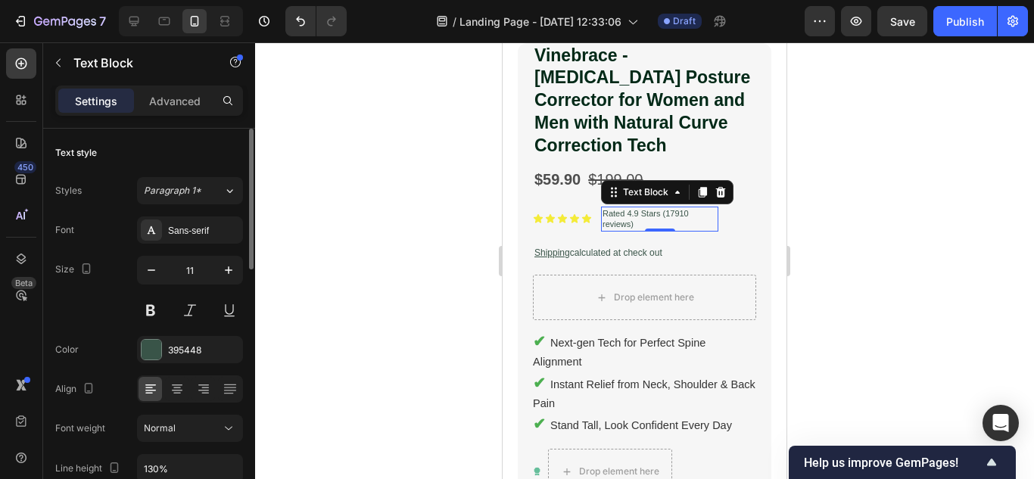
drag, startPoint x: 154, startPoint y: 278, endPoint x: 191, endPoint y: 278, distance: 37.1
click at [153, 278] on button "button" at bounding box center [151, 270] width 27 height 27
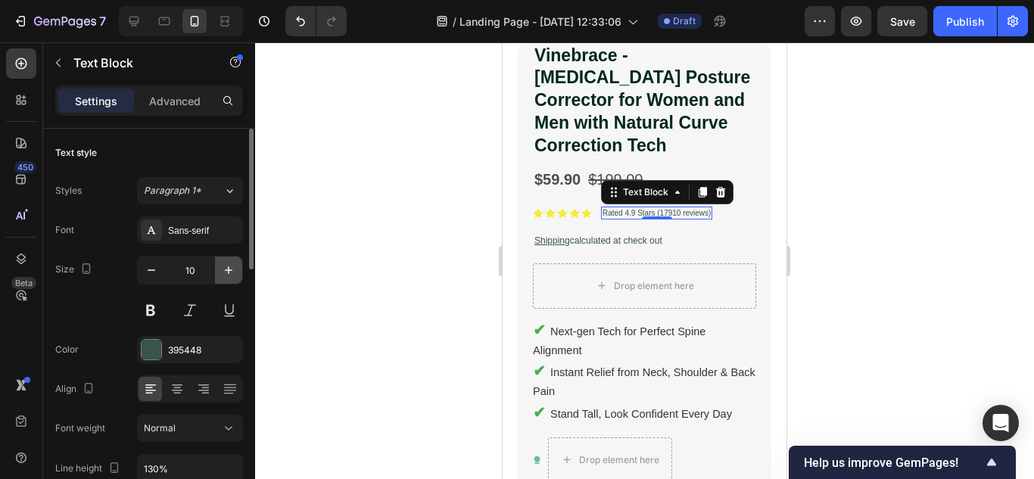
click at [223, 274] on icon "button" at bounding box center [228, 270] width 15 height 15
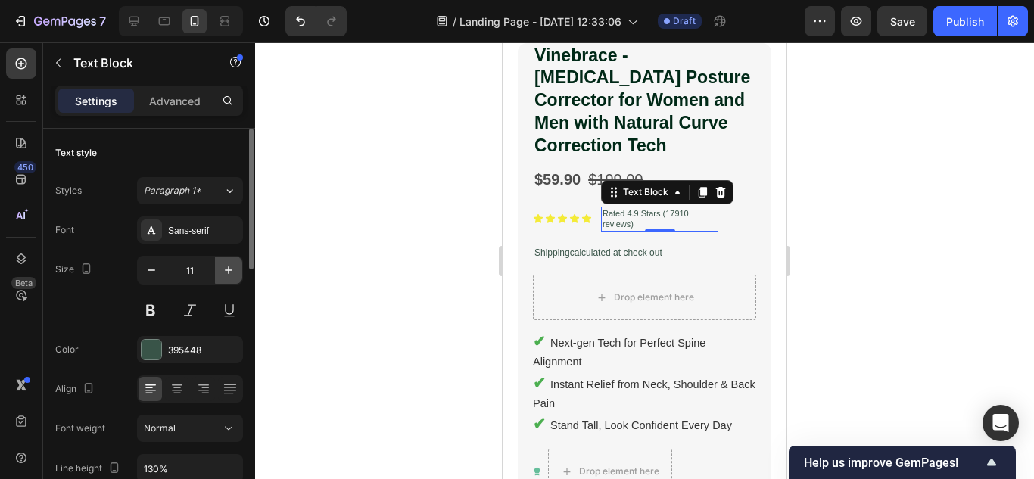
click at [223, 274] on icon "button" at bounding box center [228, 270] width 15 height 15
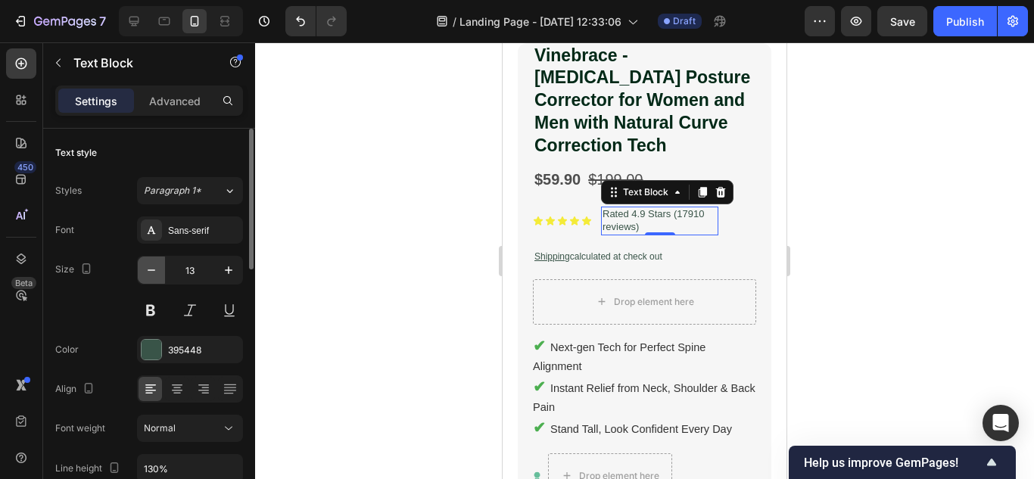
click at [145, 269] on icon "button" at bounding box center [151, 270] width 15 height 15
type input "12"
click at [166, 98] on p "Advanced" at bounding box center [174, 101] width 51 height 16
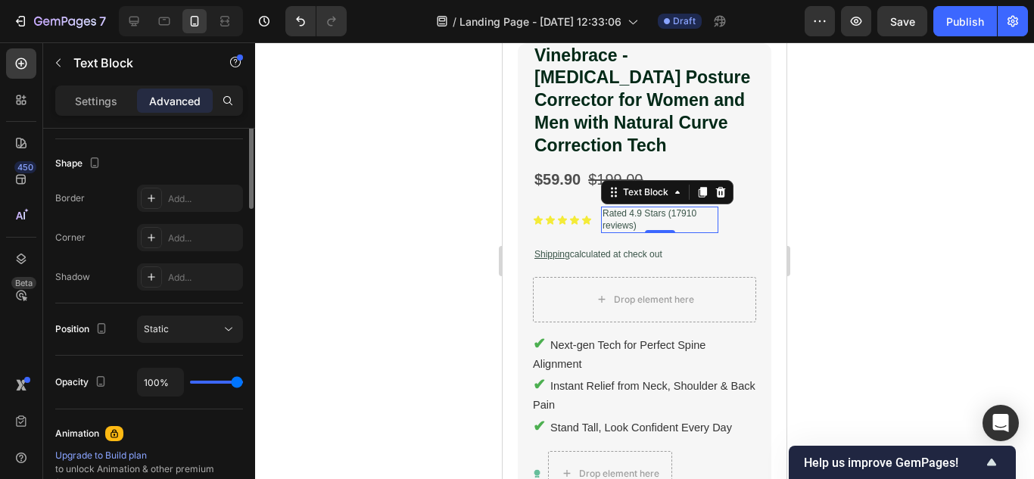
scroll to position [151, 0]
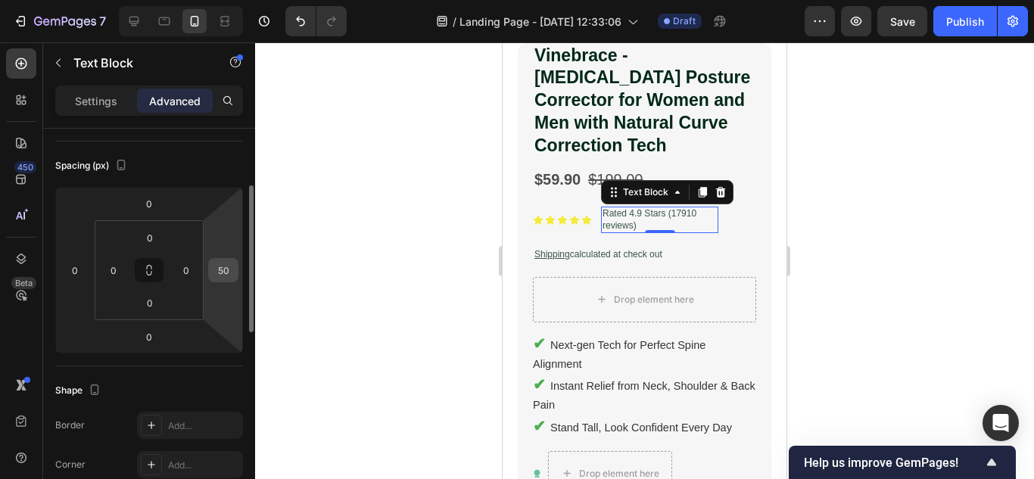
click at [220, 269] on input "50" at bounding box center [223, 270] width 23 height 23
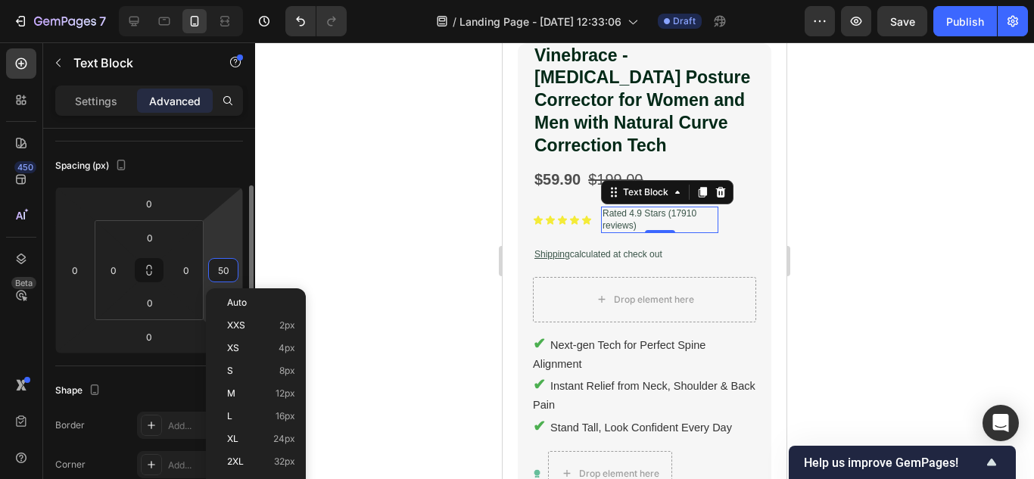
click at [220, 269] on input "50" at bounding box center [223, 270] width 23 height 23
click at [279, 310] on div "Auto" at bounding box center [256, 302] width 94 height 23
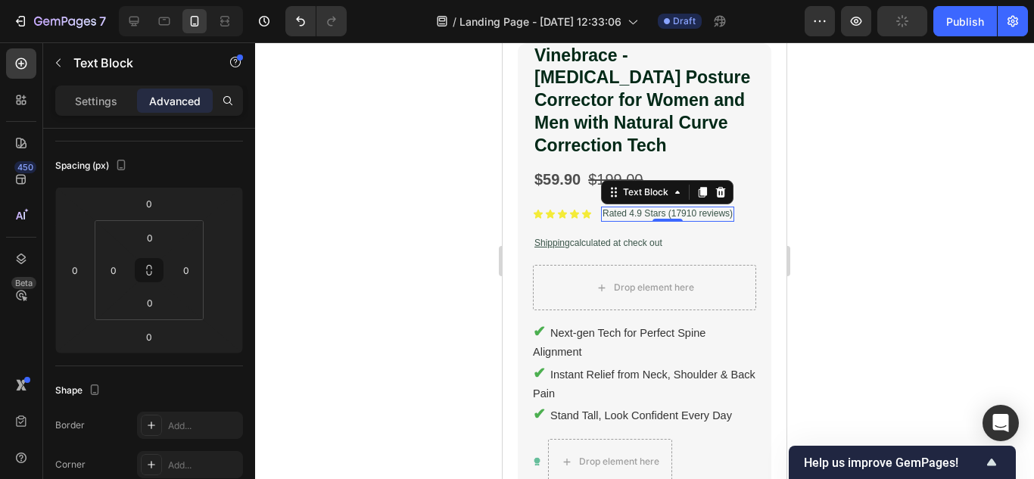
click at [879, 186] on div at bounding box center [644, 260] width 779 height 437
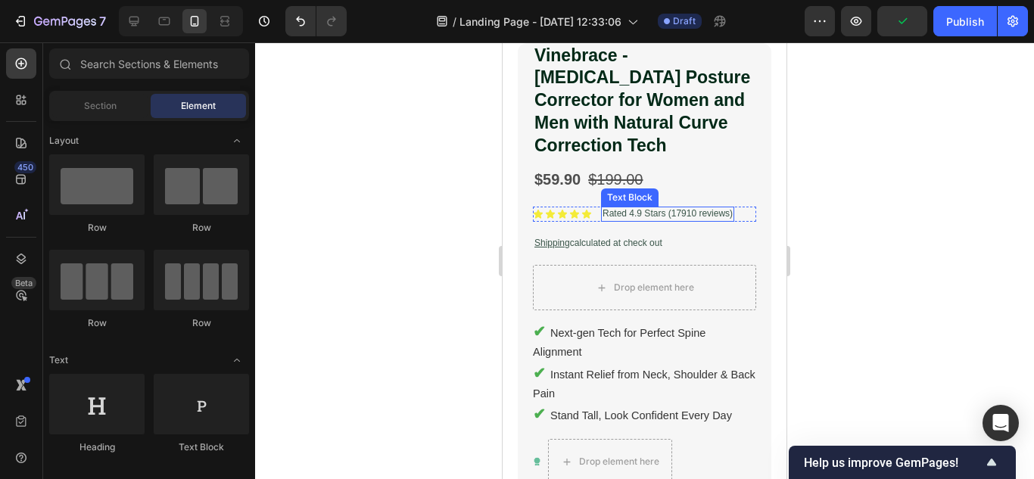
click at [668, 208] on p "Rated 4.9 Stars (17910 reviews)" at bounding box center [667, 214] width 130 height 12
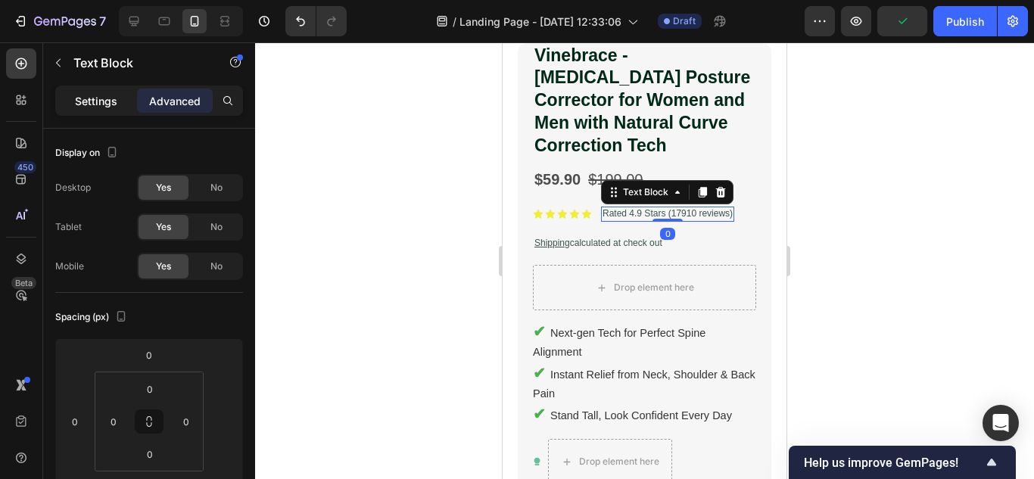
click at [117, 102] on p "Settings" at bounding box center [96, 101] width 42 height 16
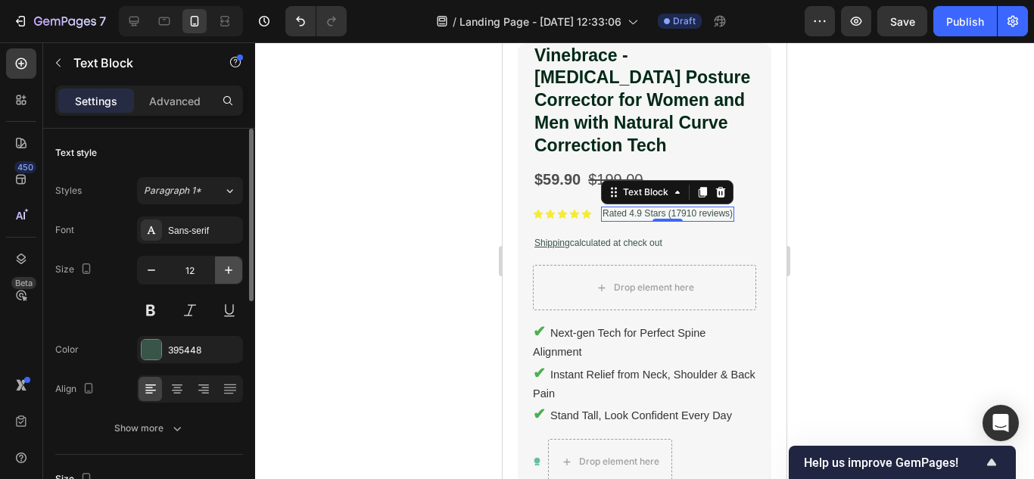
click at [226, 271] on icon "button" at bounding box center [228, 270] width 15 height 15
click at [153, 266] on icon "button" at bounding box center [151, 270] width 15 height 15
type input "12"
click at [834, 201] on div at bounding box center [644, 260] width 779 height 437
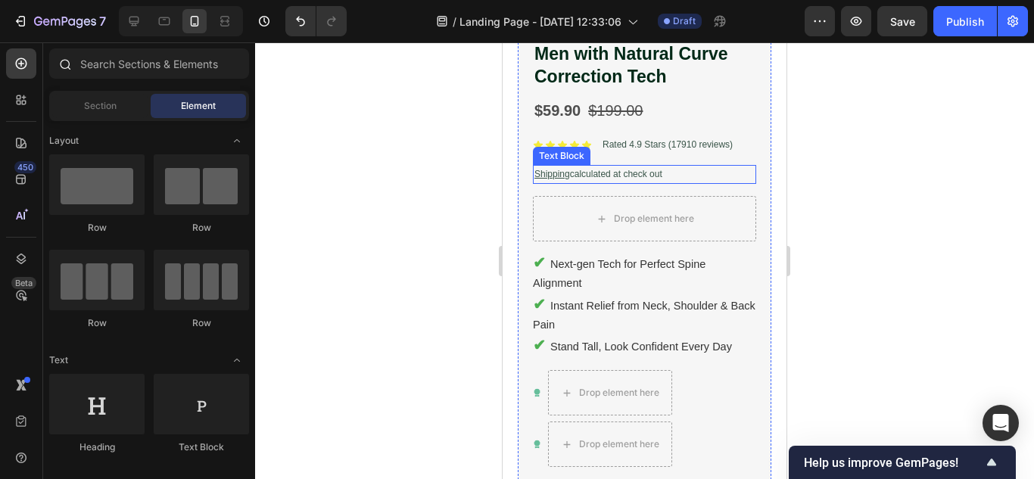
scroll to position [466, 0]
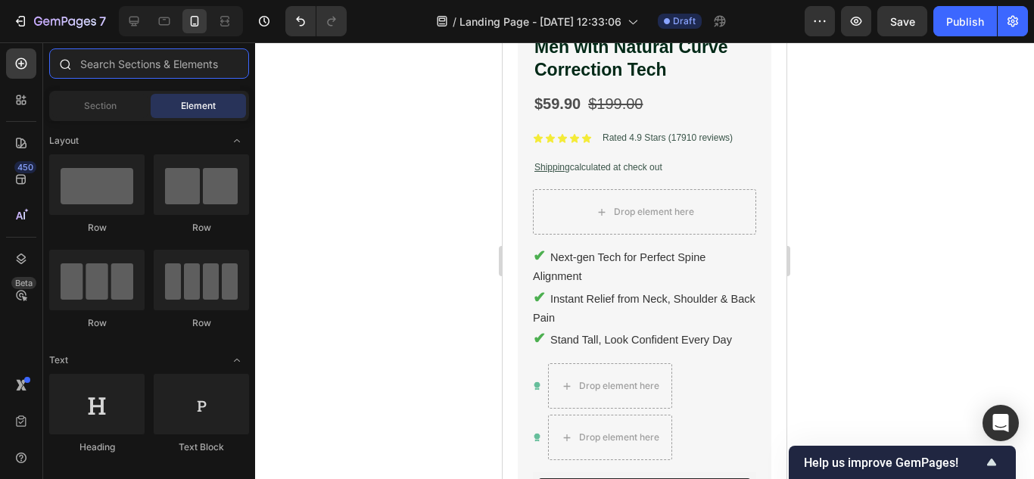
click at [145, 59] on input "text" at bounding box center [149, 63] width 200 height 30
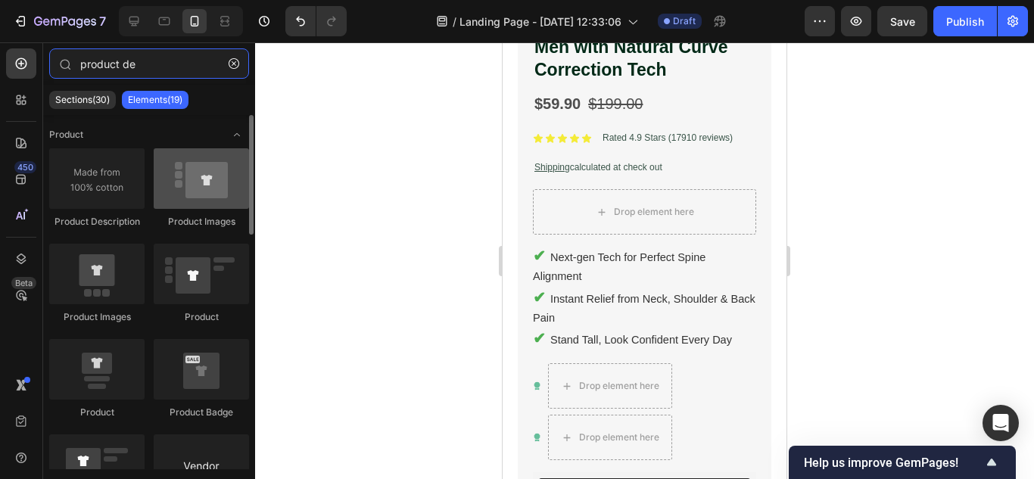
type input "product de"
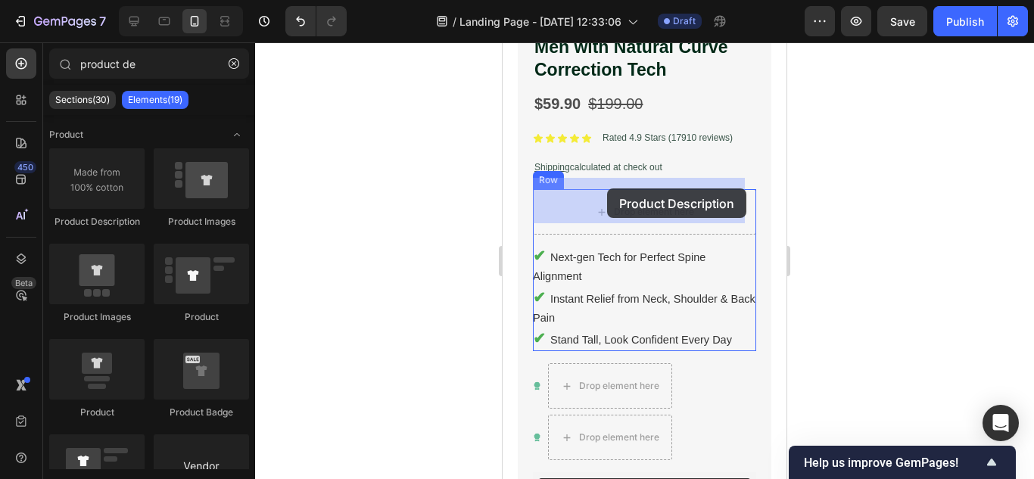
drag, startPoint x: 713, startPoint y: 236, endPoint x: 605, endPoint y: 188, distance: 118.3
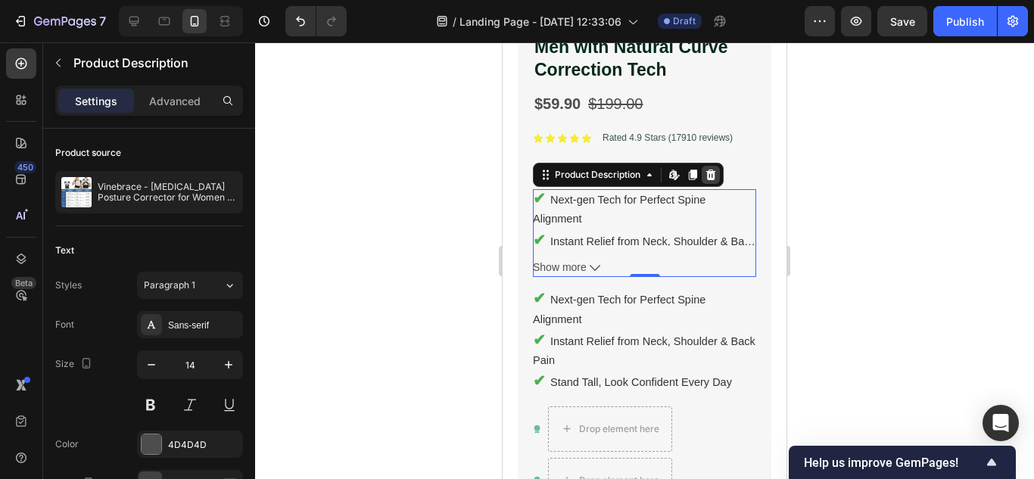
click at [711, 169] on icon at bounding box center [711, 175] width 12 height 12
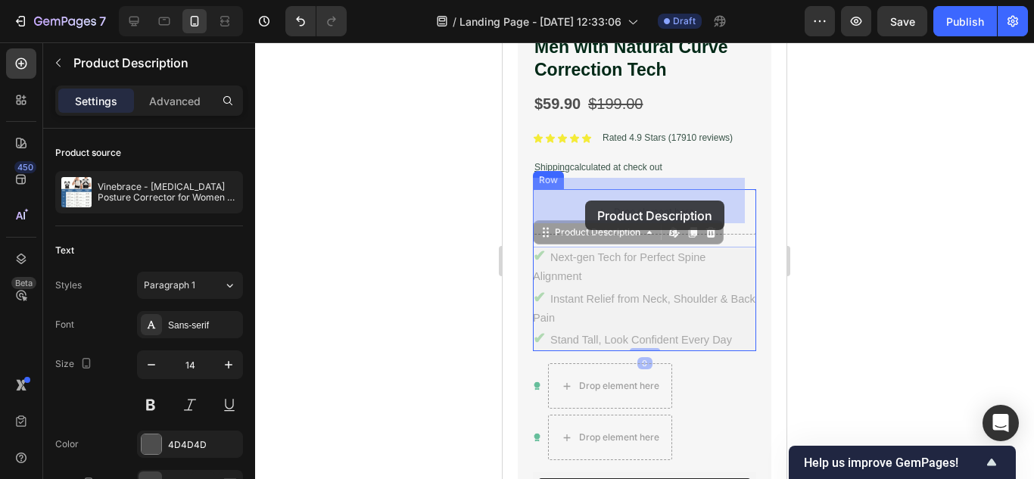
drag, startPoint x: 558, startPoint y: 292, endPoint x: 585, endPoint y: 201, distance: 95.5
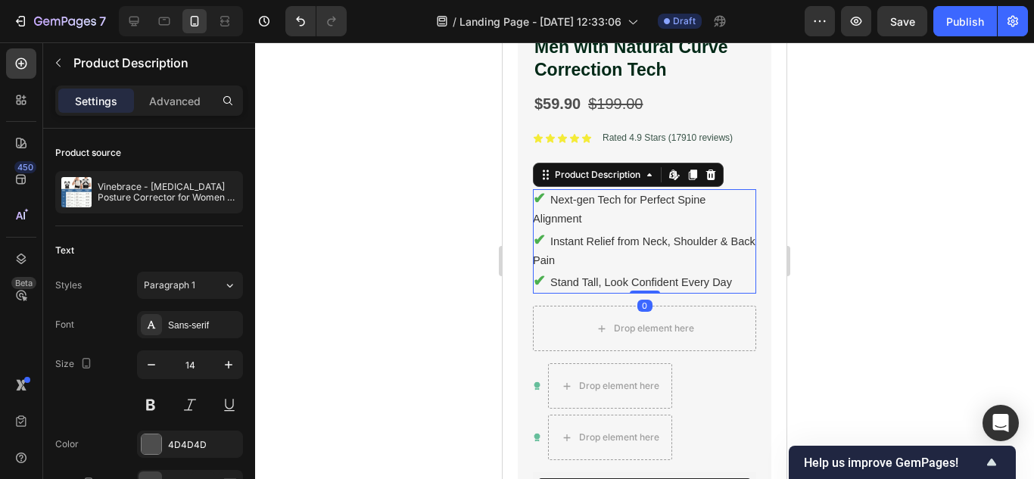
click at [890, 197] on div at bounding box center [644, 260] width 779 height 437
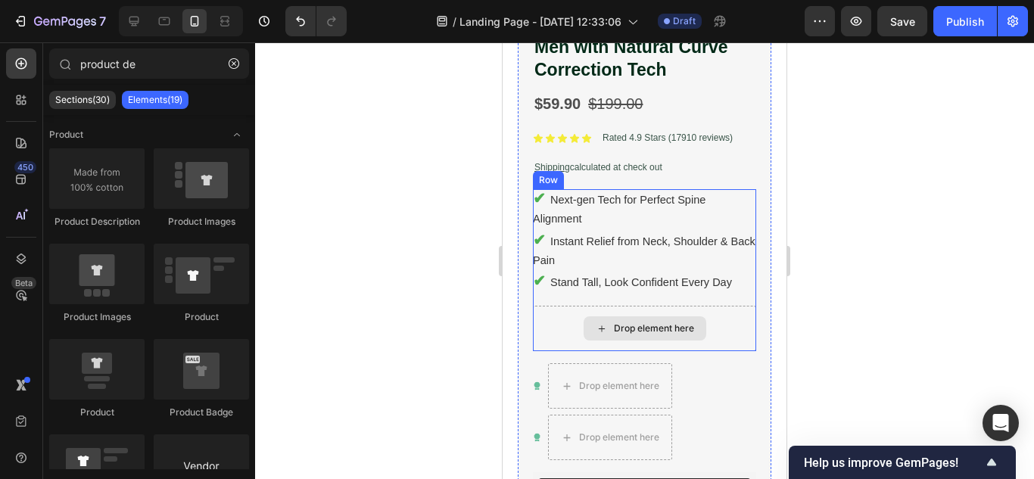
scroll to position [542, 0]
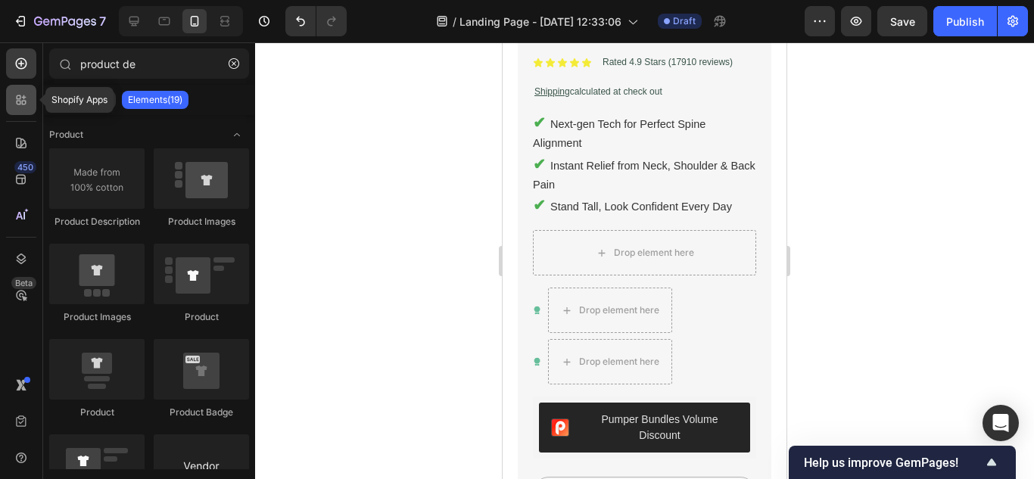
click at [11, 104] on div at bounding box center [21, 100] width 30 height 30
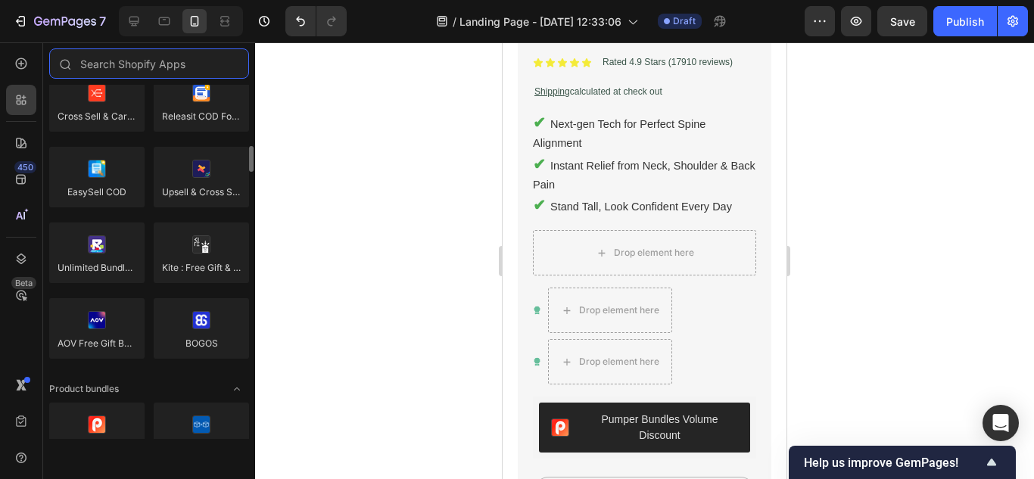
scroll to position [454, 0]
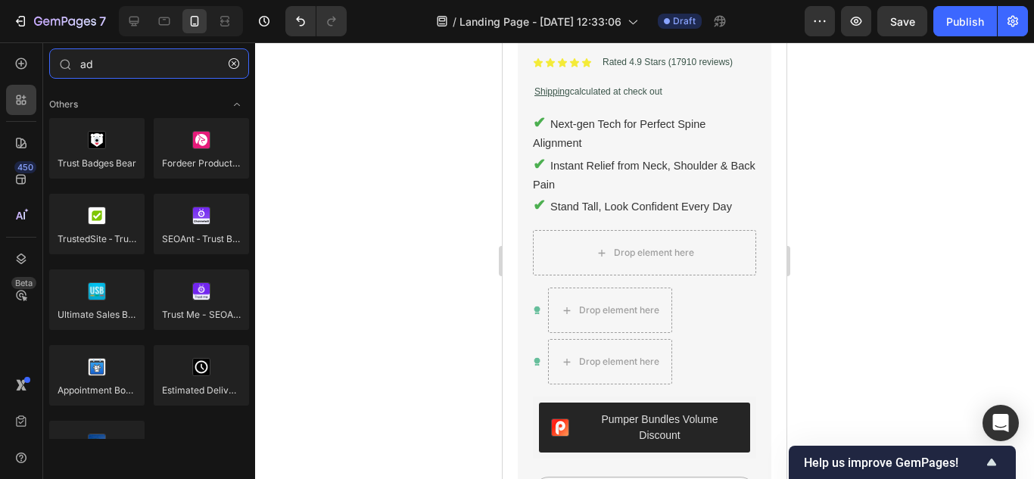
type input "a"
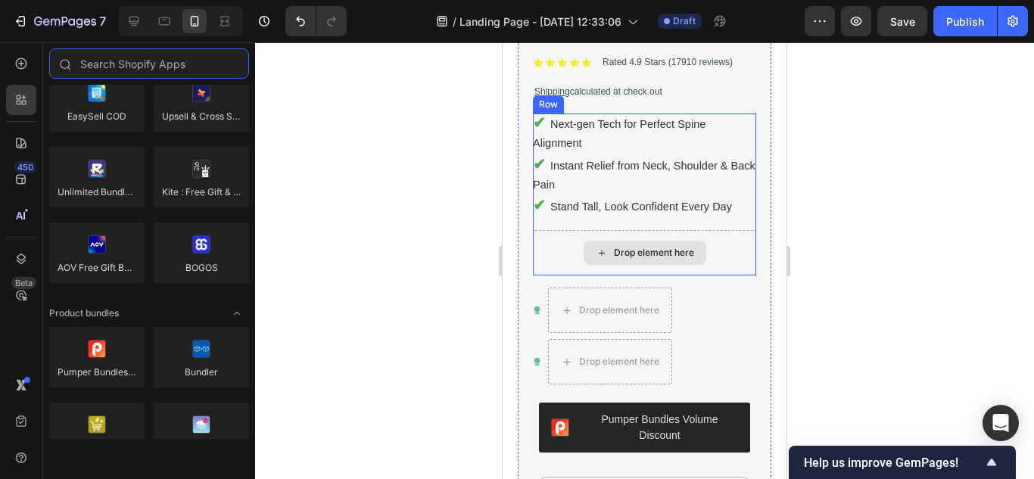
scroll to position [466, 0]
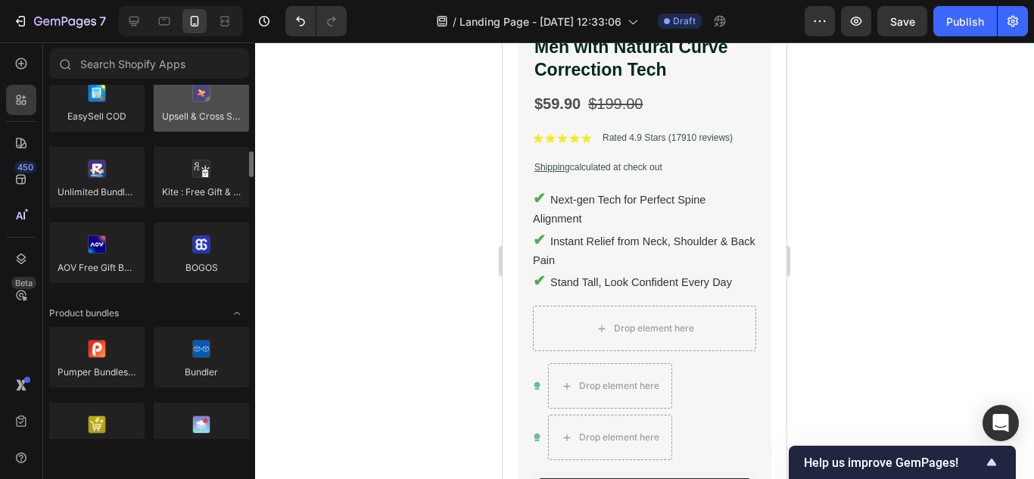
click at [216, 107] on div at bounding box center [201, 101] width 95 height 61
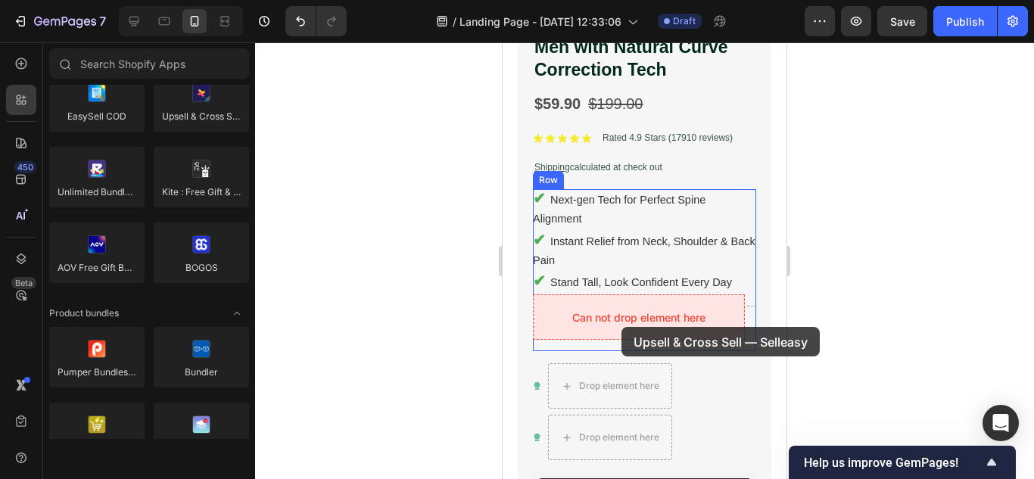
drag, startPoint x: 719, startPoint y: 150, endPoint x: 620, endPoint y: 320, distance: 197.0
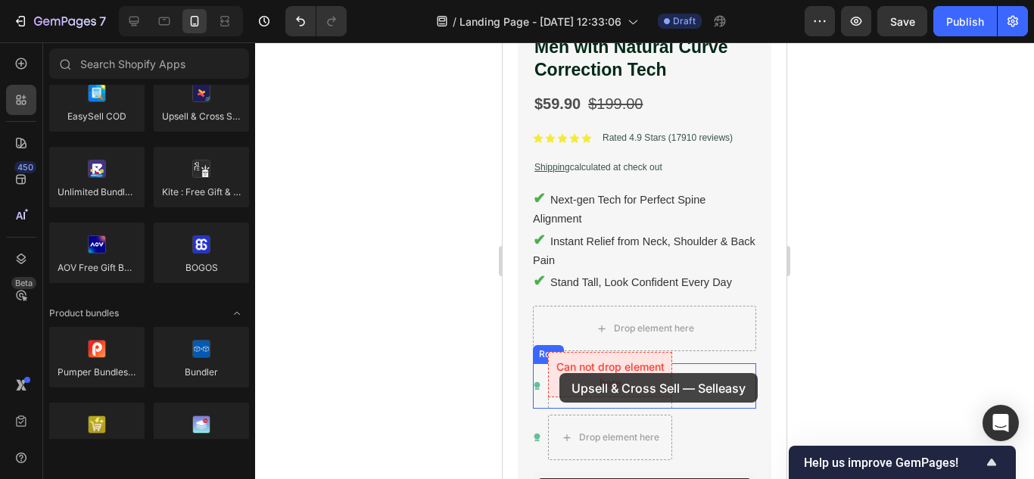
drag, startPoint x: 701, startPoint y: 150, endPoint x: 559, endPoint y: 373, distance: 264.3
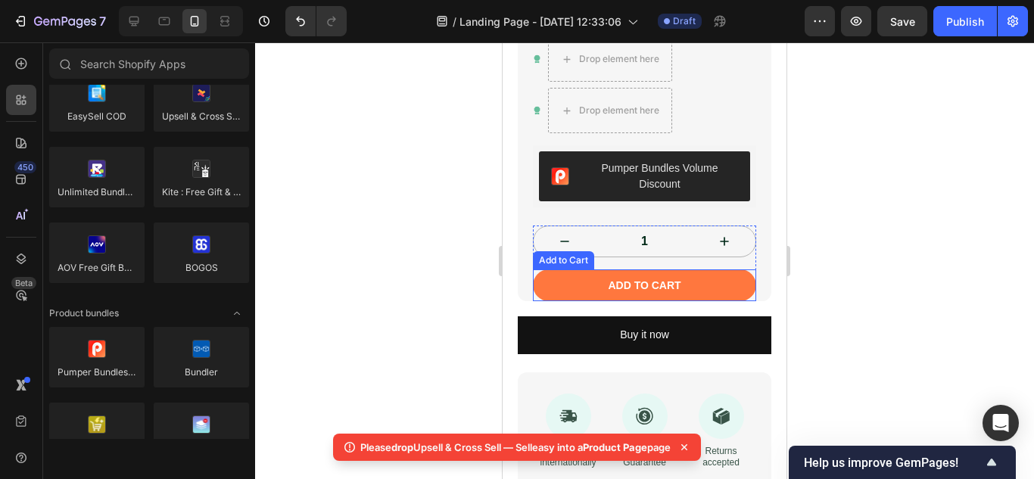
scroll to position [769, 0]
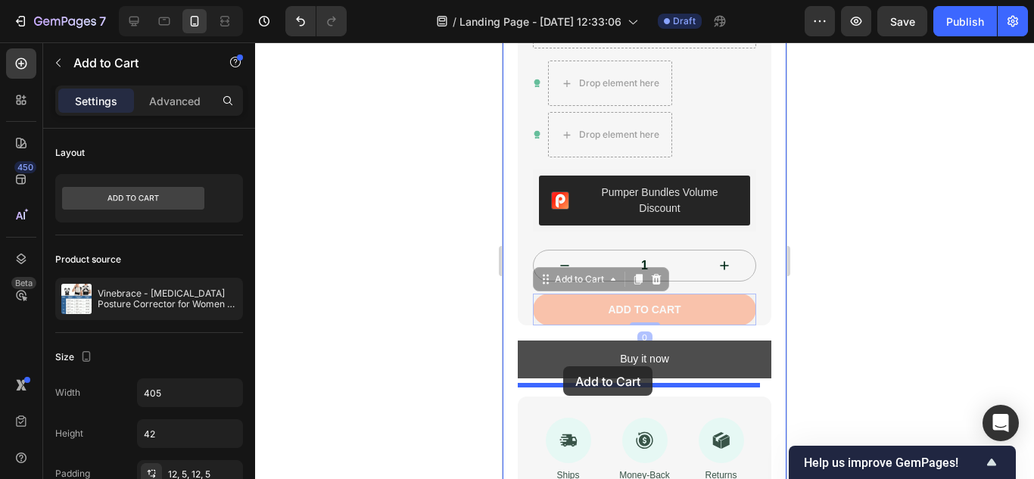
drag, startPoint x: 571, startPoint y: 344, endPoint x: 563, endPoint y: 366, distance: 23.2
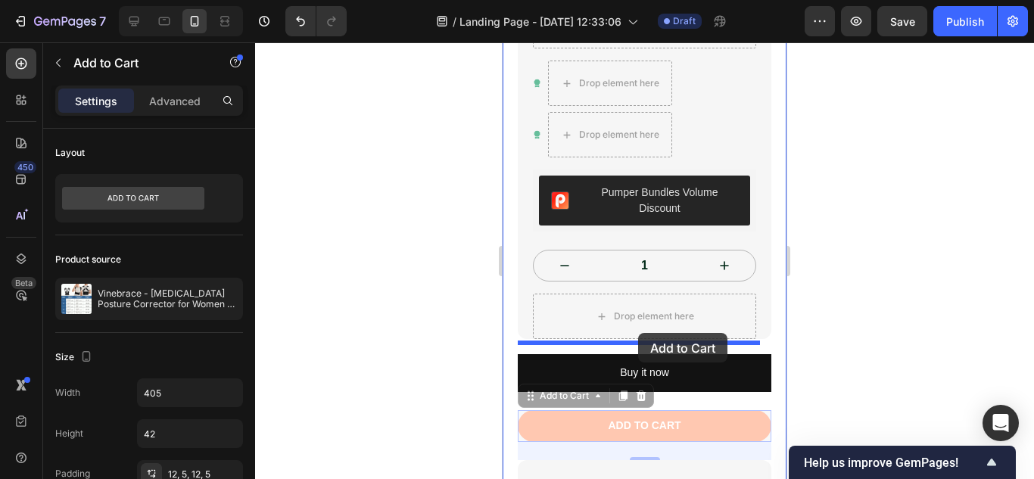
drag, startPoint x: 627, startPoint y: 425, endPoint x: 638, endPoint y: 333, distance: 92.9
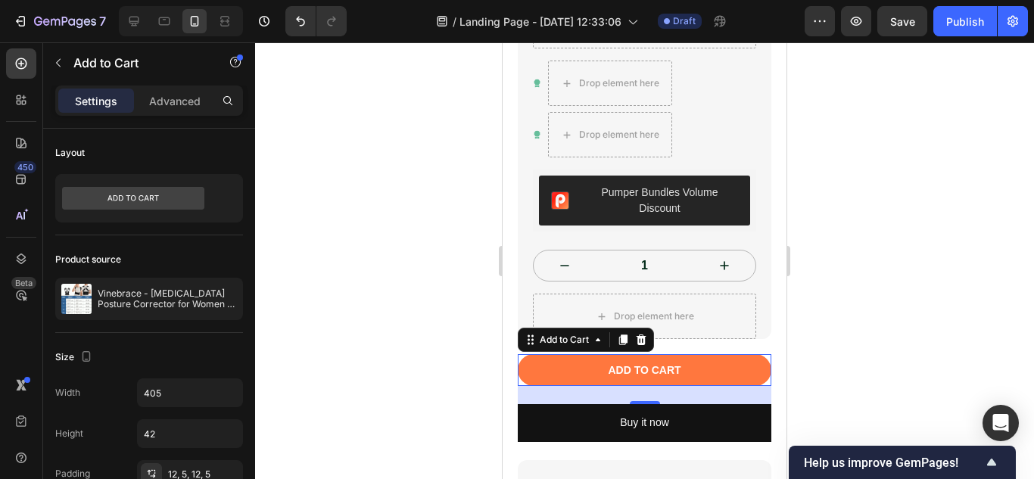
click at [911, 287] on div at bounding box center [644, 260] width 779 height 437
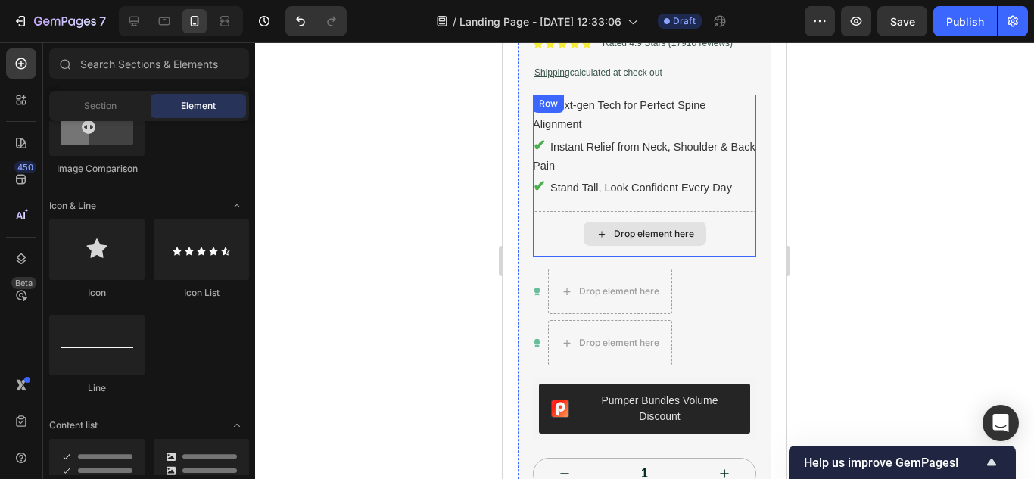
scroll to position [542, 0]
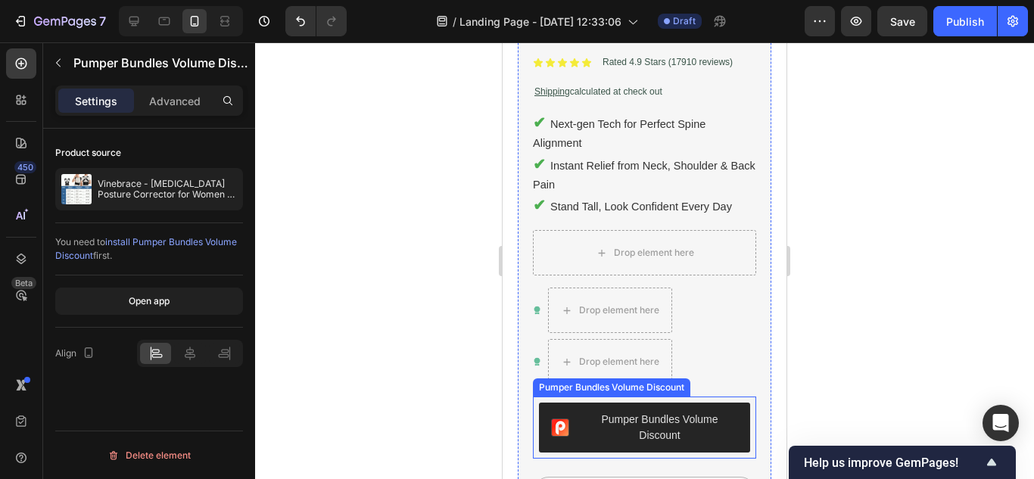
click at [659, 423] on div "Pumper Bundles Volume Discount" at bounding box center [659, 428] width 157 height 32
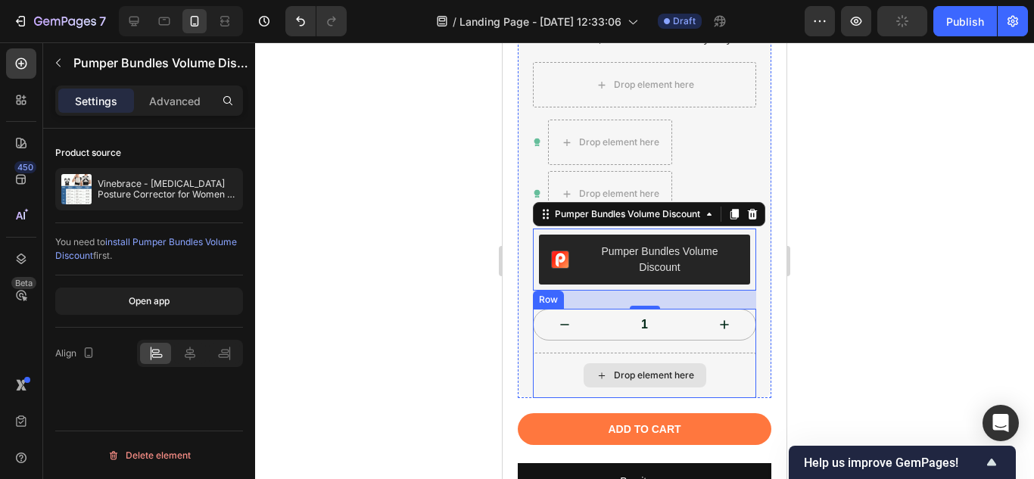
scroll to position [693, 0]
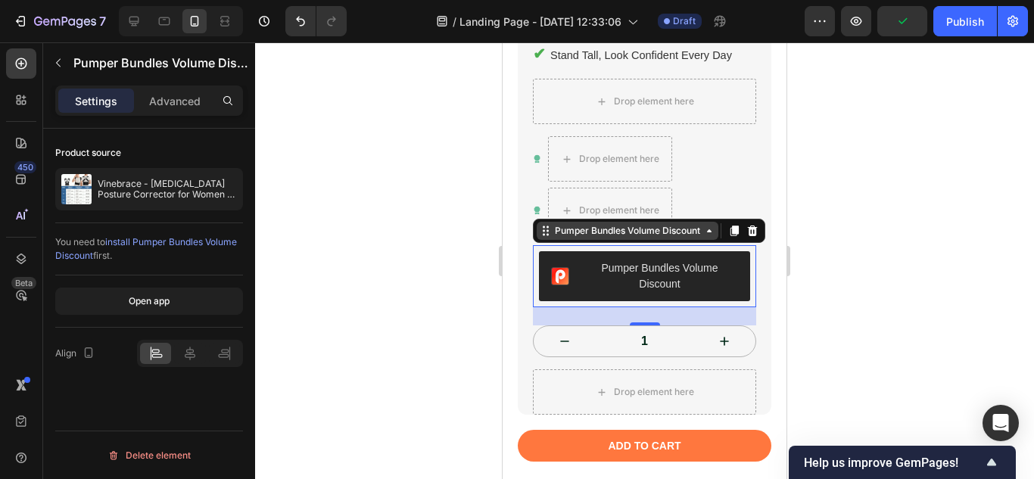
click at [699, 224] on div "Pumper Bundles Volume Discount" at bounding box center [627, 231] width 151 height 14
click at [922, 210] on div at bounding box center [644, 260] width 779 height 437
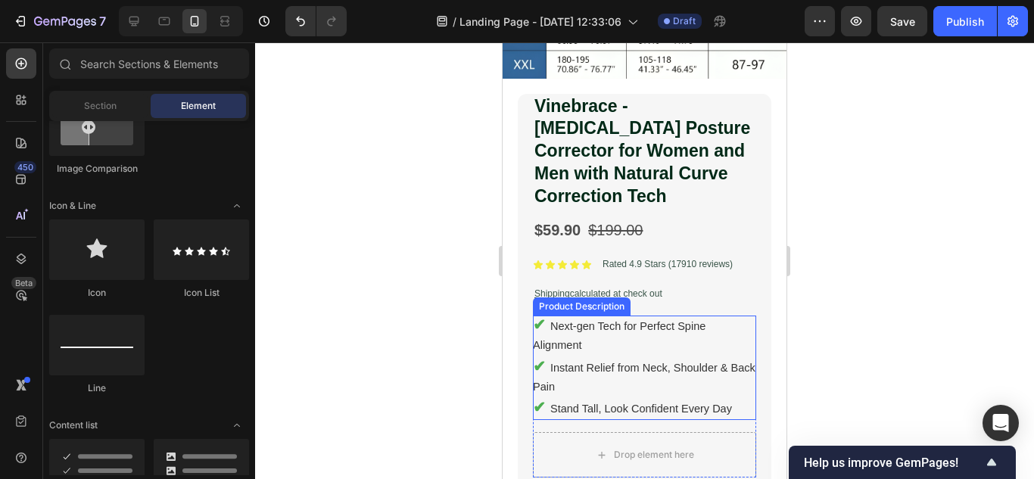
scroll to position [315, 0]
